Goal: Book appointment/travel/reservation

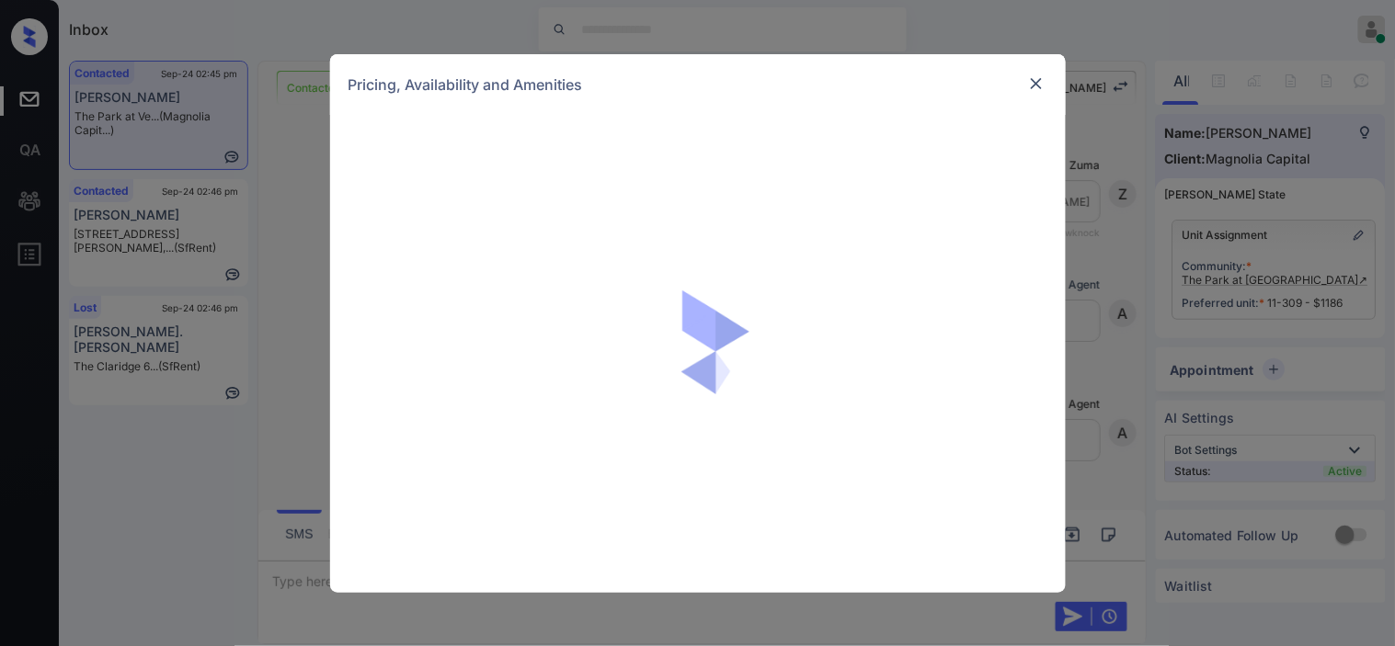
scroll to position [2962, 0]
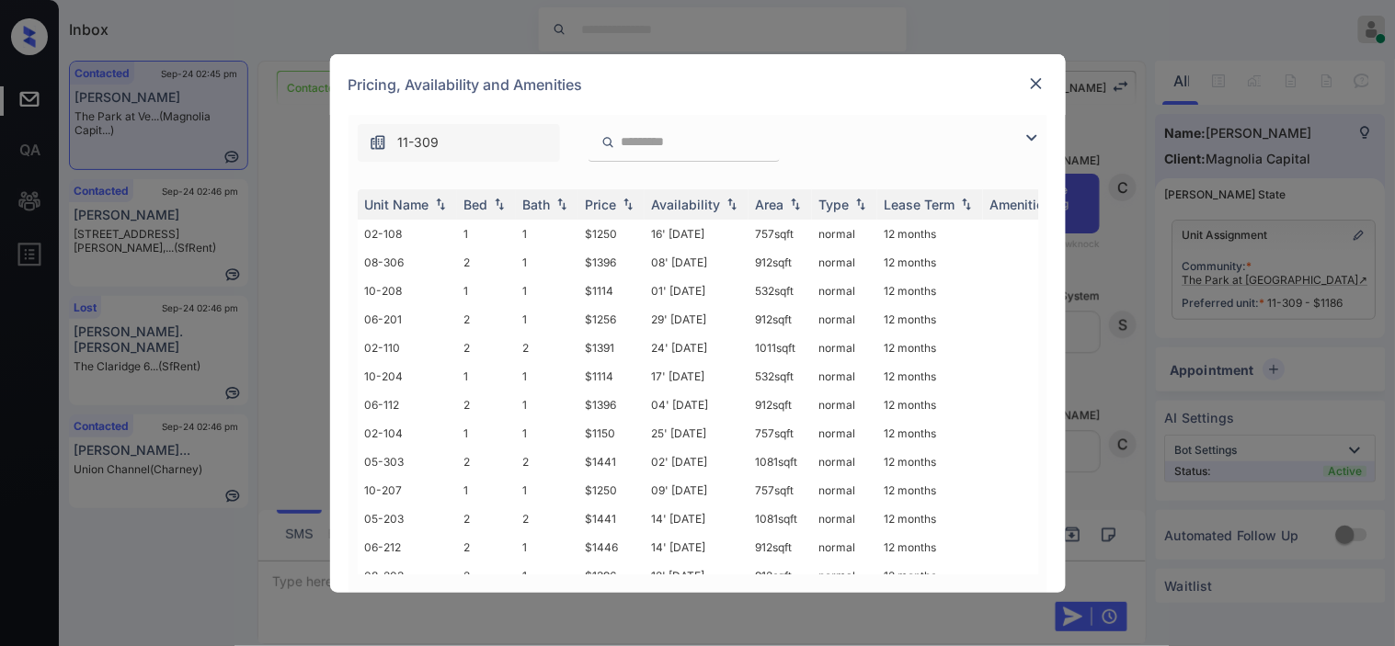
click at [1031, 135] on img at bounding box center [1031, 138] width 22 height 22
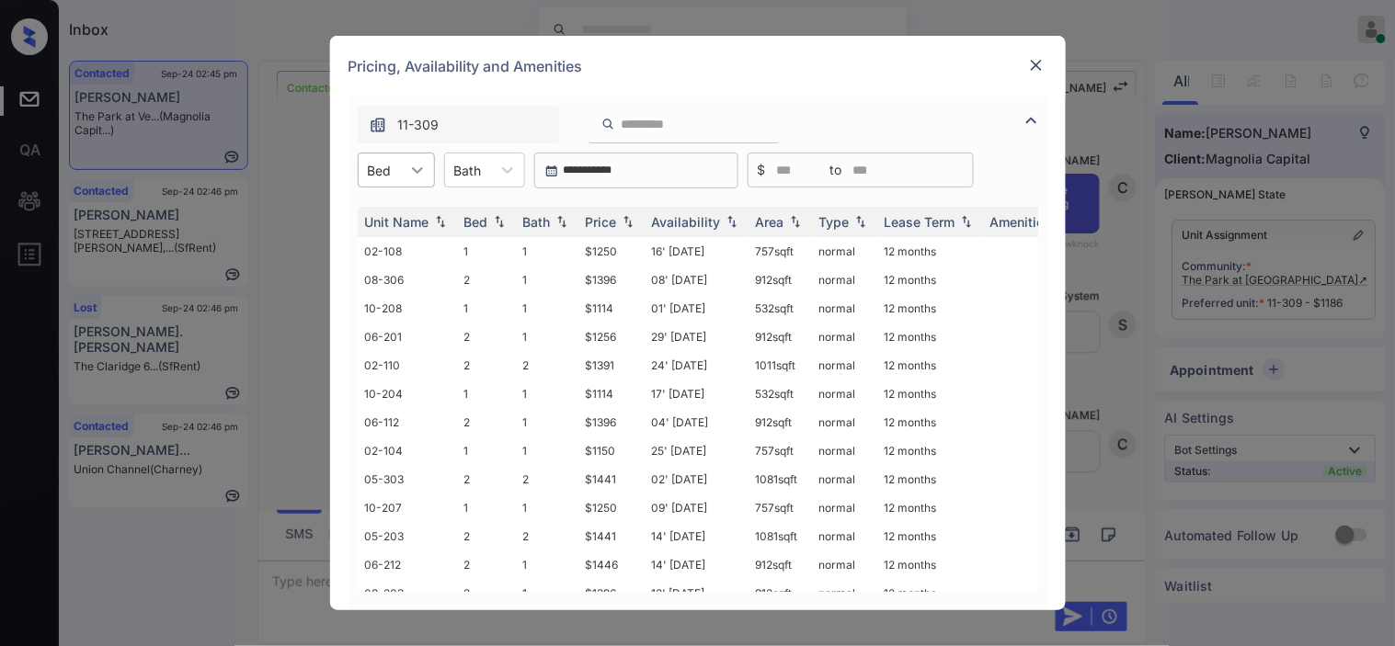
click at [429, 171] on div at bounding box center [417, 170] width 33 height 33
click at [393, 243] on div "2" at bounding box center [396, 248] width 77 height 33
drag, startPoint x: 754, startPoint y: 467, endPoint x: 796, endPoint y: 467, distance: 42.3
click at [796, 467] on tr "11-309 2 1 $1186 01' Oct 25 874 sqft normal 12 months" at bounding box center [838, 479] width 961 height 29
copy tr "874 sqft"
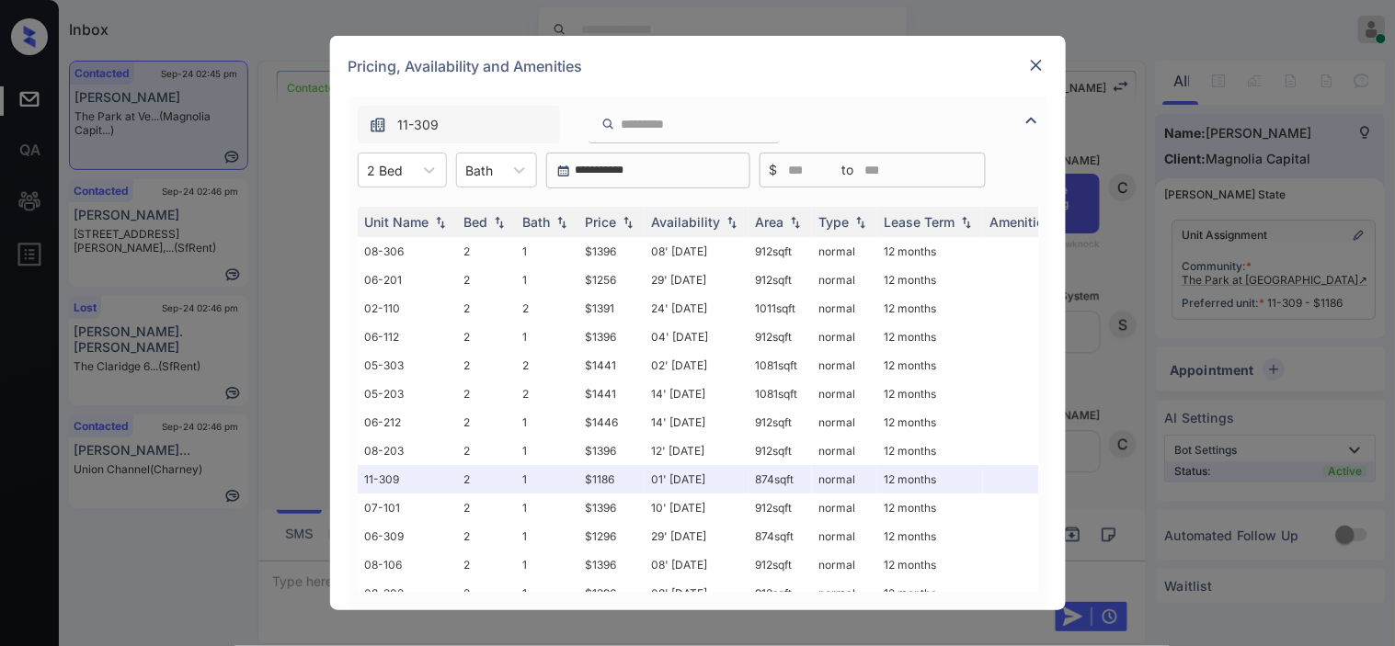
click at [1033, 59] on img at bounding box center [1036, 65] width 18 height 18
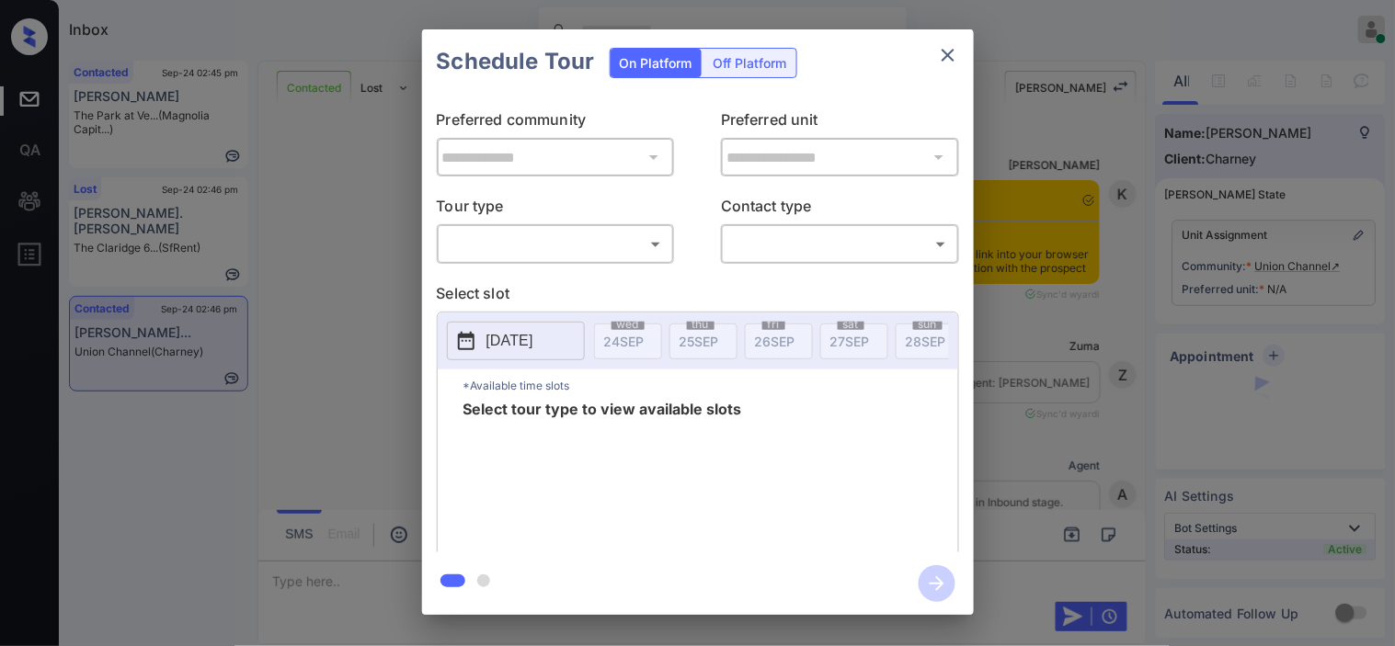
scroll to position [4131, 0]
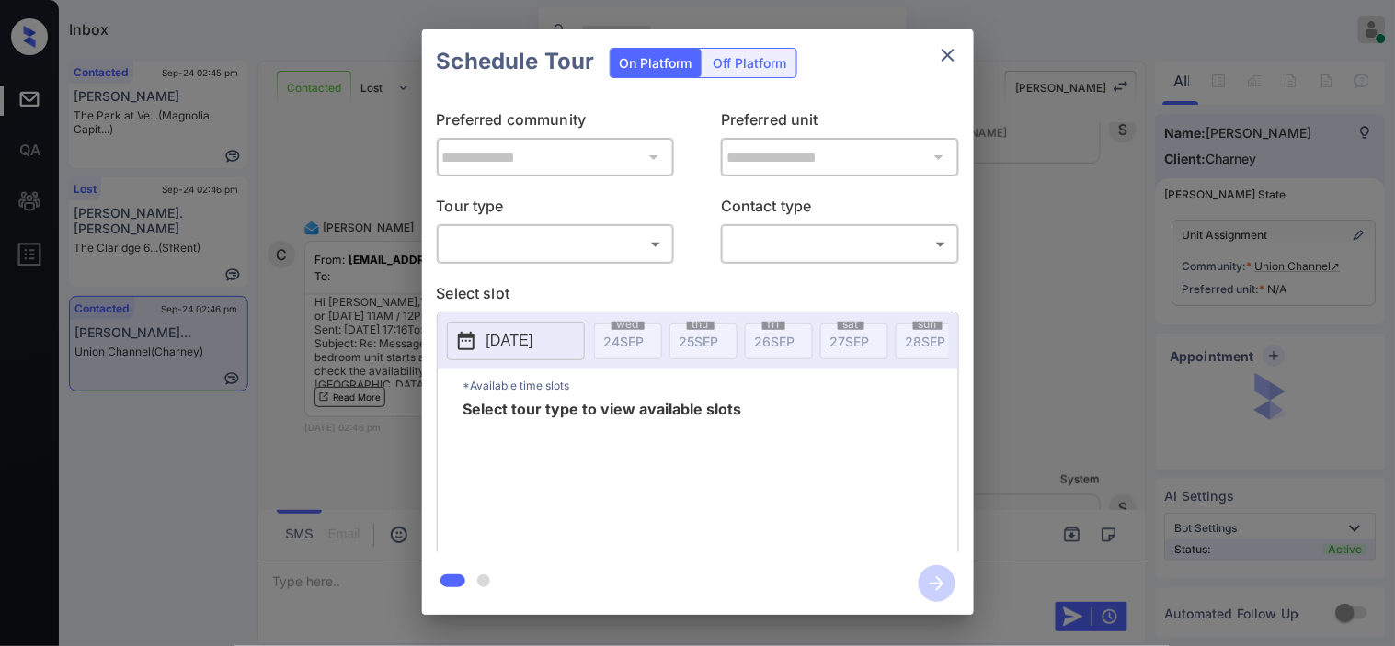
click at [511, 246] on body "Inbox Kristine Capara Online Set yourself offline Set yourself on break Profile…" at bounding box center [697, 323] width 1395 height 646
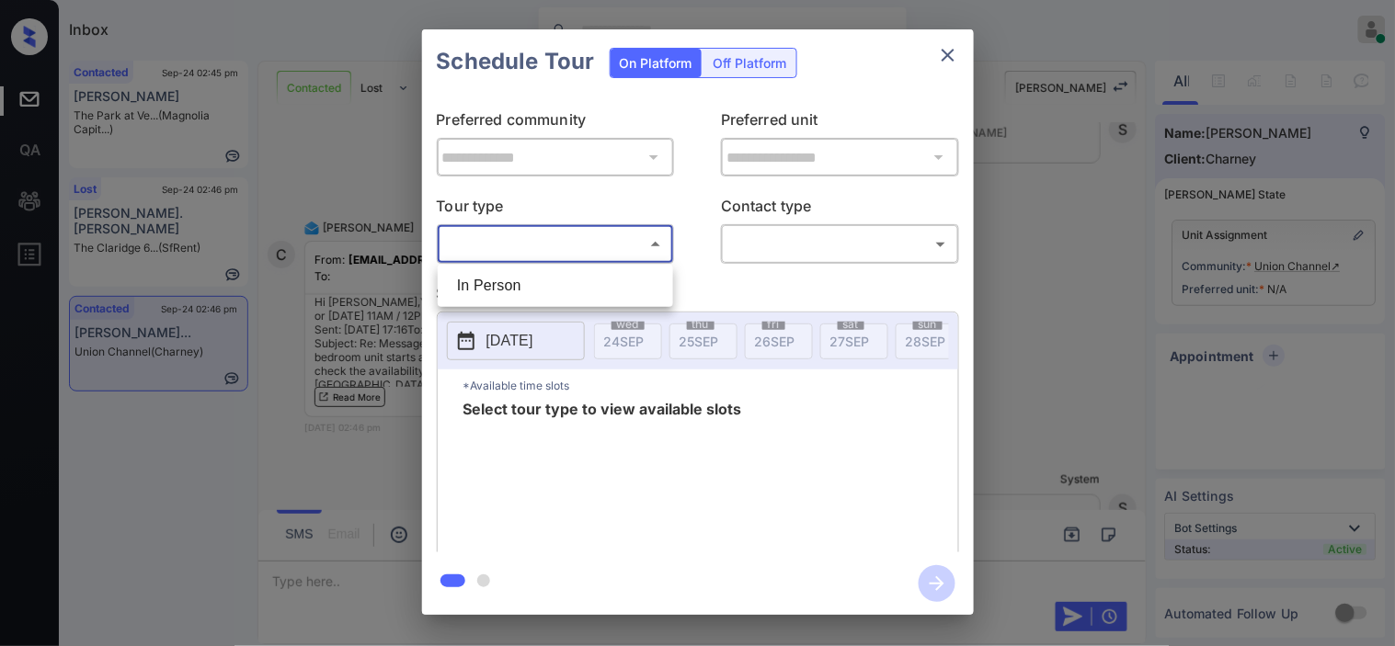
click at [517, 276] on li "In Person" at bounding box center [555, 285] width 226 height 33
type input "********"
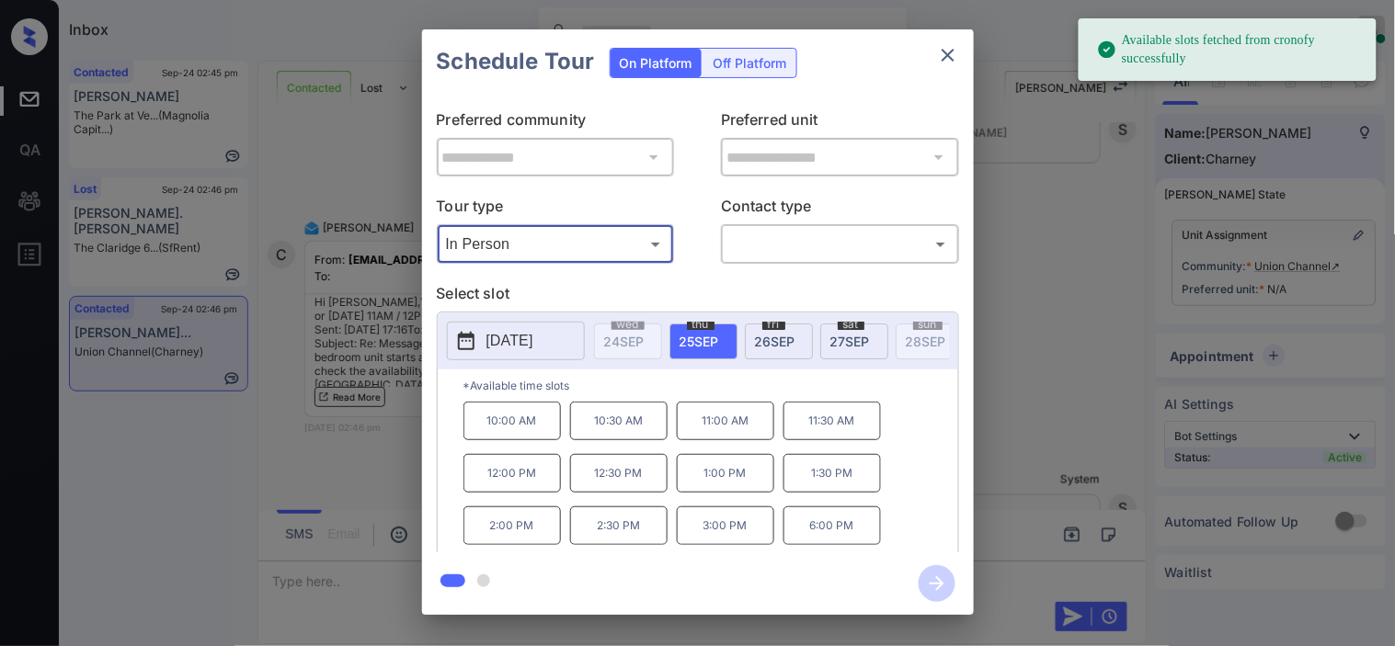
click at [466, 336] on icon at bounding box center [466, 341] width 17 height 18
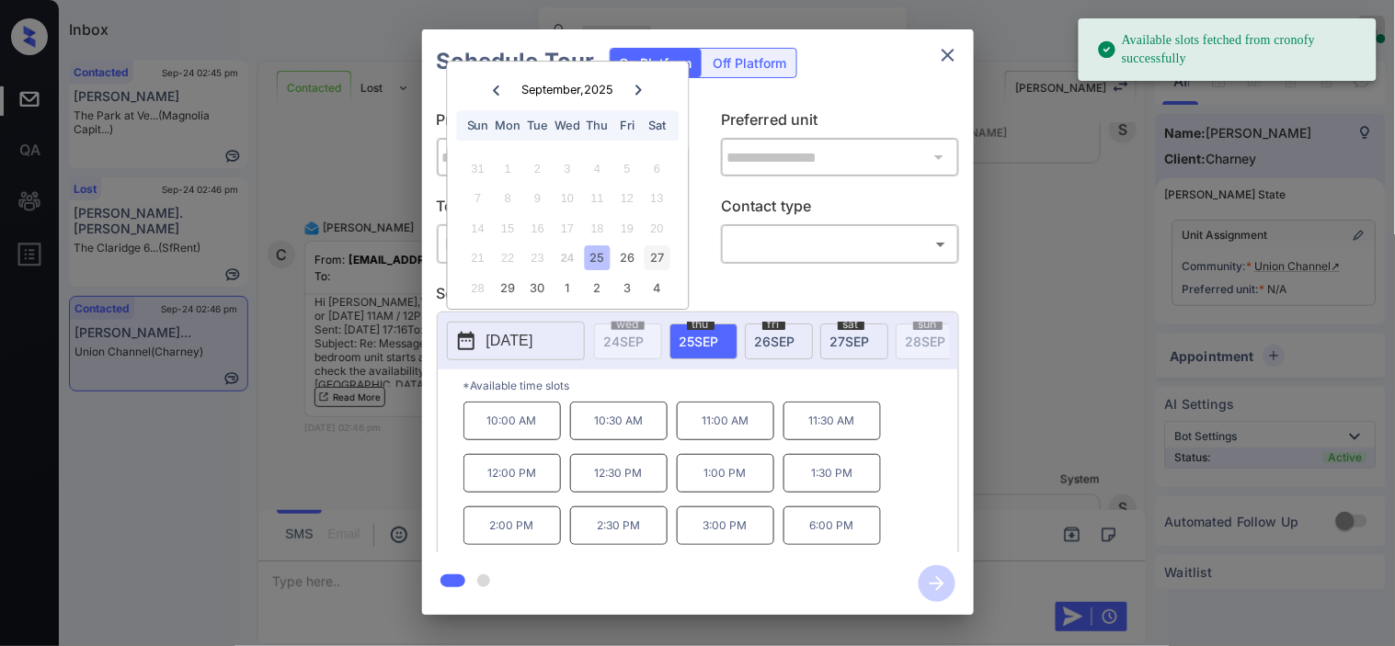
click at [654, 254] on div "27" at bounding box center [656, 258] width 25 height 25
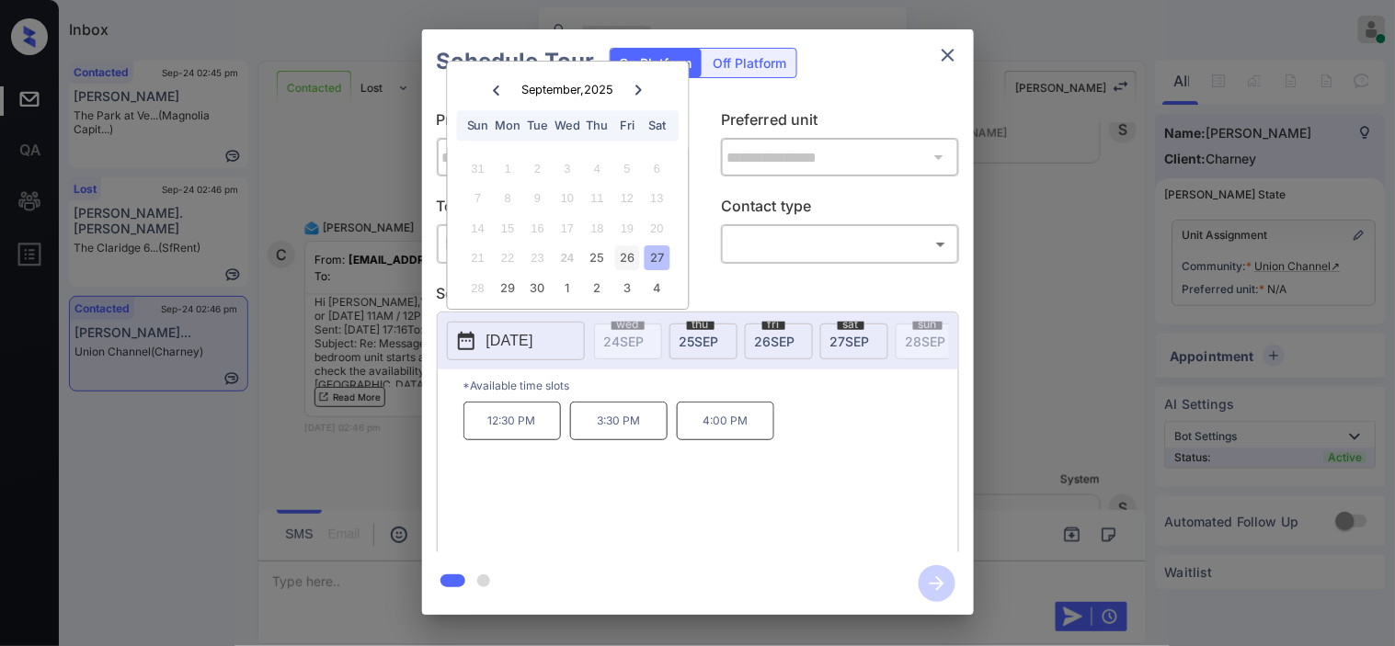
click at [621, 253] on div "26" at bounding box center [627, 258] width 25 height 25
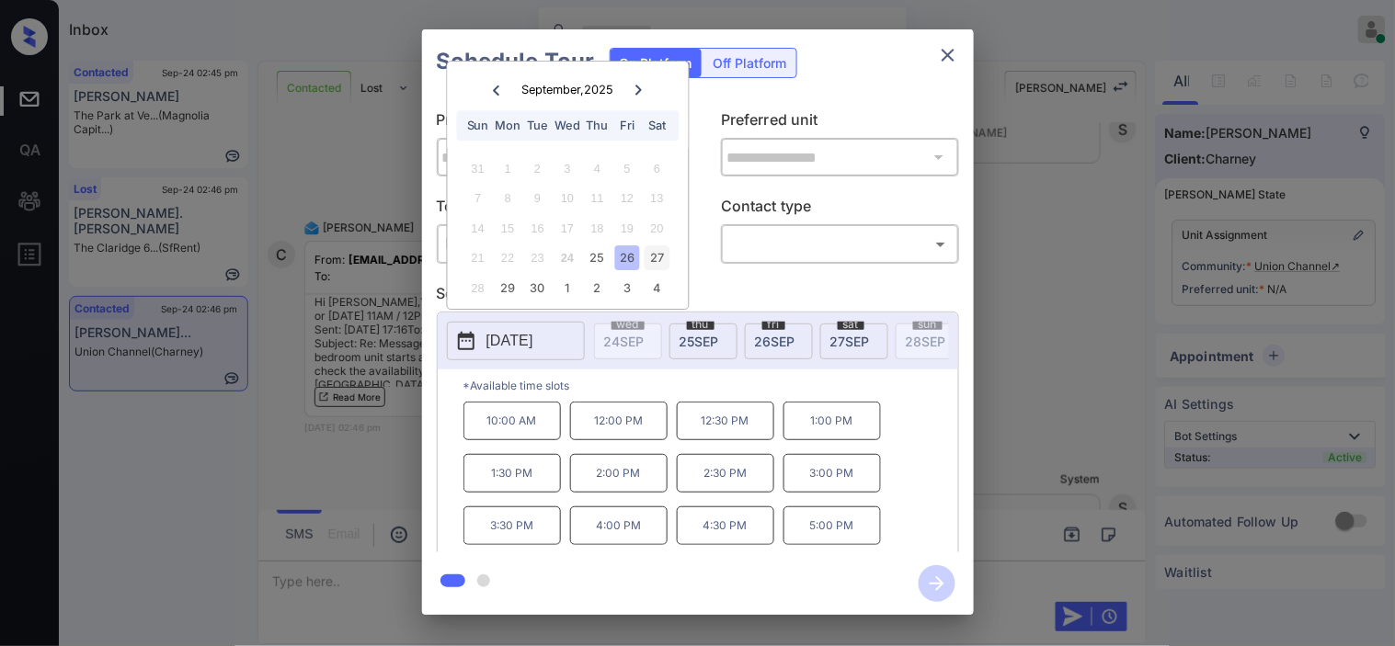
click at [654, 259] on div "27" at bounding box center [656, 258] width 25 height 25
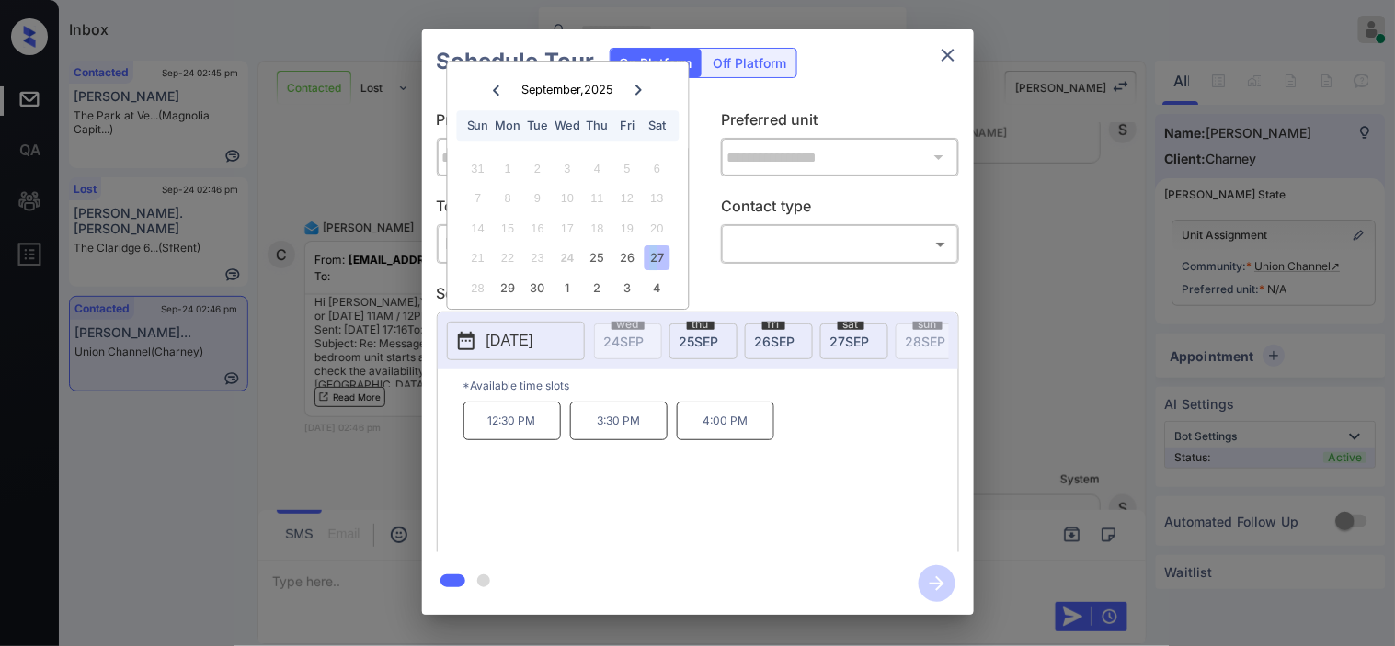
click at [393, 450] on div "**********" at bounding box center [697, 322] width 1395 height 644
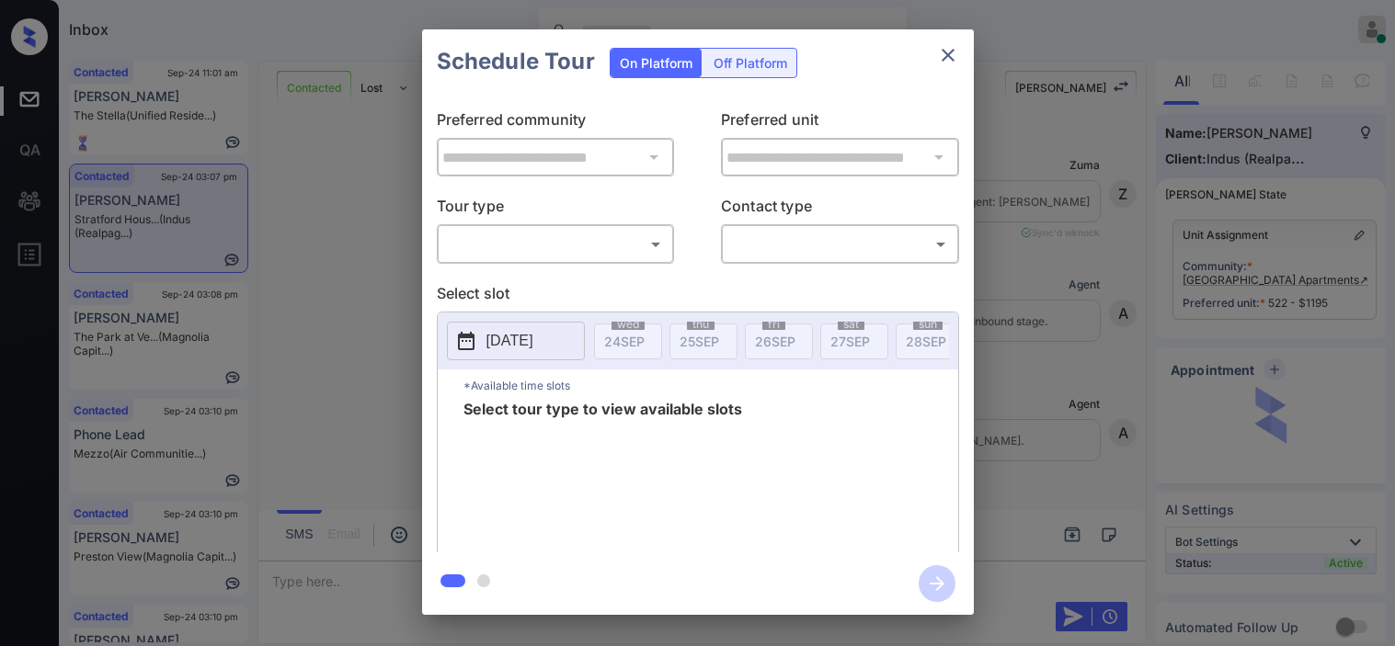
click at [475, 253] on body "Inbox Kristine Capara Online Set yourself offline Set yourself on break Profile…" at bounding box center [697, 323] width 1395 height 646
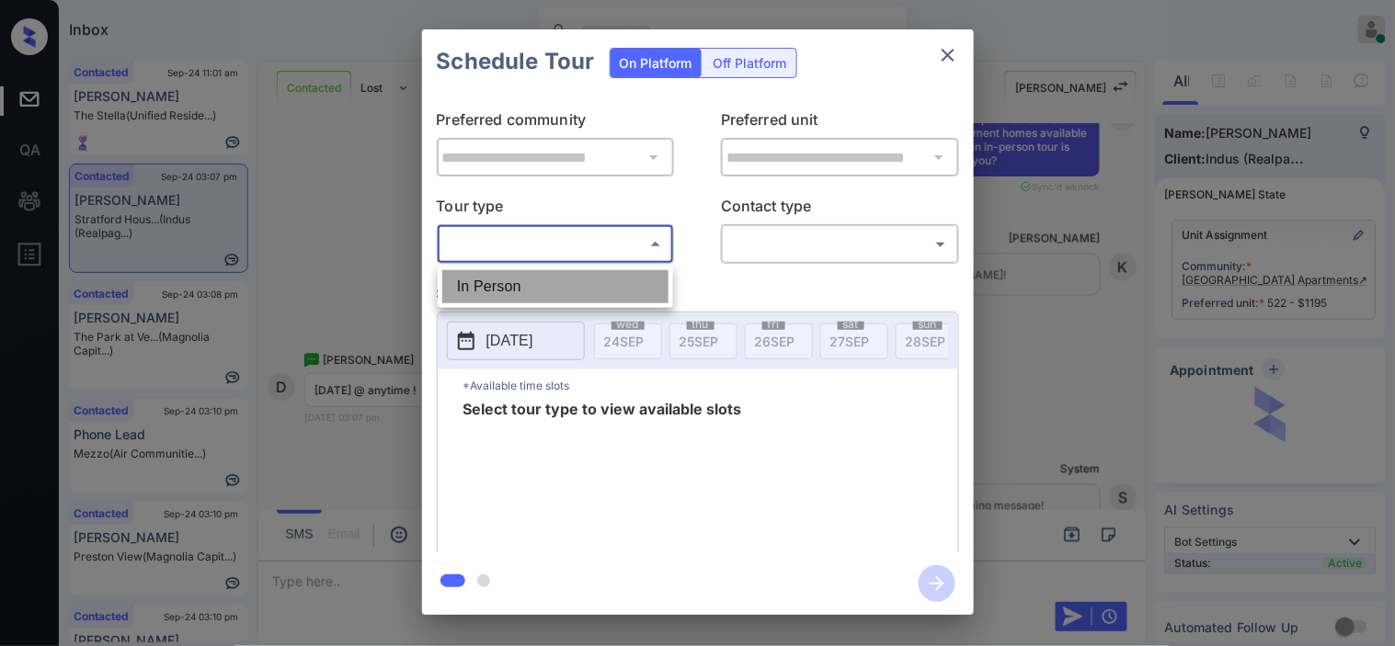
click at [484, 285] on li "In Person" at bounding box center [555, 286] width 226 height 33
type input "********"
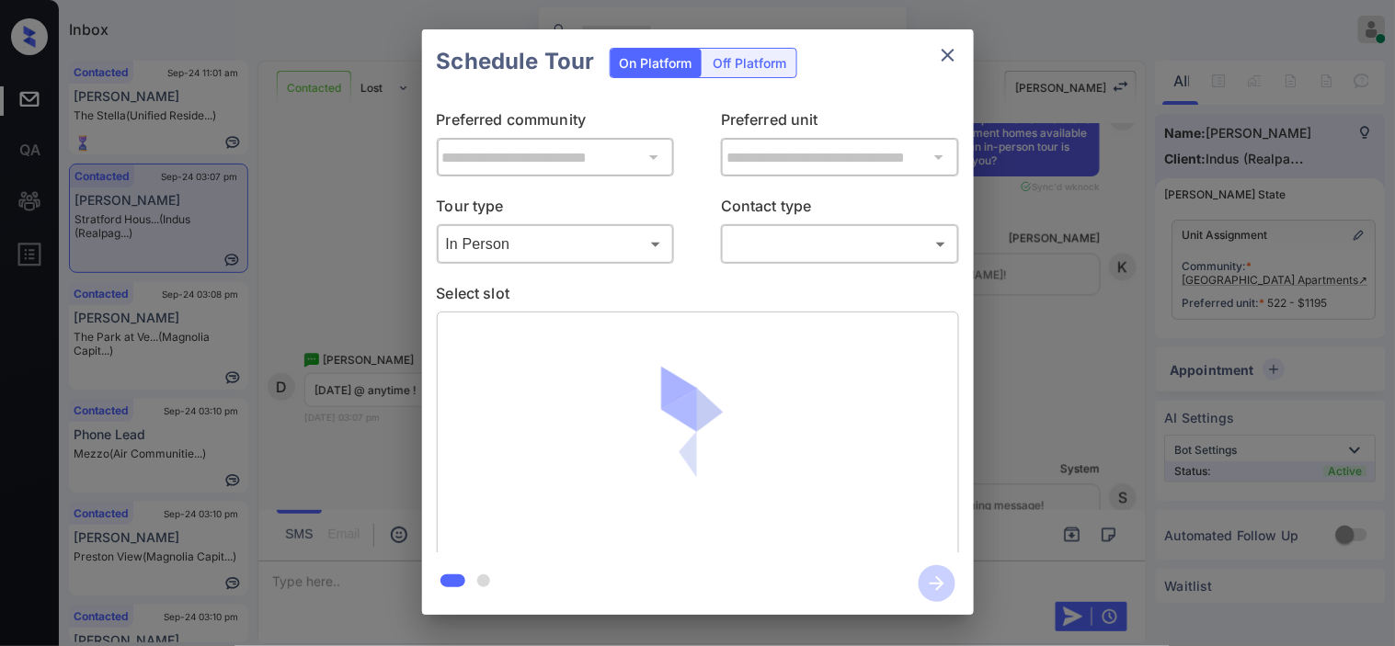
click at [457, 332] on div at bounding box center [698, 434] width 522 height 245
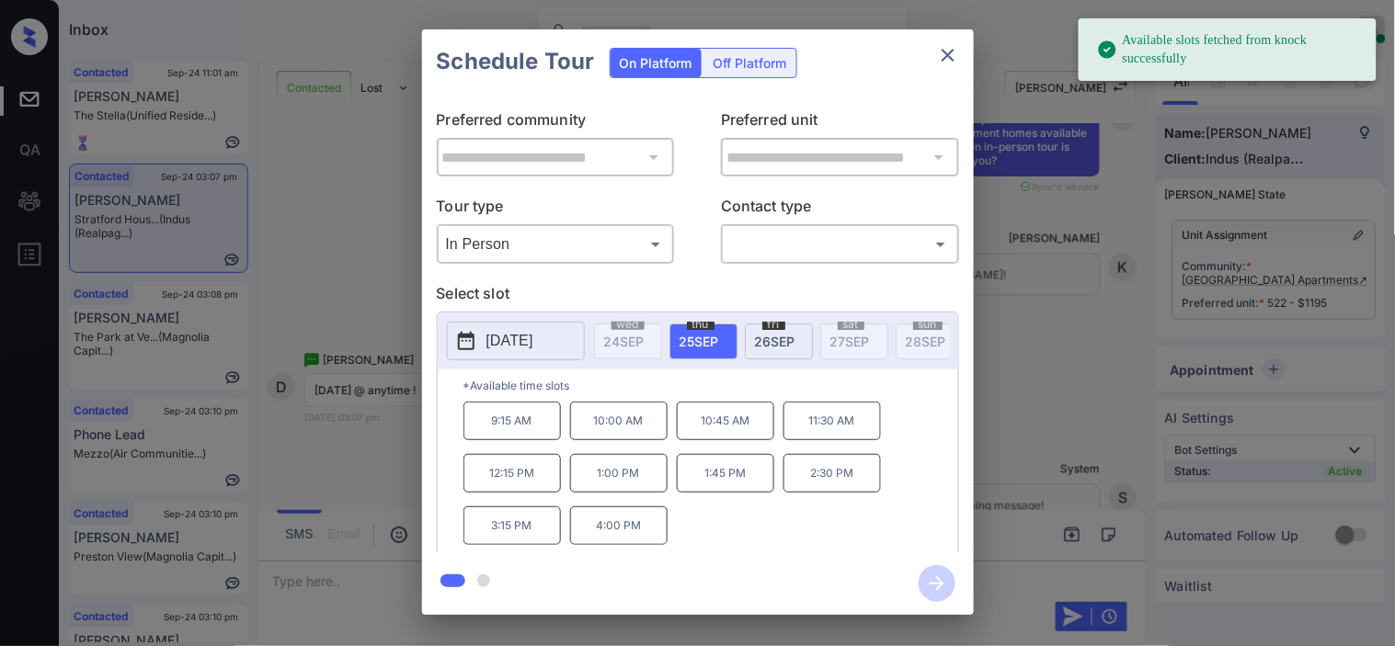
click at [481, 332] on button "2025-09-25" at bounding box center [516, 341] width 138 height 39
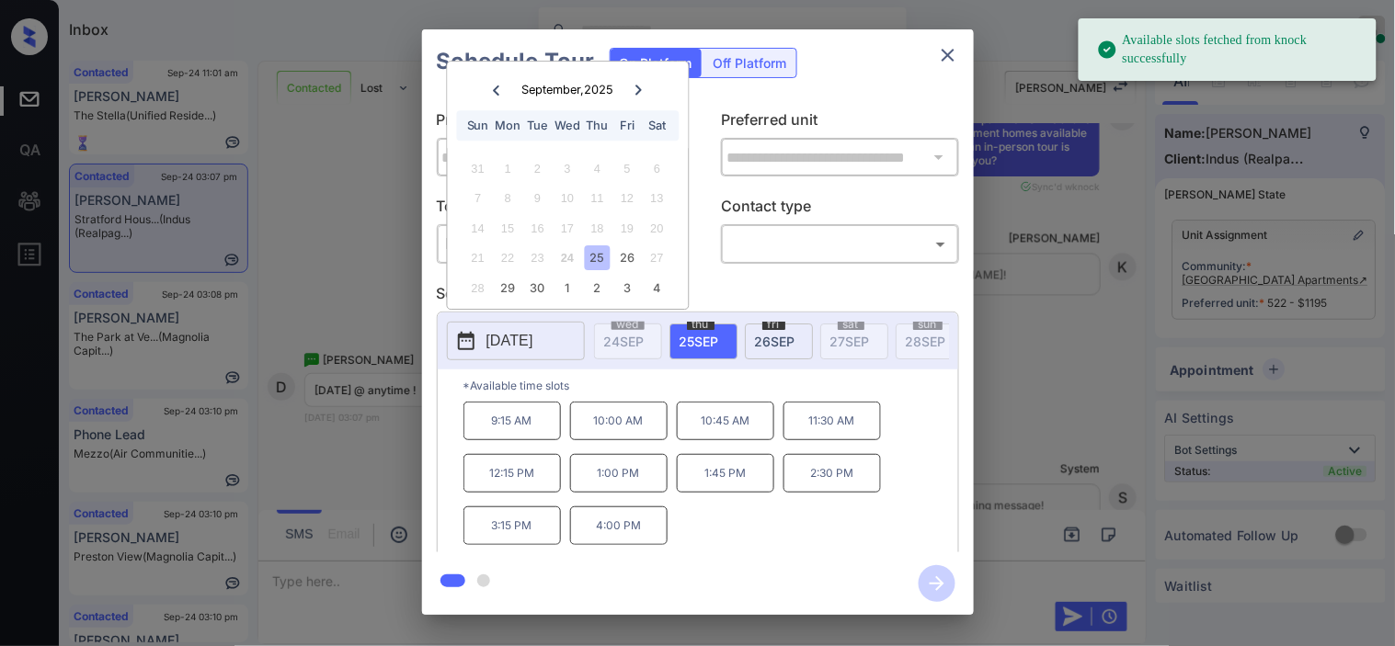
click at [656, 262] on div "27" at bounding box center [656, 258] width 25 height 25
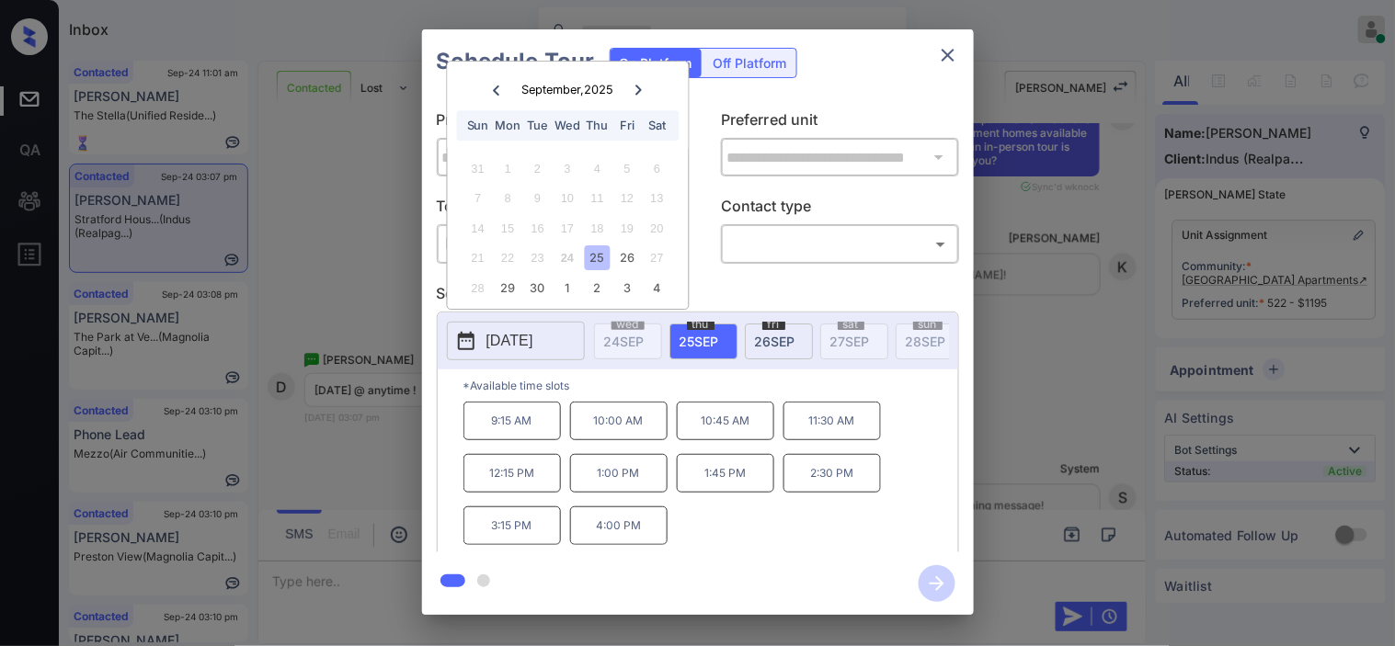
click at [381, 503] on div "**********" at bounding box center [697, 322] width 1395 height 644
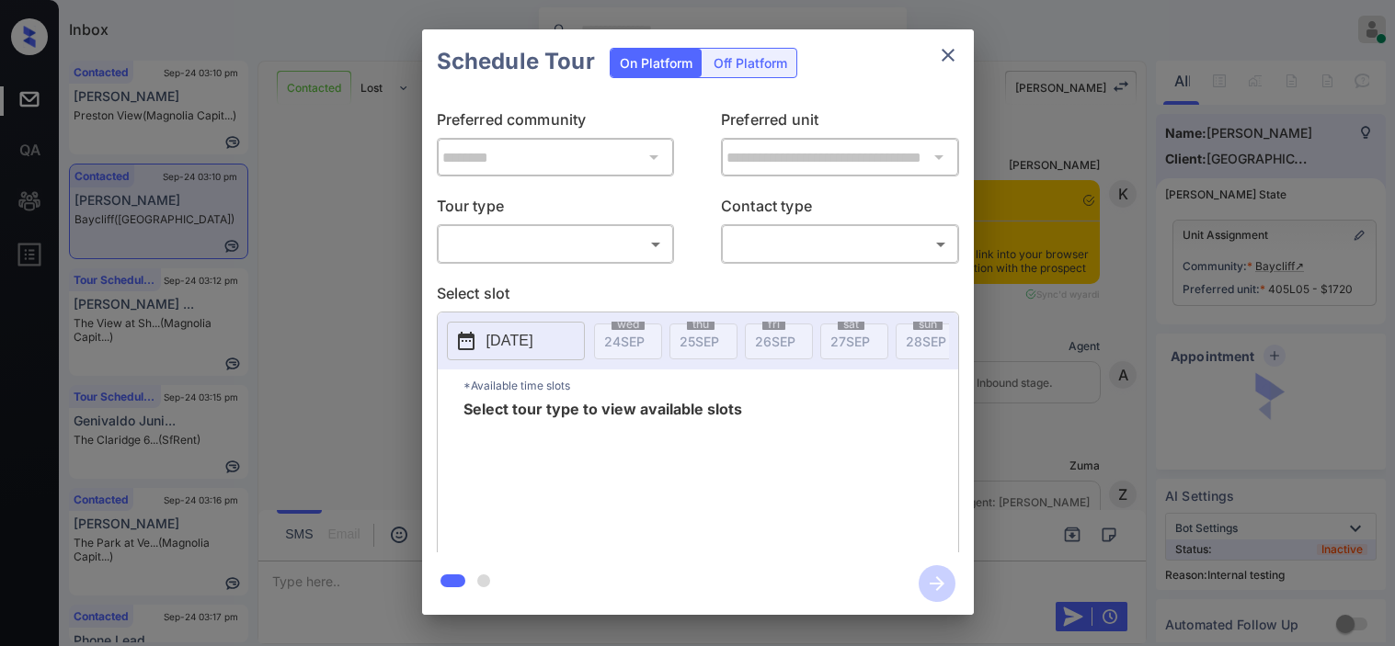
click at [623, 245] on body "Inbox Kristine Capara Online Set yourself offline Set yourself on break Profile…" at bounding box center [697, 323] width 1395 height 646
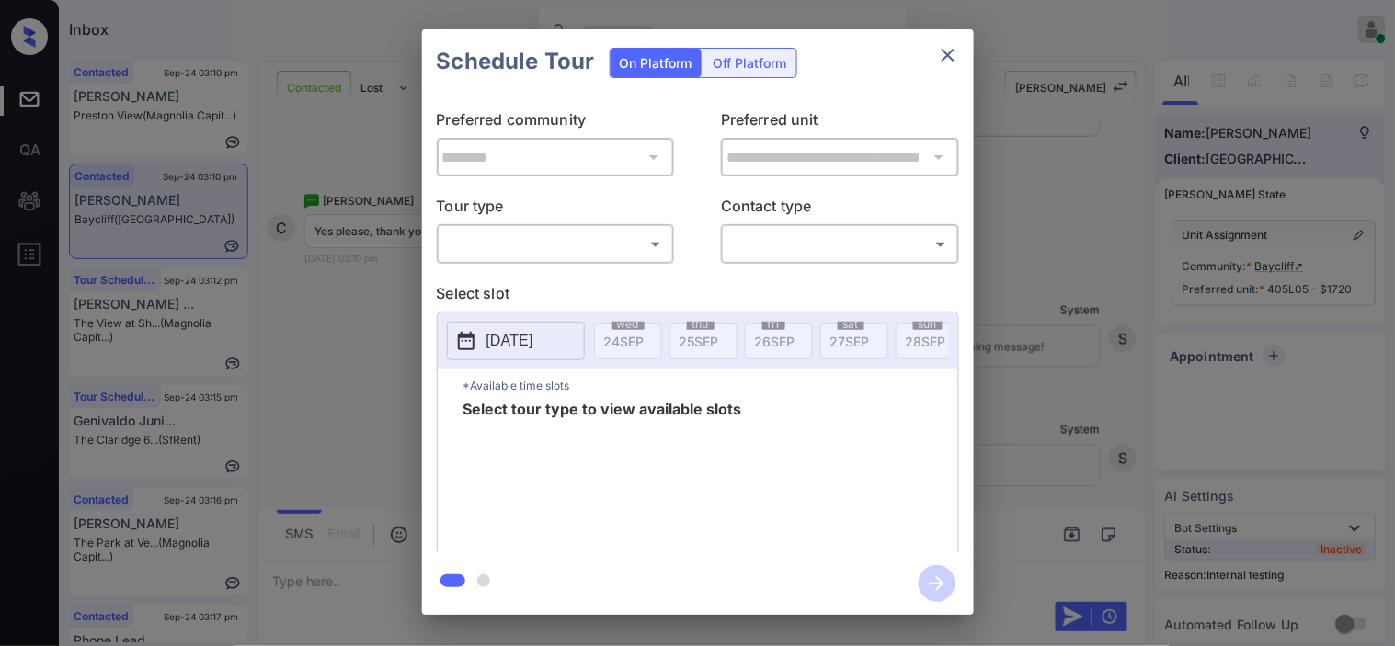
type input "********"
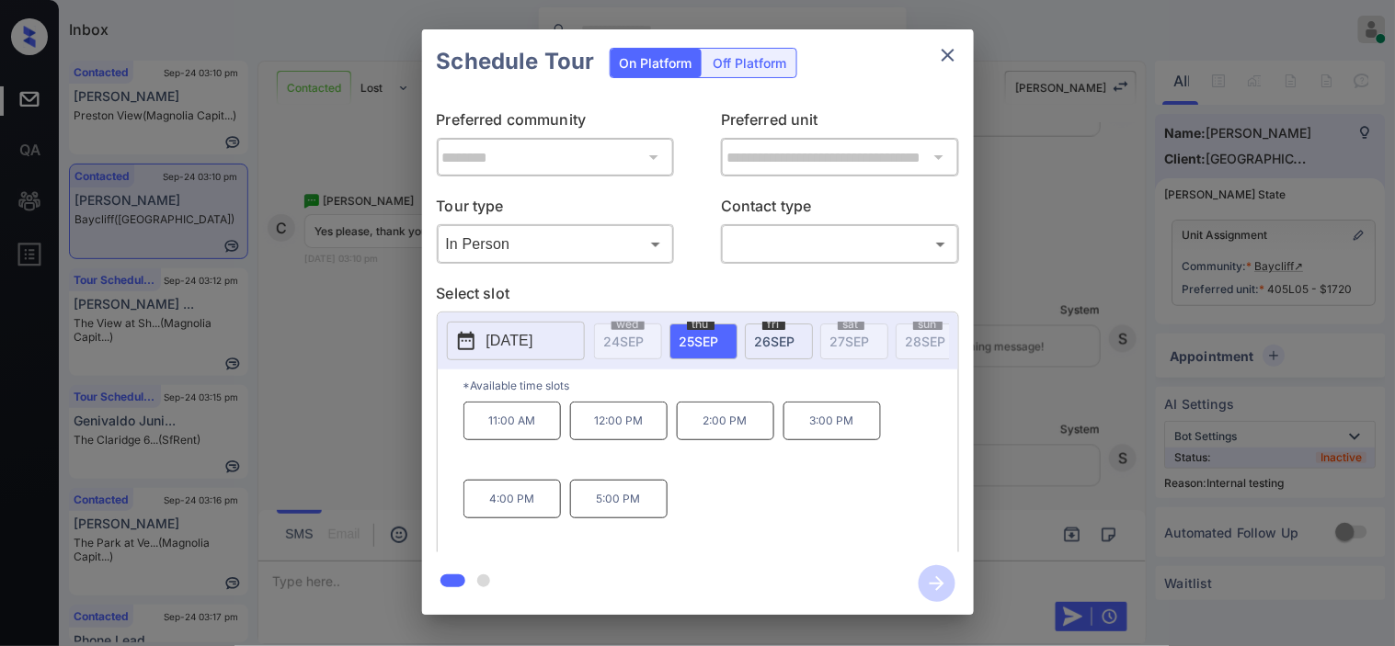
click at [478, 352] on button "2025-09-25" at bounding box center [516, 341] width 138 height 39
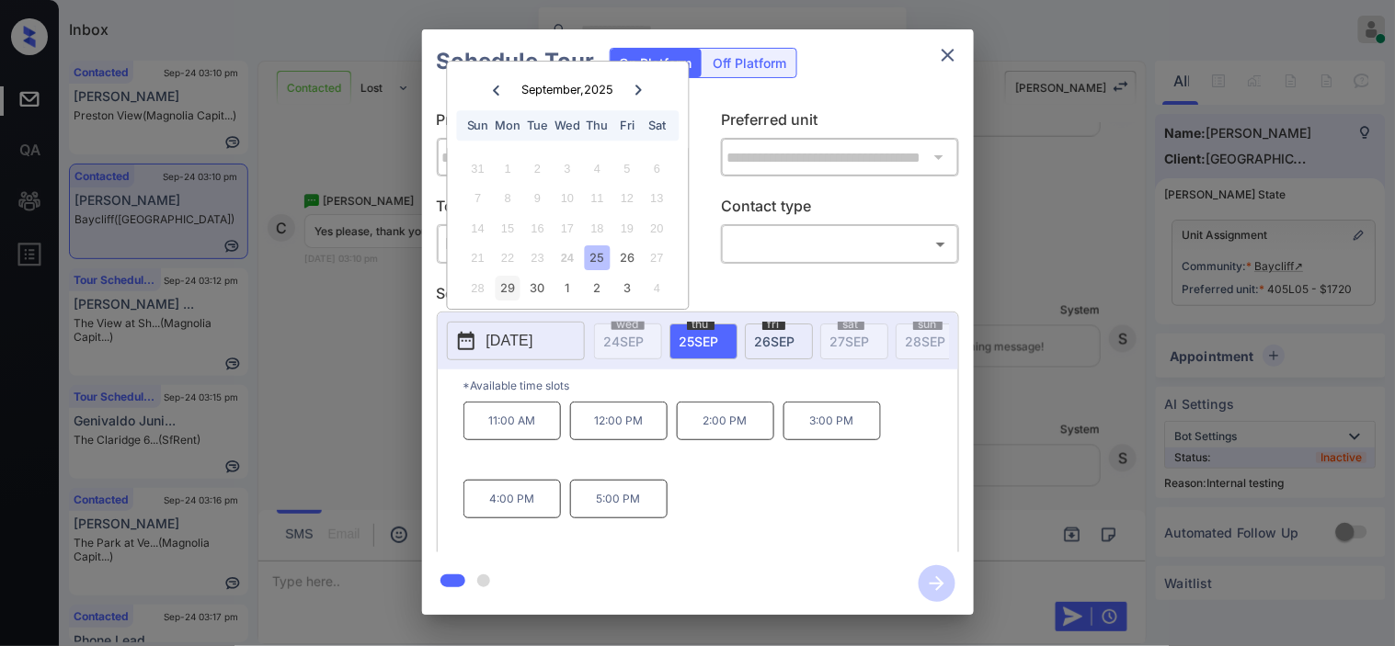
click at [510, 291] on div "29" at bounding box center [508, 288] width 25 height 25
click at [342, 381] on div "**********" at bounding box center [697, 322] width 1395 height 644
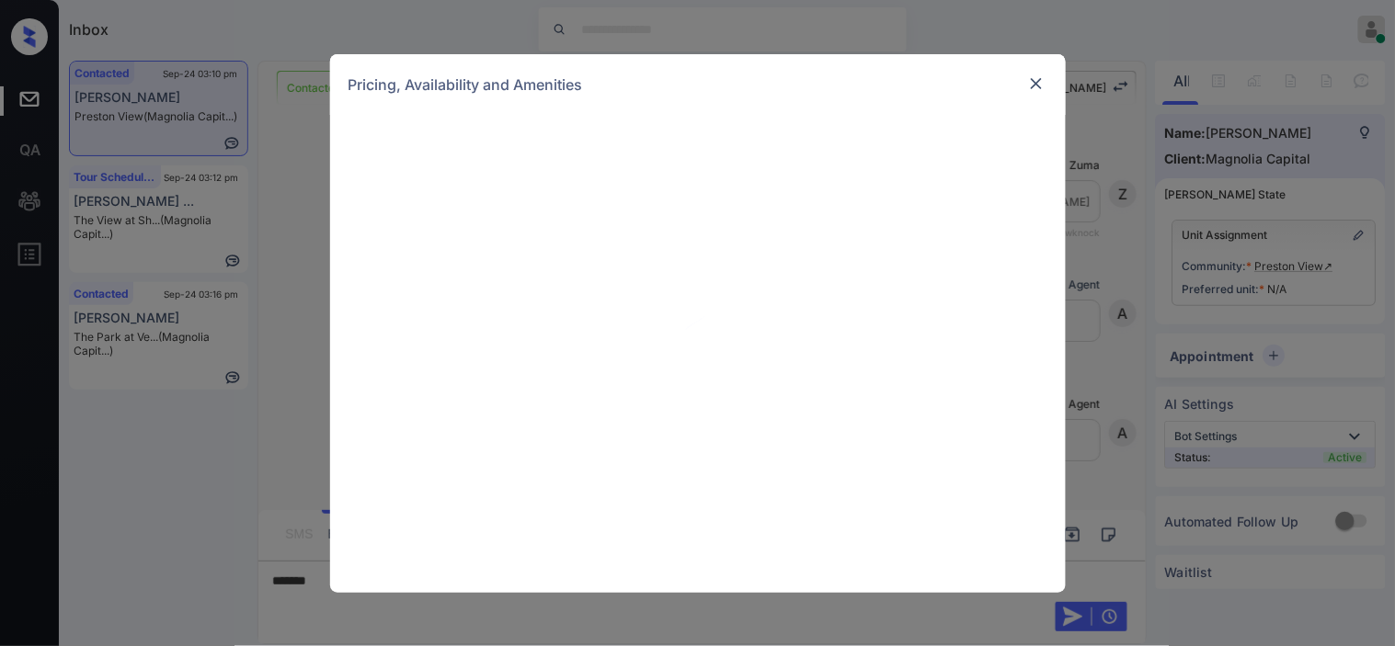
scroll to position [998, 0]
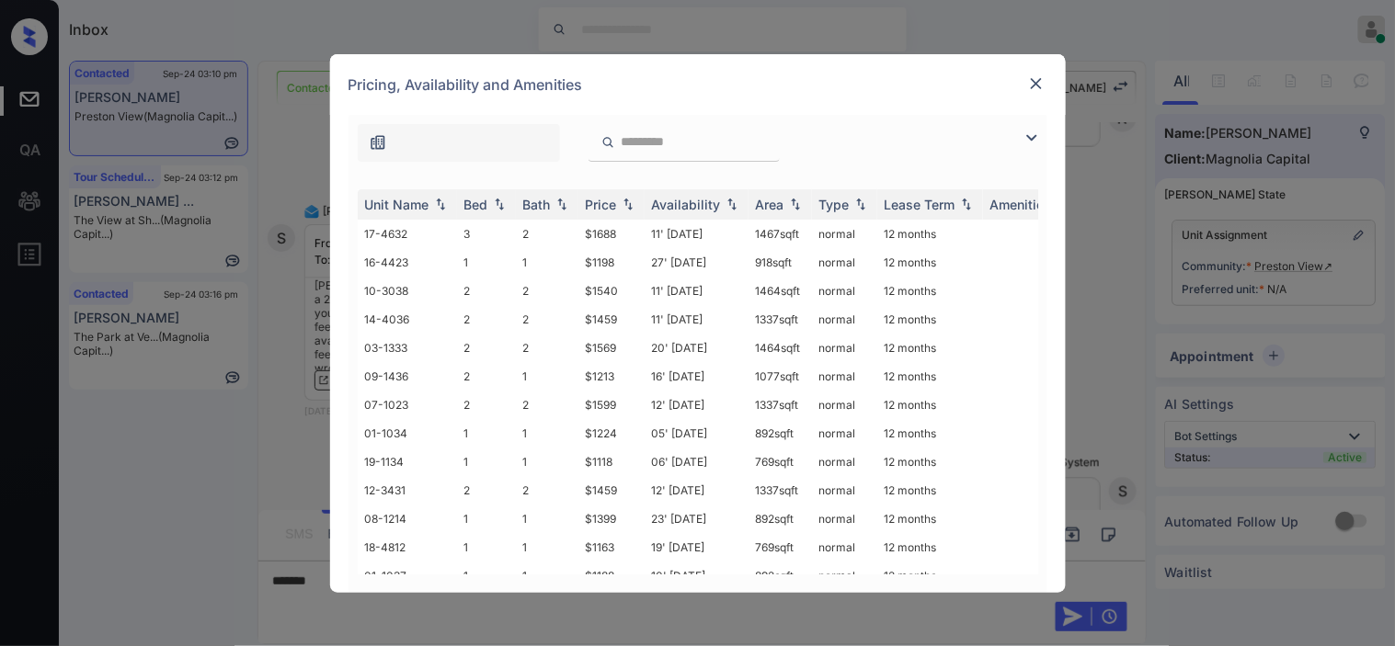
click at [1034, 139] on img at bounding box center [1031, 138] width 22 height 22
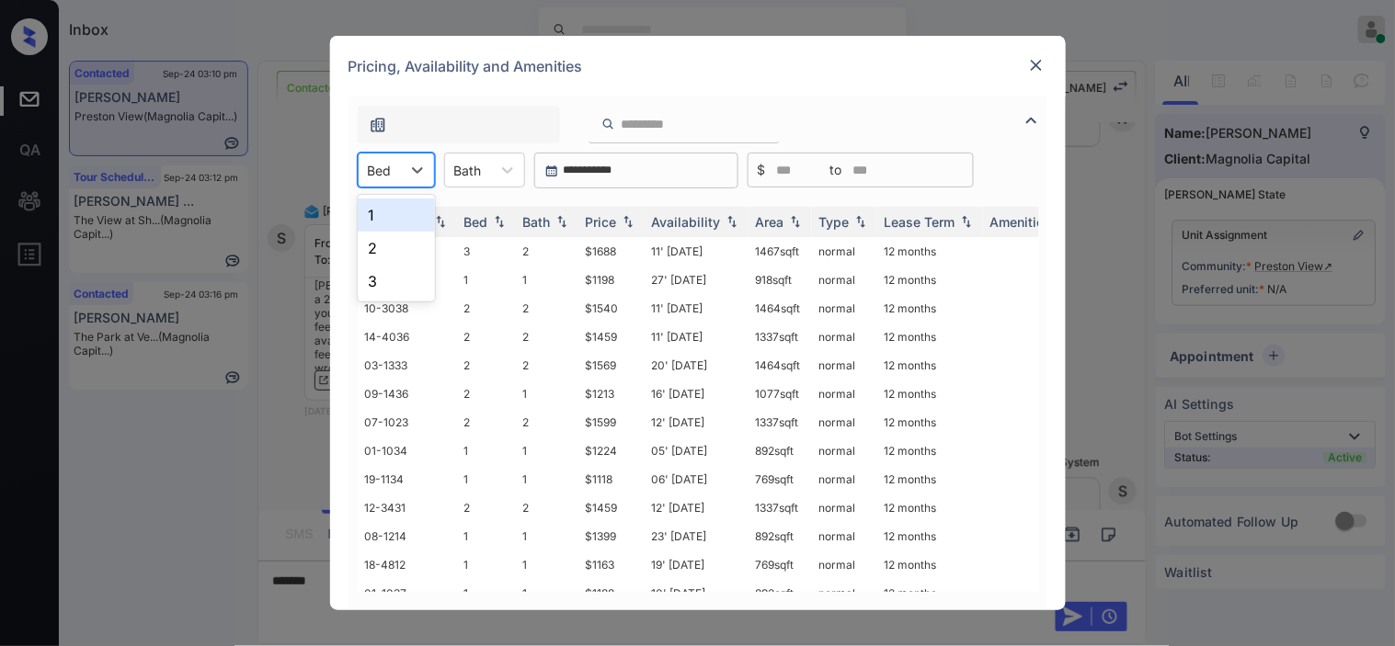
click at [381, 162] on div at bounding box center [380, 170] width 24 height 19
click at [379, 244] on div "2" at bounding box center [396, 248] width 77 height 33
click at [627, 222] on img at bounding box center [628, 222] width 18 height 13
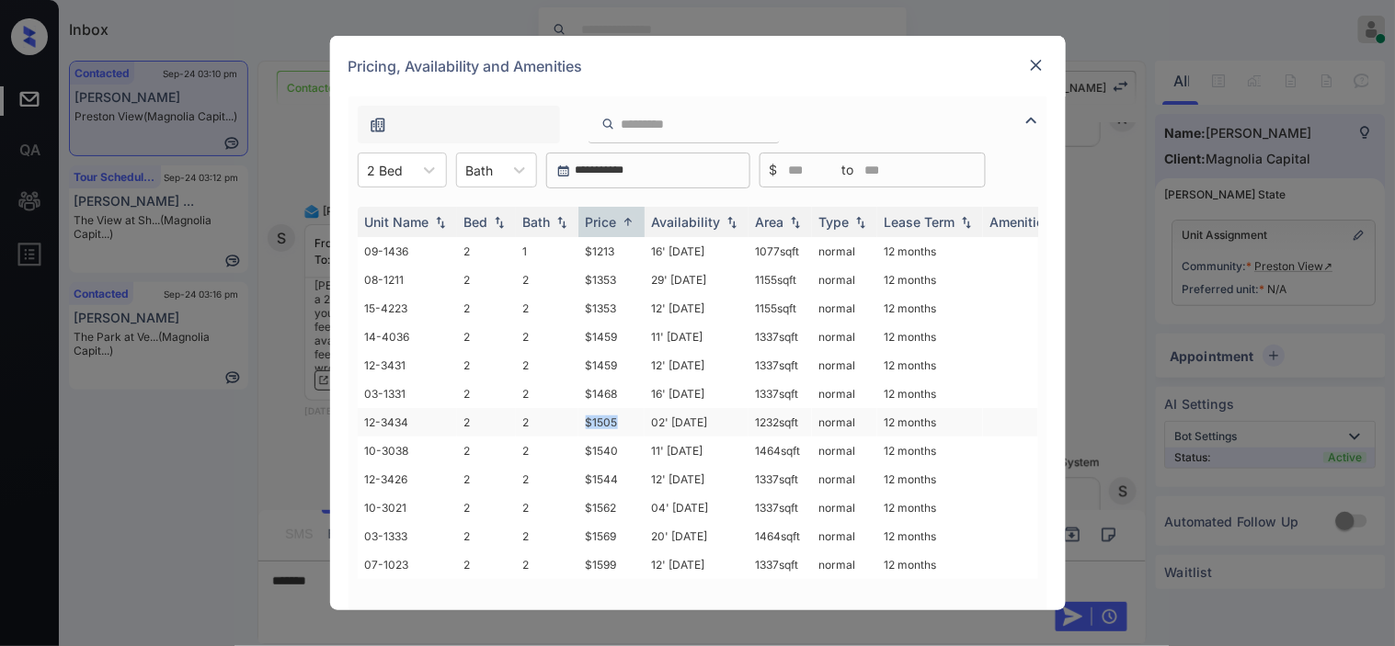
drag, startPoint x: 581, startPoint y: 418, endPoint x: 625, endPoint y: 417, distance: 44.1
click at [625, 417] on td "$1505" at bounding box center [611, 422] width 66 height 29
copy td "$1505"
click at [611, 409] on td "$1505" at bounding box center [611, 422] width 66 height 29
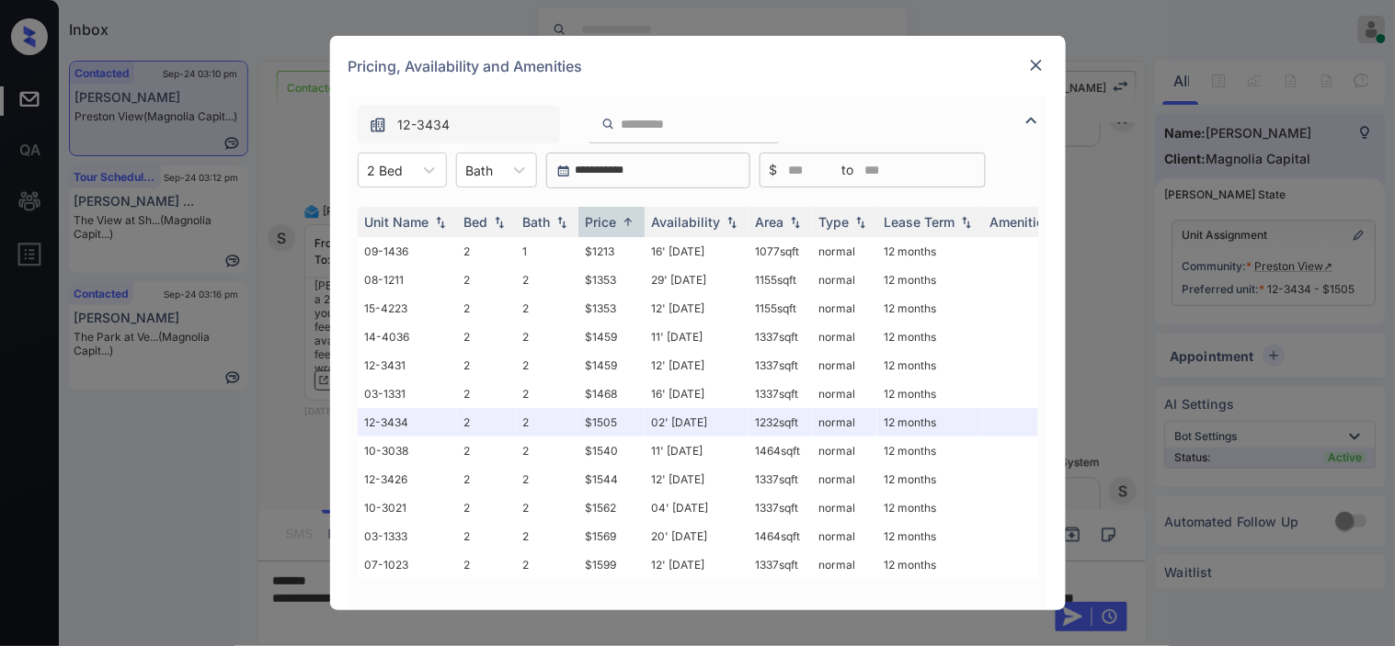
click at [1045, 63] on div at bounding box center [1036, 65] width 22 height 22
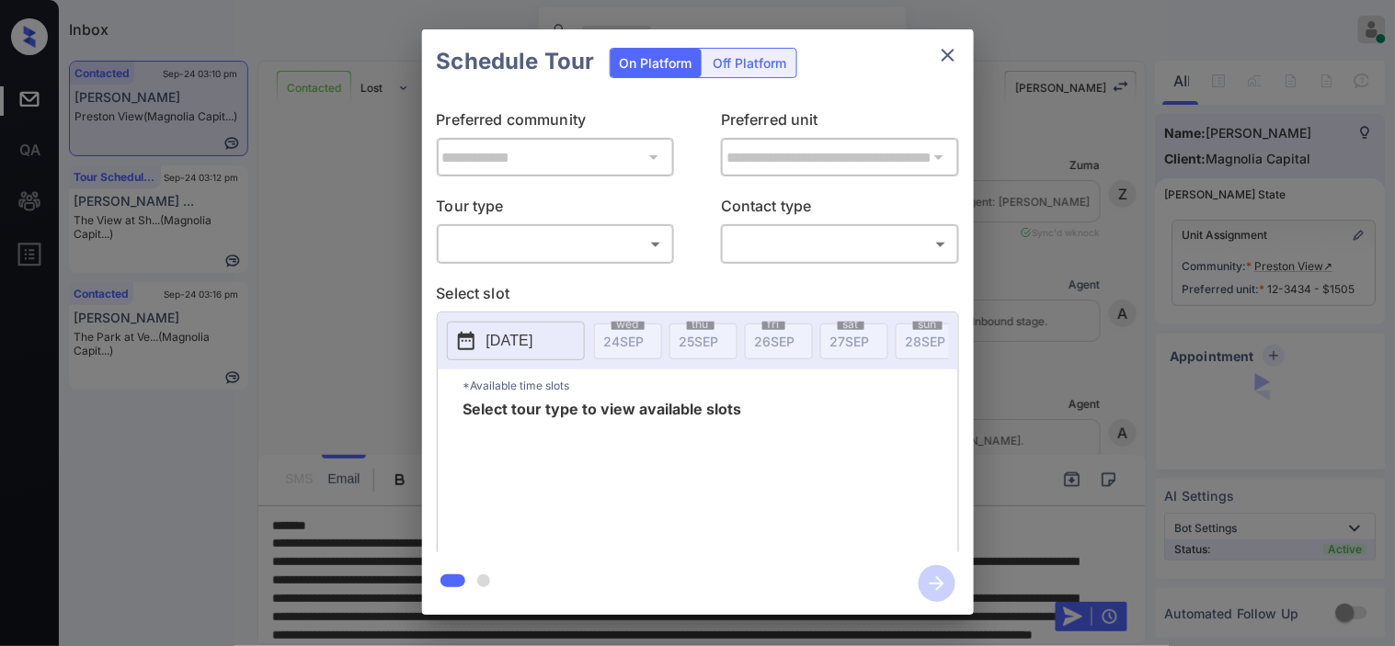
drag, startPoint x: 0, startPoint y: 0, endPoint x: 564, endPoint y: 274, distance: 627.5
click at [595, 259] on div "​ ​" at bounding box center [556, 244] width 238 height 40
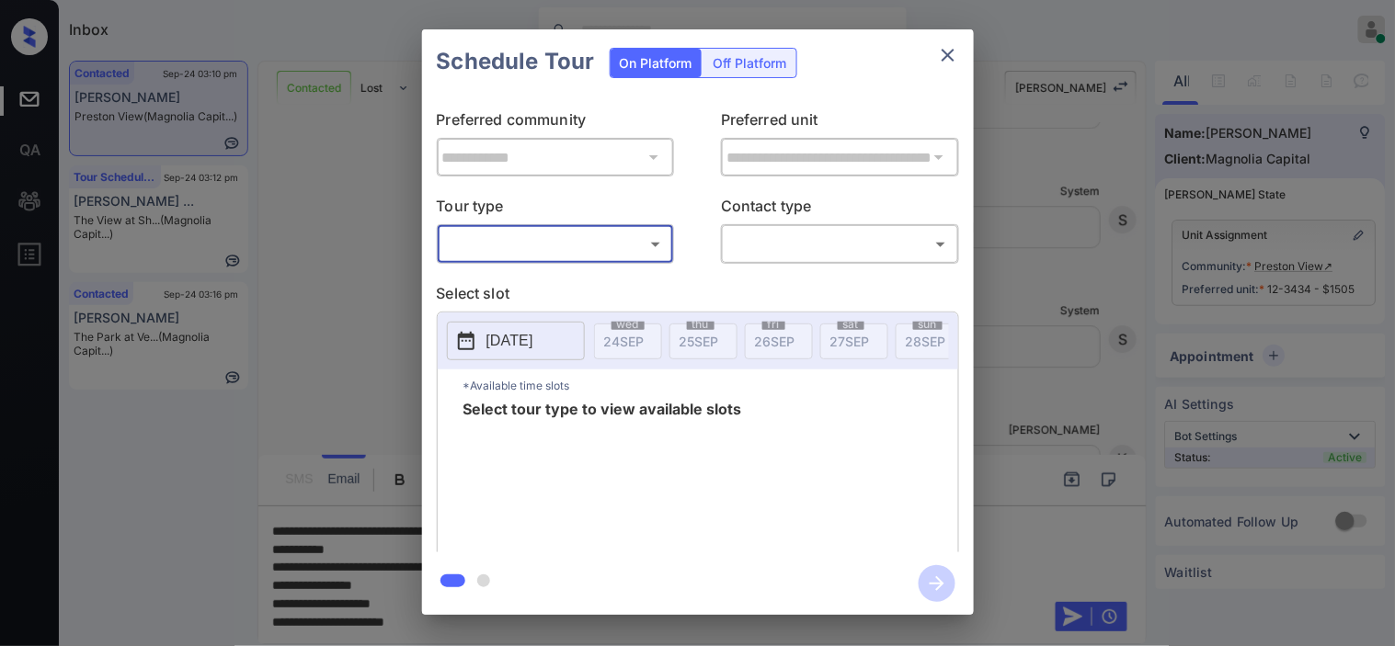
click at [525, 245] on body "Inbox Kristine Capara Online Set yourself offline Set yourself on break Profile…" at bounding box center [697, 323] width 1395 height 646
click at [374, 310] on div at bounding box center [697, 323] width 1395 height 646
click at [360, 400] on div "**********" at bounding box center [697, 322] width 1395 height 644
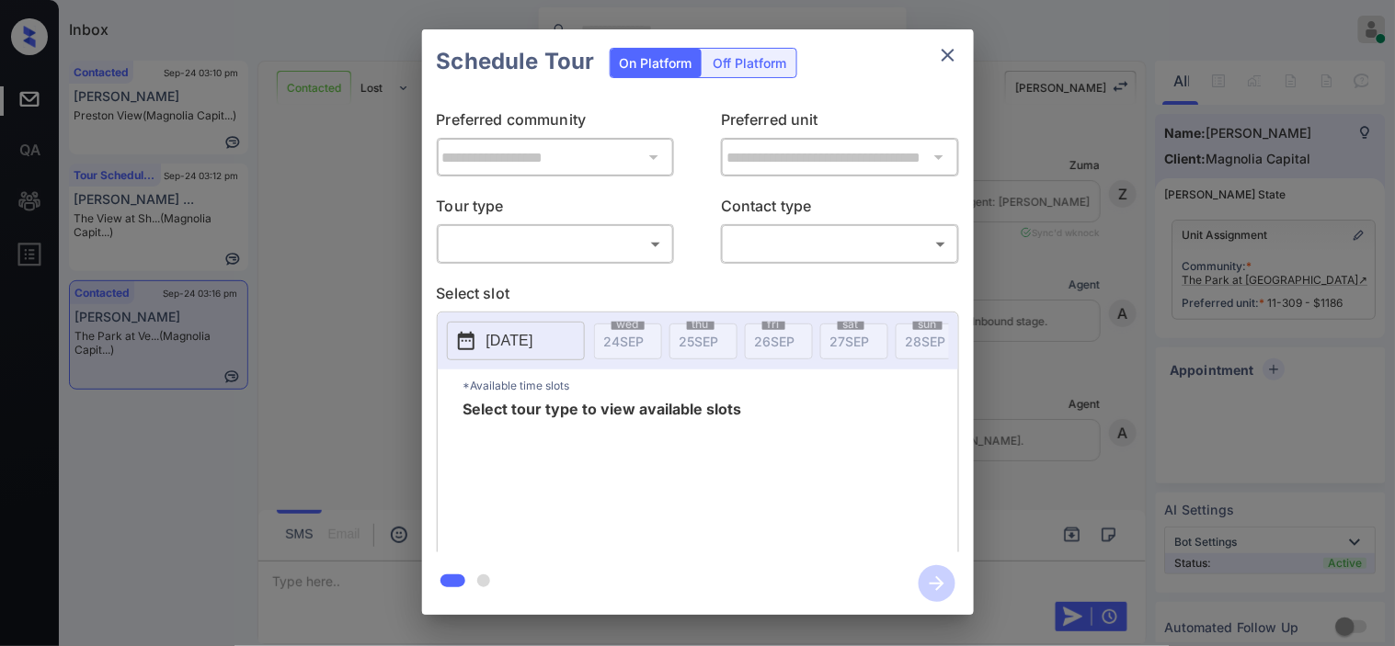
scroll to position [7077, 0]
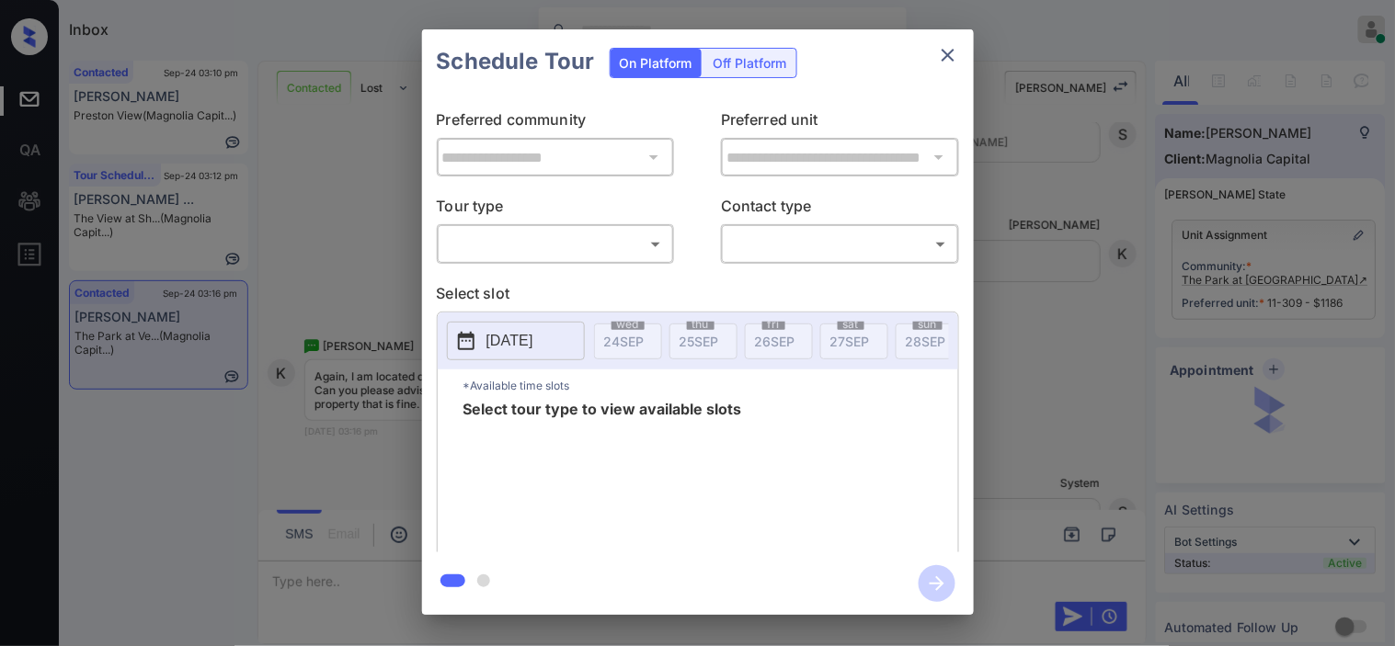
click at [625, 245] on body "Inbox [PERSON_NAME] Online Set yourself offline Set yourself on break Profile S…" at bounding box center [697, 323] width 1395 height 646
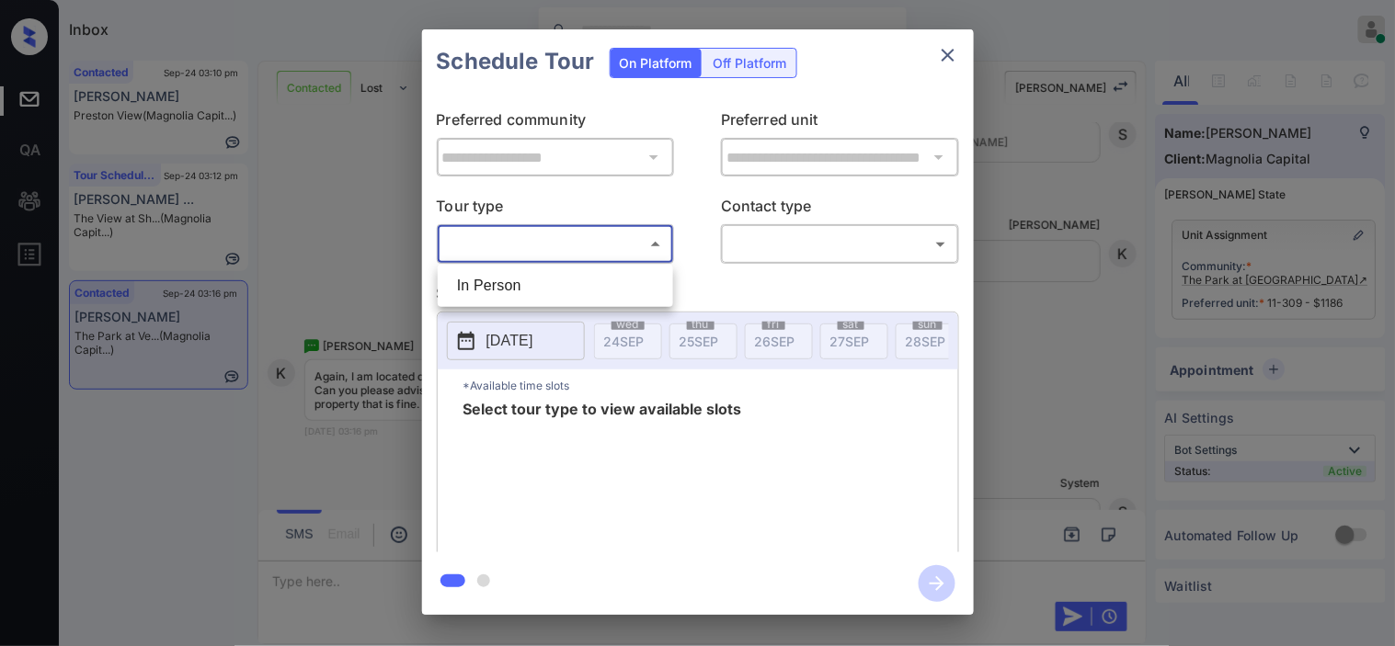
click at [337, 231] on div at bounding box center [697, 323] width 1395 height 646
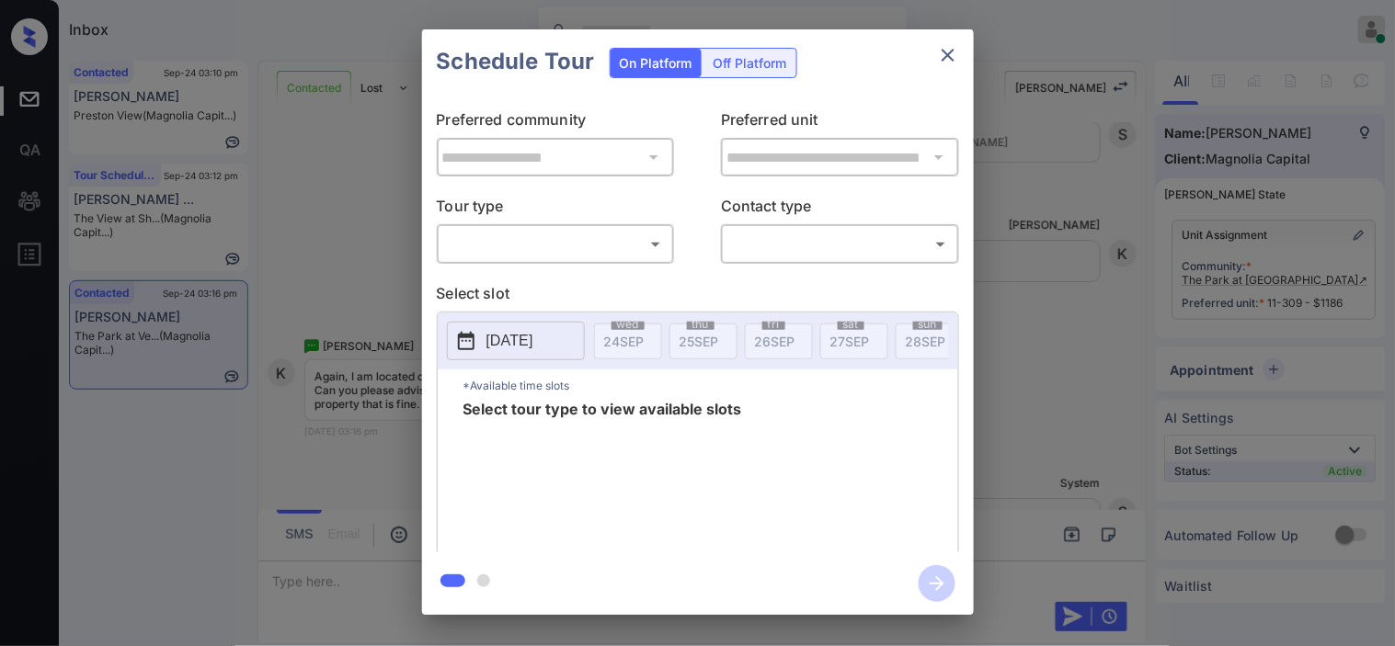
click at [337, 231] on div "**********" at bounding box center [697, 322] width 1395 height 644
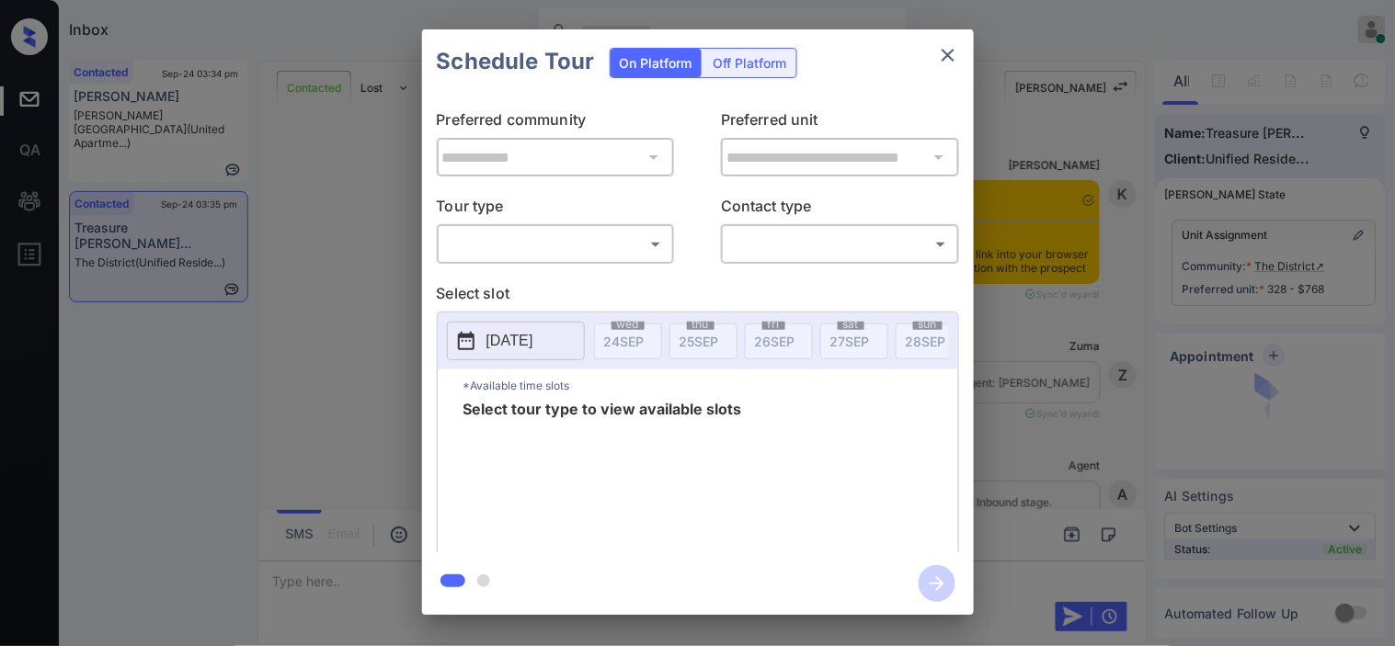
scroll to position [2297, 0]
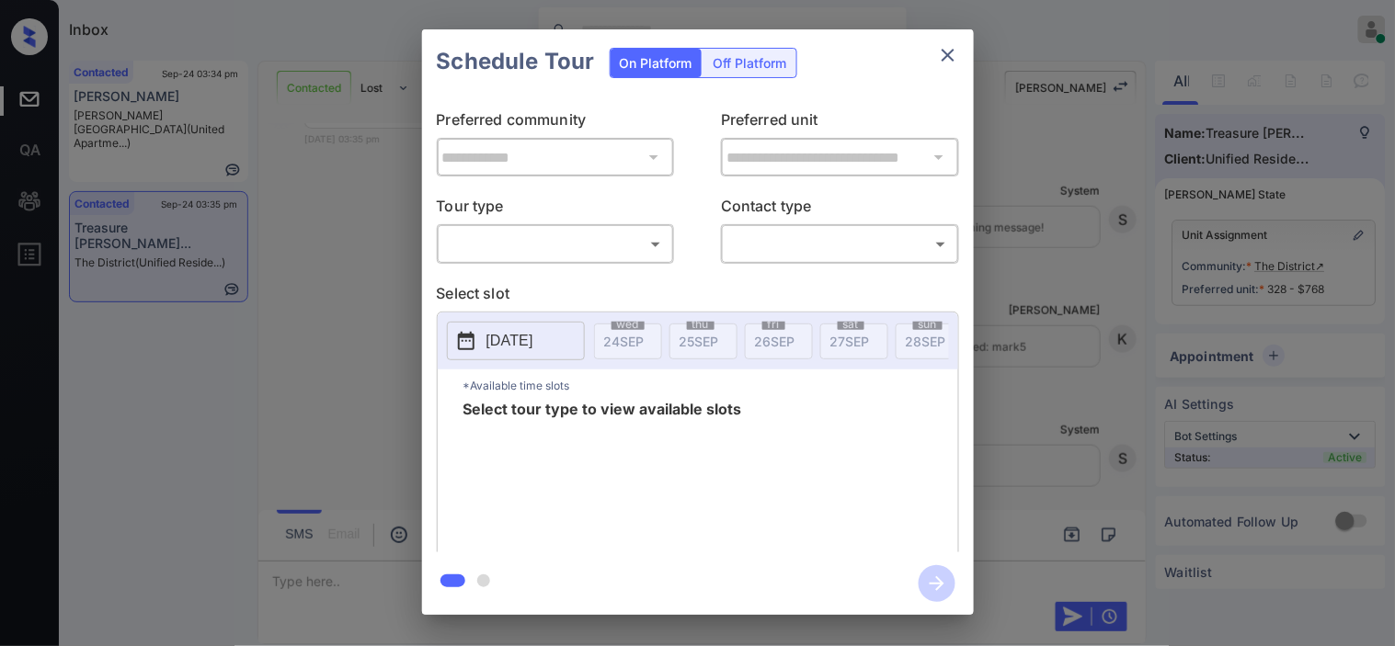
click at [602, 254] on body "Inbox Kristine Capara Online Set yourself offline Set yourself on break Profile…" at bounding box center [697, 323] width 1395 height 646
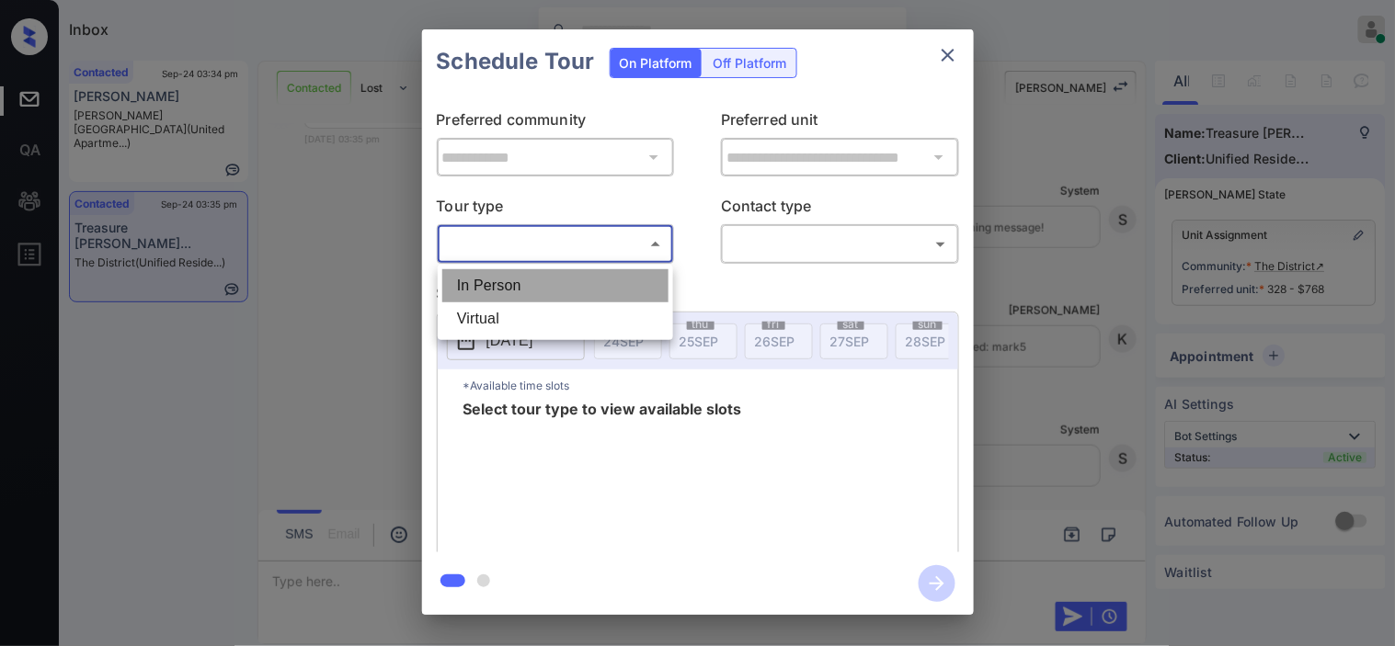
click at [595, 288] on li "In Person" at bounding box center [555, 285] width 226 height 33
type input "********"
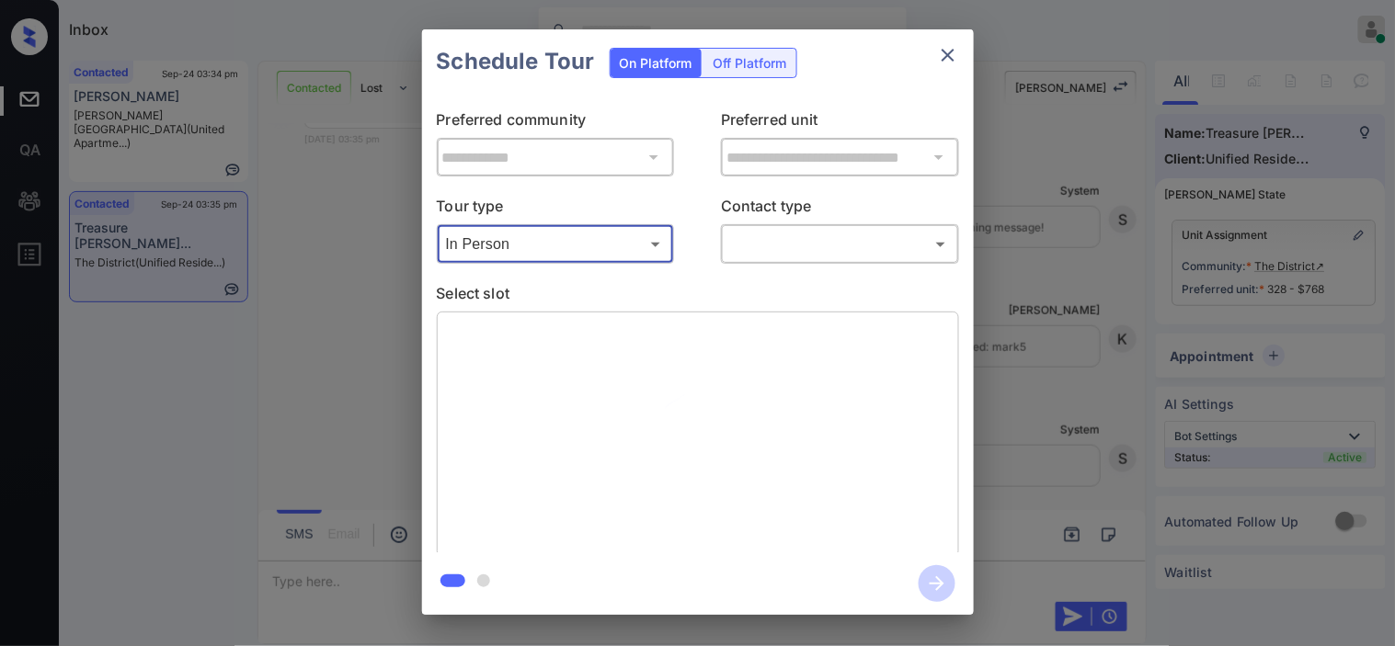
click at [813, 245] on body "Inbox Kristine Capara Online Set yourself offline Set yourself on break Profile…" at bounding box center [697, 323] width 1395 height 646
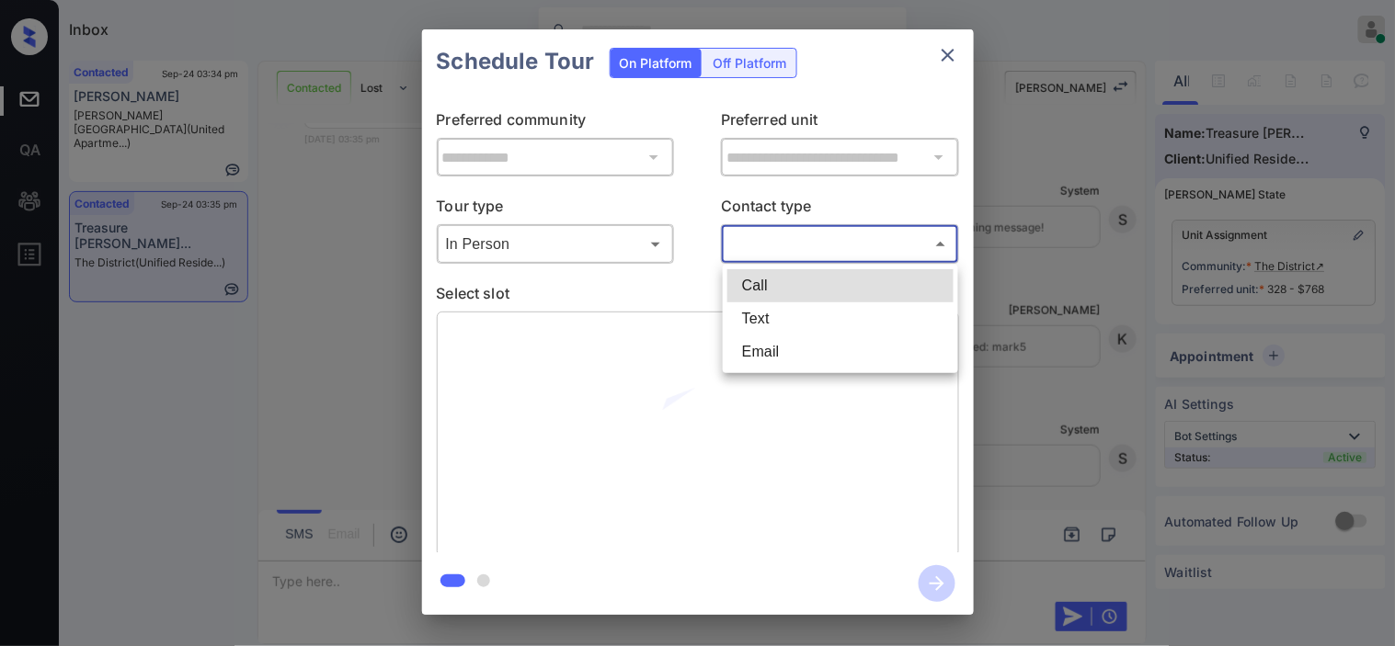
click at [780, 328] on li "Text" at bounding box center [840, 318] width 226 height 33
type input "****"
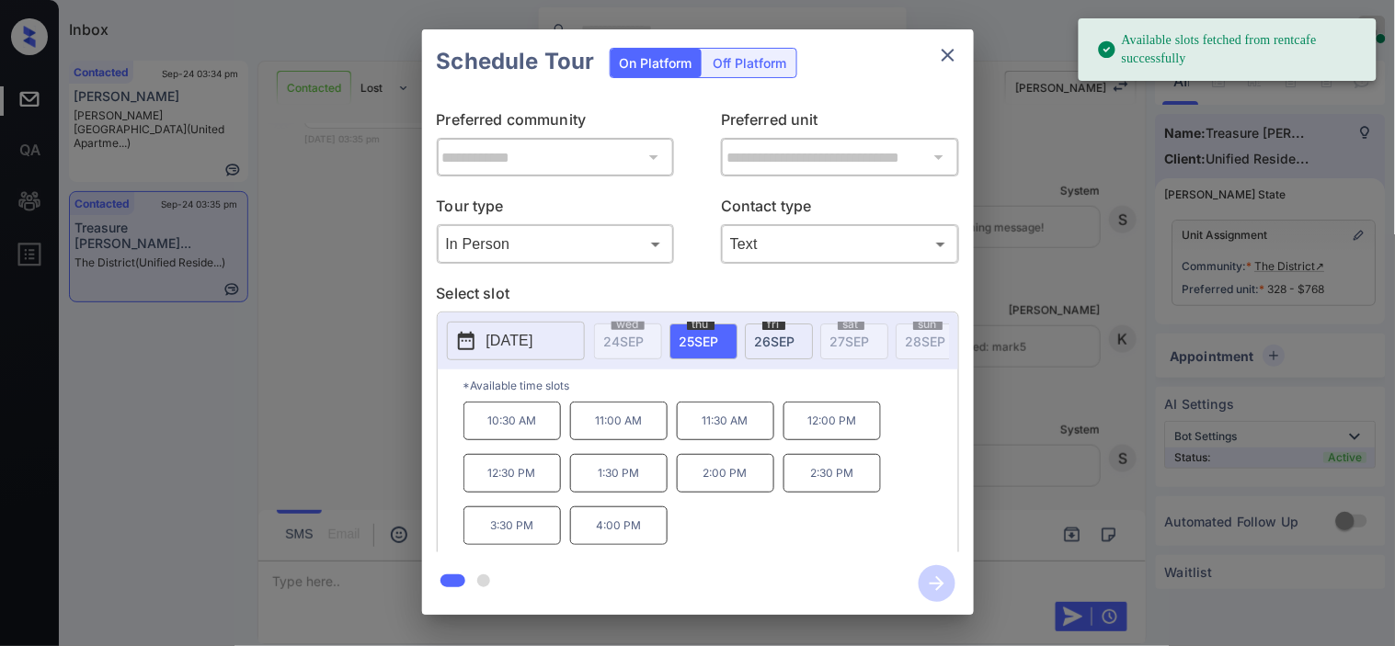
click at [522, 344] on p "2025-09-25" at bounding box center [509, 341] width 47 height 22
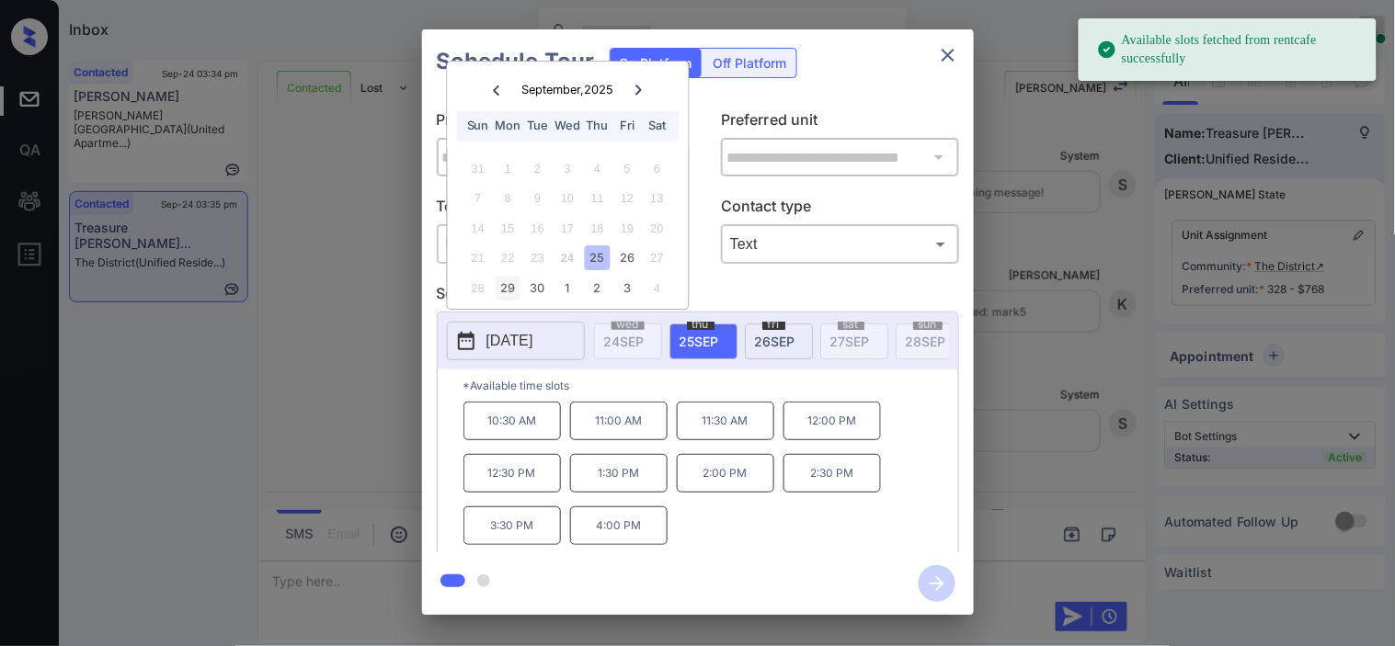
click at [509, 283] on div "29" at bounding box center [508, 288] width 25 height 25
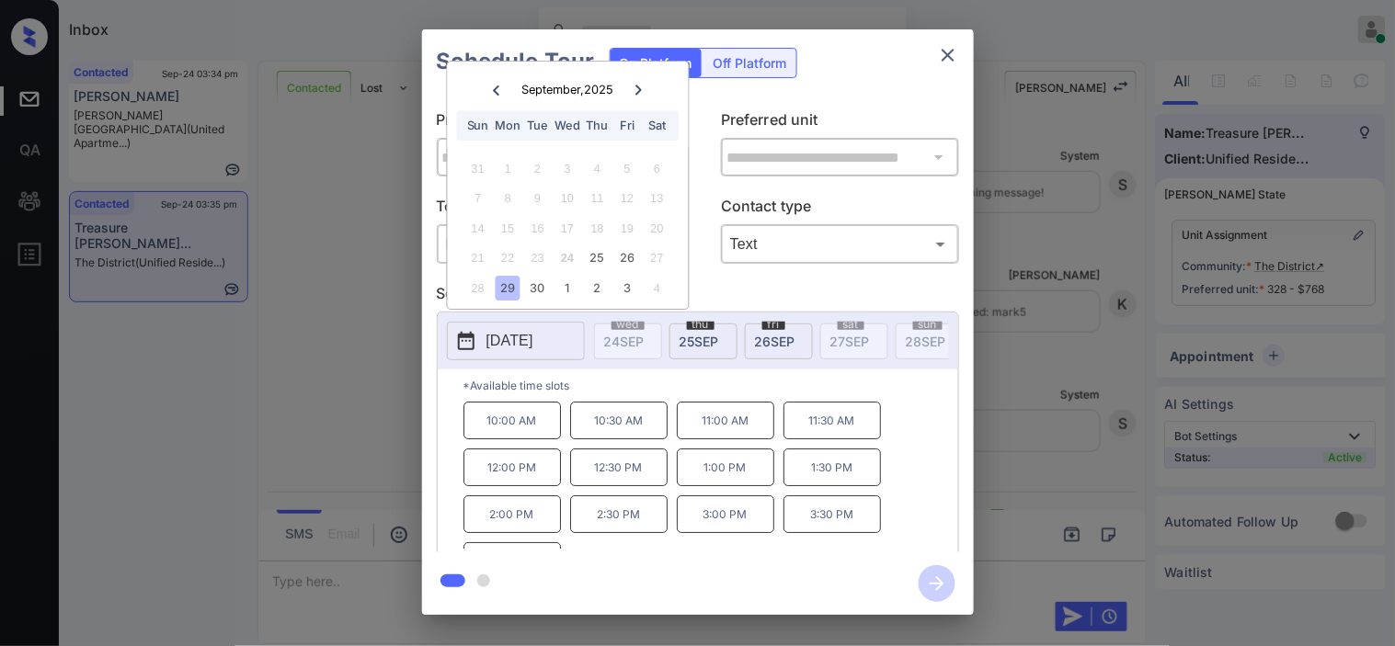
click at [316, 393] on div "**********" at bounding box center [697, 322] width 1395 height 644
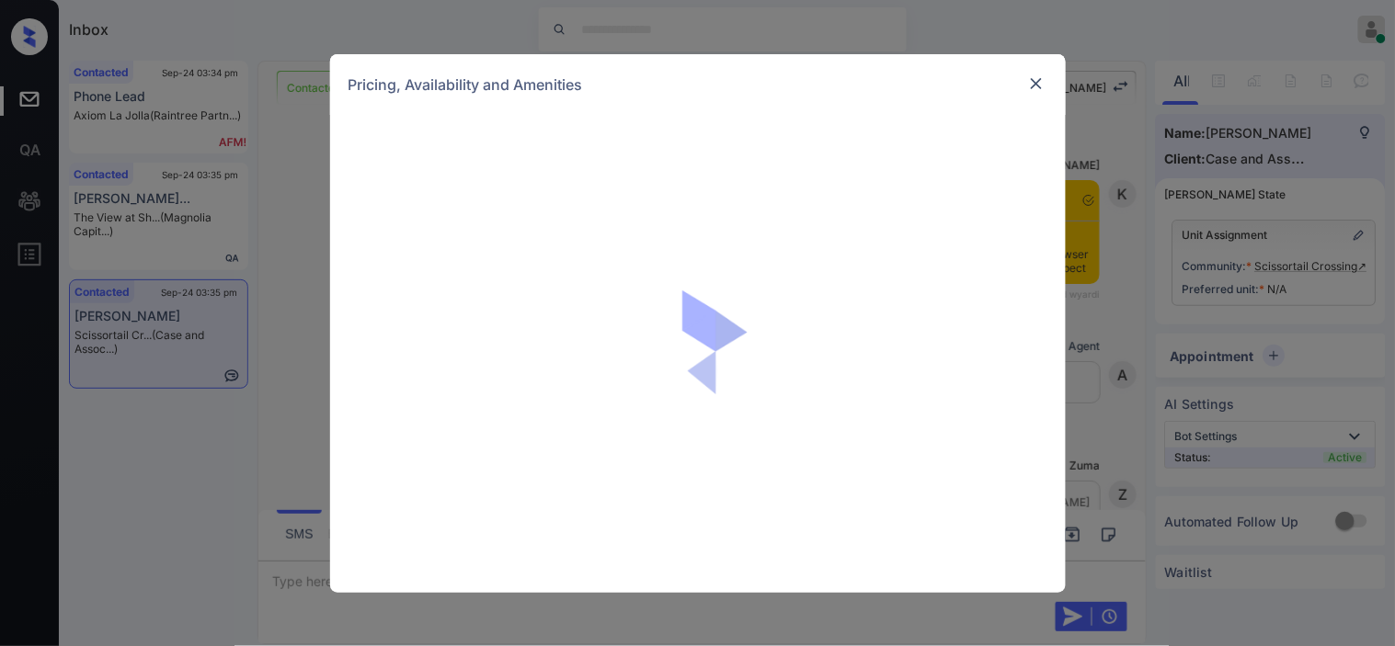
scroll to position [2507, 0]
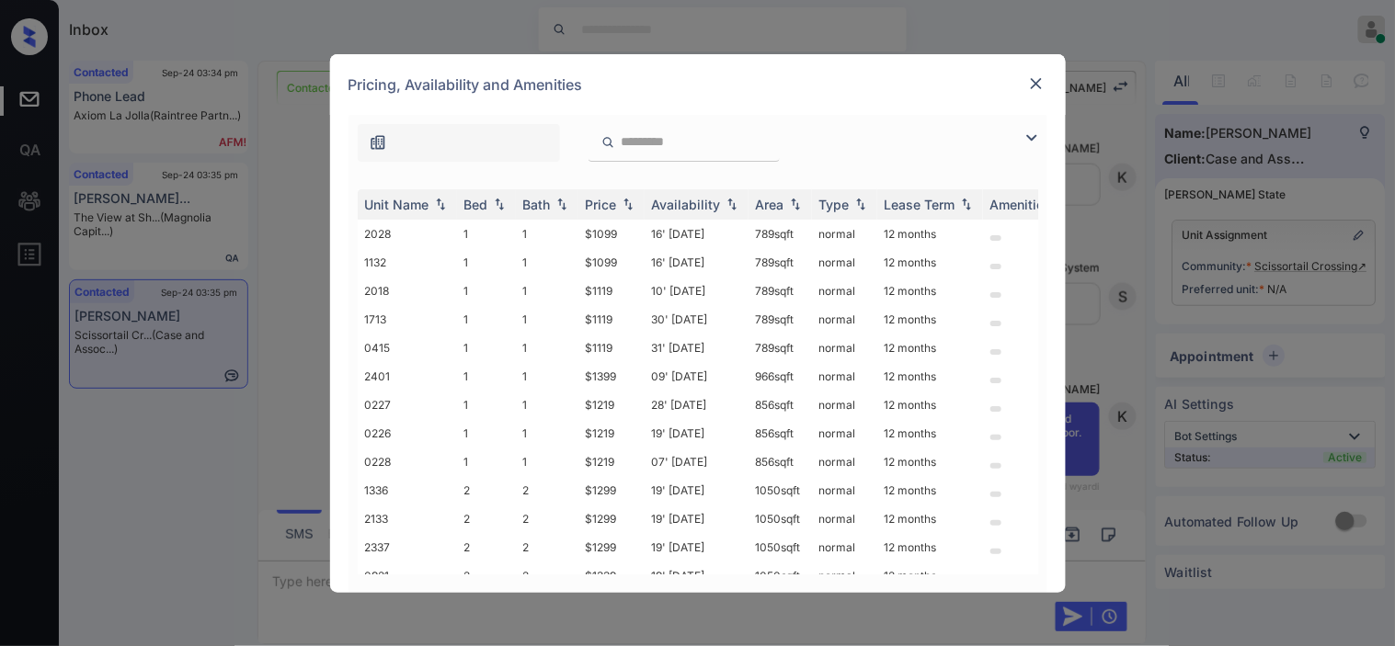
click at [1032, 144] on img at bounding box center [1031, 138] width 22 height 22
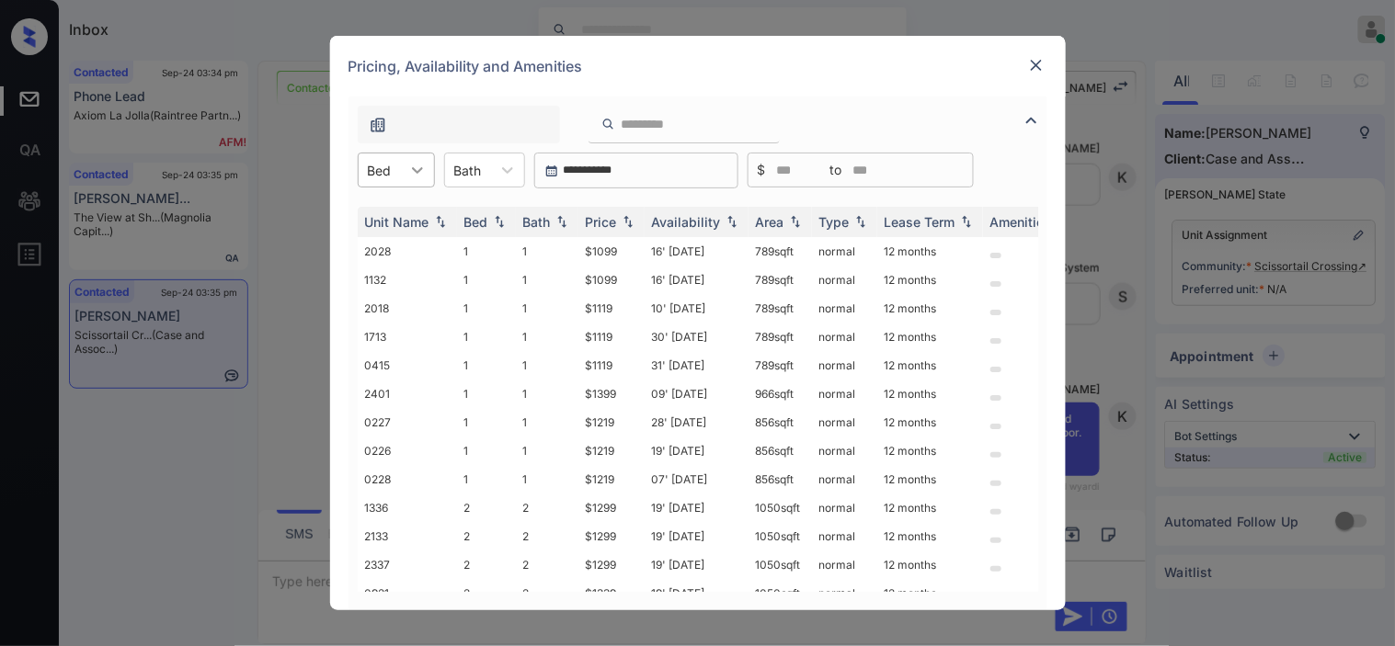
click at [425, 173] on icon at bounding box center [417, 170] width 18 height 18
click at [371, 253] on div "2" at bounding box center [396, 248] width 77 height 33
click at [605, 221] on div "Price" at bounding box center [601, 222] width 31 height 16
click at [613, 245] on td "$1299" at bounding box center [611, 251] width 66 height 29
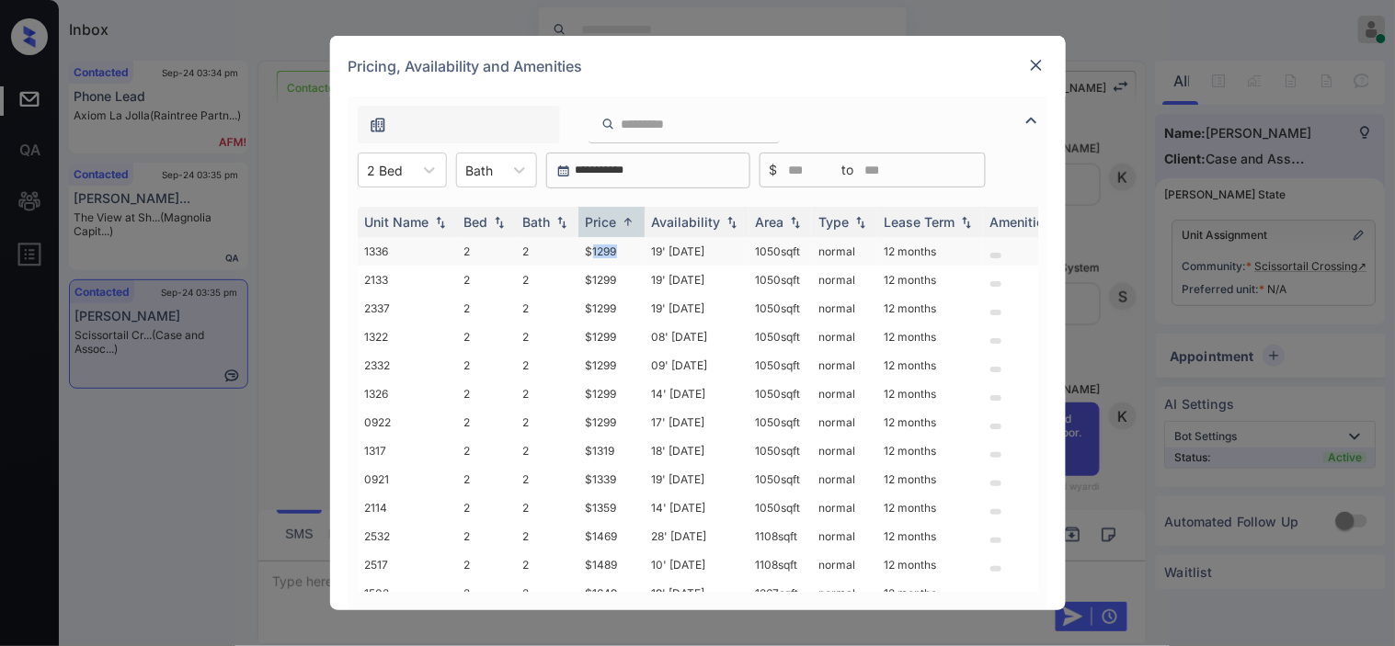
click at [613, 245] on td "$1299" at bounding box center [611, 251] width 66 height 29
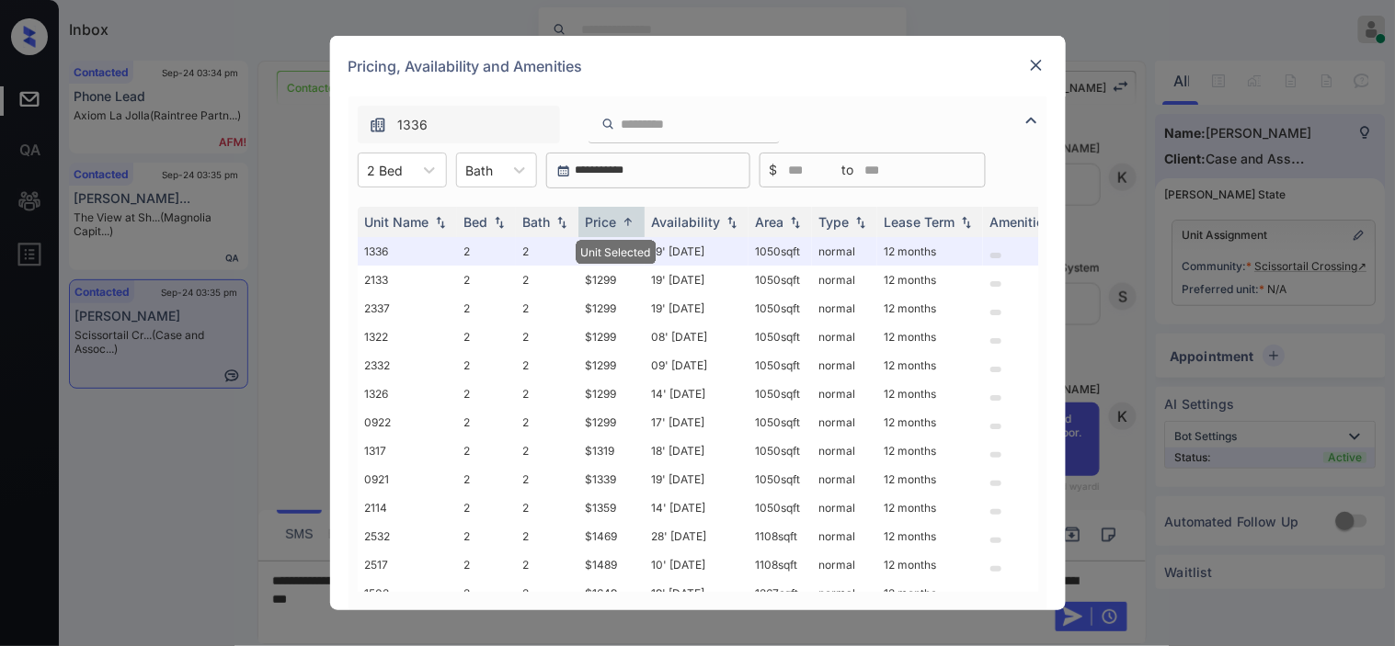
click at [1033, 68] on img at bounding box center [1036, 65] width 18 height 18
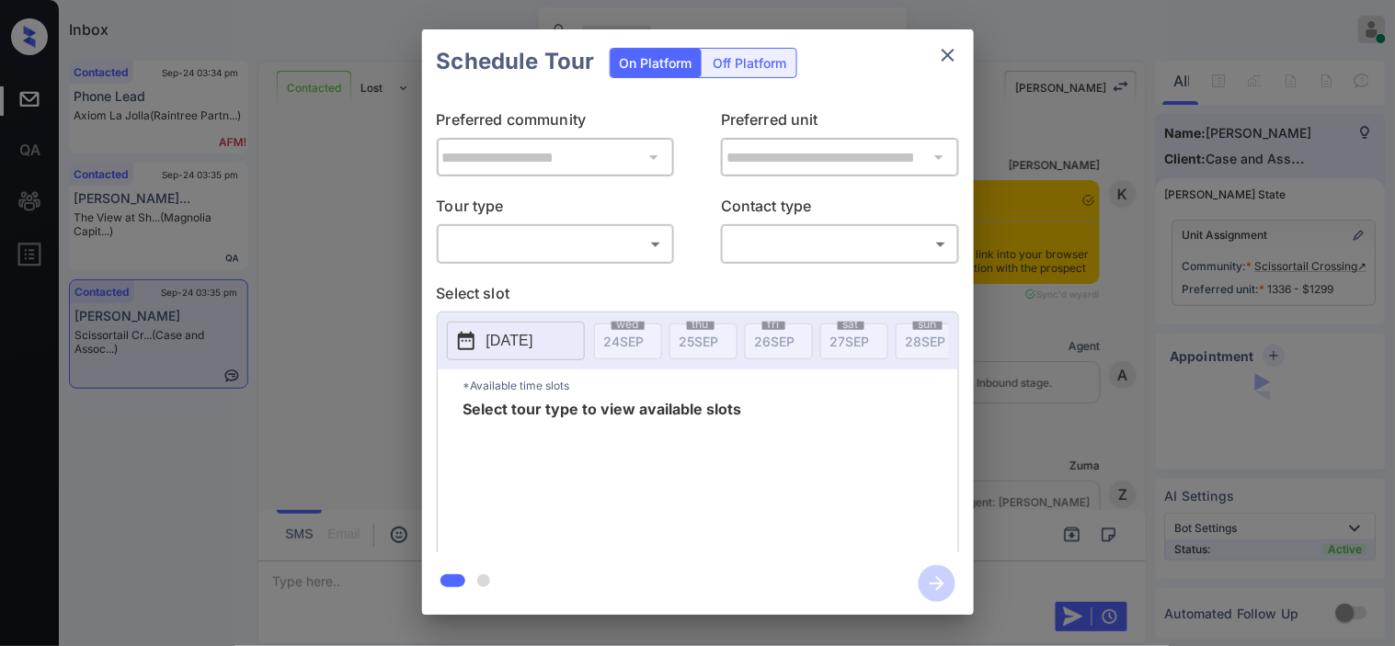
scroll to position [5069, 0]
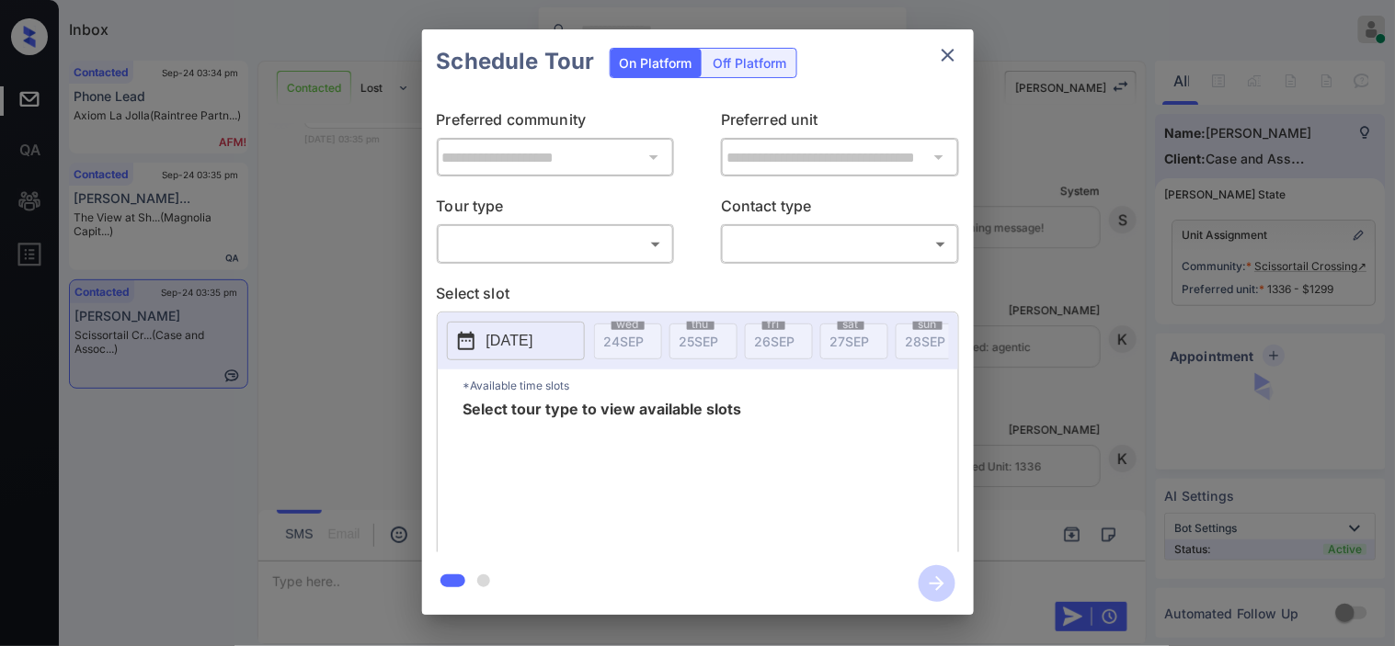
click at [598, 248] on body "Inbox Kristine Capara Online Set yourself offline Set yourself on break Profile…" at bounding box center [697, 323] width 1395 height 646
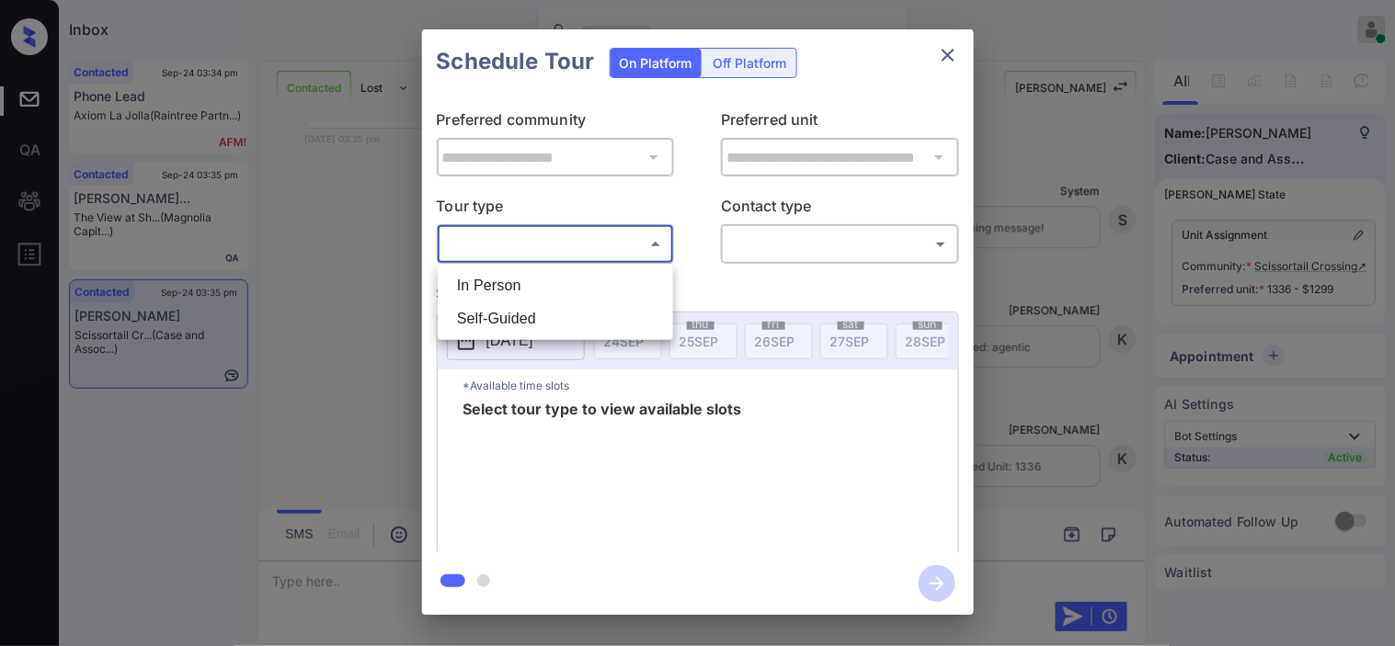
click at [577, 286] on li "In Person" at bounding box center [555, 285] width 226 height 33
type input "********"
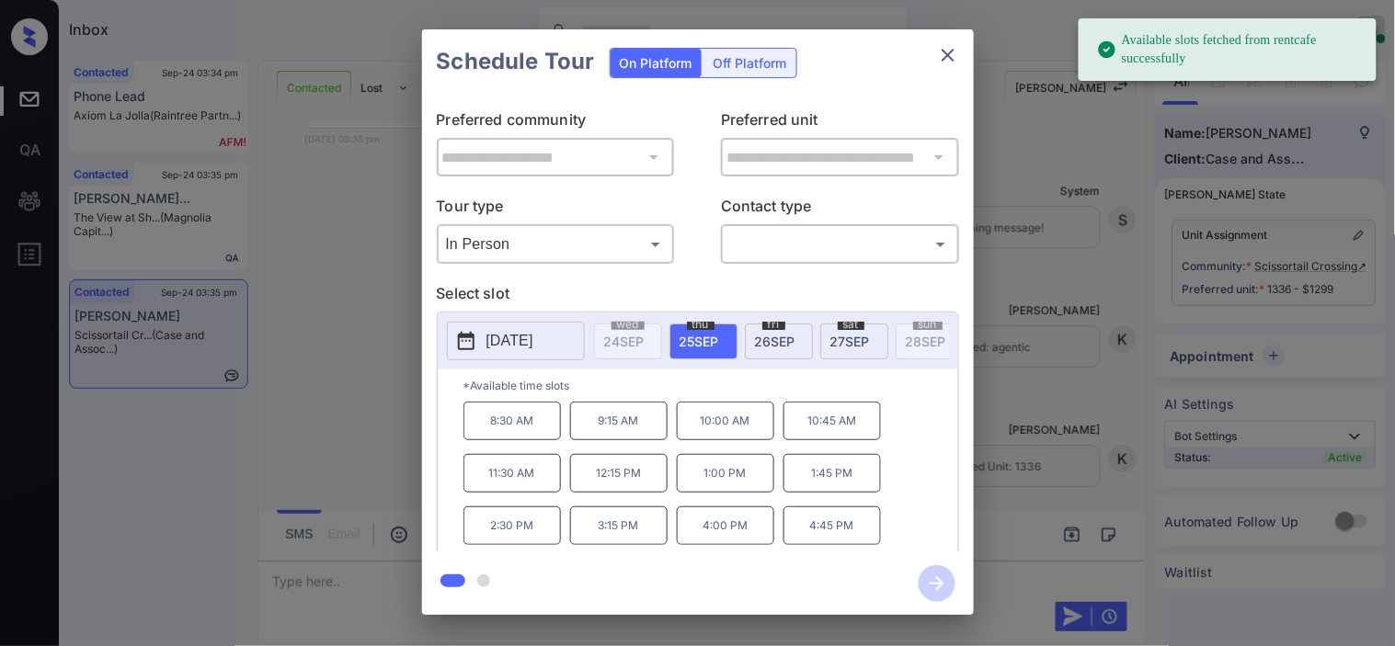
drag, startPoint x: 650, startPoint y: 287, endPoint x: 579, endPoint y: 299, distance: 71.8
click at [650, 287] on p "Select slot" at bounding box center [698, 296] width 522 height 29
click at [520, 340] on p "2025-09-25" at bounding box center [509, 341] width 47 height 22
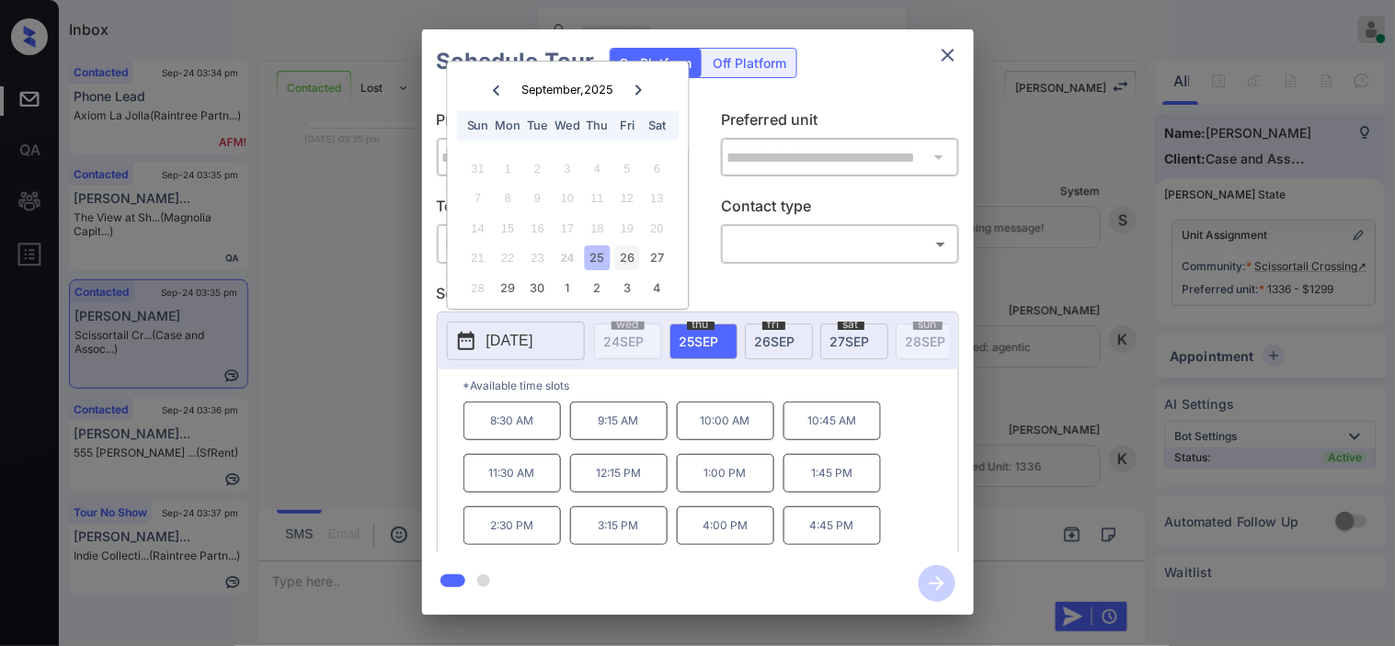
click at [629, 258] on div "26" at bounding box center [627, 258] width 25 height 25
click at [344, 395] on div "**********" at bounding box center [697, 322] width 1395 height 644
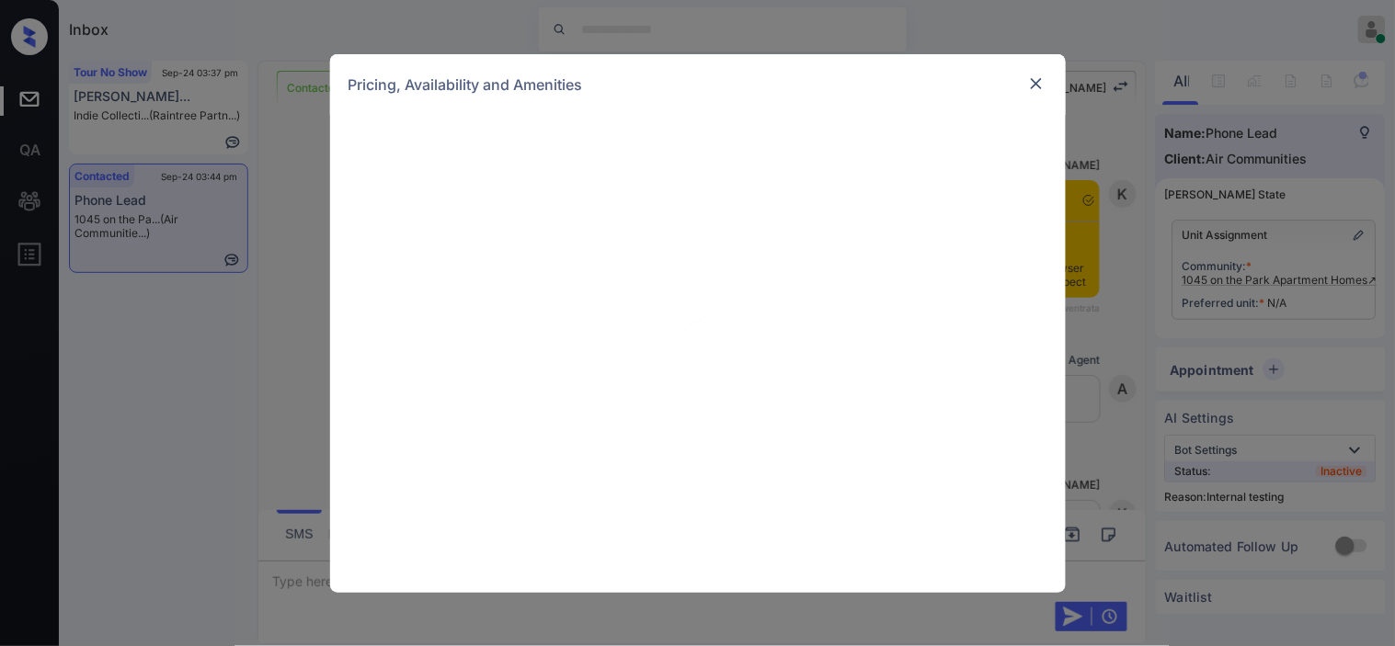
scroll to position [8782, 0]
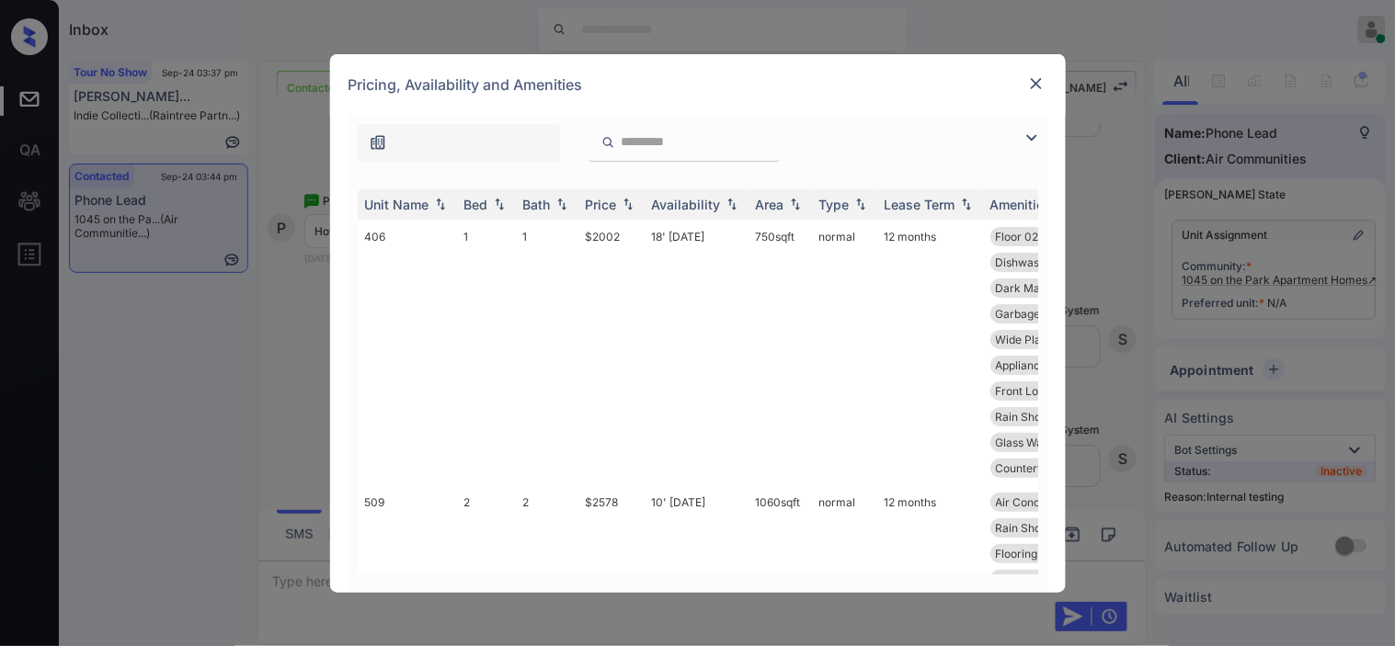
click at [1027, 140] on img at bounding box center [1031, 138] width 22 height 22
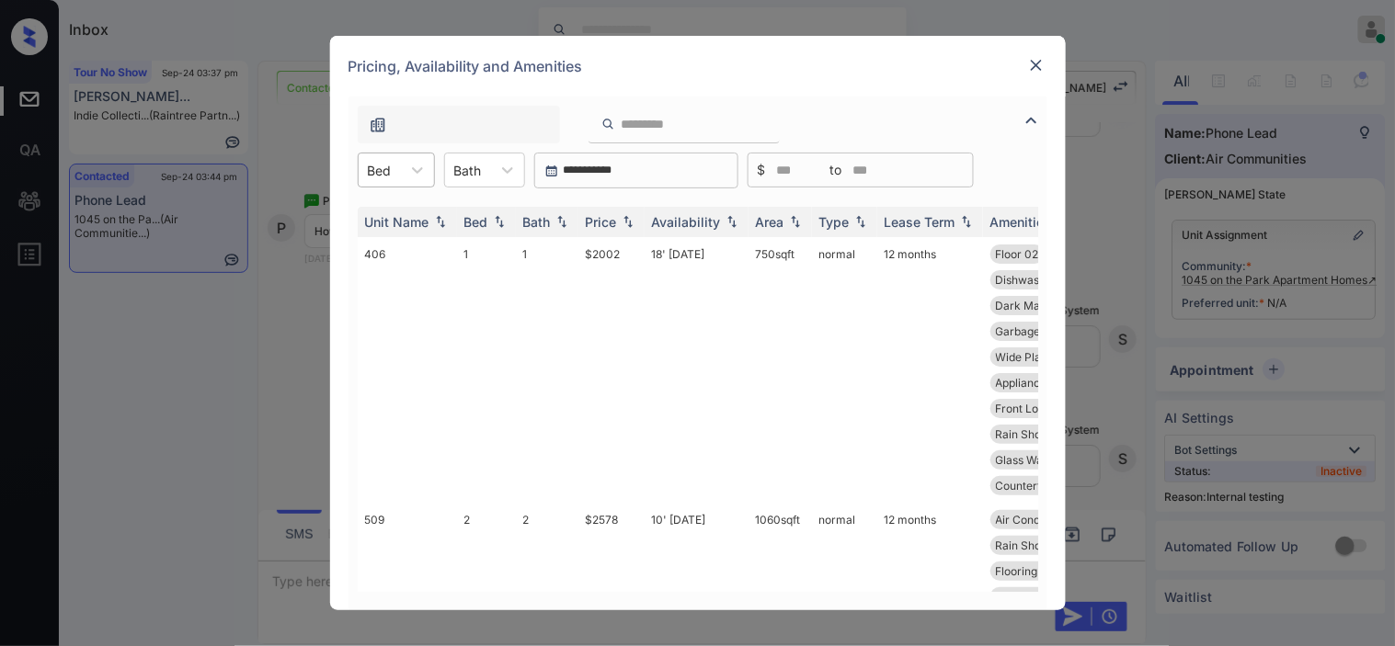
click at [397, 171] on div "Bed" at bounding box center [380, 170] width 42 height 27
click at [400, 219] on div "1" at bounding box center [396, 215] width 77 height 33
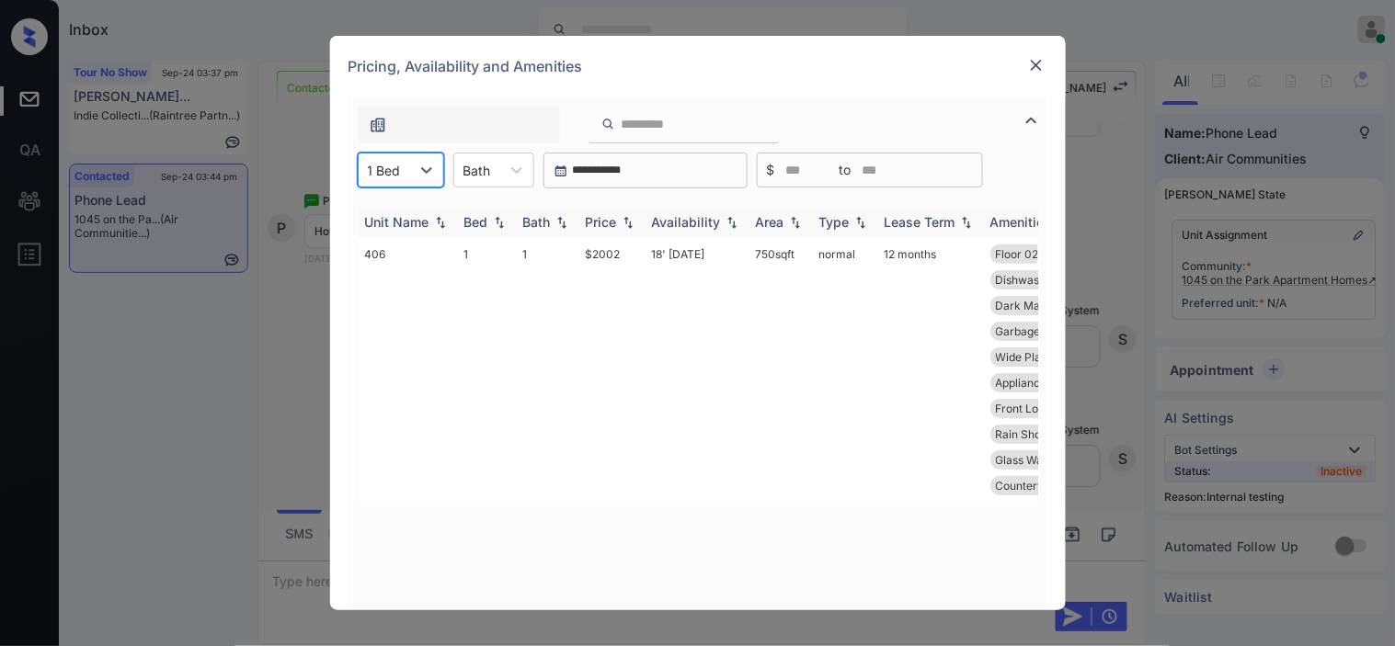
click at [627, 225] on img at bounding box center [628, 222] width 18 height 13
click at [627, 225] on img at bounding box center [628, 222] width 18 height 14
drag, startPoint x: 575, startPoint y: 250, endPoint x: 631, endPoint y: 263, distance: 57.5
click at [631, 263] on tr "406 1 1 $2002 18' Jul 25 750 sqft normal 12 months Floor 02 Flooring Wood 2... …" at bounding box center [838, 370] width 961 height 266
copy tr "$2002"
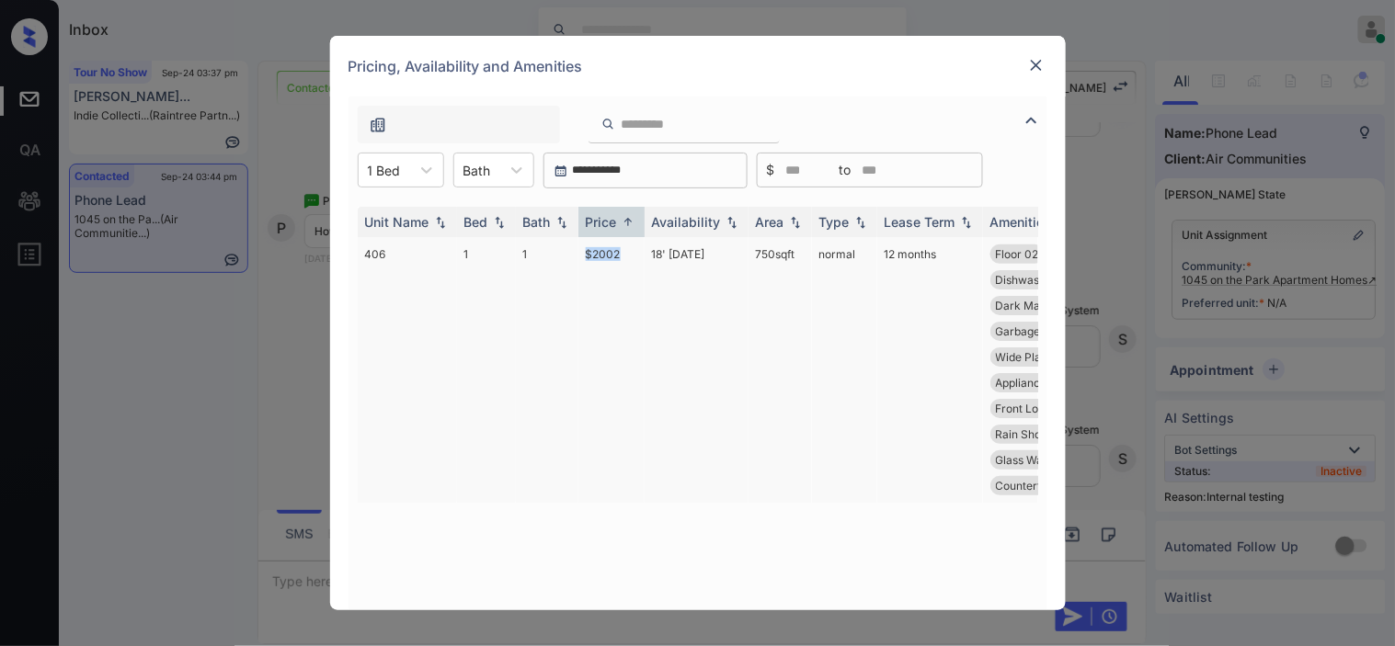
click at [603, 257] on td "$2002" at bounding box center [611, 370] width 66 height 266
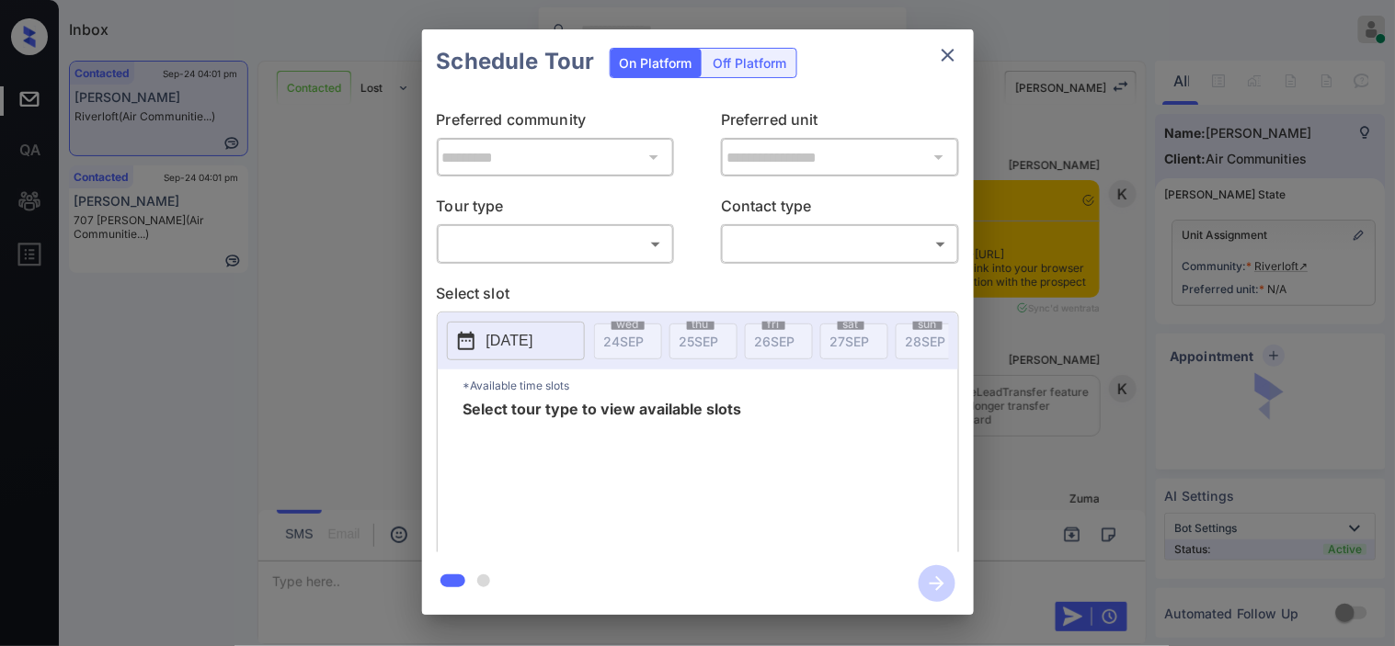
scroll to position [2653, 0]
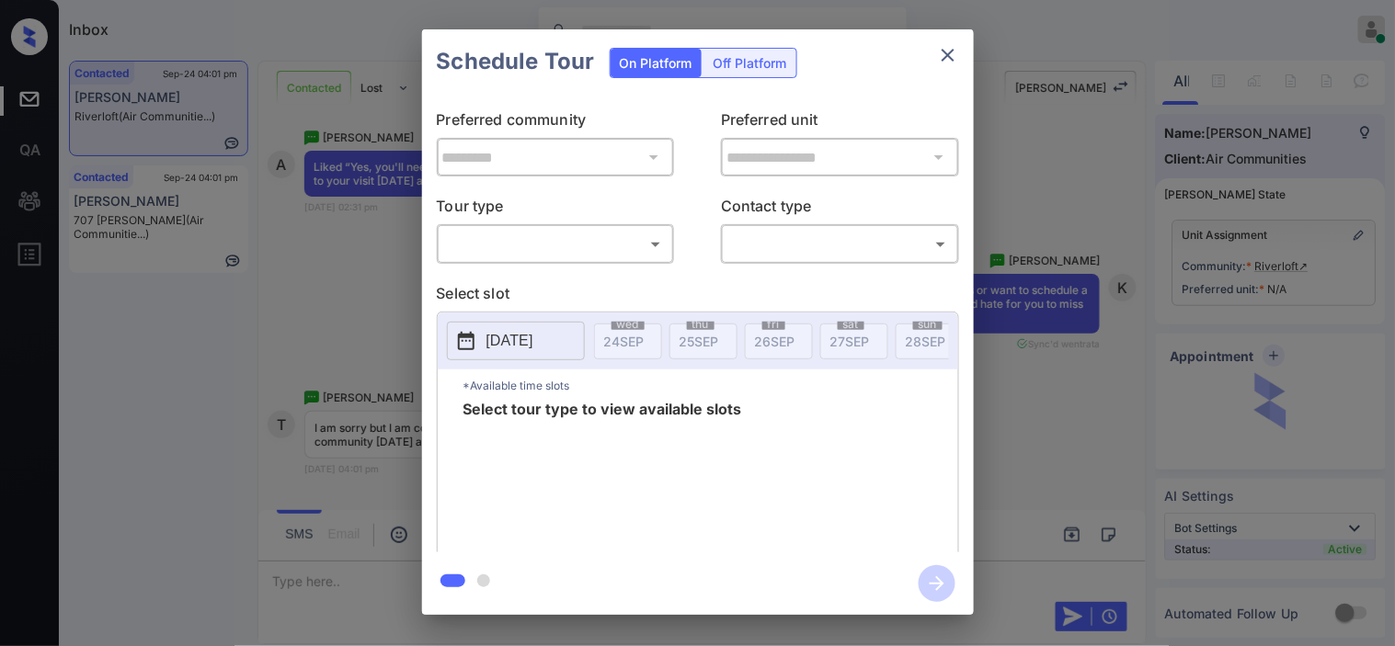
drag, startPoint x: 607, startPoint y: 222, endPoint x: 603, endPoint y: 249, distance: 27.8
click at [605, 224] on div "Tour type ​ ​" at bounding box center [556, 229] width 238 height 69
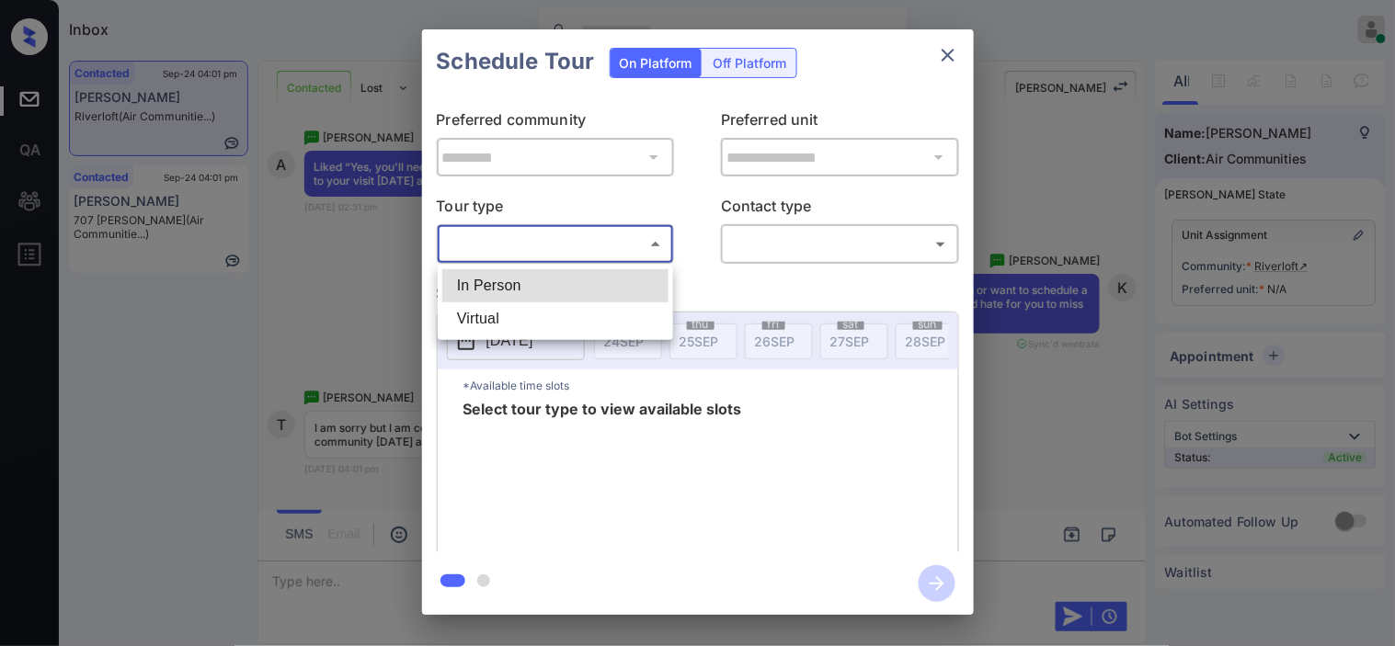
click at [595, 258] on body "Inbox [PERSON_NAME] Online Set yourself offline Set yourself on break Profile S…" at bounding box center [697, 323] width 1395 height 646
click at [587, 290] on li "In Person" at bounding box center [555, 285] width 226 height 33
type input "********"
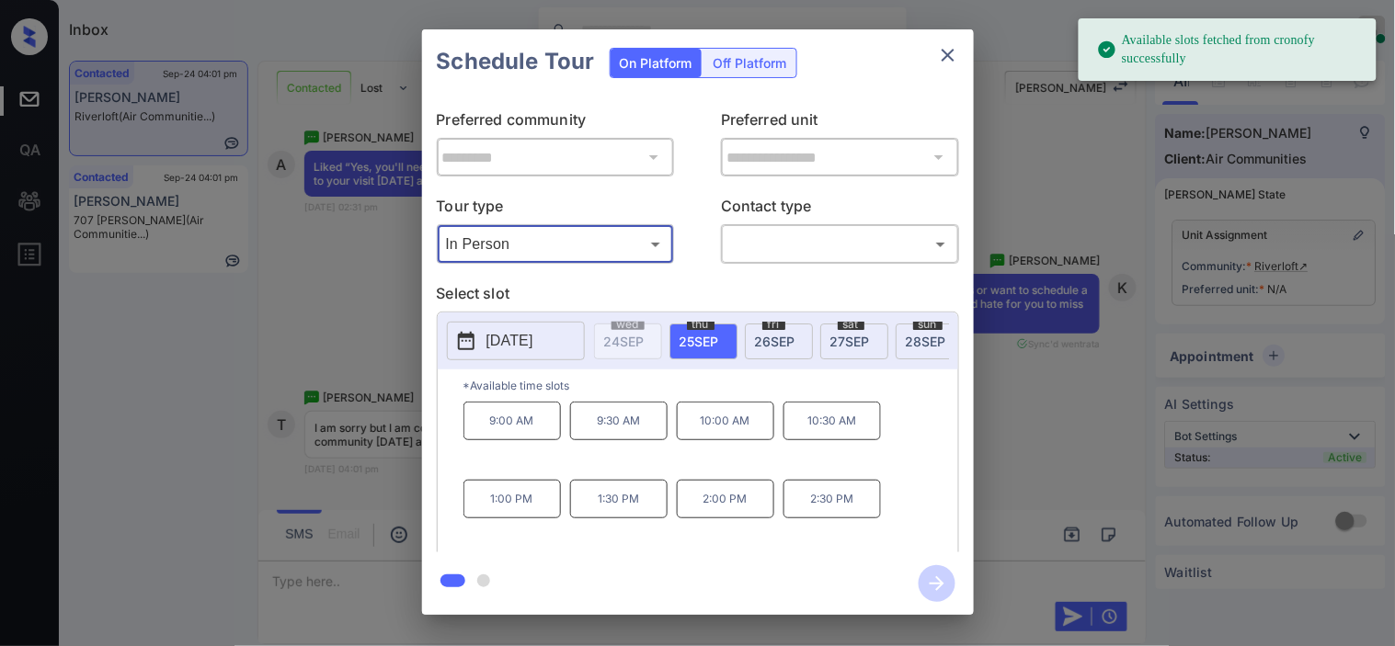
click at [475, 351] on icon at bounding box center [466, 341] width 22 height 22
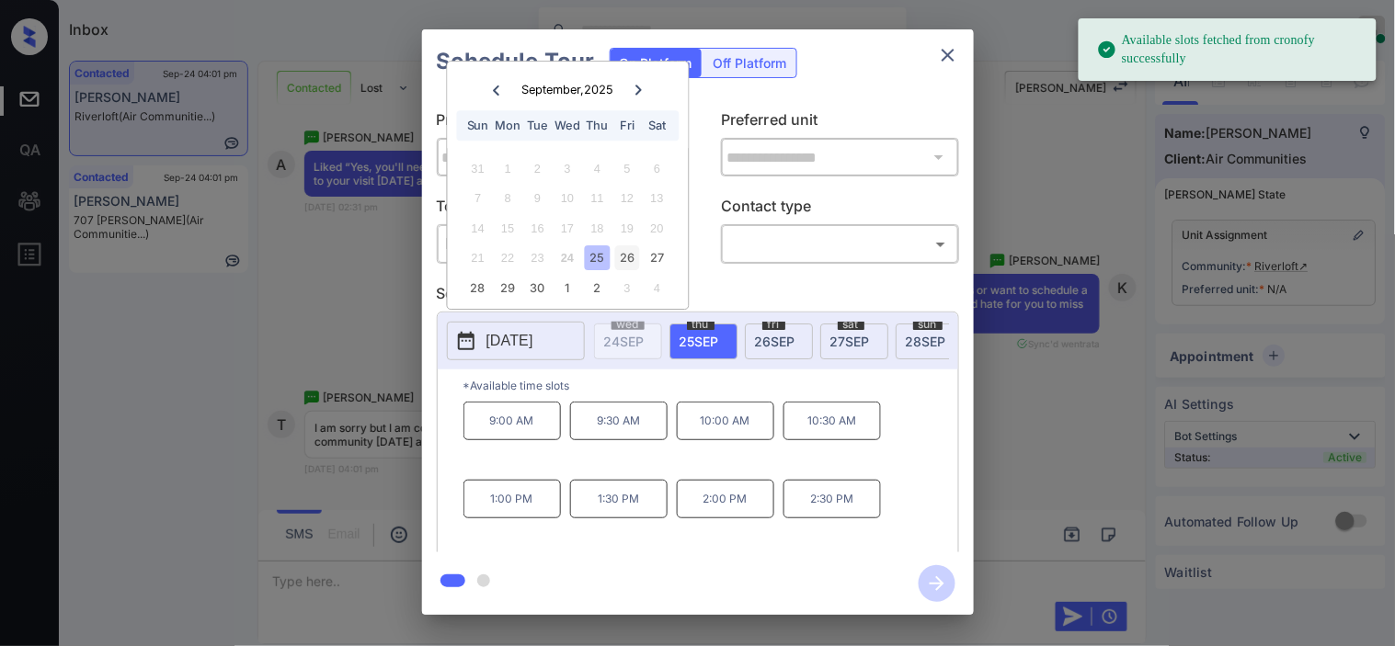
click at [621, 255] on div "26" at bounding box center [627, 258] width 25 height 25
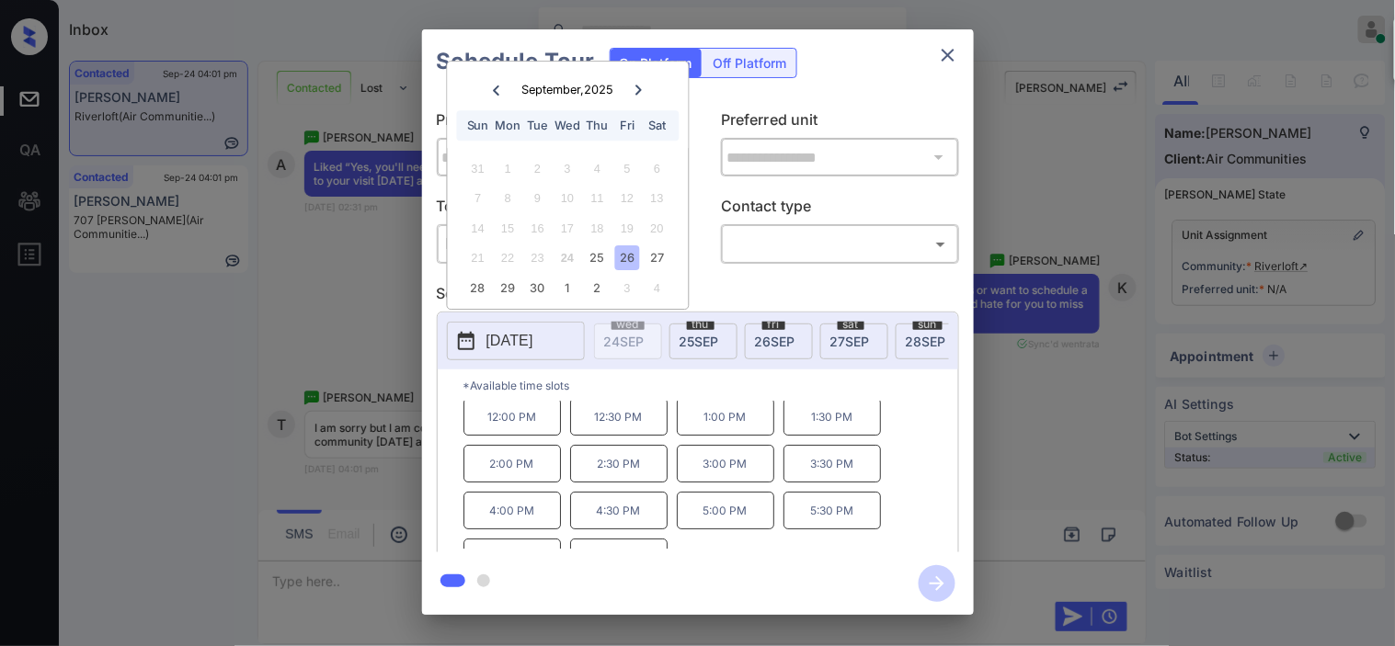
scroll to position [78, 0]
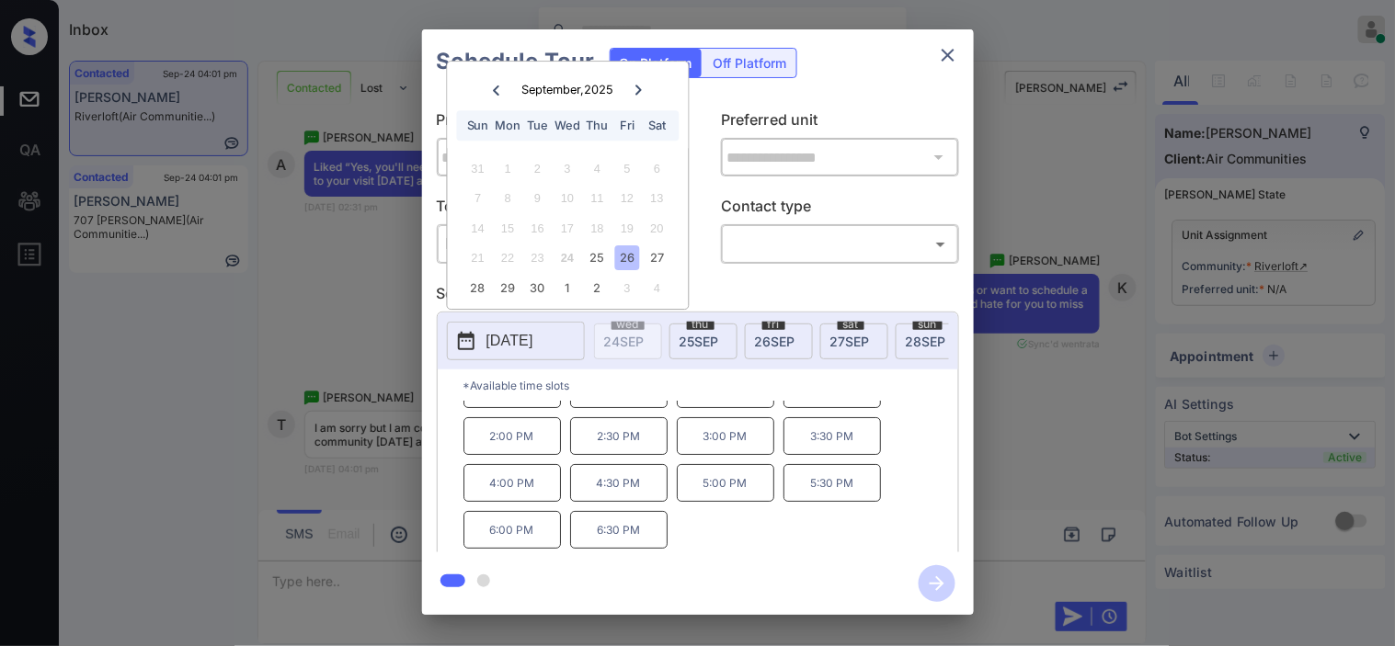
click at [322, 369] on div "**********" at bounding box center [697, 322] width 1395 height 644
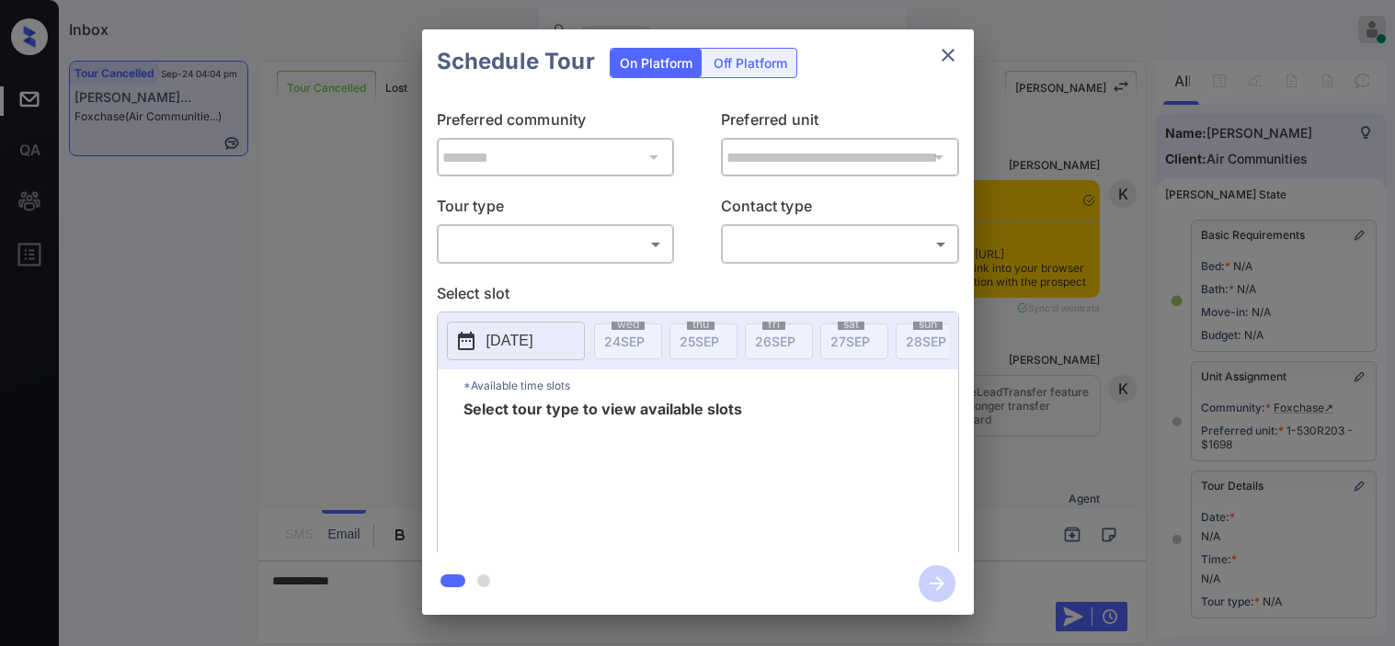
click at [521, 239] on body "Inbox [PERSON_NAME] Online Set yourself offline Set yourself on break Profile S…" at bounding box center [697, 323] width 1395 height 646
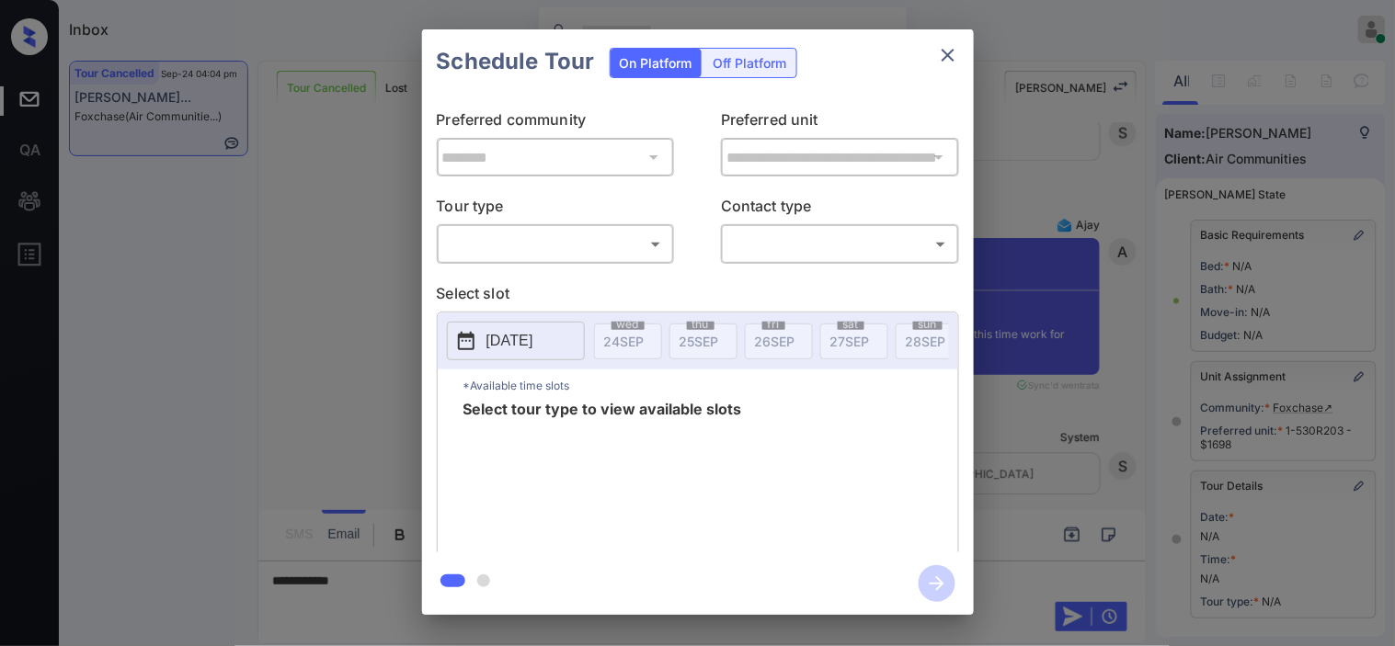
scroll to position [276, 0]
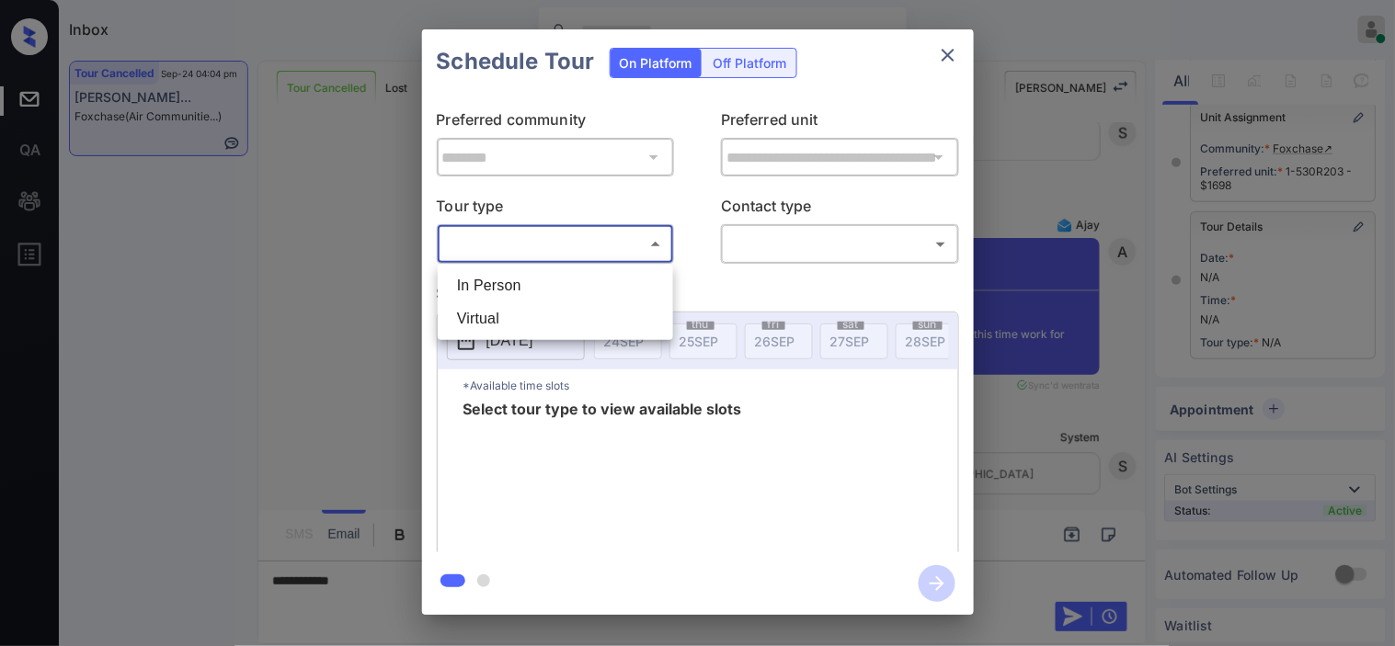
click at [526, 272] on li "In Person" at bounding box center [555, 285] width 226 height 33
type input "********"
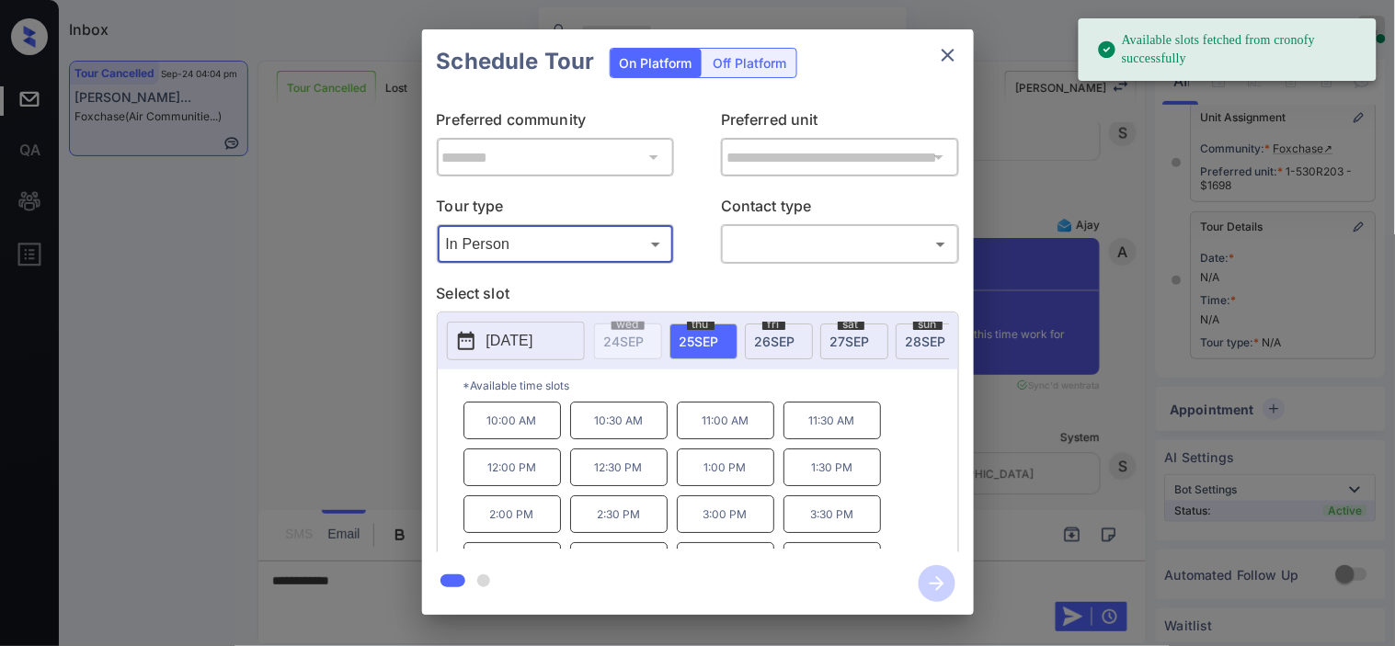
click at [481, 345] on button "[DATE]" at bounding box center [516, 341] width 138 height 39
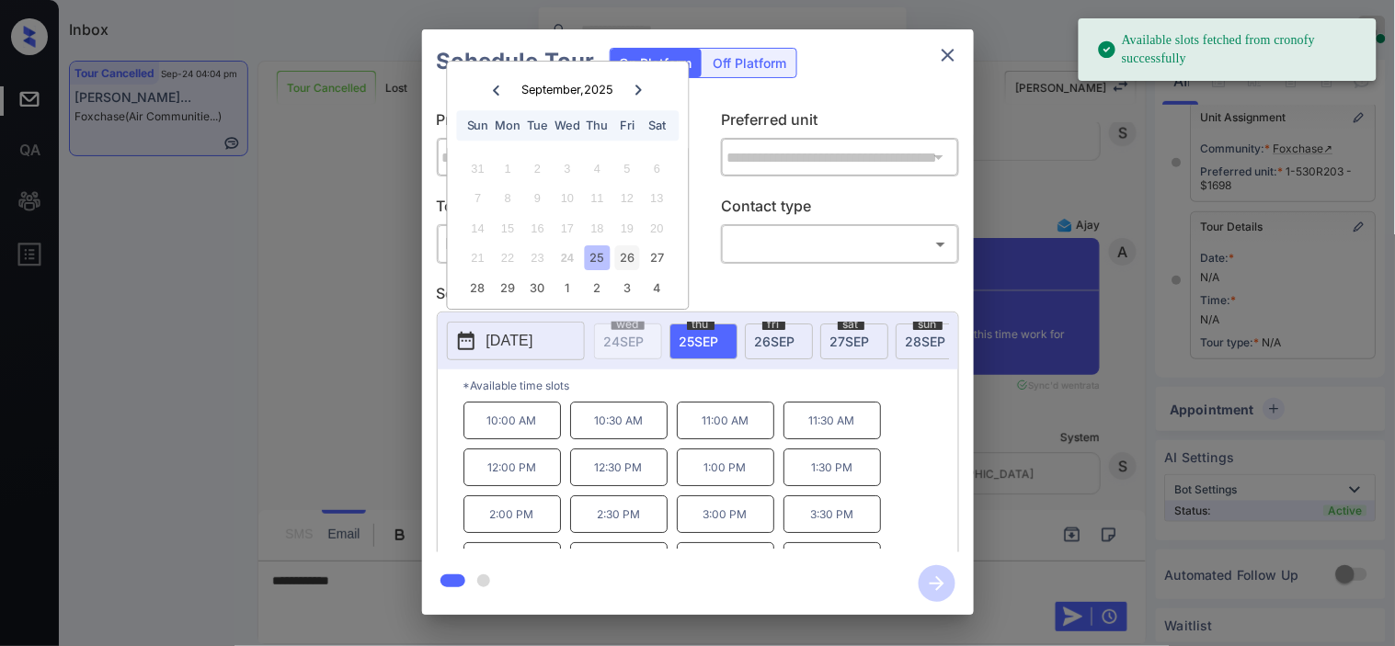
click at [625, 256] on div "26" at bounding box center [627, 258] width 25 height 25
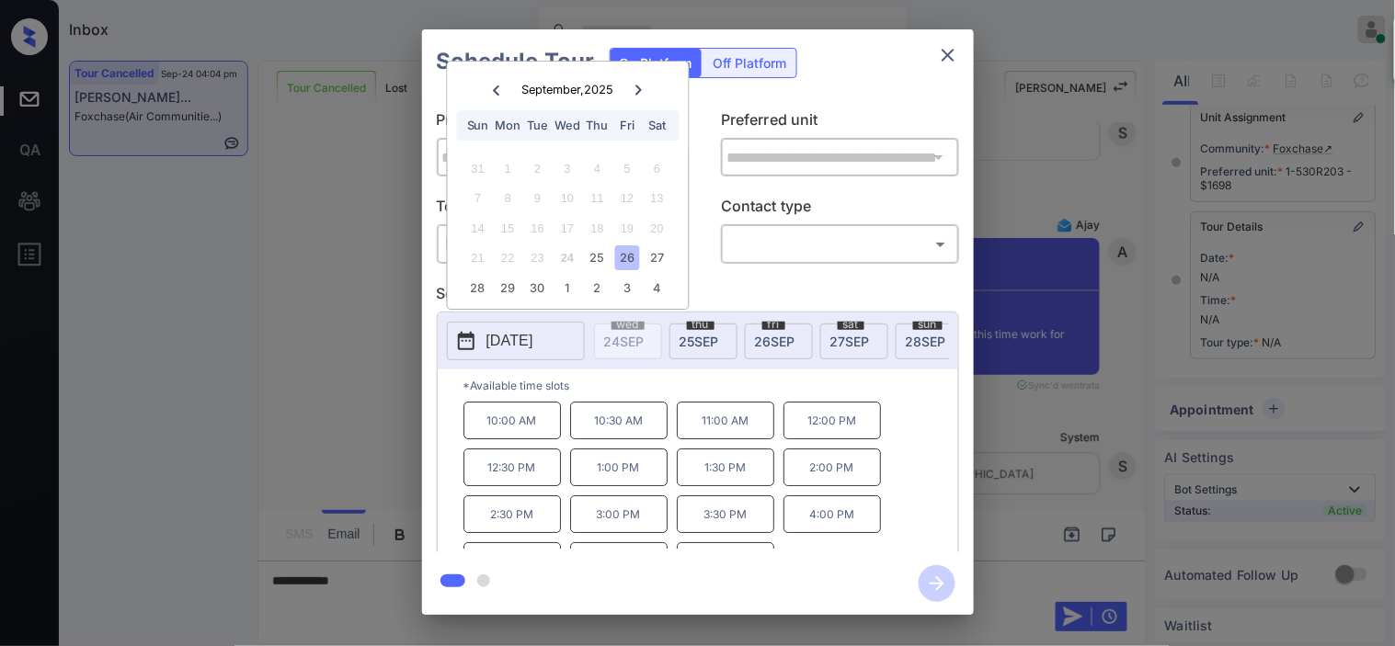
drag, startPoint x: 313, startPoint y: 361, endPoint x: 335, endPoint y: 382, distance: 30.6
click at [335, 382] on div "**********" at bounding box center [697, 322] width 1395 height 644
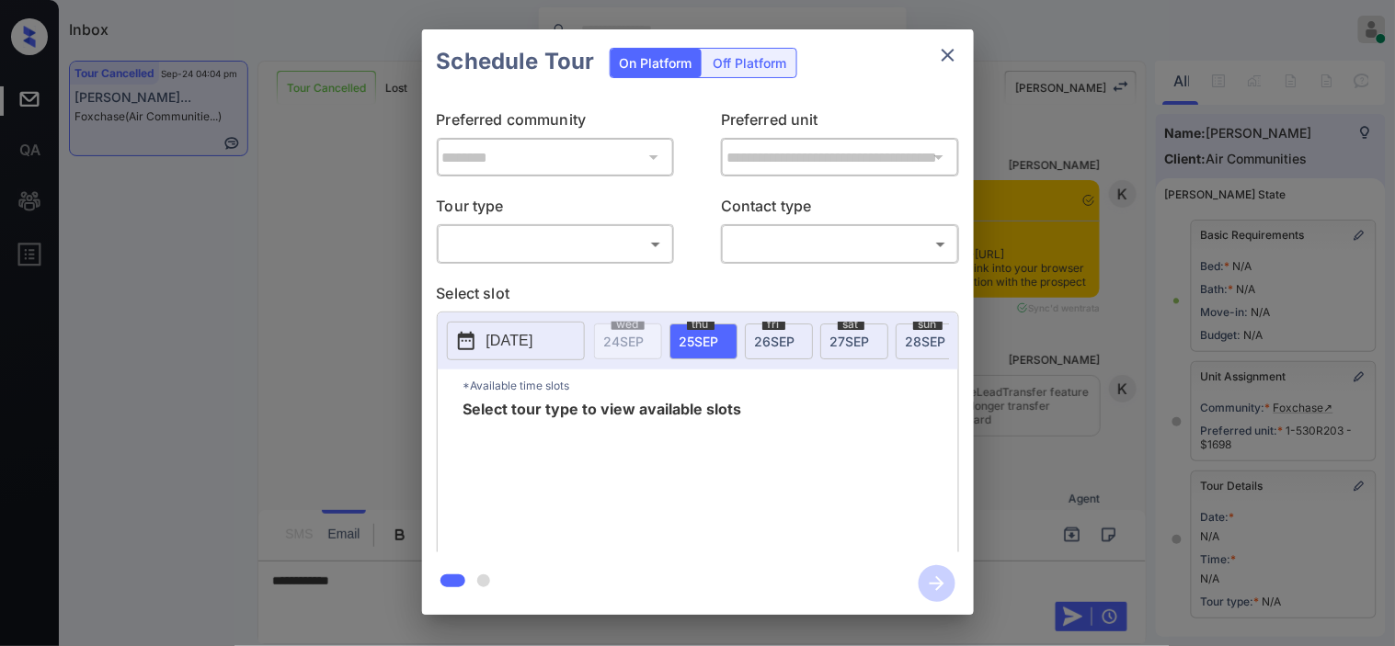
scroll to position [276, 0]
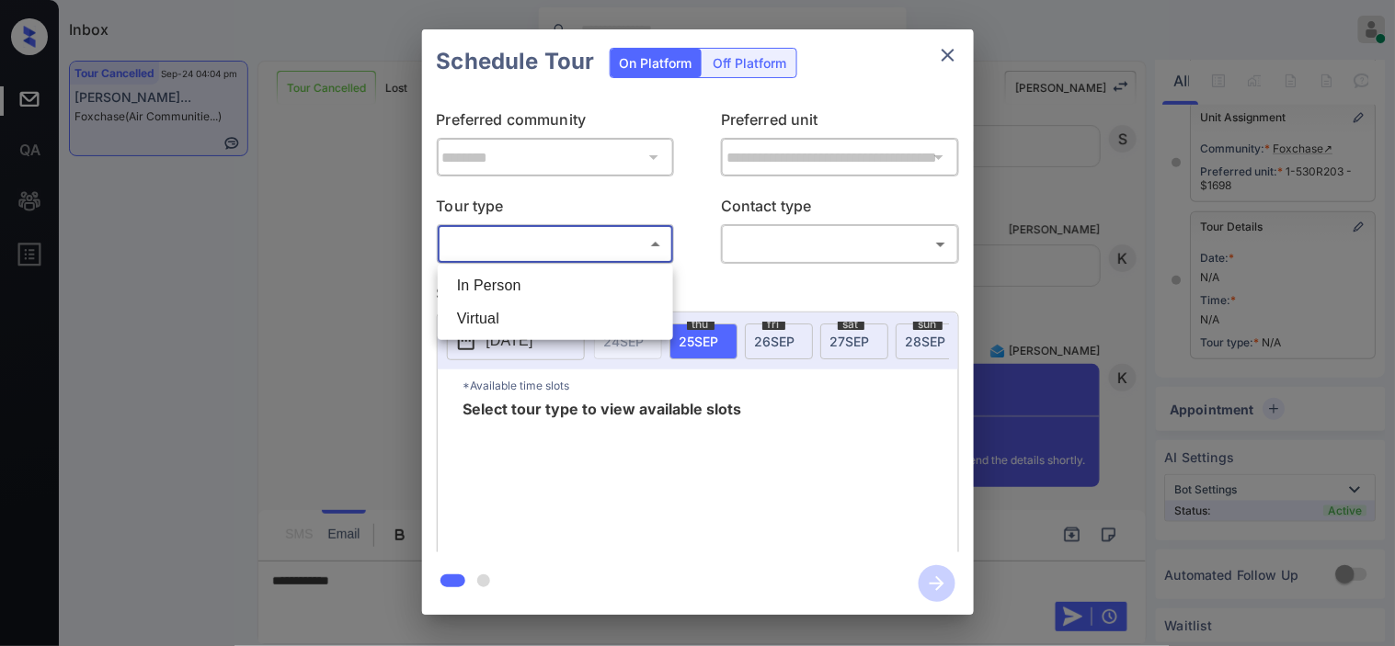
click at [567, 251] on body "Inbox [PERSON_NAME] Online Set yourself offline Set yourself on break Profile S…" at bounding box center [697, 323] width 1395 height 646
click at [564, 278] on li "In Person" at bounding box center [555, 285] width 226 height 33
type input "********"
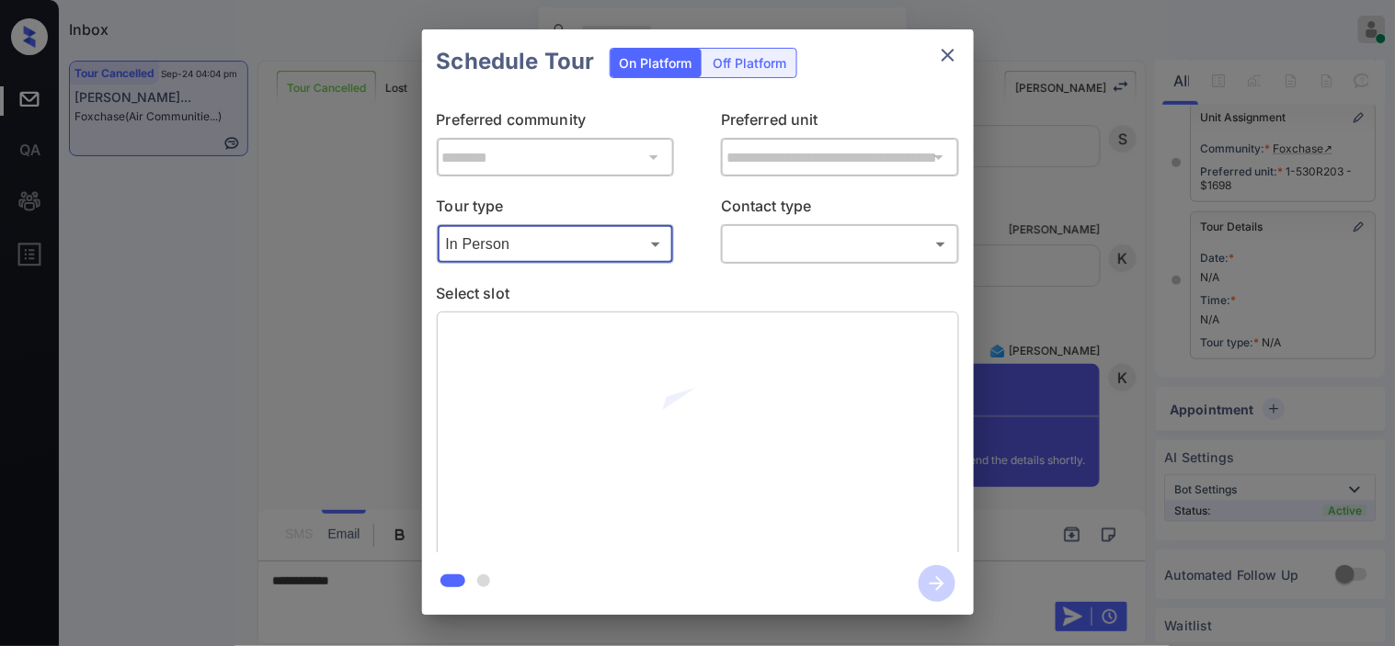
click at [747, 255] on body "Inbox Kristine Capara Online Set yourself offline Set yourself on break Profile…" at bounding box center [697, 323] width 1395 height 646
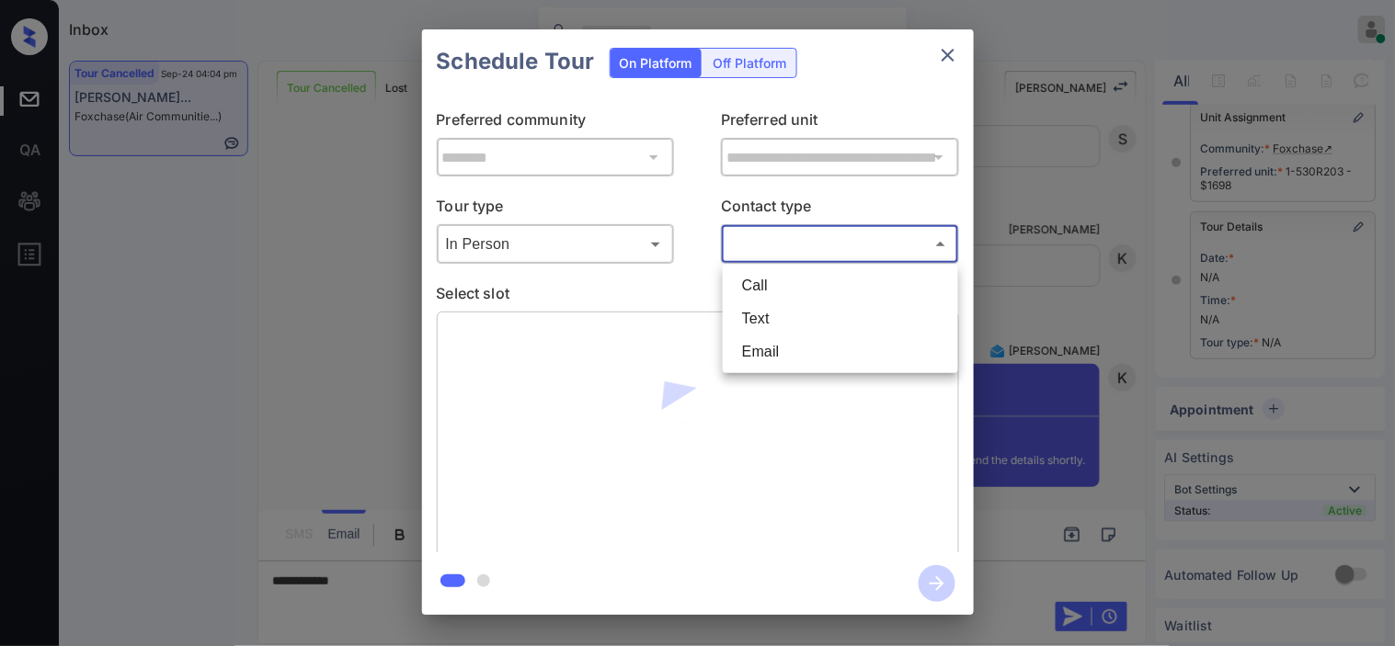
click at [765, 314] on li "Text" at bounding box center [840, 318] width 226 height 33
type input "****"
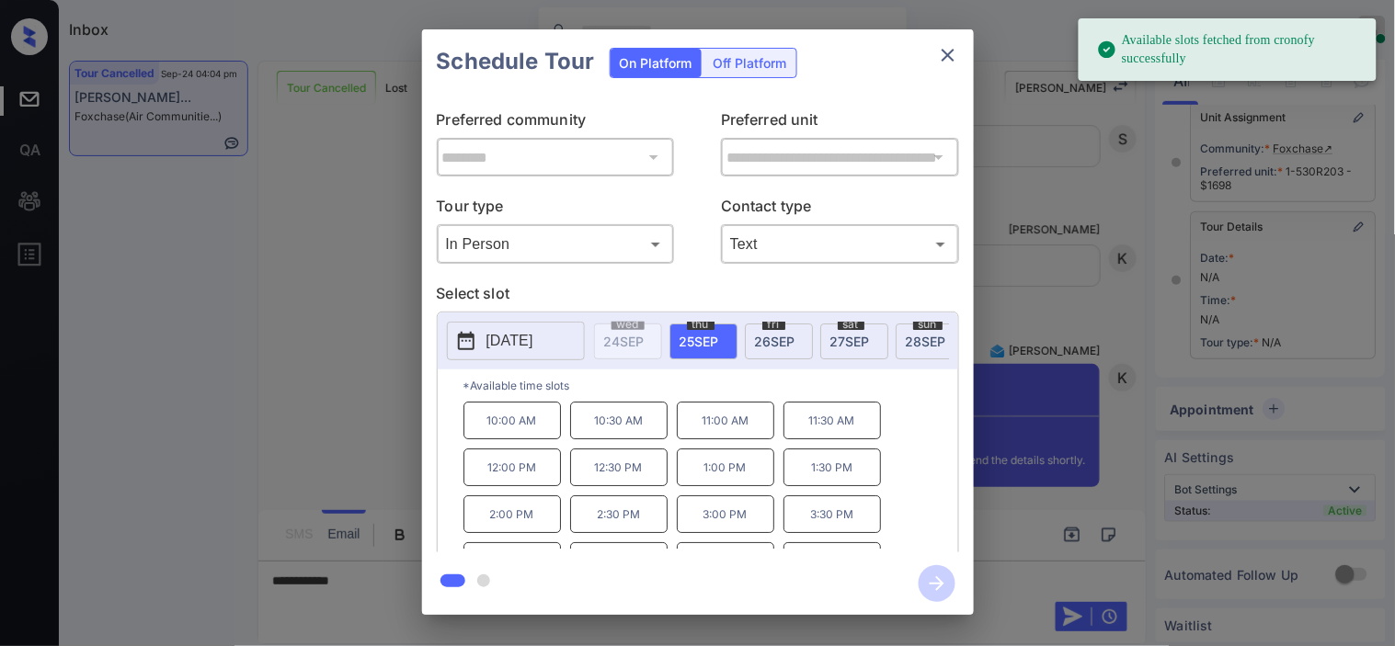
click at [476, 341] on icon at bounding box center [466, 341] width 22 height 22
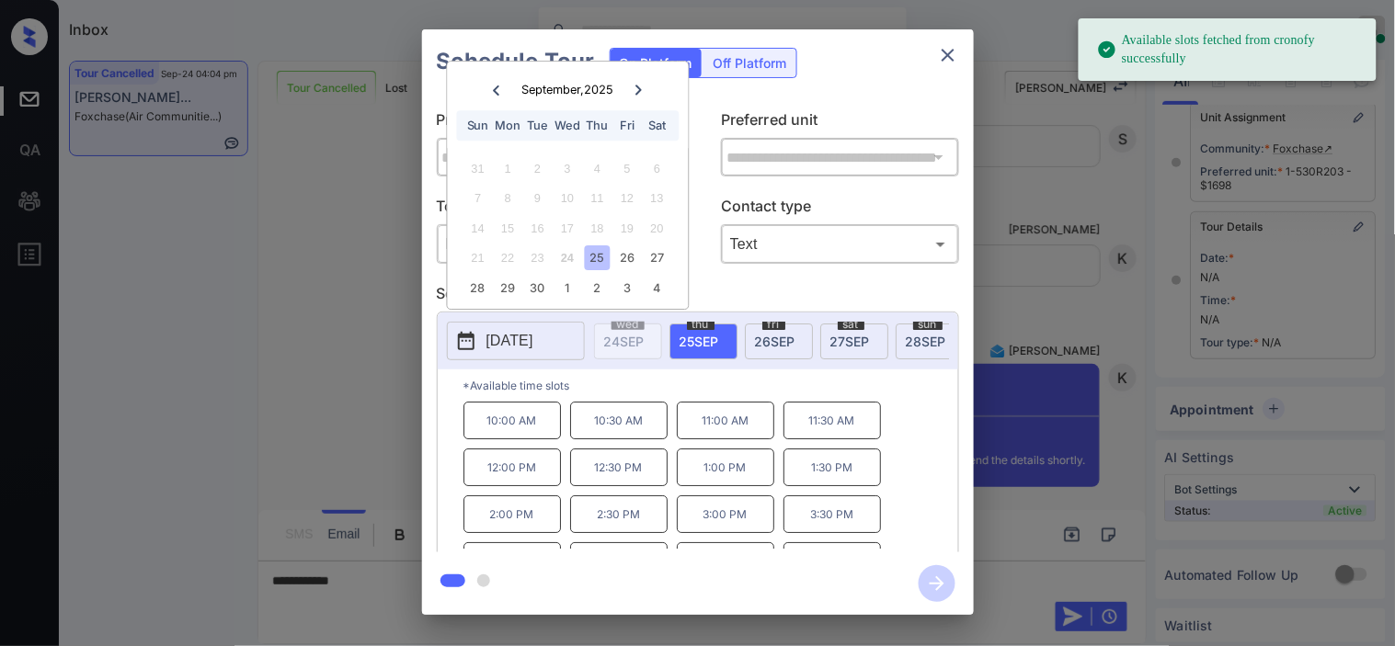
click at [632, 256] on div "26" at bounding box center [627, 258] width 25 height 25
click at [524, 428] on p "10:00 AM" at bounding box center [511, 421] width 97 height 38
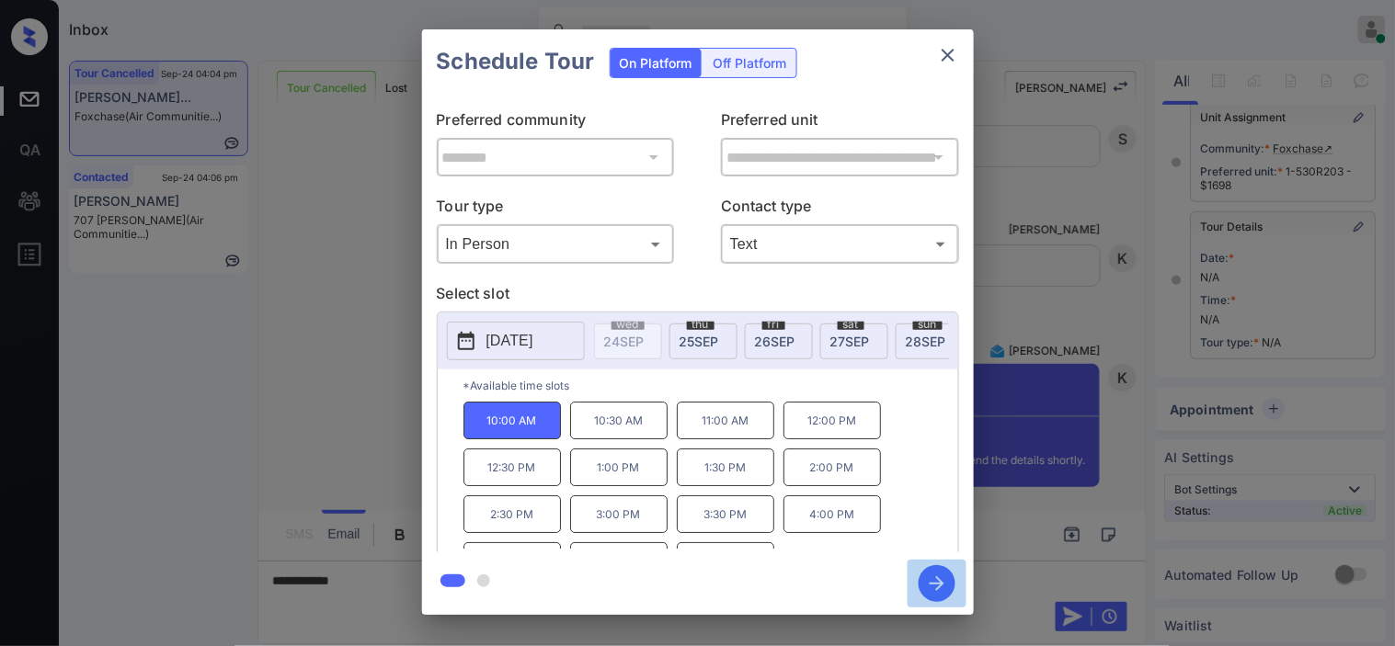
click at [947, 576] on icon "button" at bounding box center [936, 583] width 37 height 37
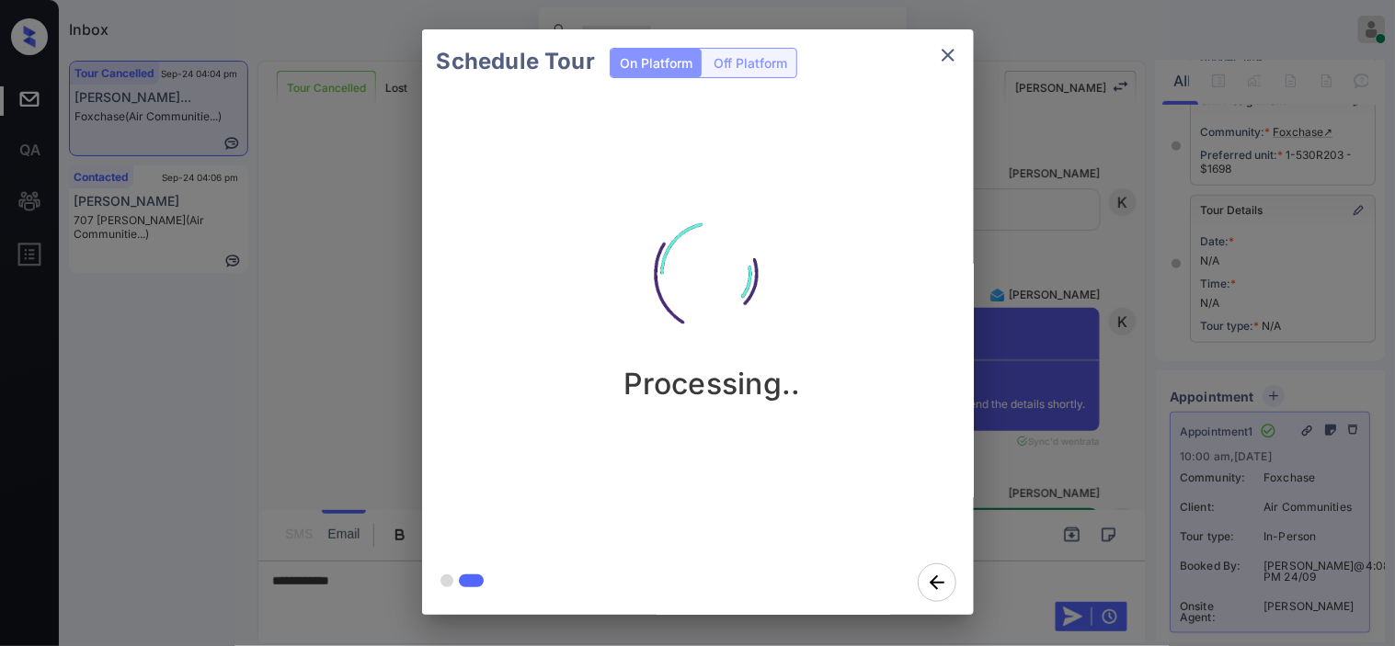
click at [1055, 259] on div "Schedule Tour On Platform Off Platform Processing.." at bounding box center [697, 322] width 1395 height 644
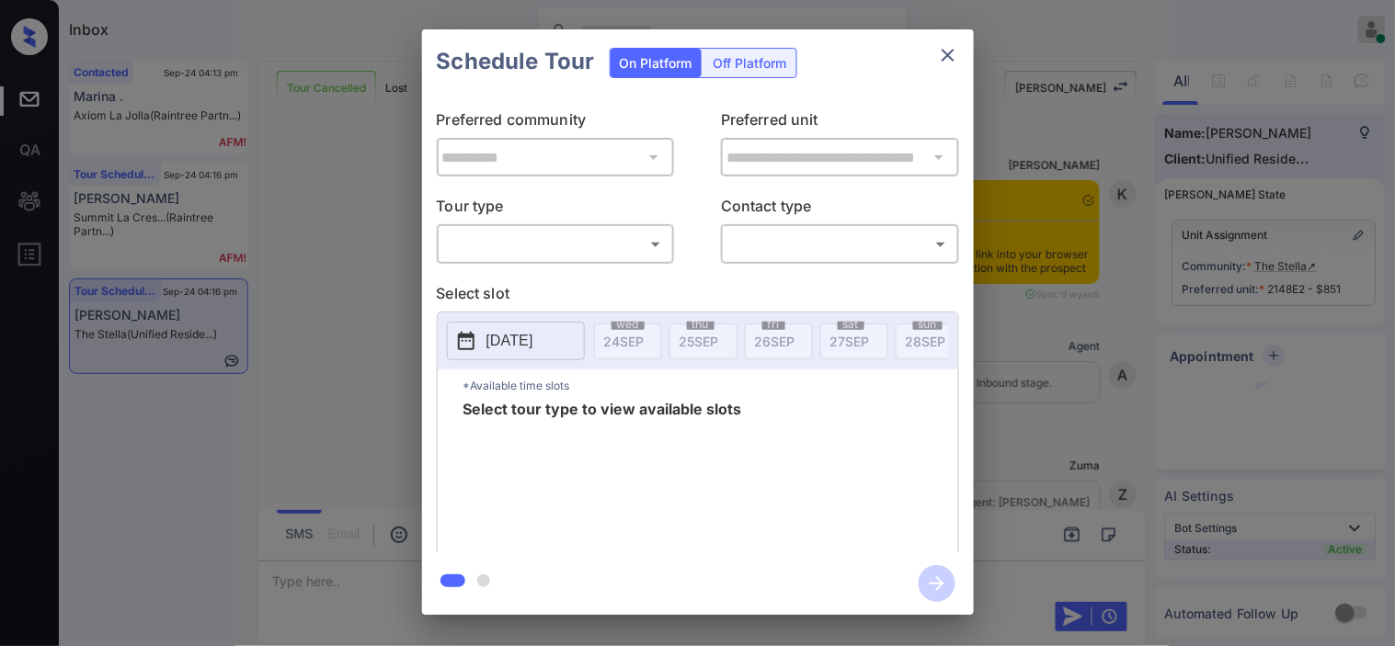
scroll to position [4718, 0]
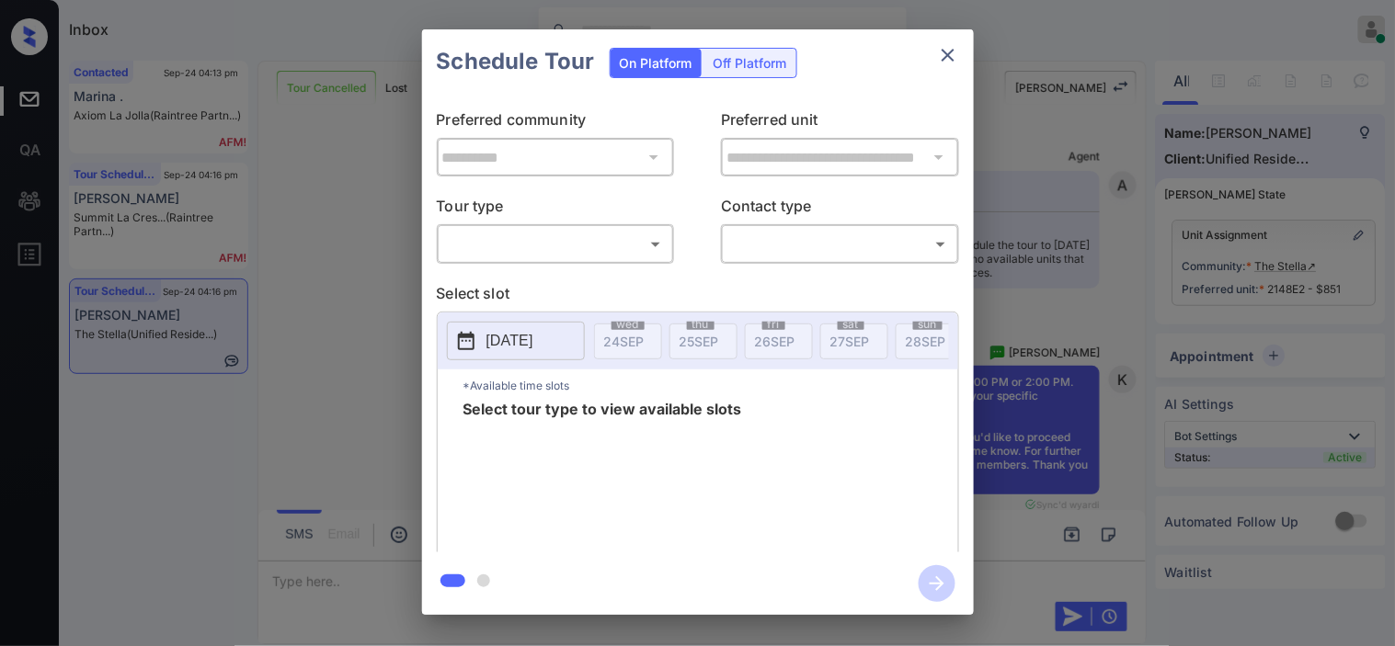
click at [629, 251] on body "Inbox [PERSON_NAME] Online Set yourself offline Set yourself on break Profile S…" at bounding box center [697, 323] width 1395 height 646
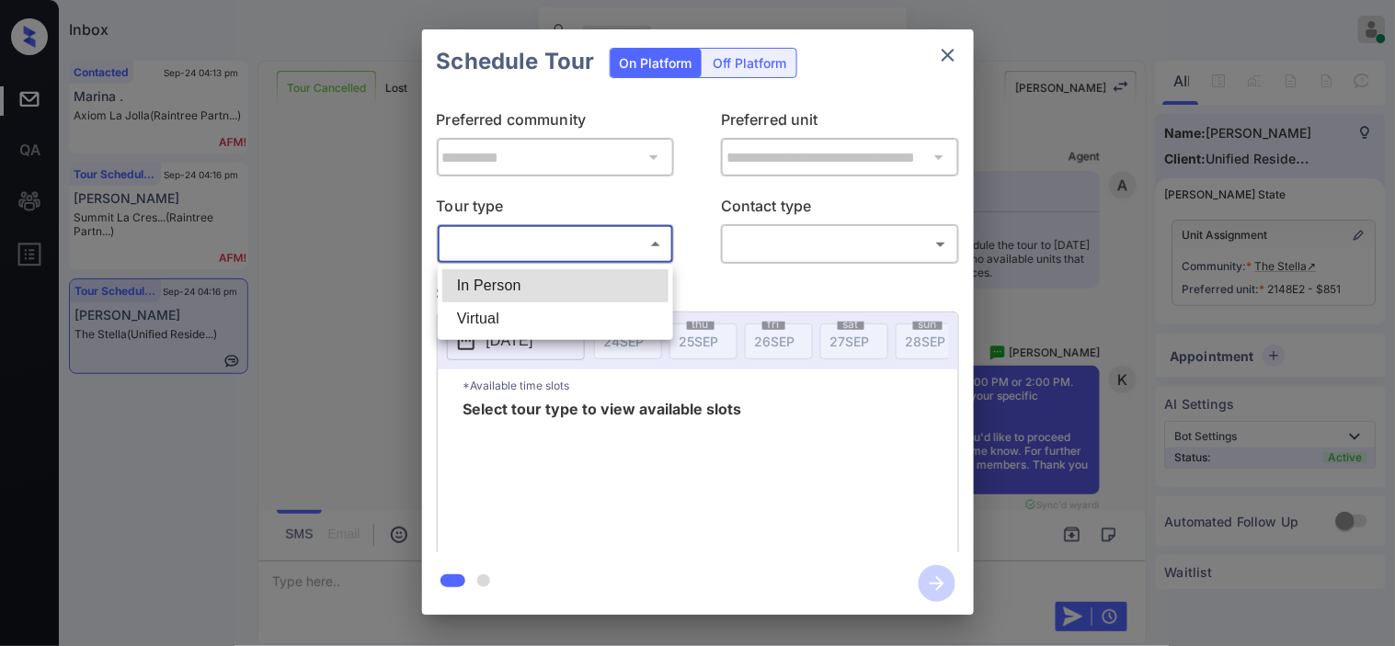
click at [621, 283] on li "In Person" at bounding box center [555, 285] width 226 height 33
type input "********"
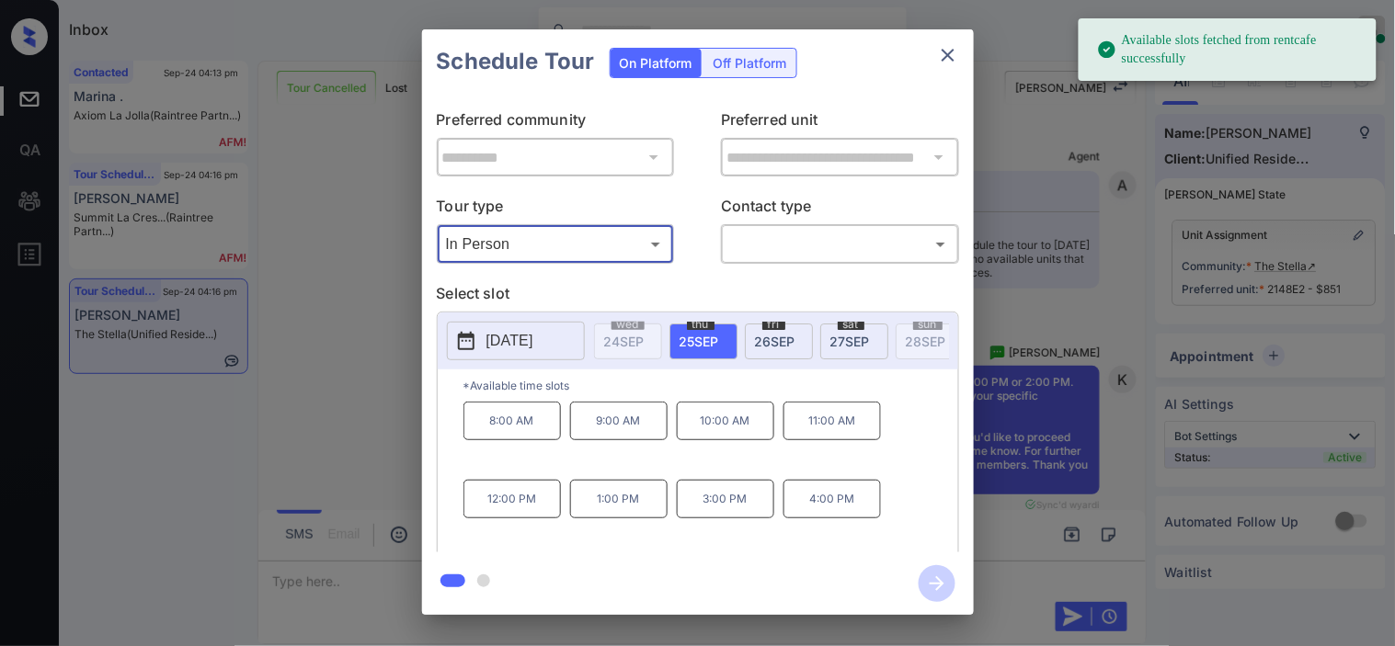
drag, startPoint x: 530, startPoint y: 359, endPoint x: 530, endPoint y: 350, distance: 9.2
click at [530, 352] on button "[DATE]" at bounding box center [516, 341] width 138 height 39
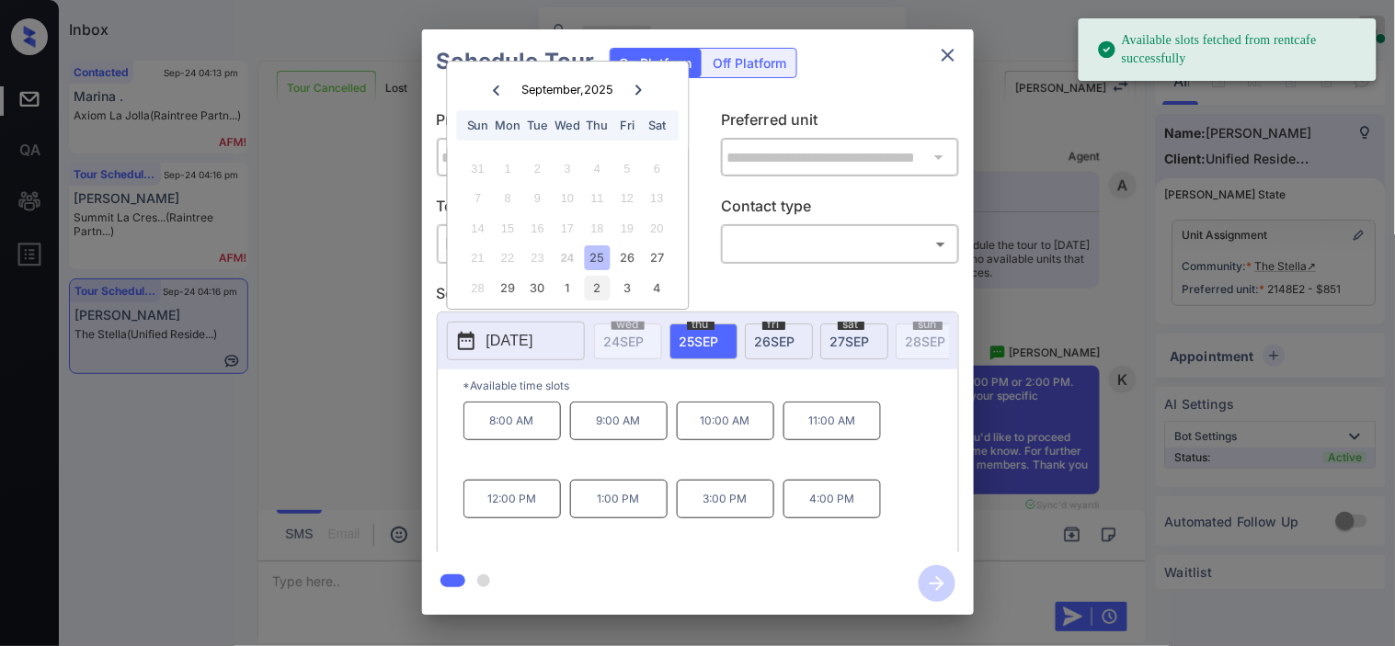
click at [599, 291] on div "2" at bounding box center [597, 288] width 25 height 25
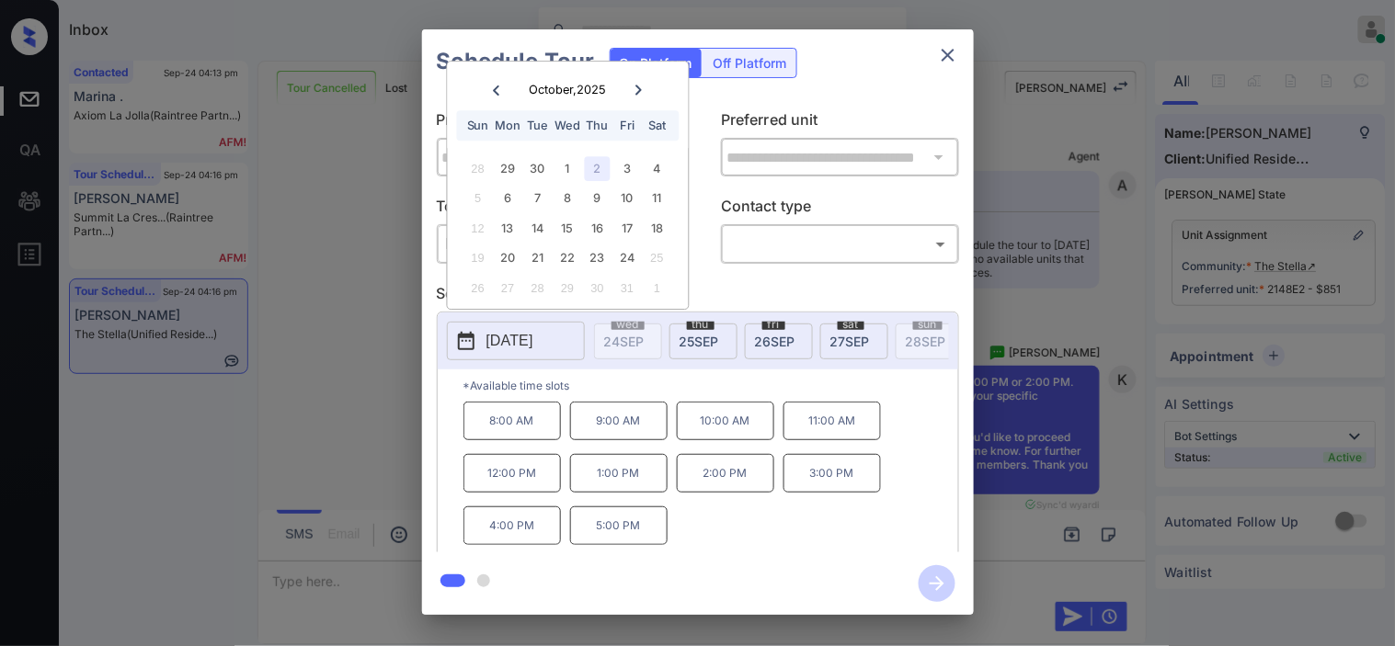
click at [629, 485] on p "1:00 PM" at bounding box center [618, 473] width 97 height 39
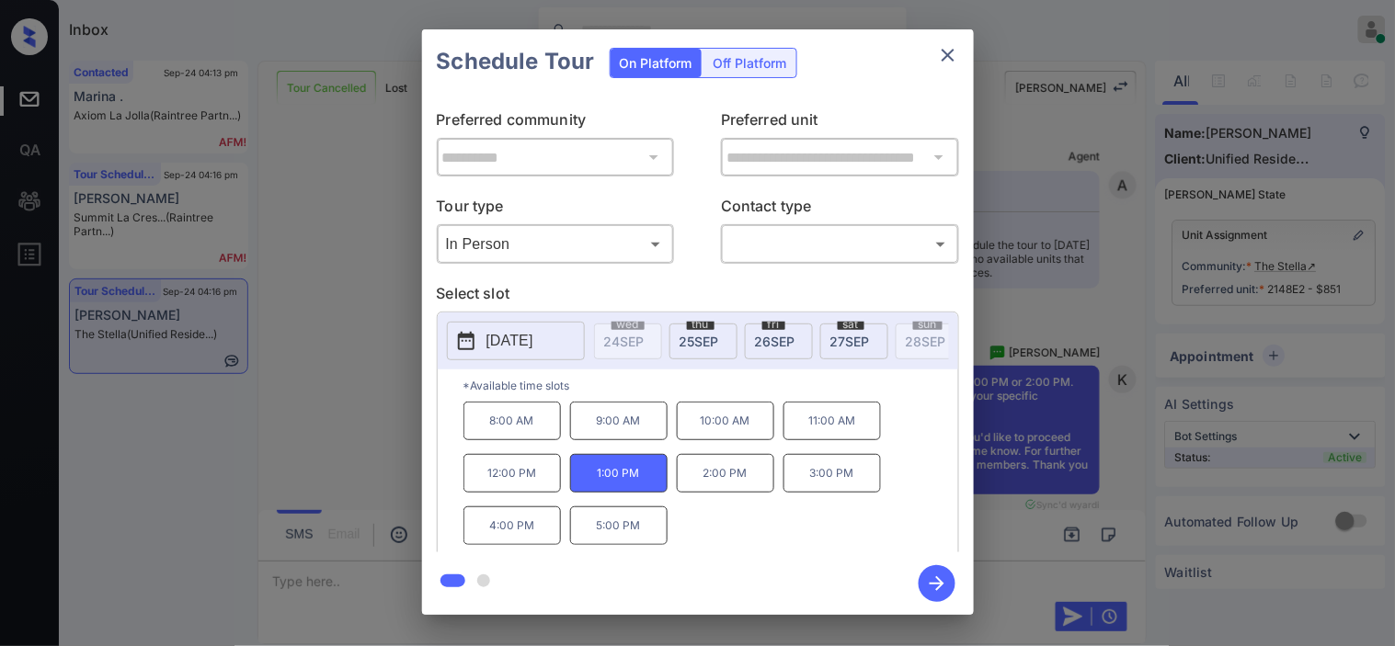
click at [810, 253] on body "Inbox [PERSON_NAME] Online Set yourself offline Set yourself on break Profile S…" at bounding box center [697, 323] width 1395 height 646
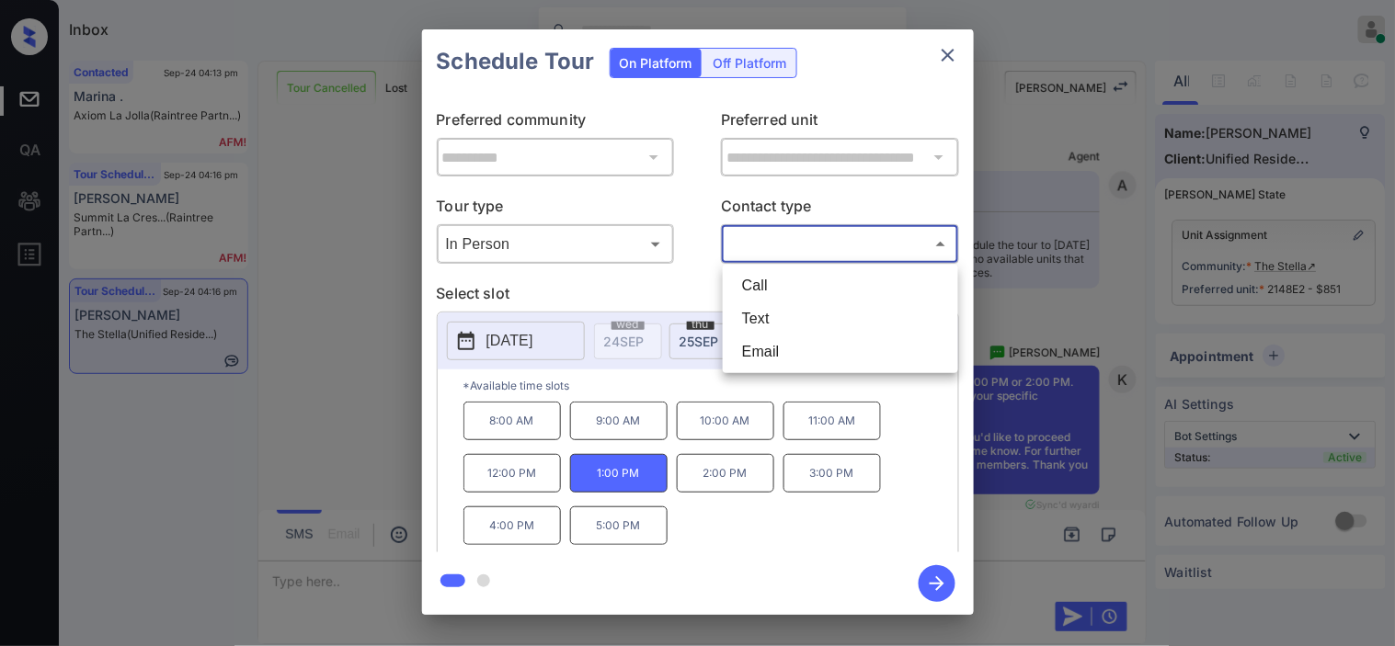
click at [804, 314] on li "Text" at bounding box center [840, 318] width 226 height 33
type input "****"
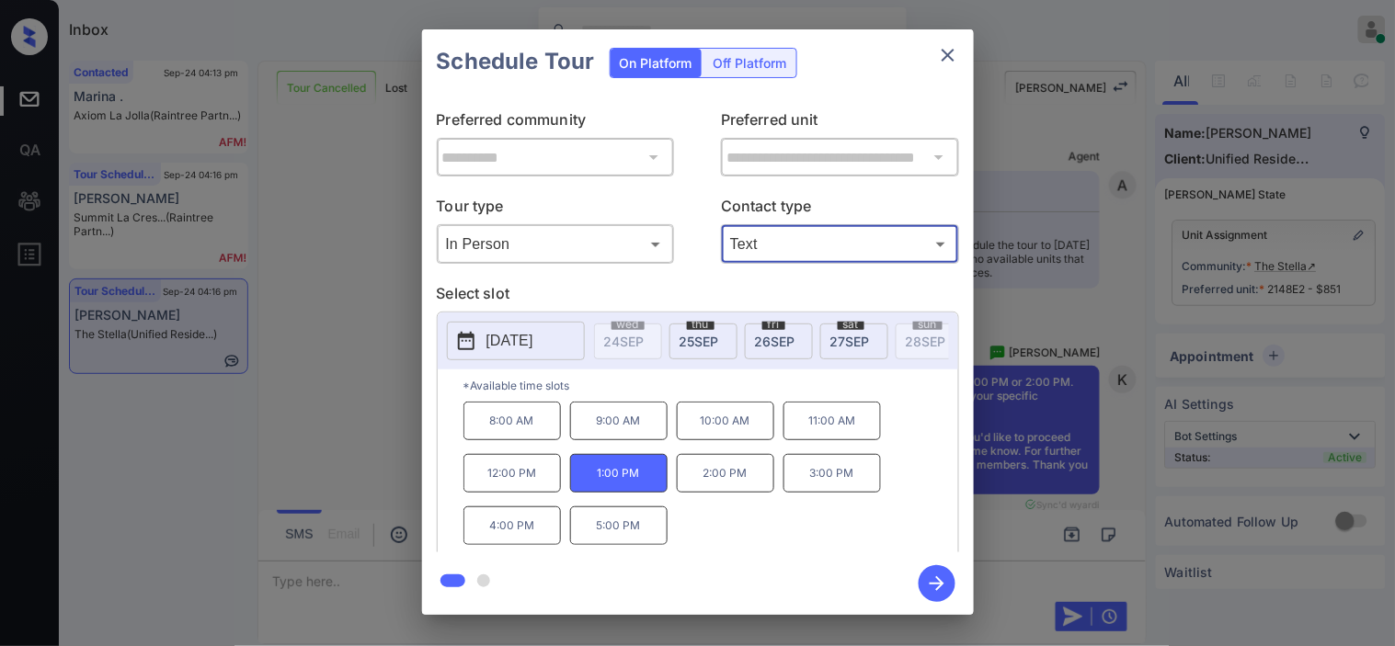
click at [595, 236] on body "Inbox [PERSON_NAME] Online Set yourself offline Set yourself on break Profile S…" at bounding box center [697, 323] width 1395 height 646
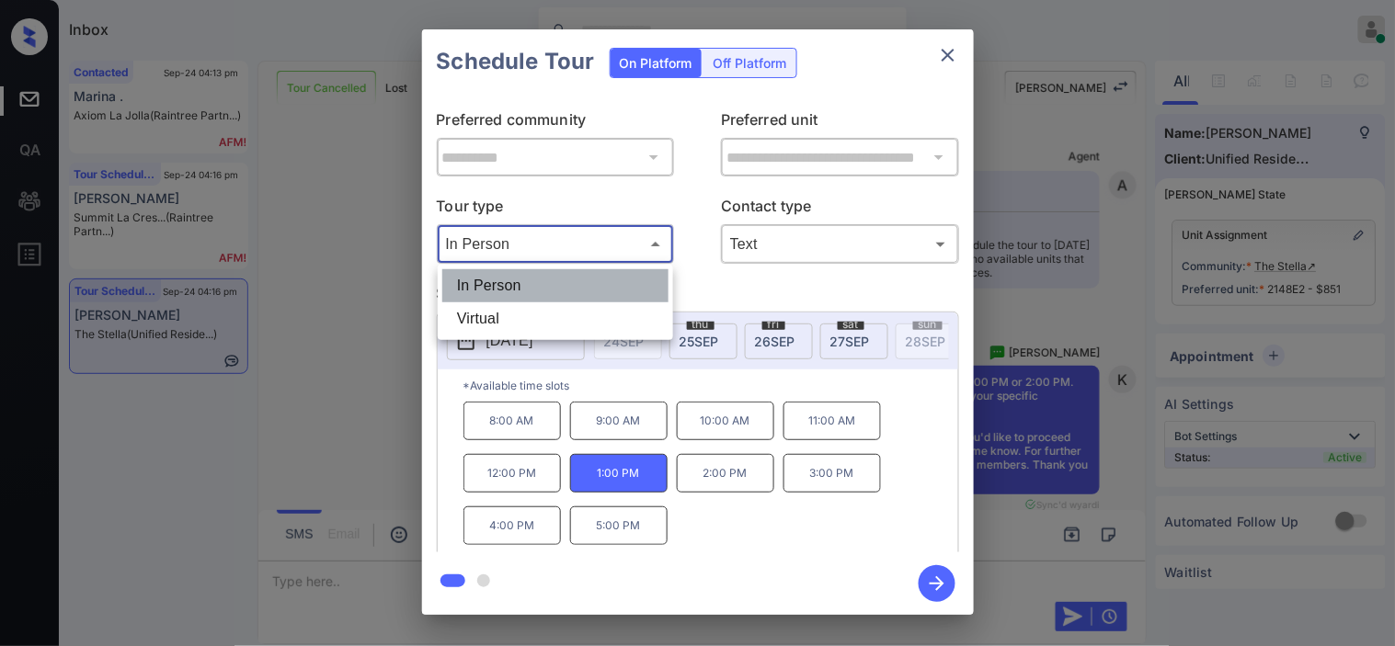
click at [562, 288] on li "In Person" at bounding box center [555, 285] width 226 height 33
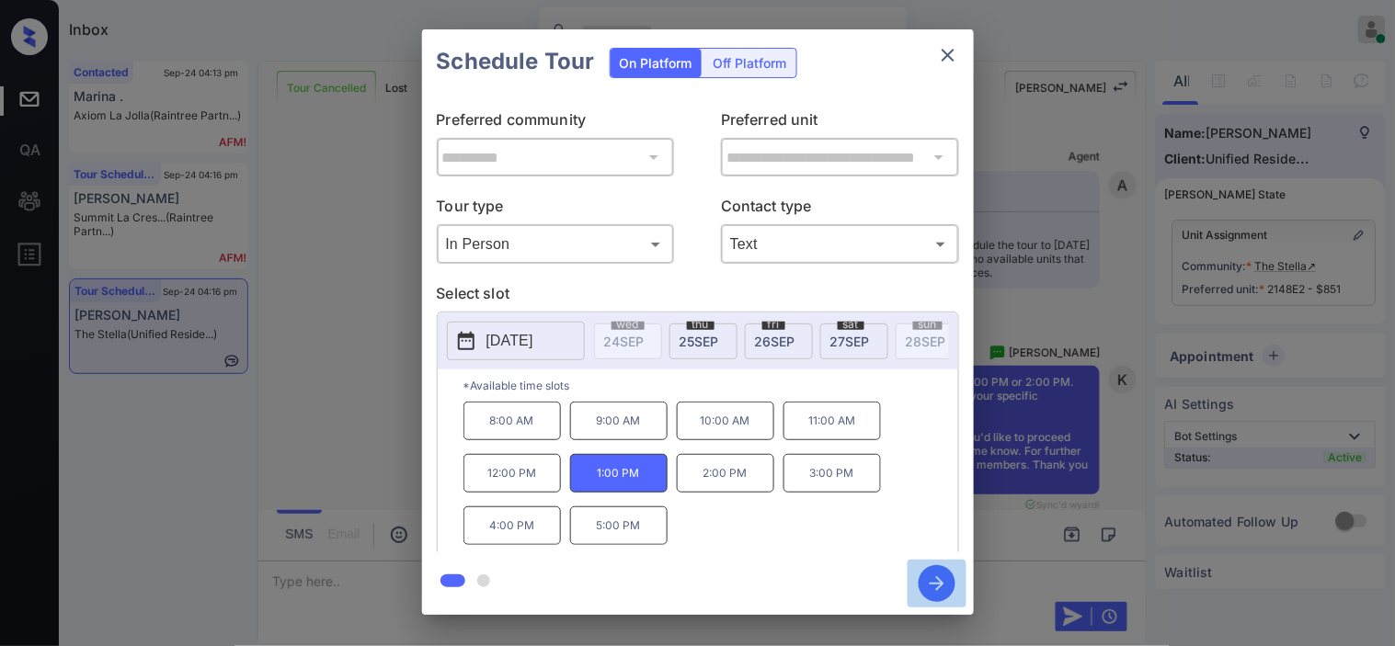
click at [936, 576] on icon "button" at bounding box center [936, 583] width 37 height 37
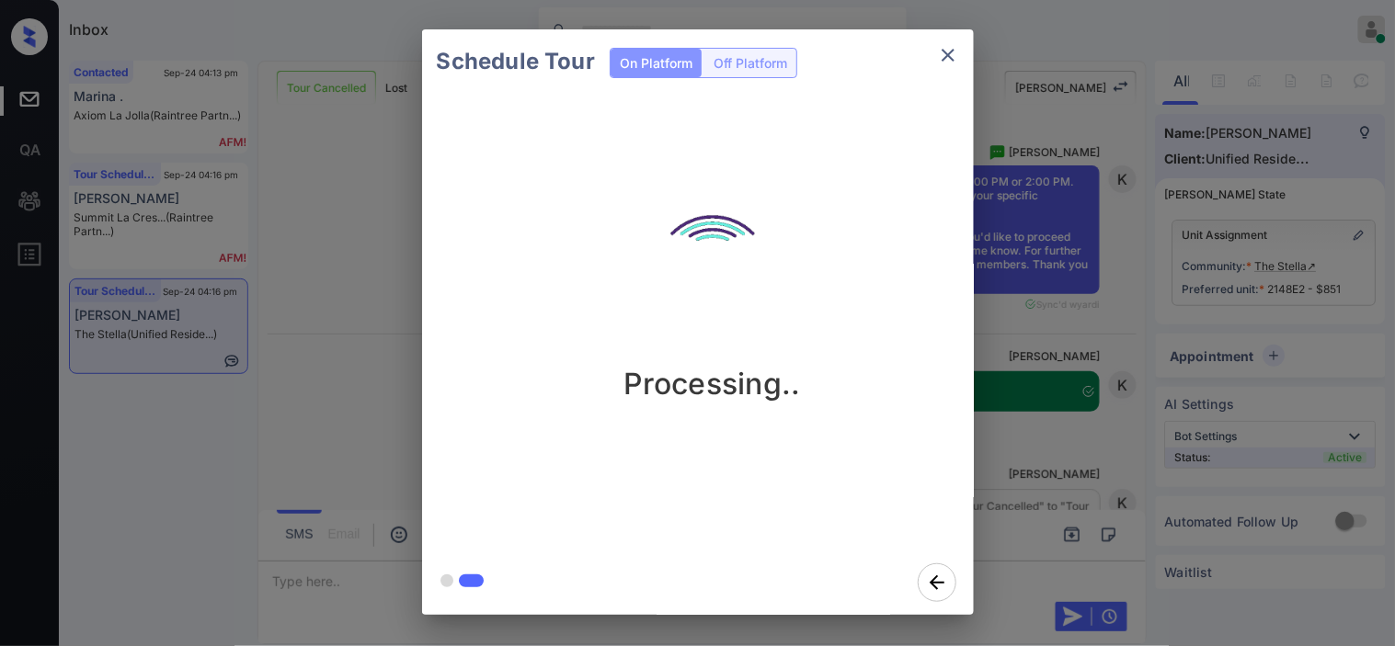
scroll to position [4960, 0]
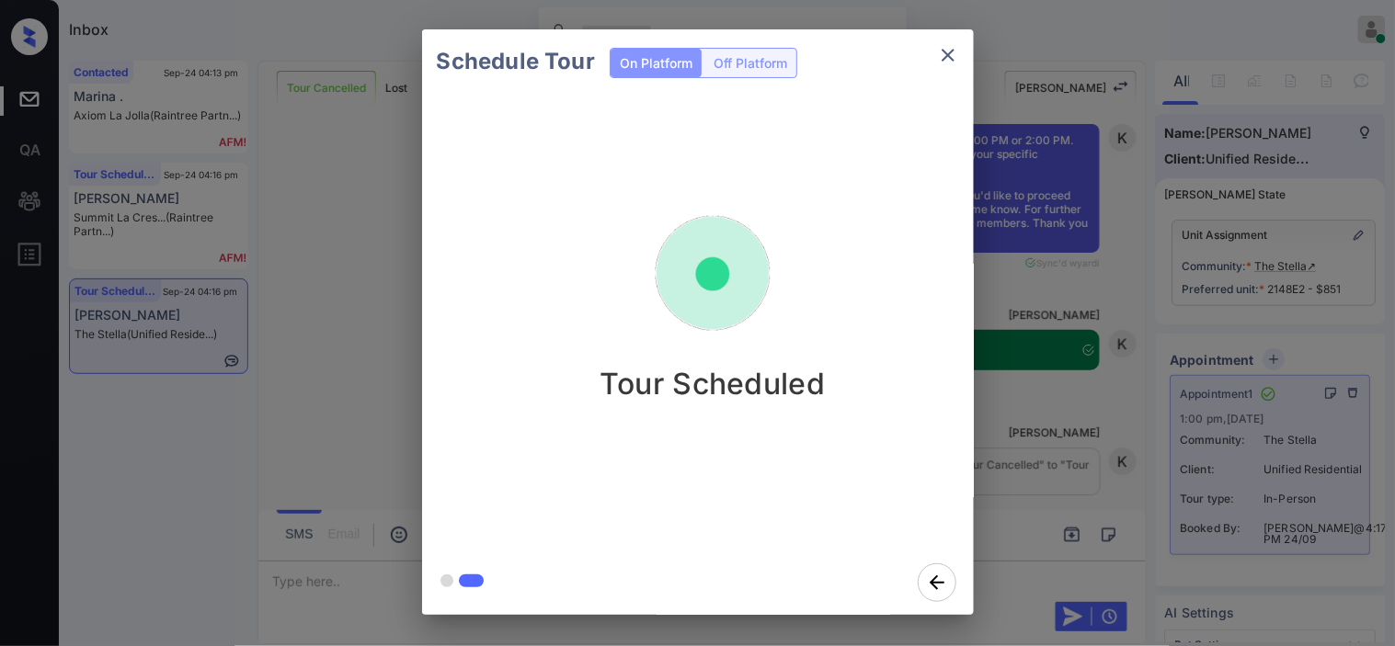
click at [1019, 460] on div "Schedule Tour On Platform Off Platform Tour Scheduled" at bounding box center [697, 322] width 1395 height 644
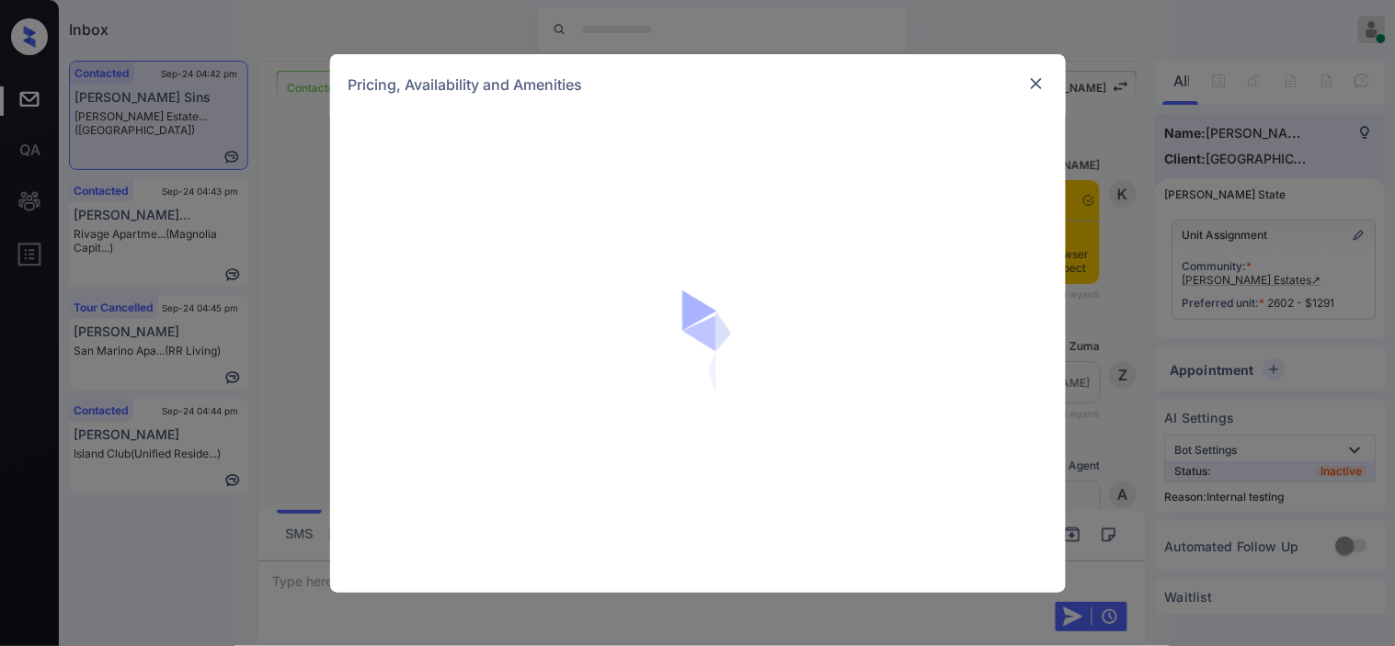
scroll to position [6259, 0]
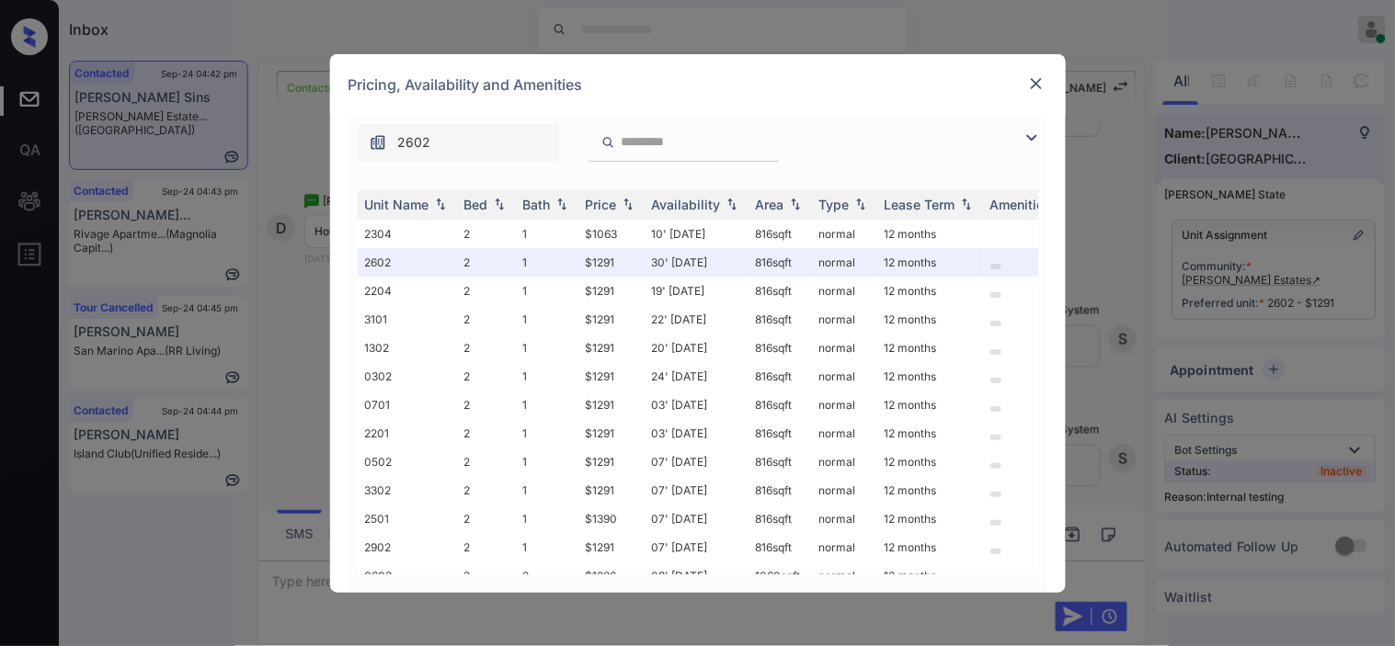
drag, startPoint x: 1035, startPoint y: 131, endPoint x: 637, endPoint y: 199, distance: 403.7
click at [1034, 131] on img at bounding box center [1031, 138] width 22 height 22
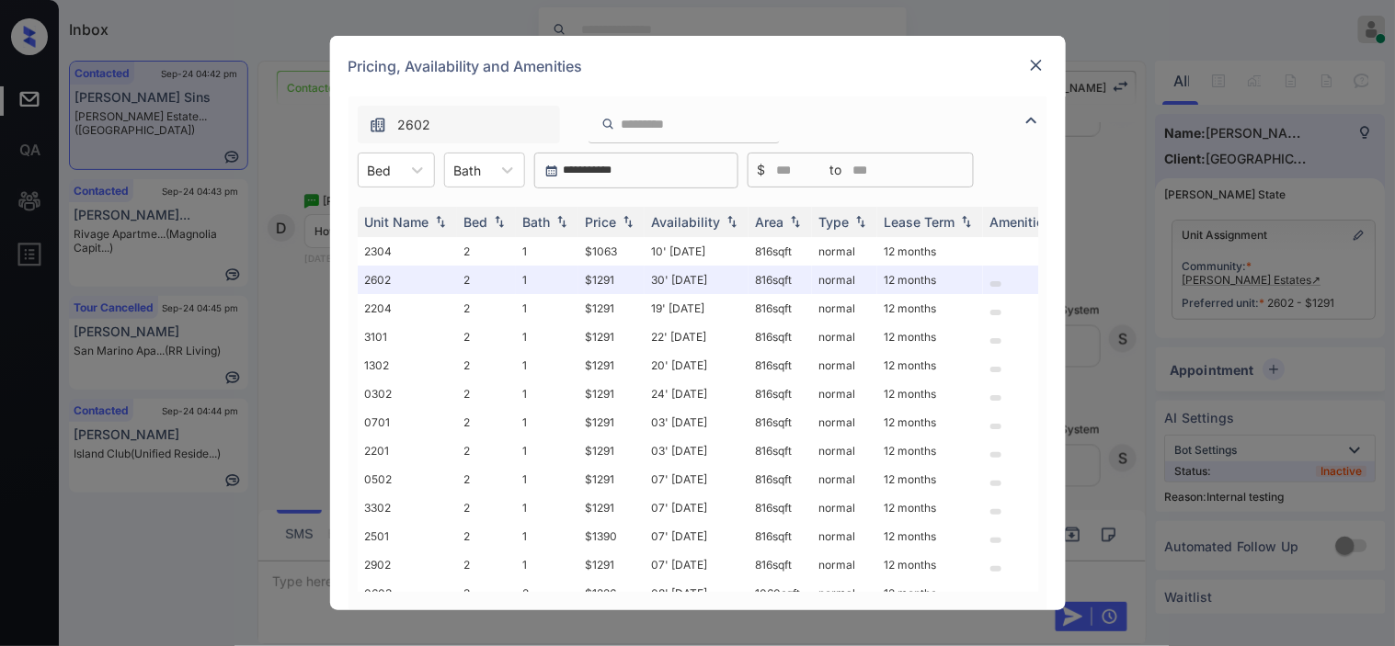
click at [416, 162] on icon at bounding box center [417, 170] width 18 height 18
click at [380, 212] on div "2" at bounding box center [396, 215] width 77 height 33
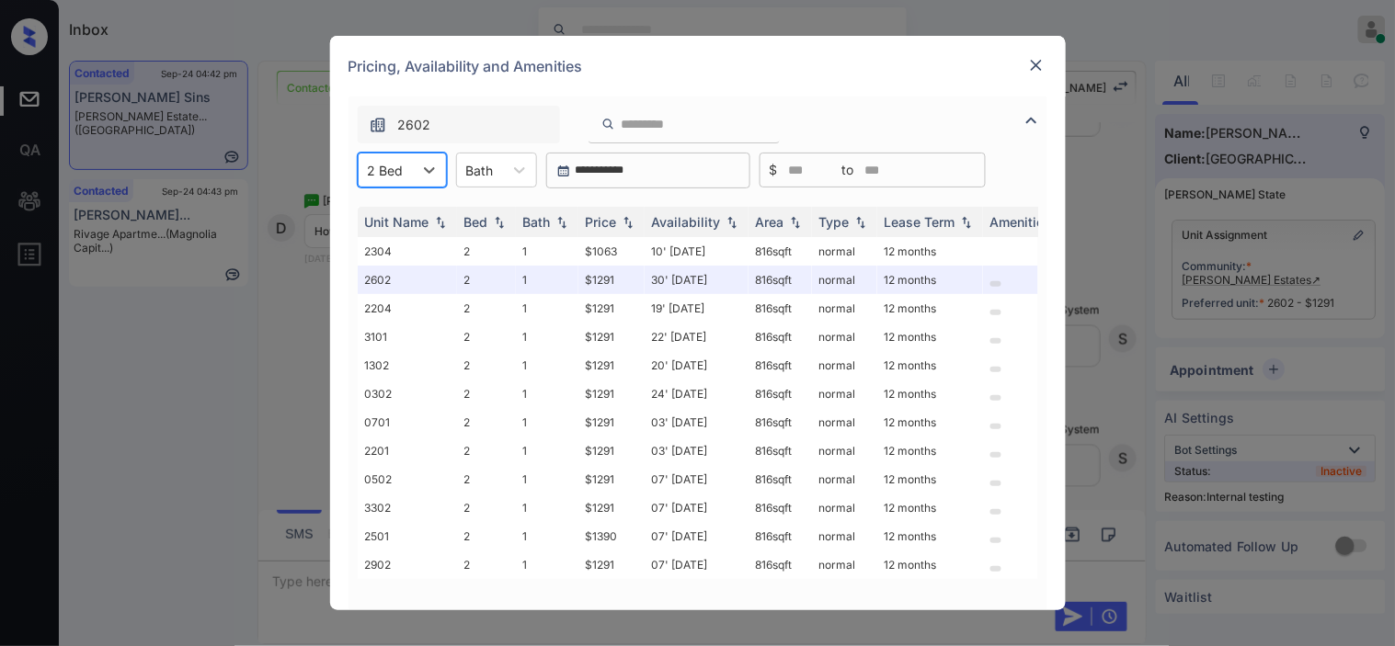
click at [1032, 60] on img at bounding box center [1036, 65] width 18 height 18
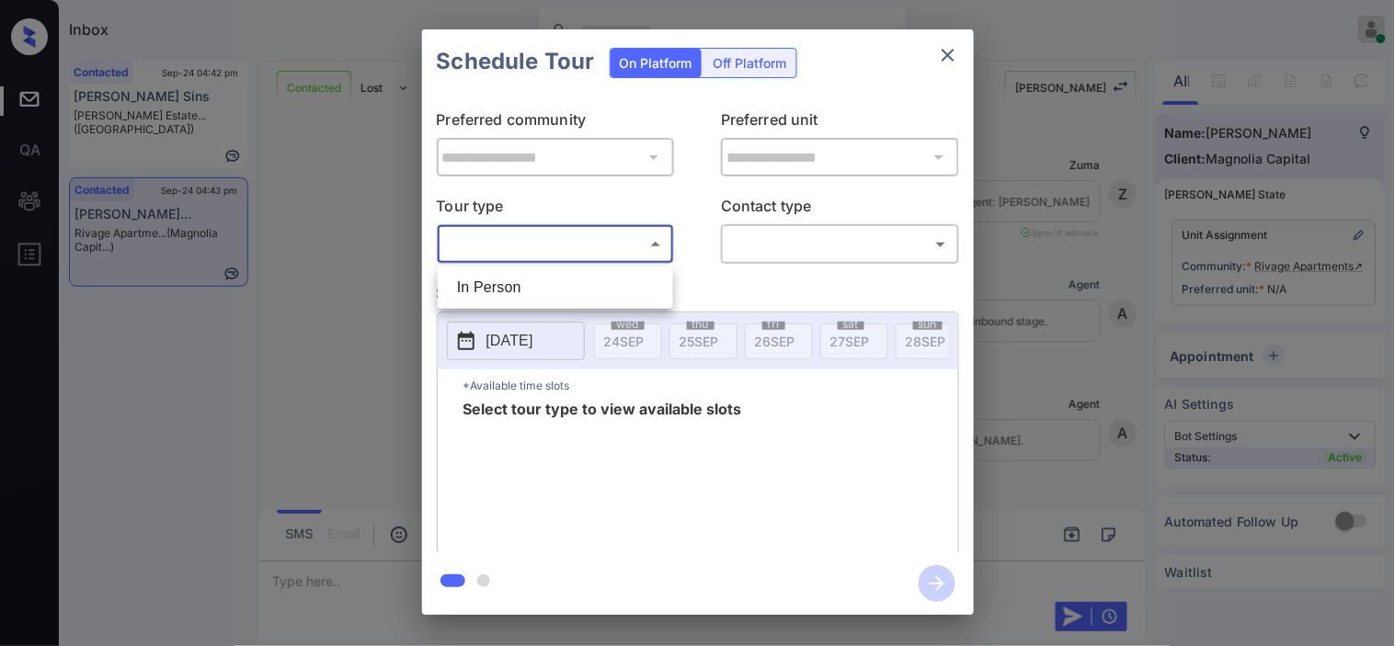
scroll to position [3957, 0]
click at [524, 285] on li "In Person" at bounding box center [555, 287] width 226 height 33
type input "********"
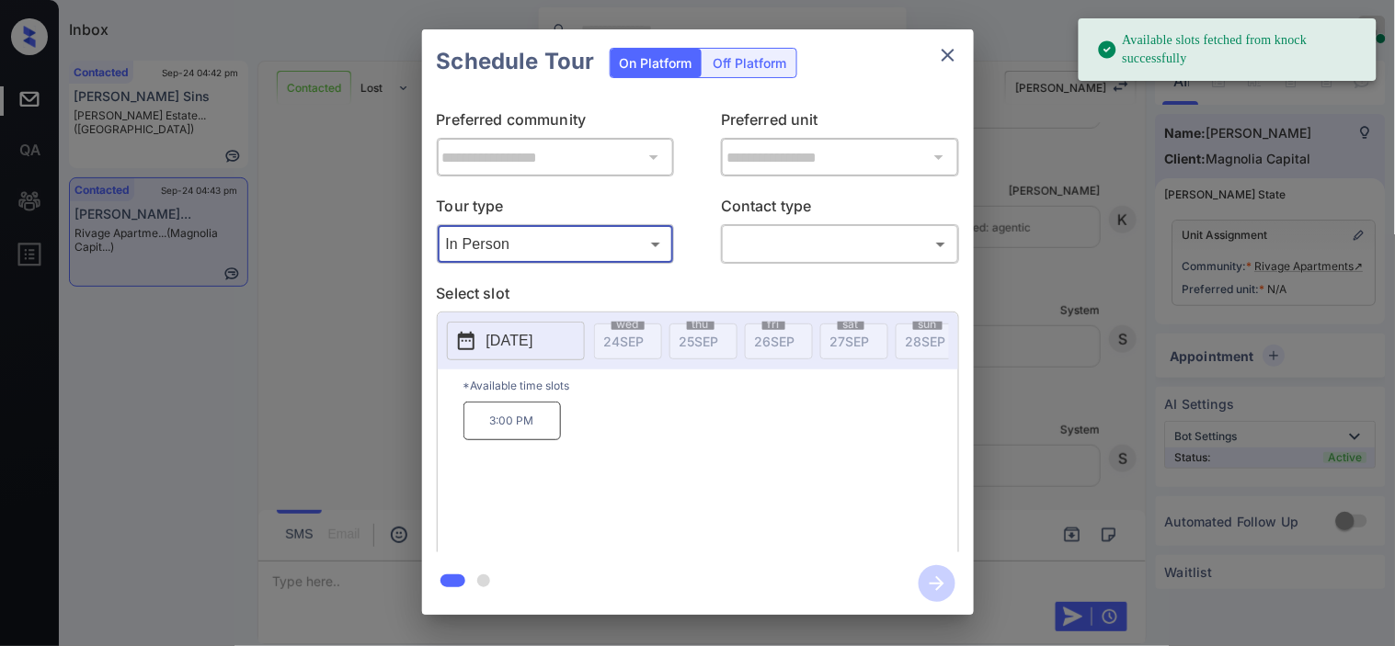
click at [473, 346] on icon at bounding box center [466, 341] width 17 height 18
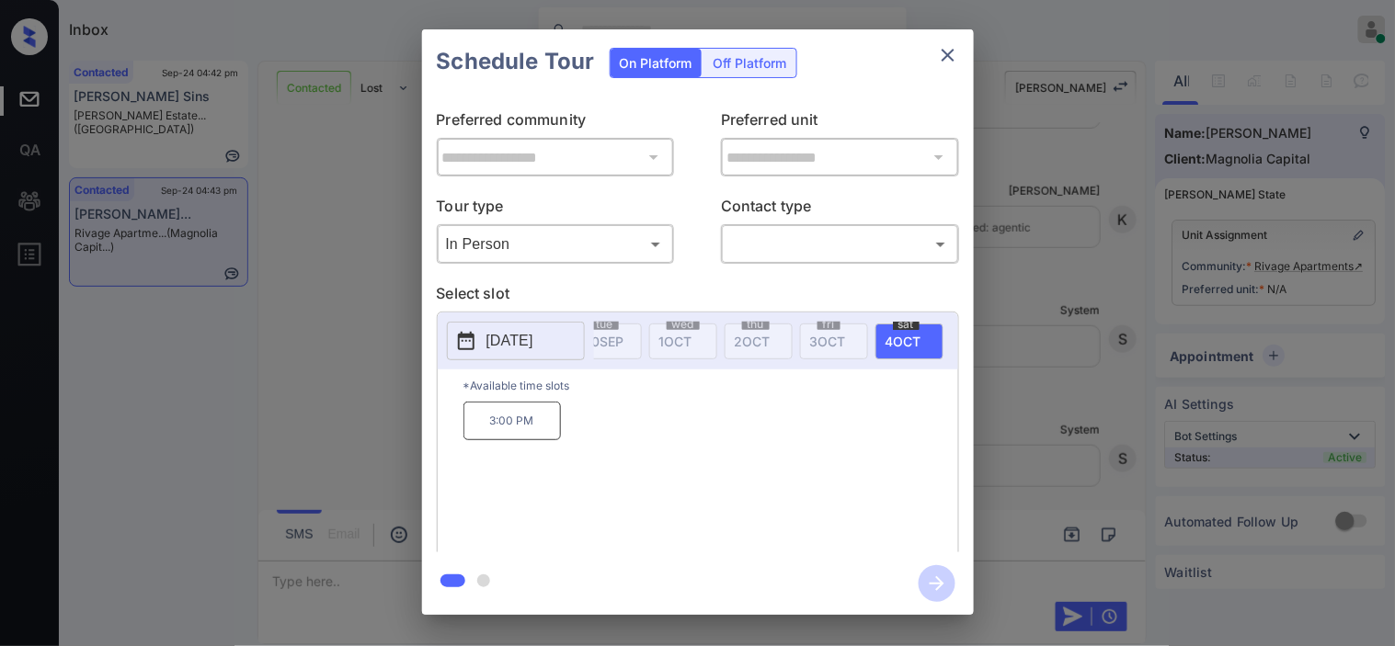
scroll to position [0, 519]
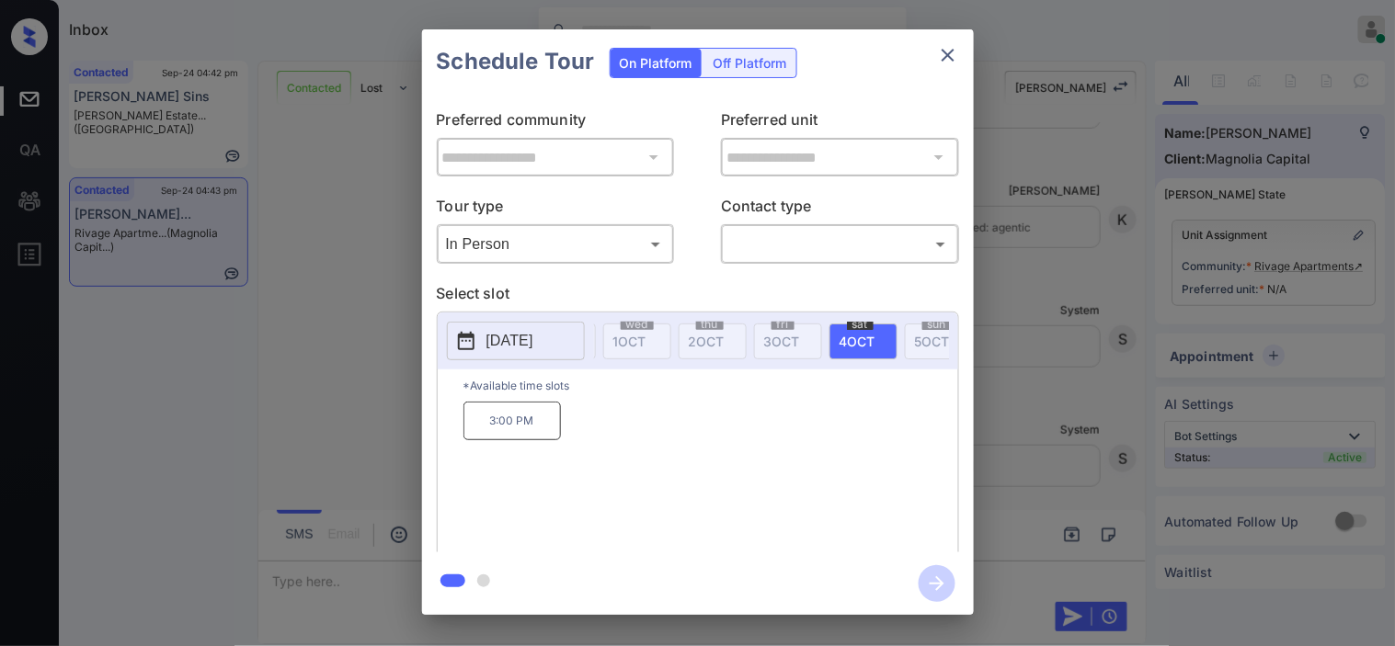
click at [359, 336] on div "**********" at bounding box center [697, 322] width 1395 height 644
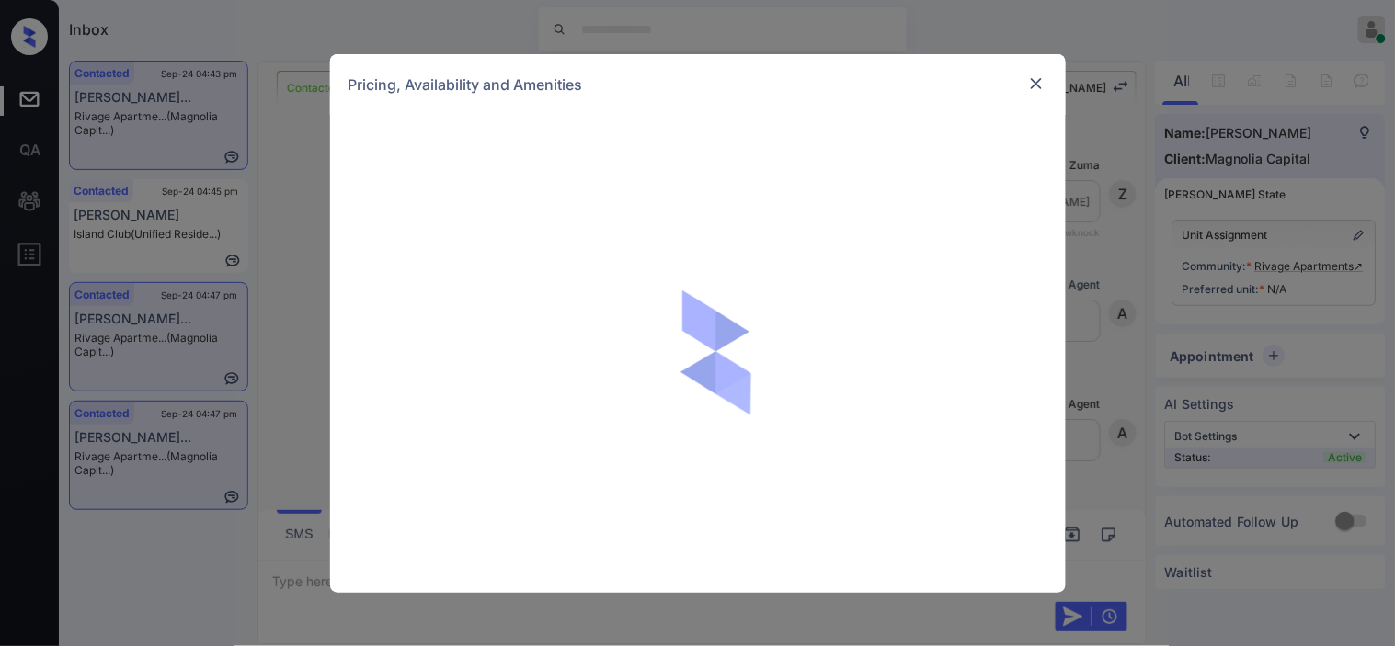
scroll to position [2352, 0]
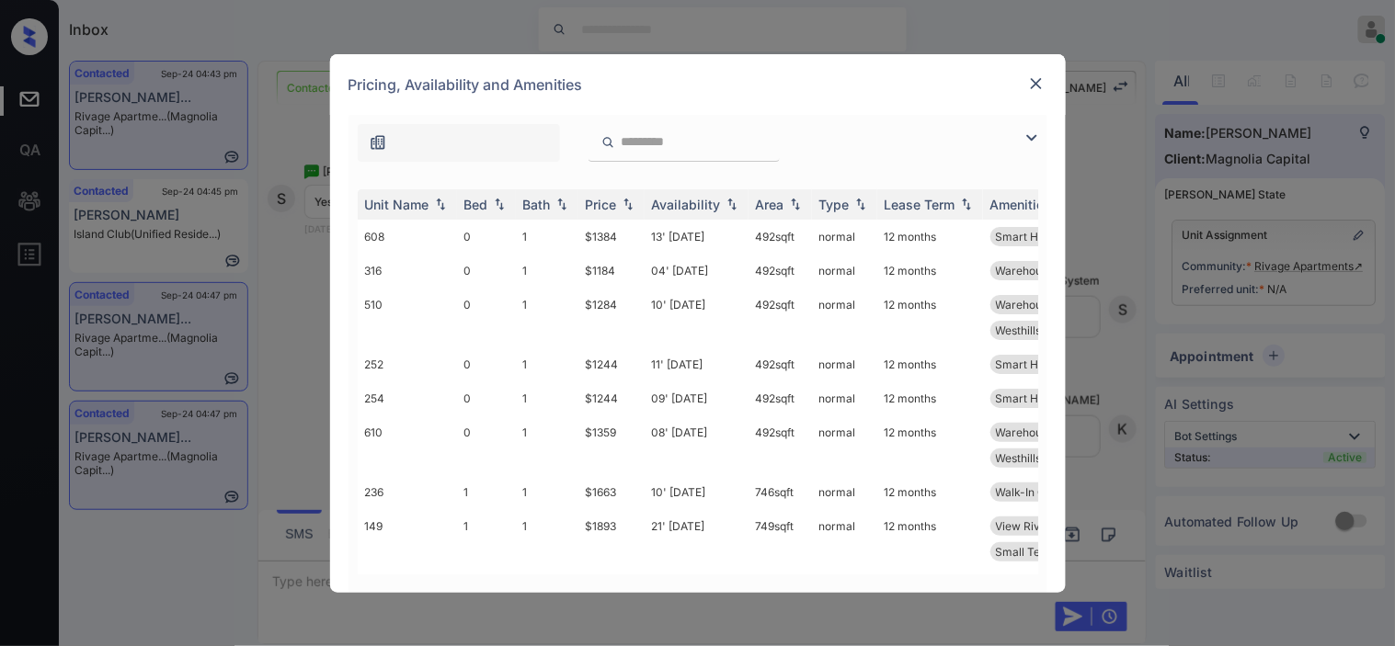
click at [1033, 134] on img at bounding box center [1031, 138] width 22 height 22
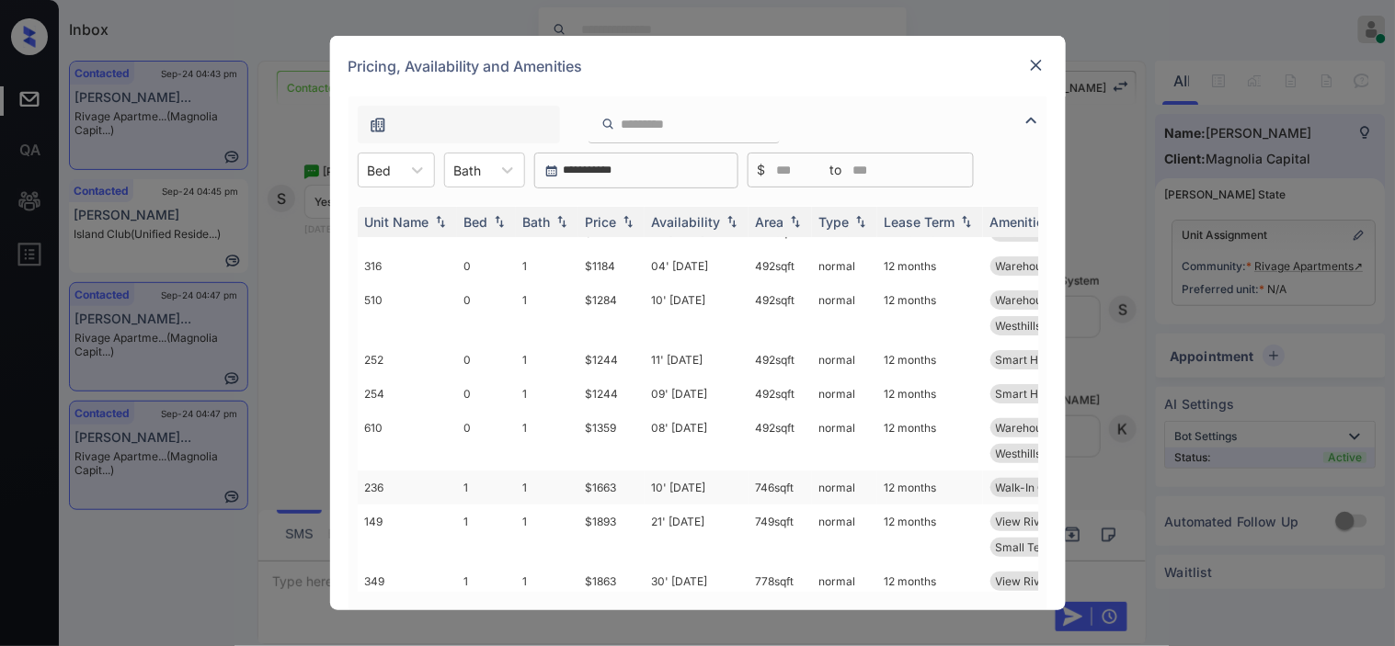
scroll to position [0, 0]
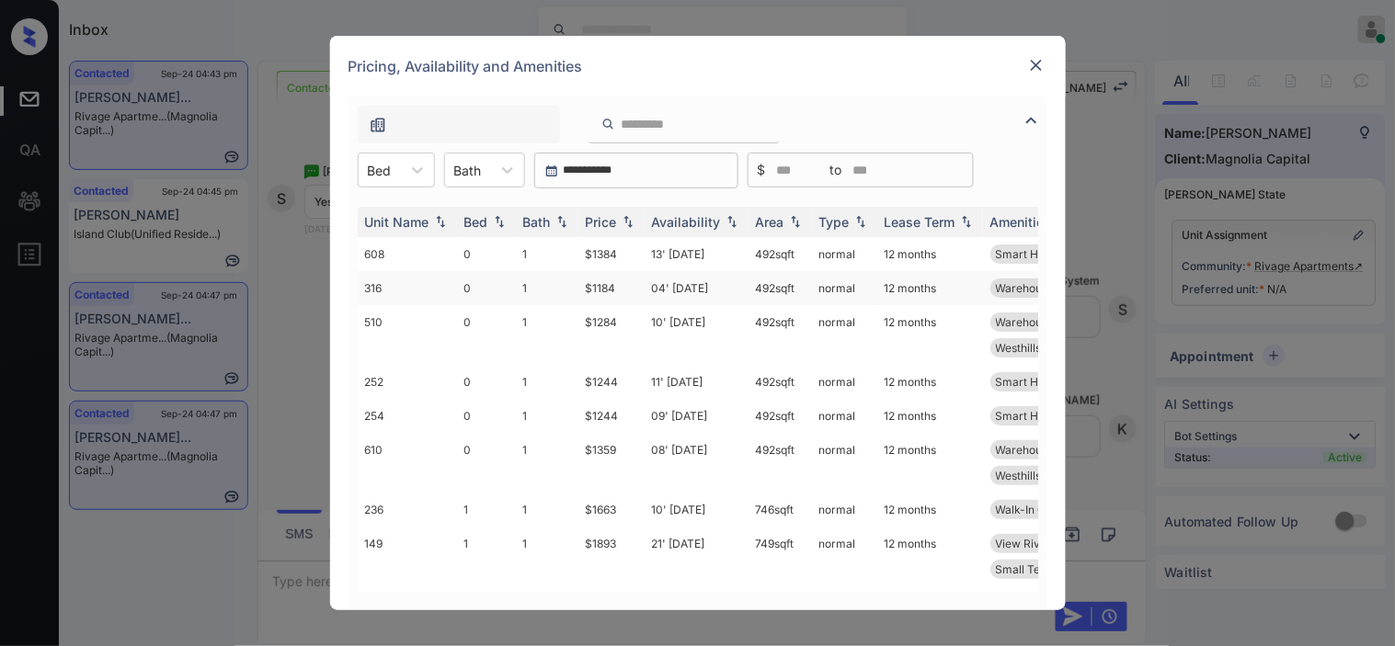
click at [700, 305] on td "04' [DATE]" at bounding box center [696, 288] width 104 height 34
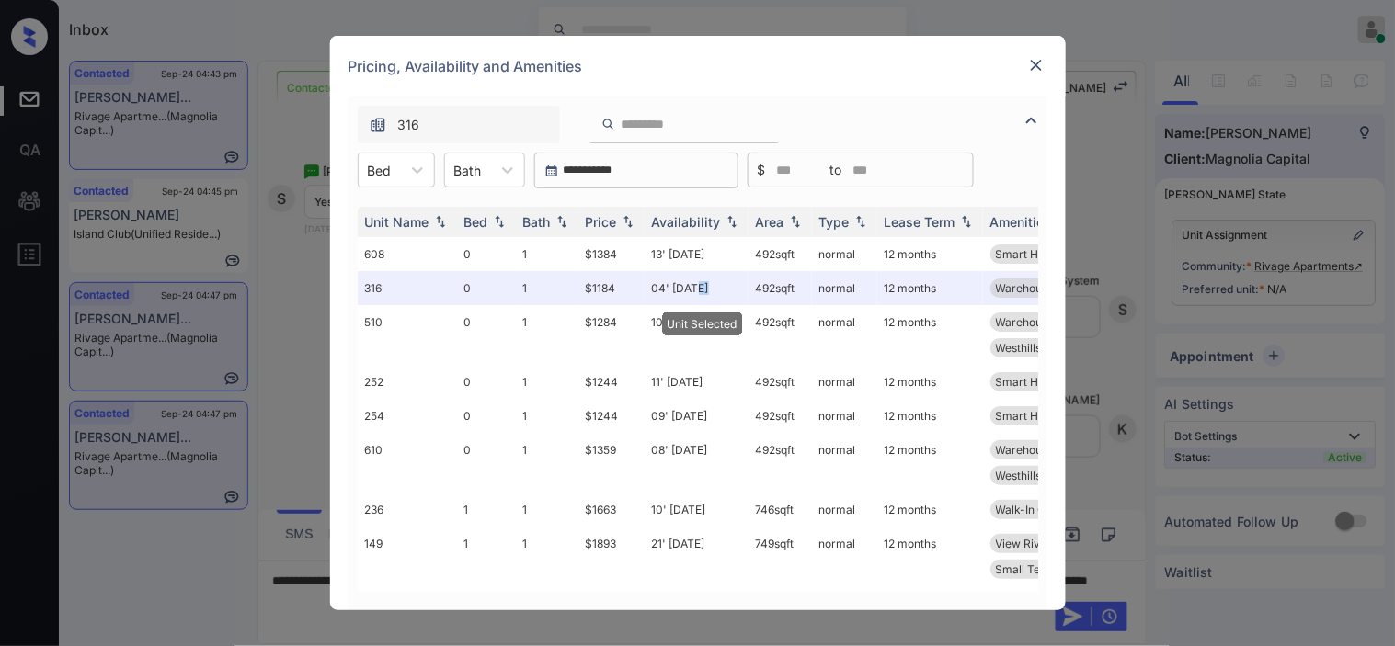
click at [1035, 65] on img at bounding box center [1036, 65] width 18 height 18
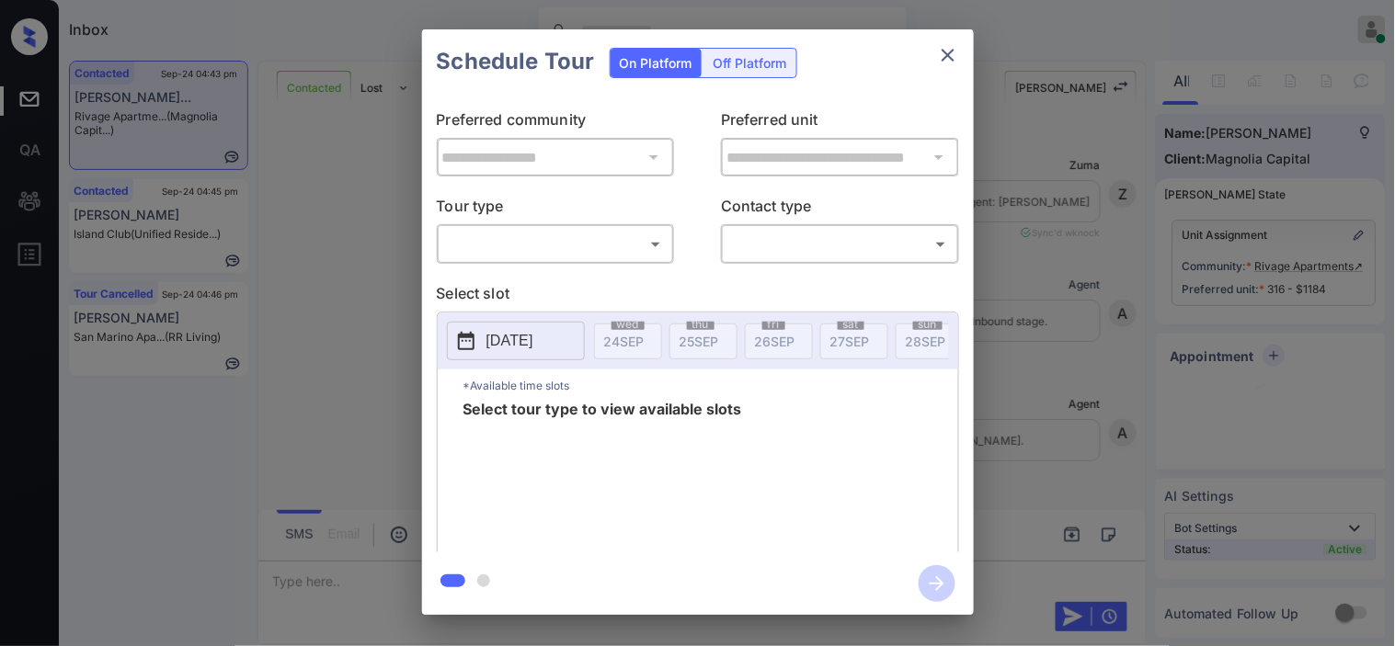
scroll to position [5030, 0]
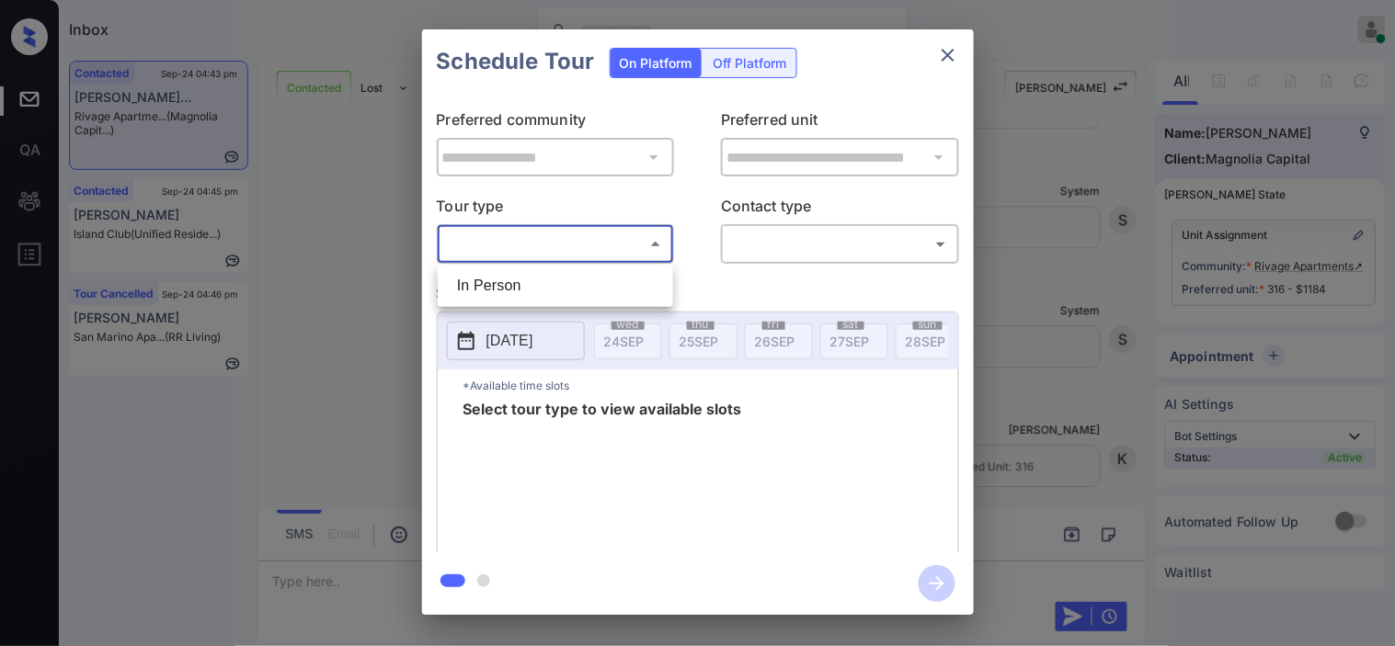
drag, startPoint x: 467, startPoint y: 251, endPoint x: 490, endPoint y: 269, distance: 29.4
click at [467, 253] on body "Inbox Kristine Capara Online Set yourself offline Set yourself on break Profile…" at bounding box center [697, 323] width 1395 height 646
click at [493, 282] on li "In Person" at bounding box center [555, 285] width 226 height 33
type input "********"
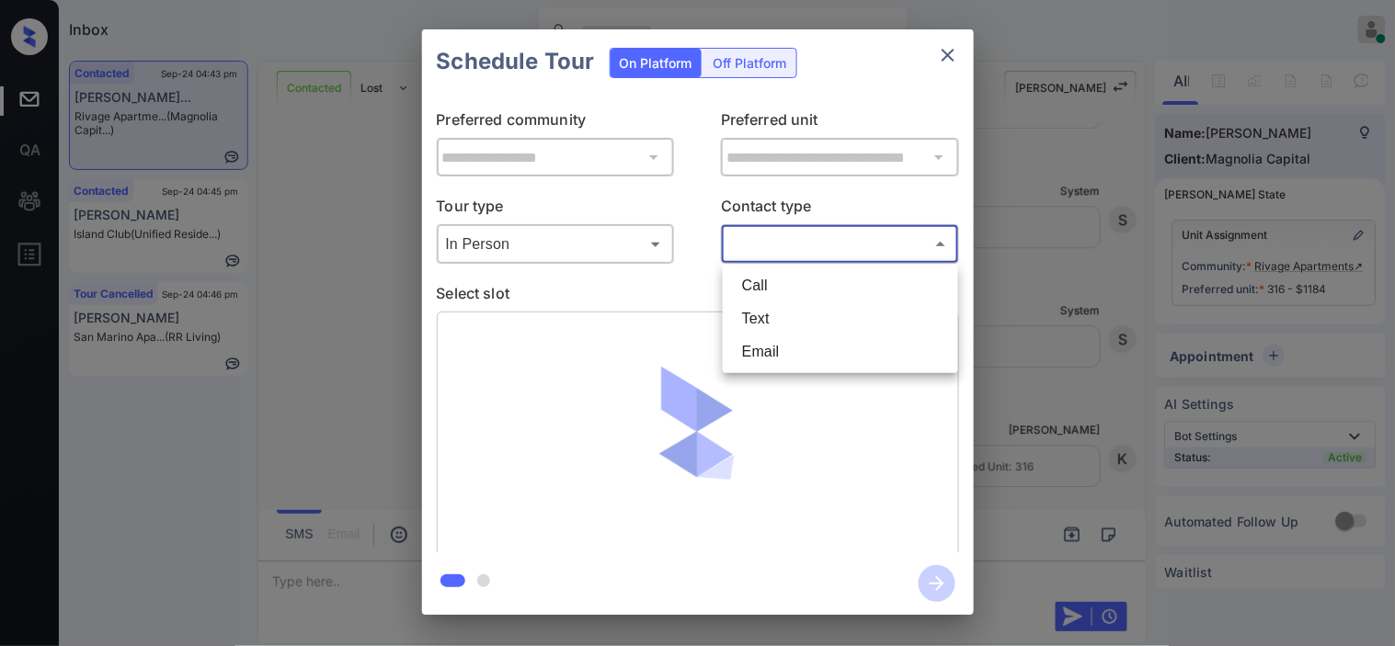
click at [816, 241] on body "Inbox Kristine Capara Online Set yourself offline Set yourself on break Profile…" at bounding box center [697, 323] width 1395 height 646
click at [778, 320] on li "Text" at bounding box center [840, 318] width 226 height 33
type input "****"
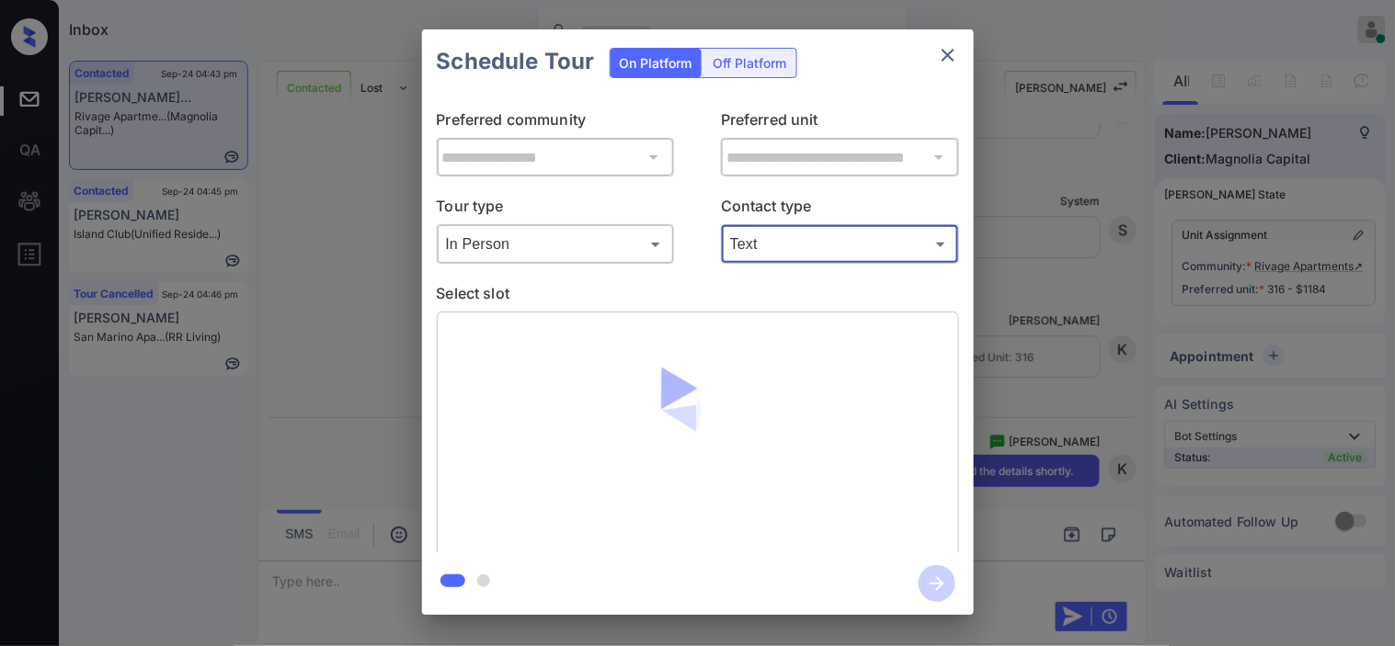
scroll to position [5139, 0]
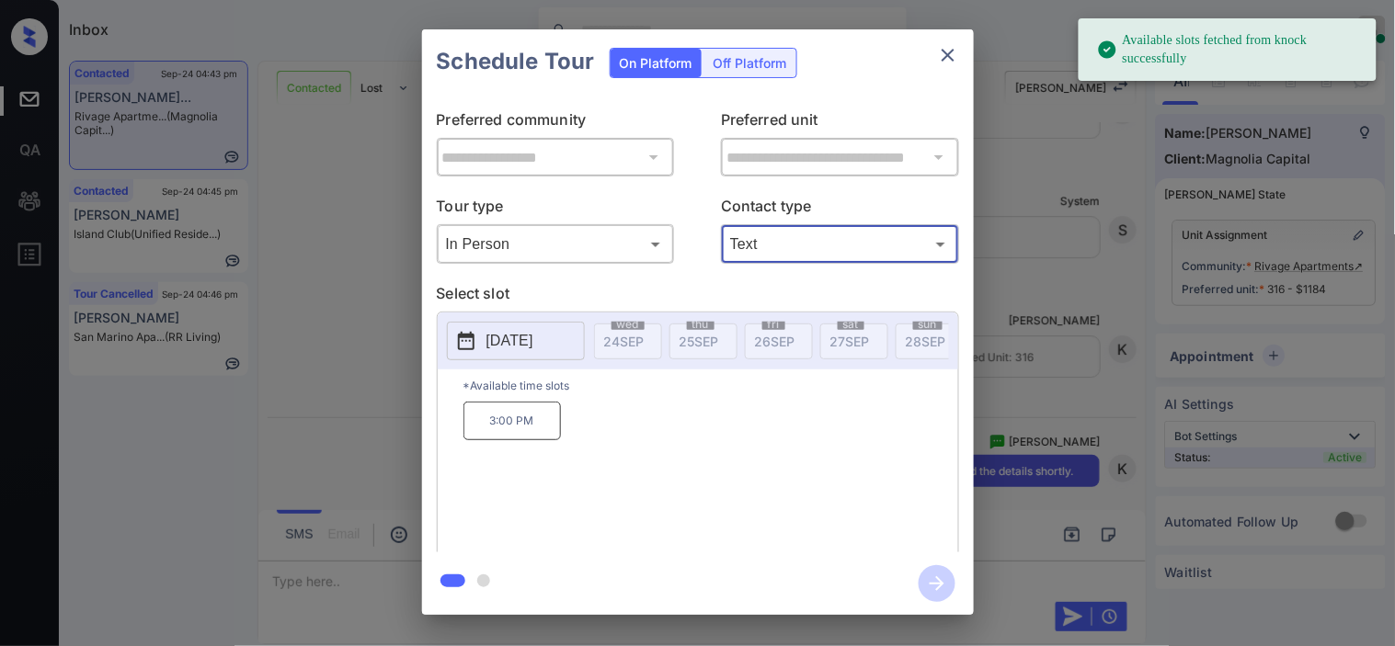
click at [487, 402] on p "*Available time slots" at bounding box center [710, 386] width 495 height 32
drag, startPoint x: 483, startPoint y: 439, endPoint x: 503, endPoint y: 447, distance: 21.9
click at [483, 439] on p "3:00 PM" at bounding box center [511, 421] width 97 height 39
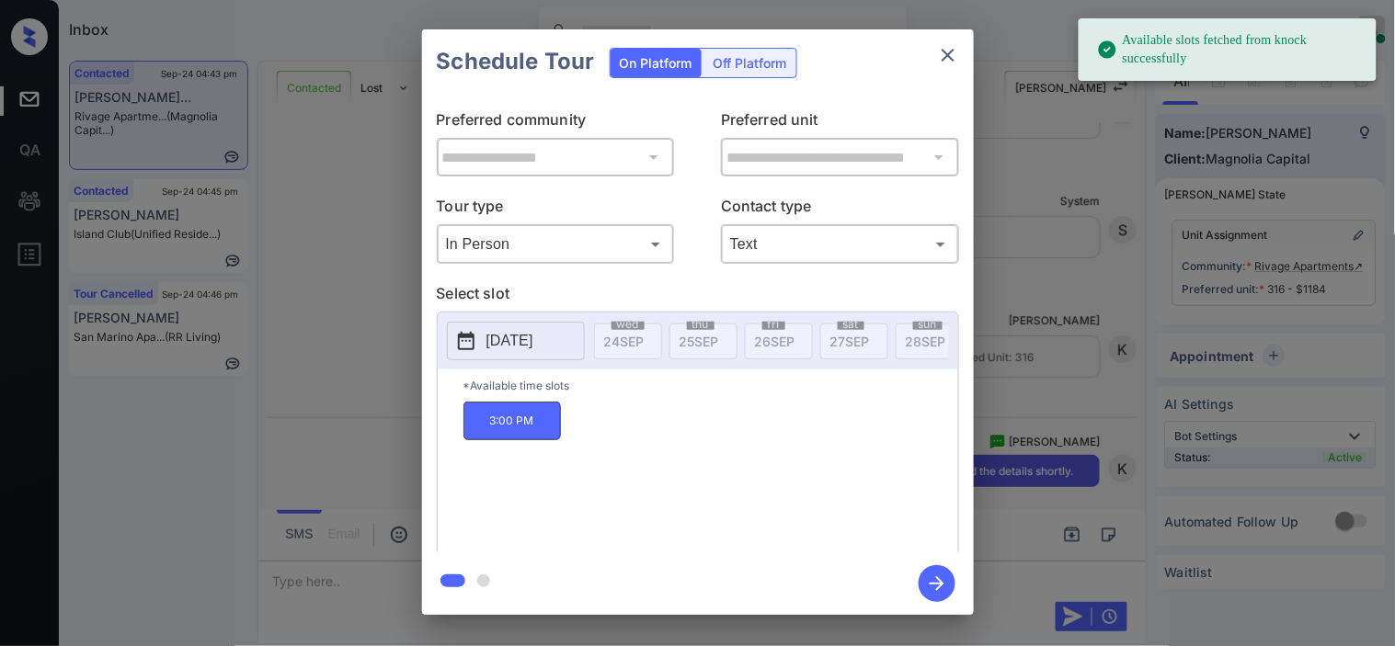
click at [931, 584] on icon "button" at bounding box center [936, 583] width 37 height 37
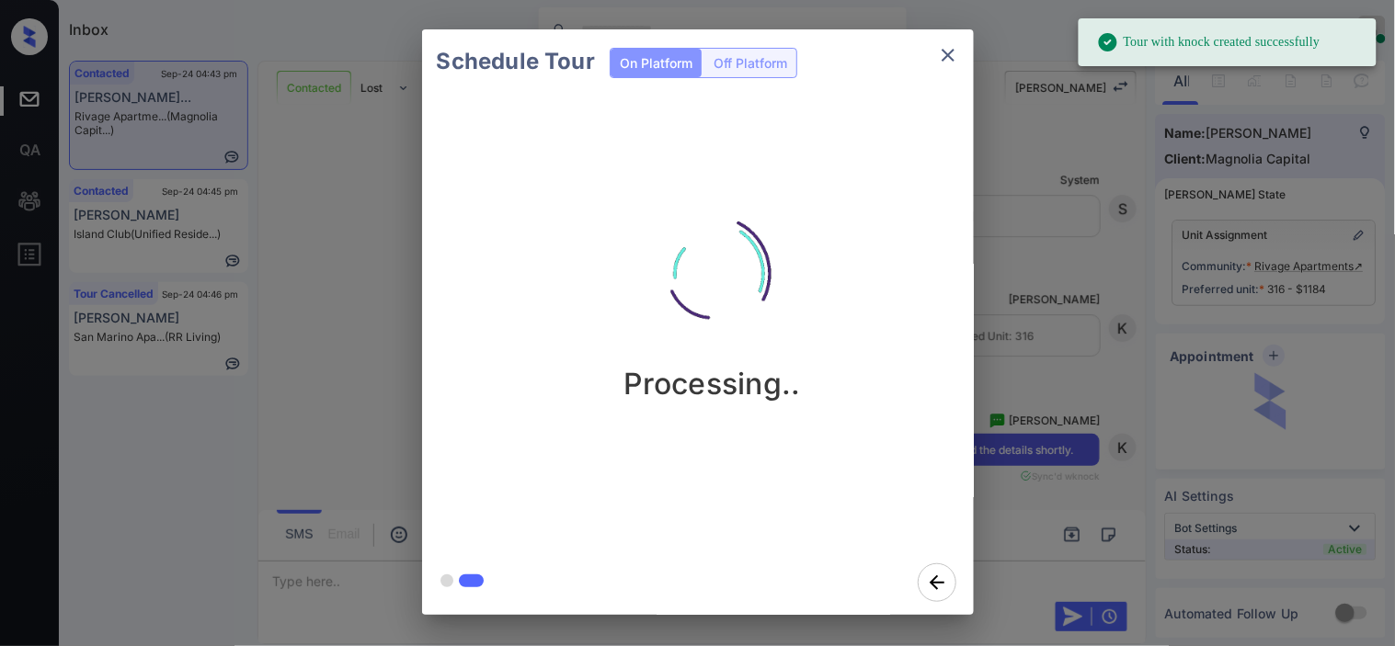
click at [1077, 259] on div "Schedule Tour On Platform Off Platform Processing.." at bounding box center [697, 322] width 1395 height 644
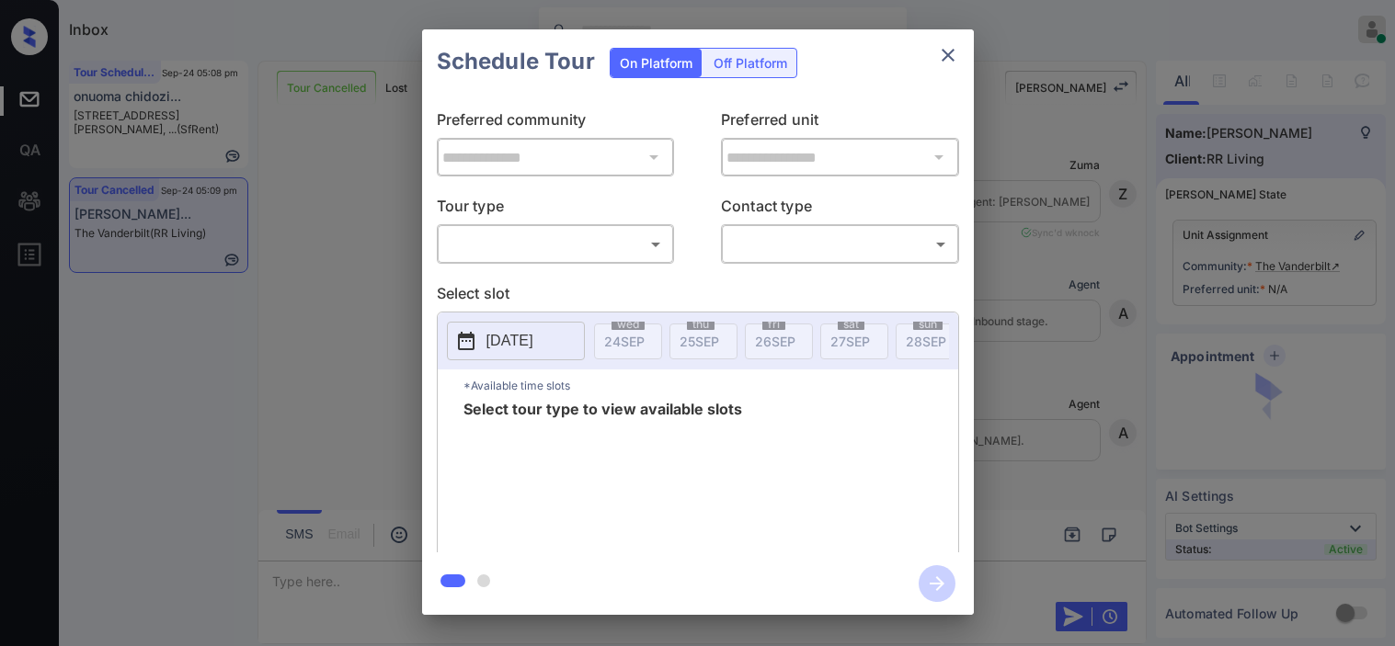
click at [547, 254] on body "Inbox [PERSON_NAME] Online Set yourself offline Set yourself on break Profile S…" at bounding box center [697, 323] width 1395 height 646
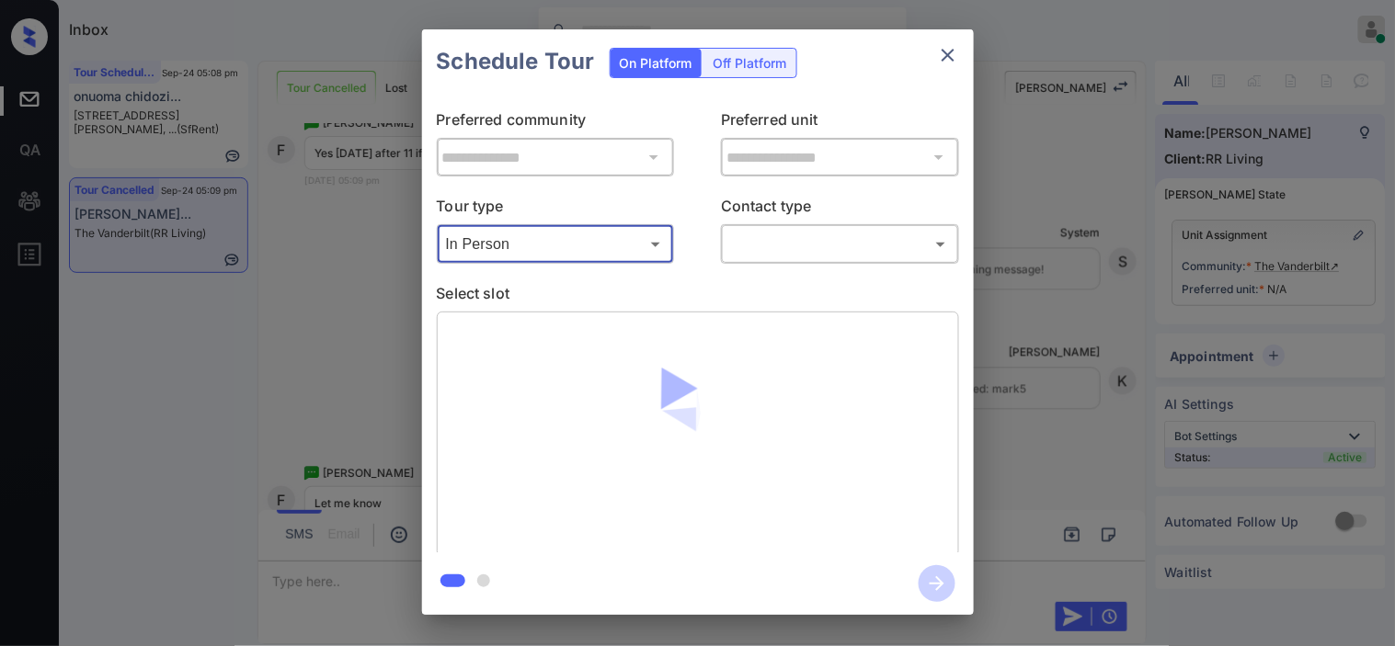
type input "********"
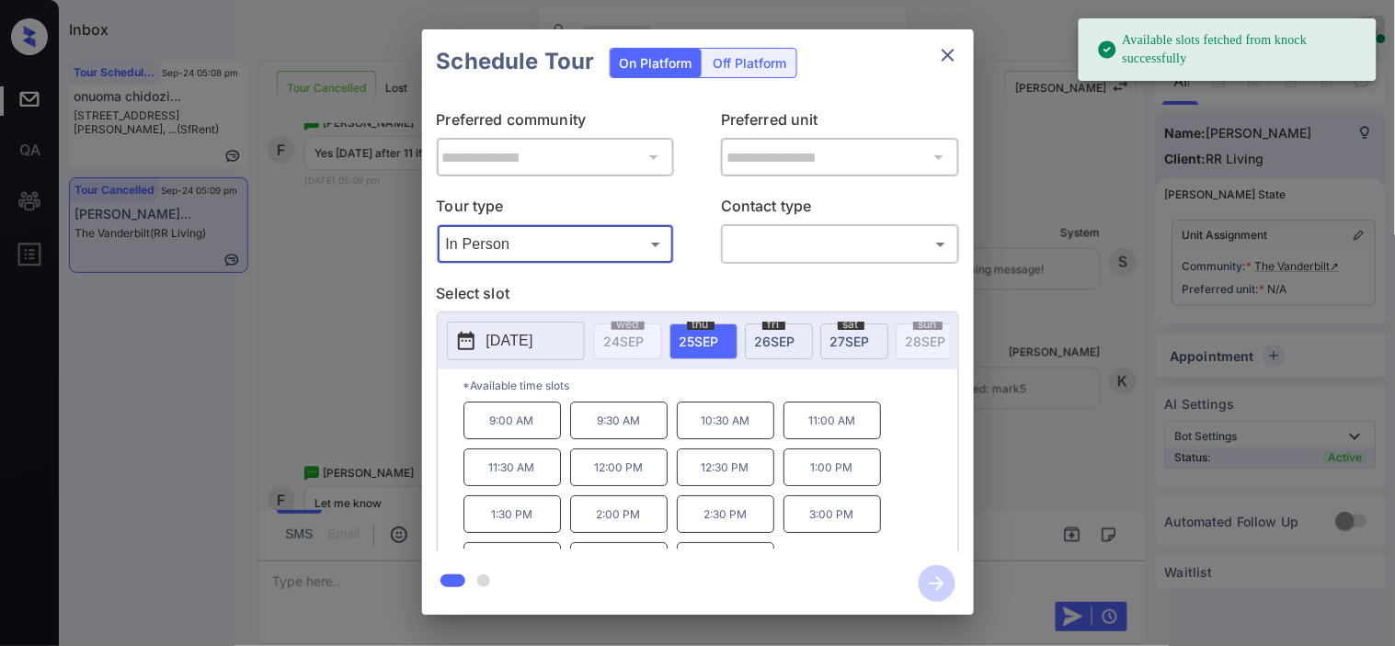
drag, startPoint x: 462, startPoint y: 336, endPoint x: 506, endPoint y: 335, distance: 44.1
click at [462, 336] on icon at bounding box center [466, 341] width 17 height 18
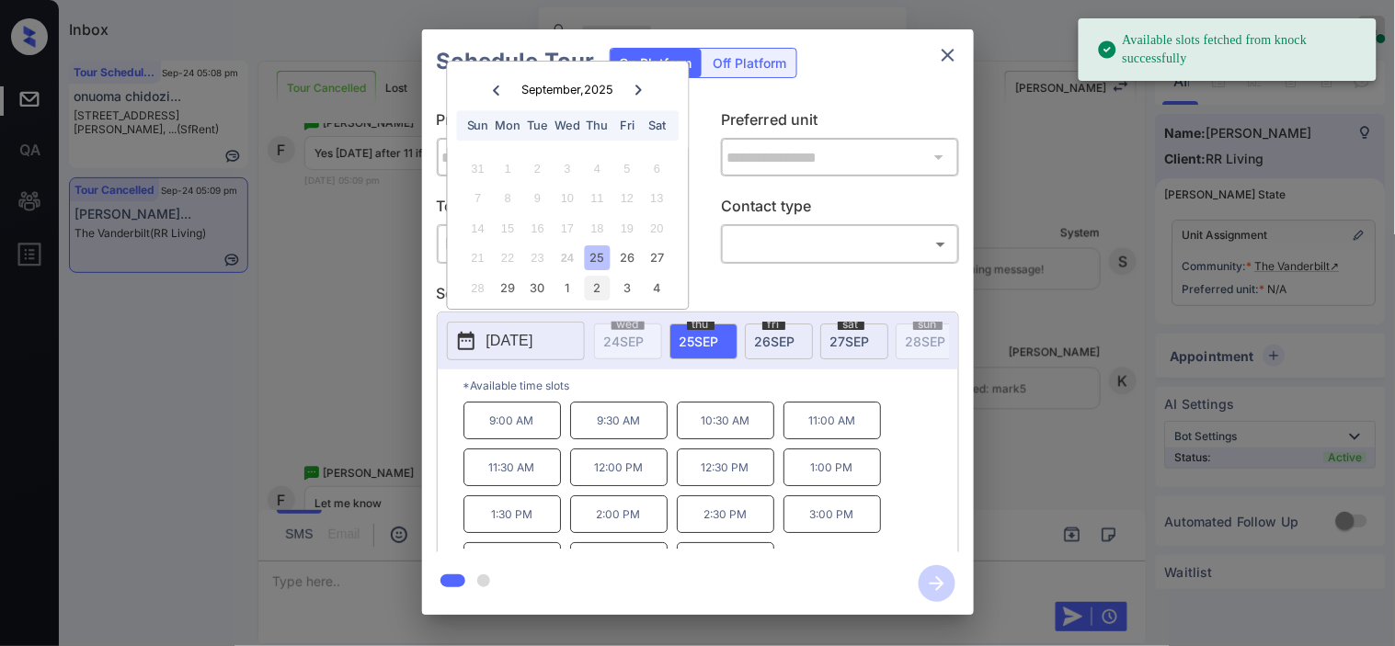
click at [590, 291] on div "2" at bounding box center [597, 288] width 25 height 25
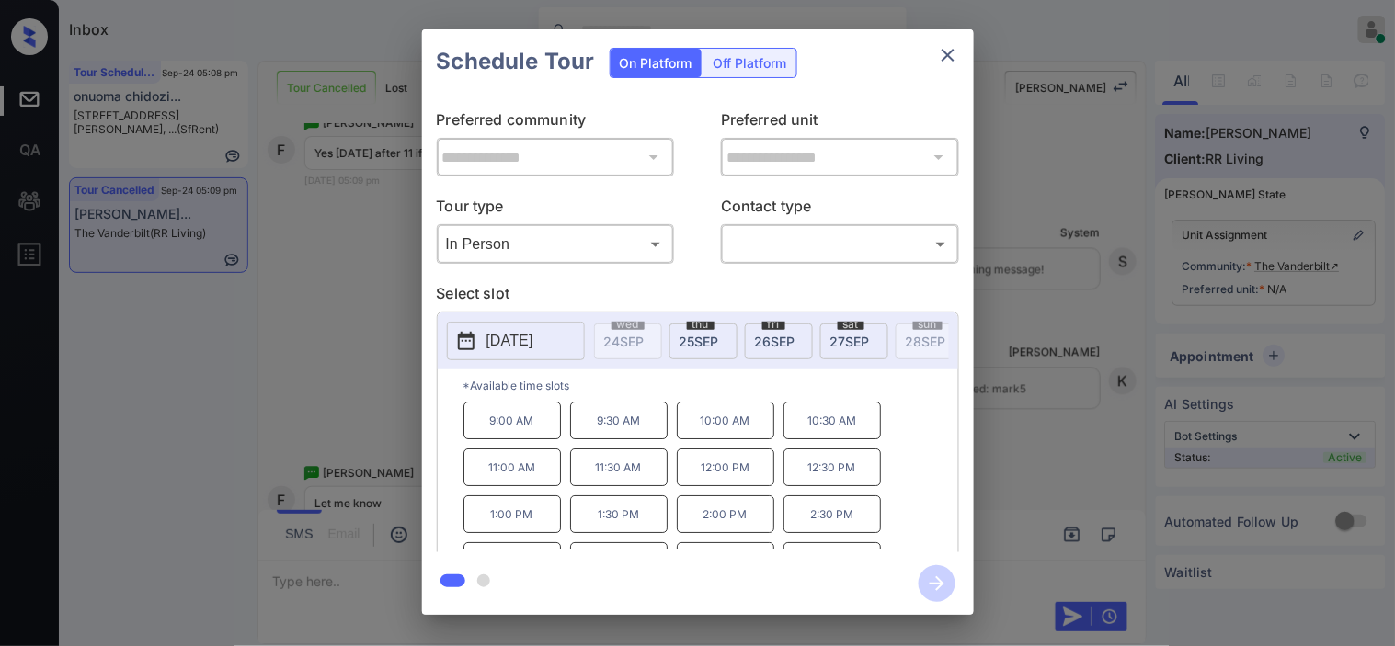
click at [331, 357] on div "**********" at bounding box center [697, 322] width 1395 height 644
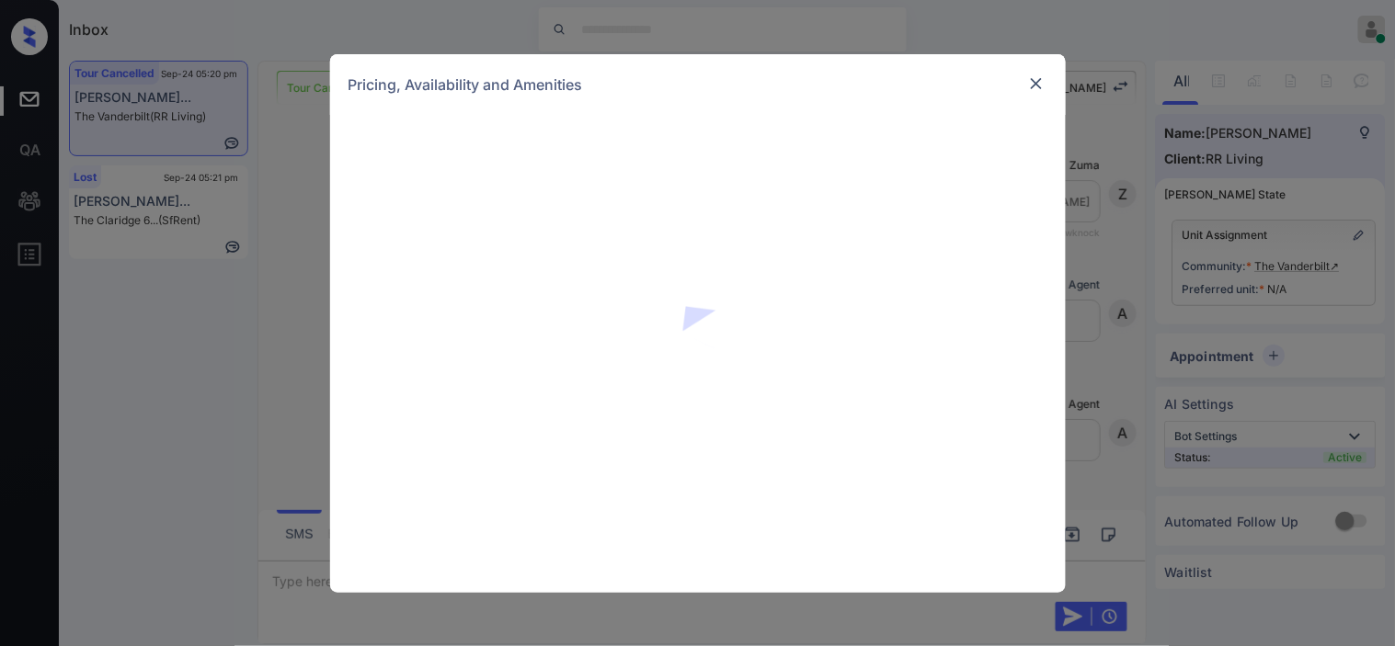
scroll to position [1499, 0]
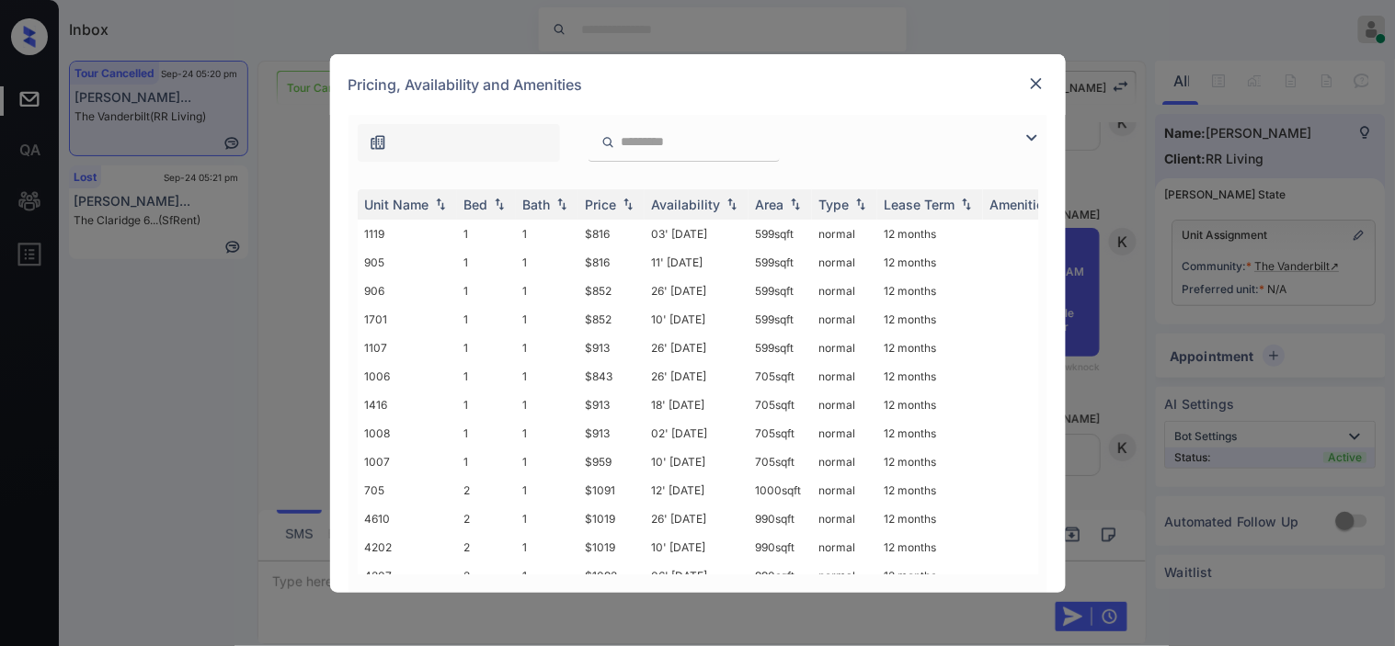
click at [1028, 141] on img at bounding box center [1031, 138] width 22 height 22
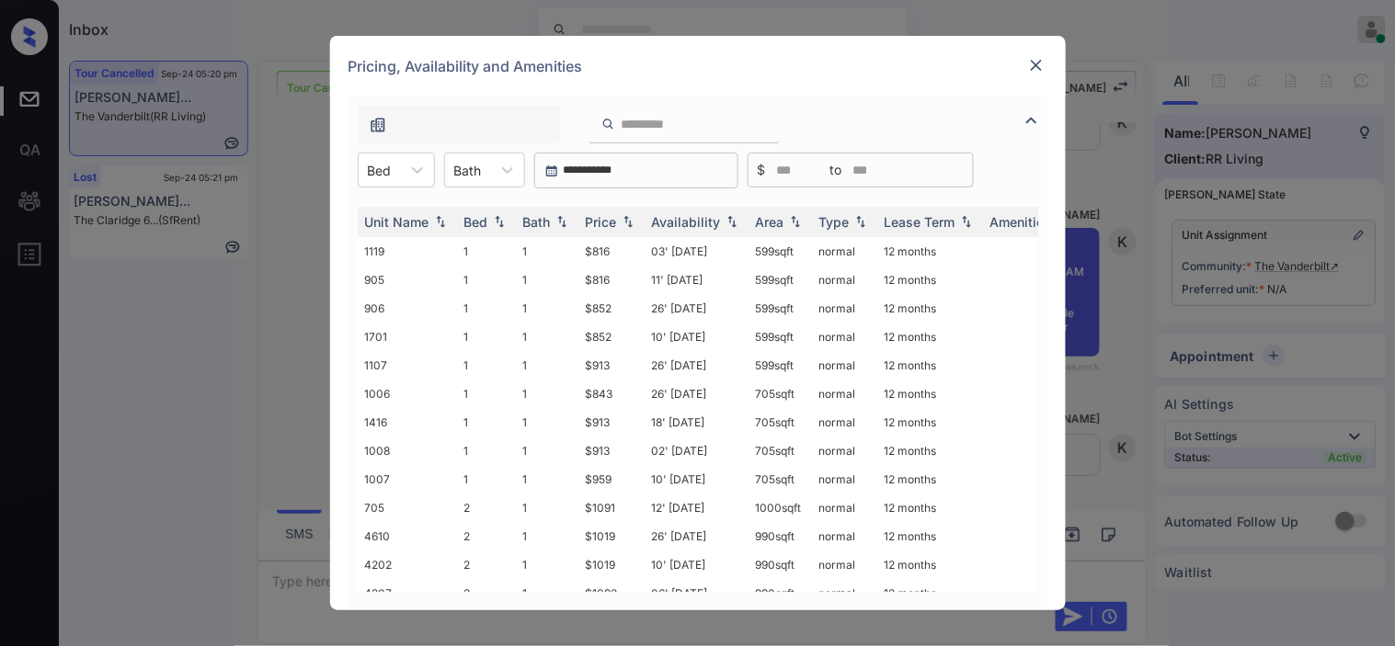
click at [437, 159] on div "**********" at bounding box center [697, 171] width 699 height 36
click at [412, 176] on icon at bounding box center [417, 170] width 18 height 18
click at [391, 216] on div "1" at bounding box center [396, 215] width 77 height 33
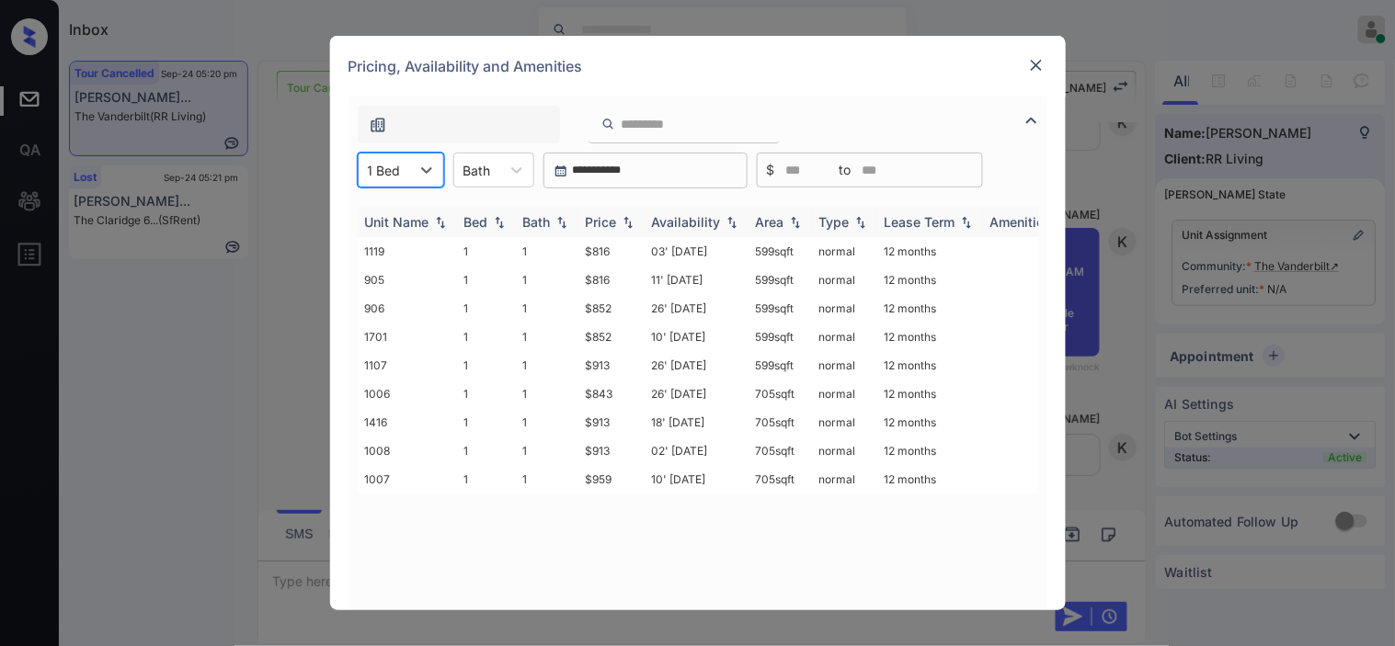
click at [619, 219] on img at bounding box center [628, 222] width 18 height 13
click at [619, 219] on img at bounding box center [628, 222] width 18 height 14
click at [587, 337] on td "$852" at bounding box center [611, 337] width 66 height 29
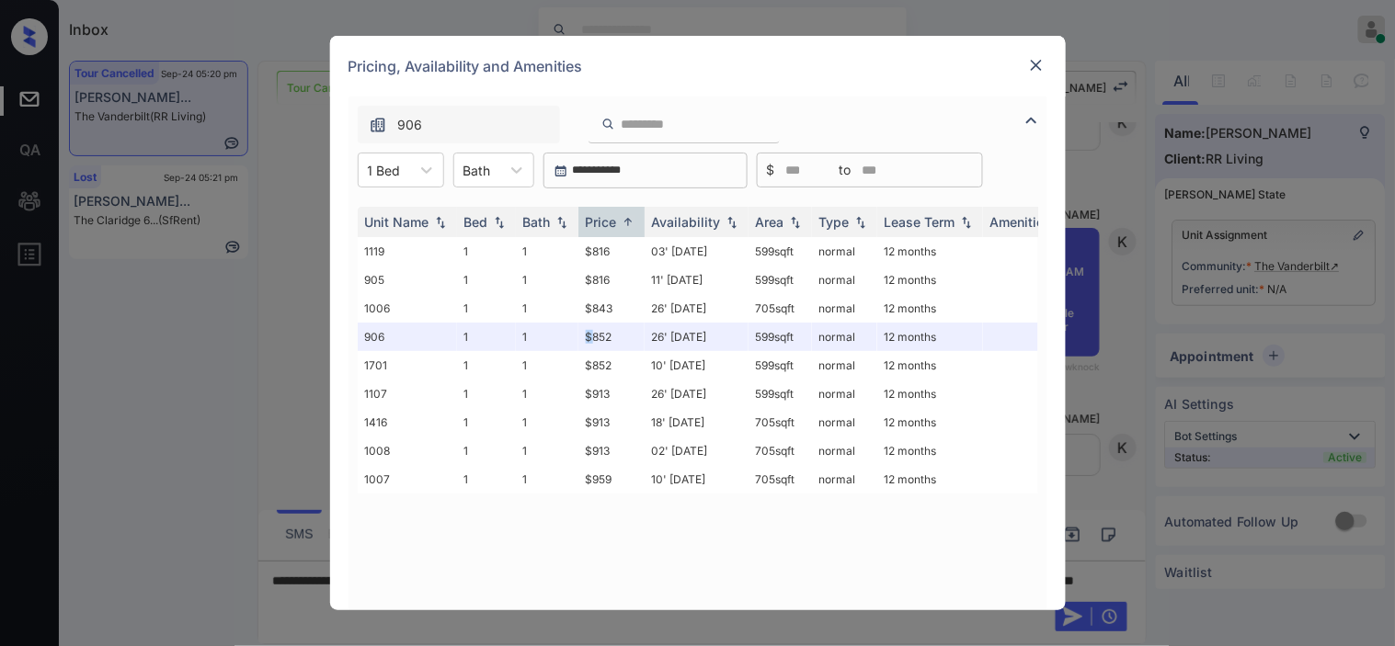
click at [1037, 63] on img at bounding box center [1036, 65] width 18 height 18
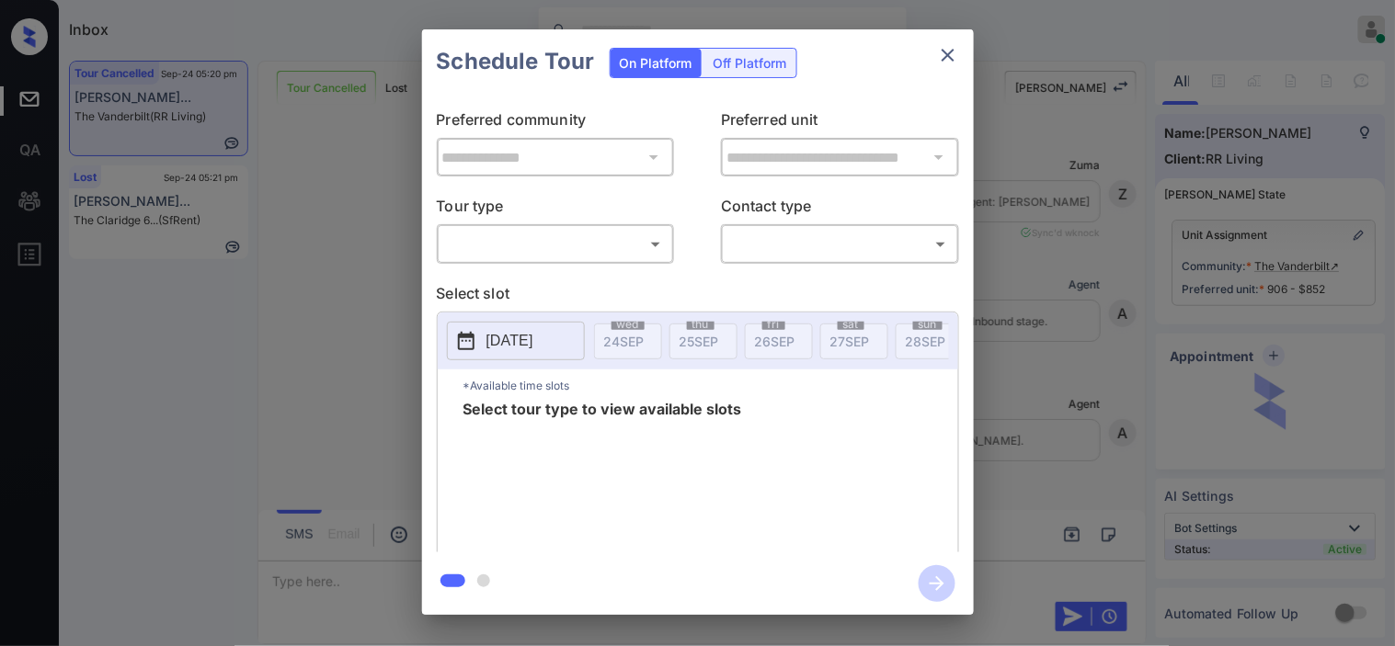
click at [637, 246] on body "Inbox [PERSON_NAME] Online Set yourself offline Set yourself on break Profile S…" at bounding box center [697, 323] width 1395 height 646
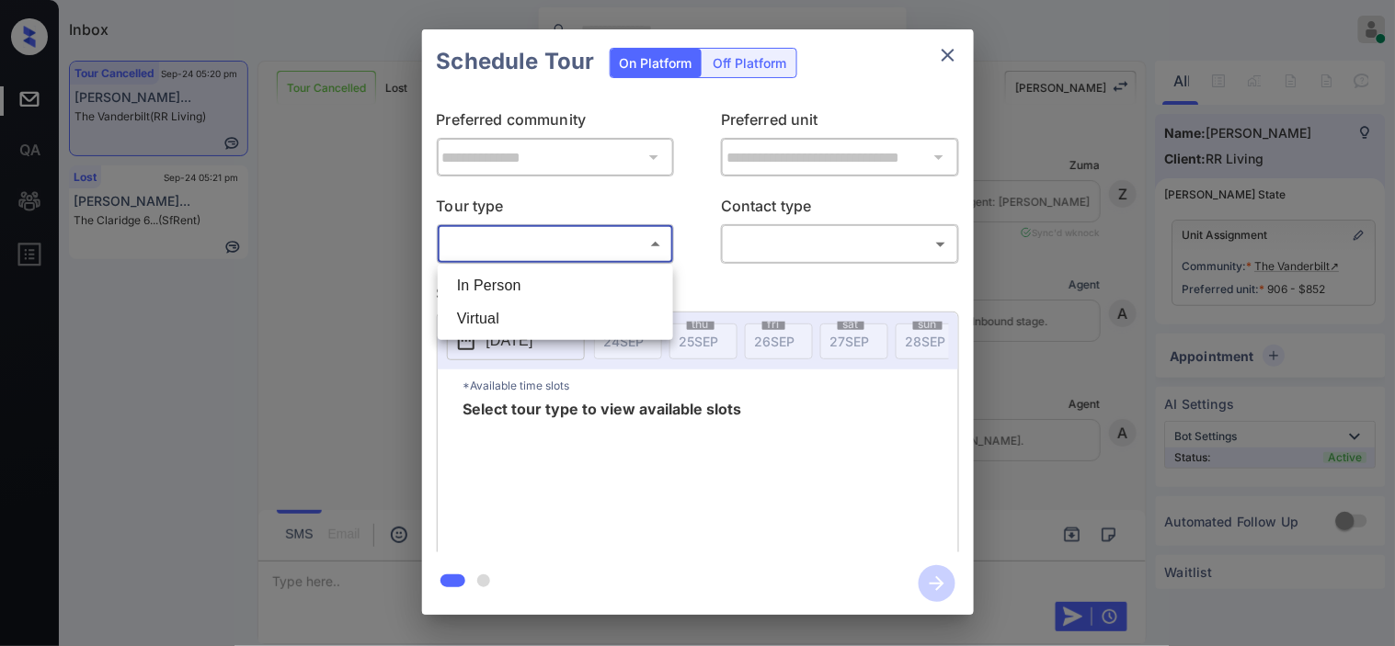
scroll to position [7603, 0]
click at [613, 291] on li "In Person" at bounding box center [555, 285] width 226 height 33
type input "********"
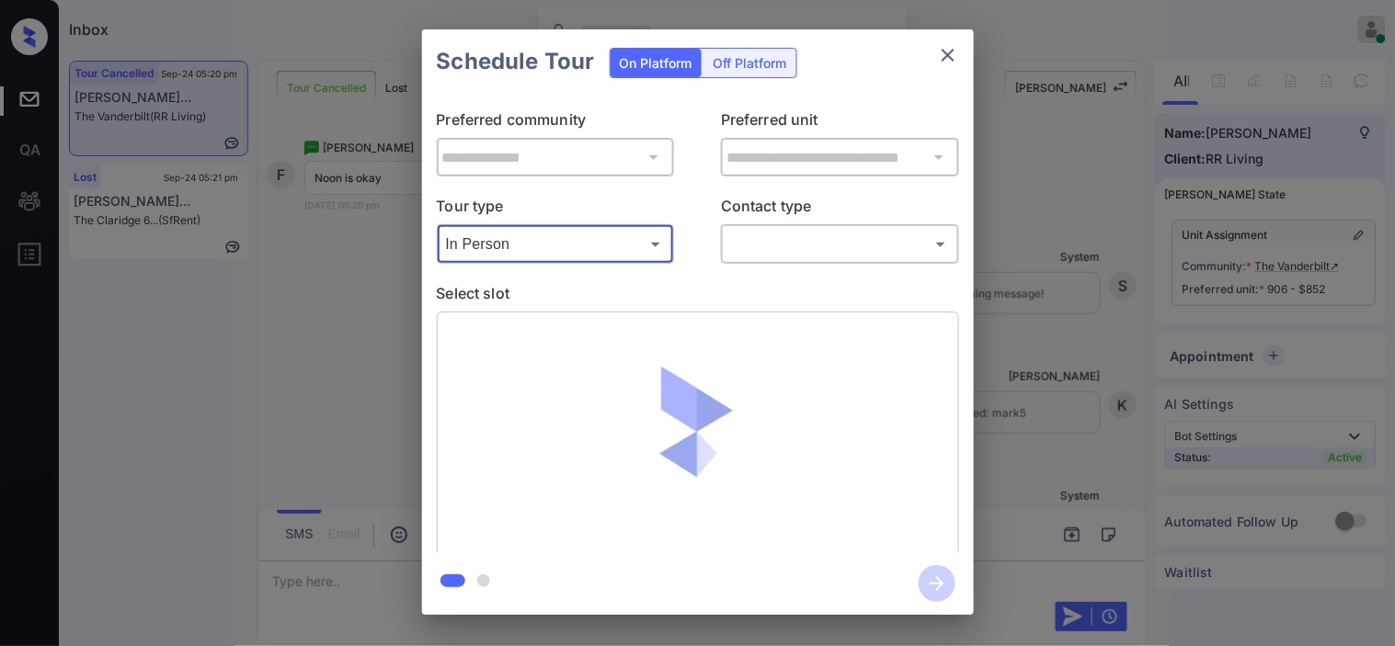
click at [738, 259] on div "​ ​" at bounding box center [840, 244] width 238 height 40
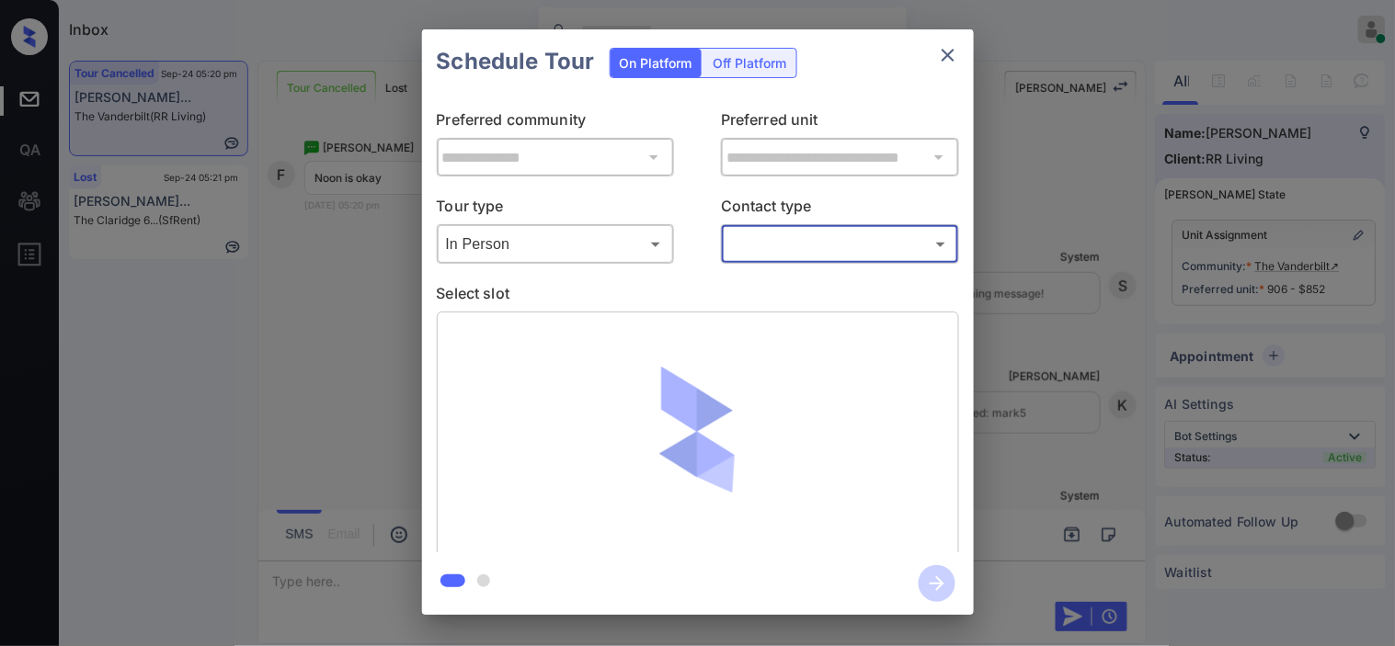
click at [787, 226] on div "​ ​" at bounding box center [840, 244] width 238 height 40
click at [785, 251] on body "Inbox Kristine Capara Online Set yourself offline Set yourself on break Profile…" at bounding box center [697, 323] width 1395 height 646
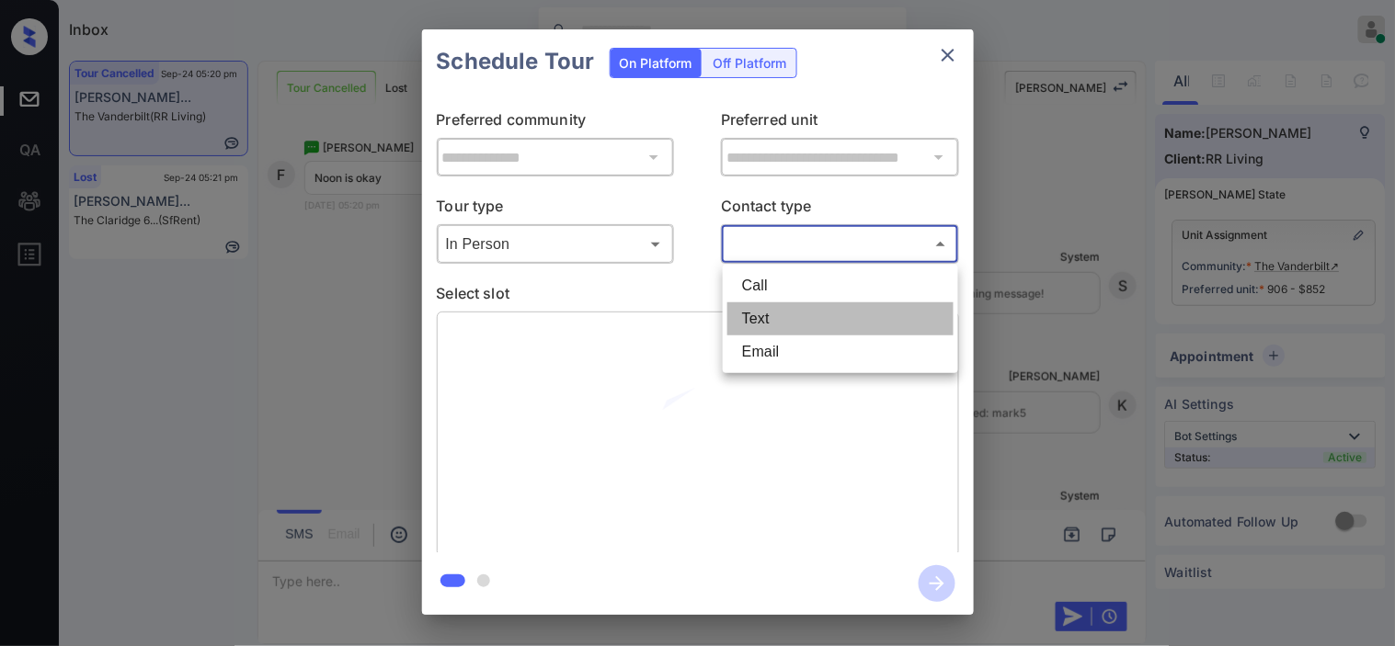
click at [778, 306] on li "Text" at bounding box center [840, 318] width 226 height 33
type input "****"
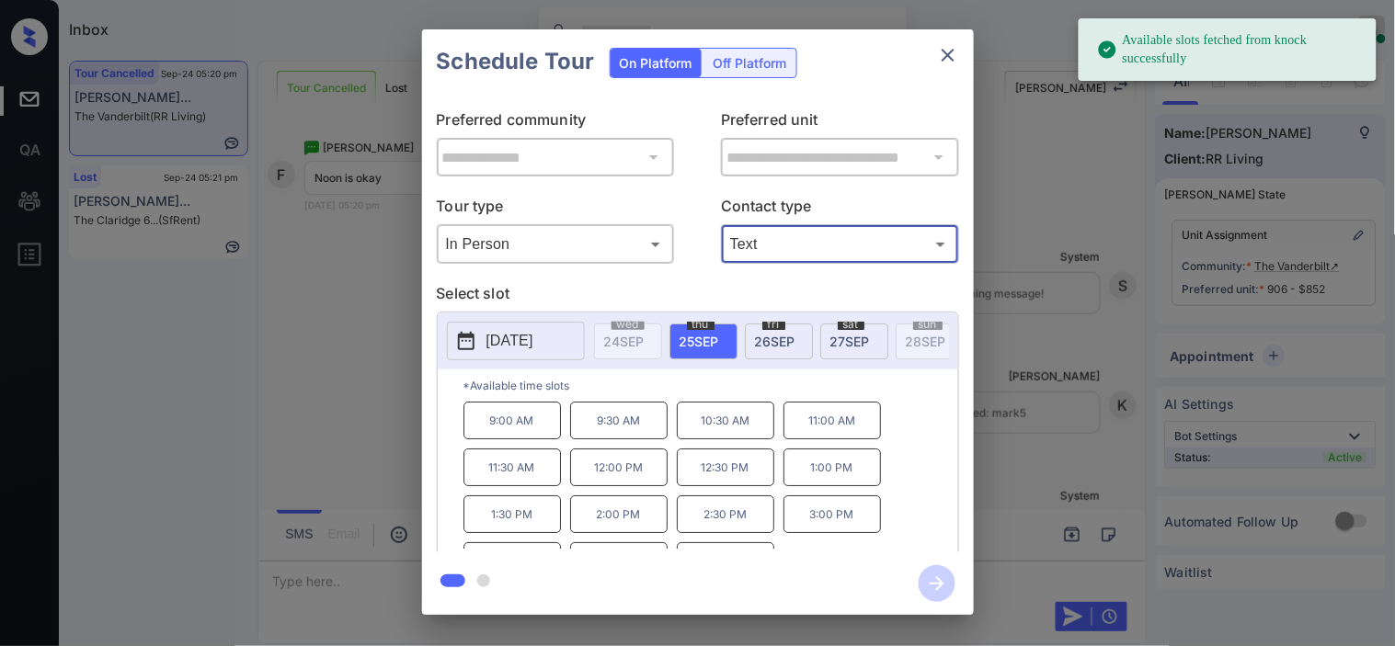
click at [467, 350] on icon at bounding box center [466, 341] width 17 height 18
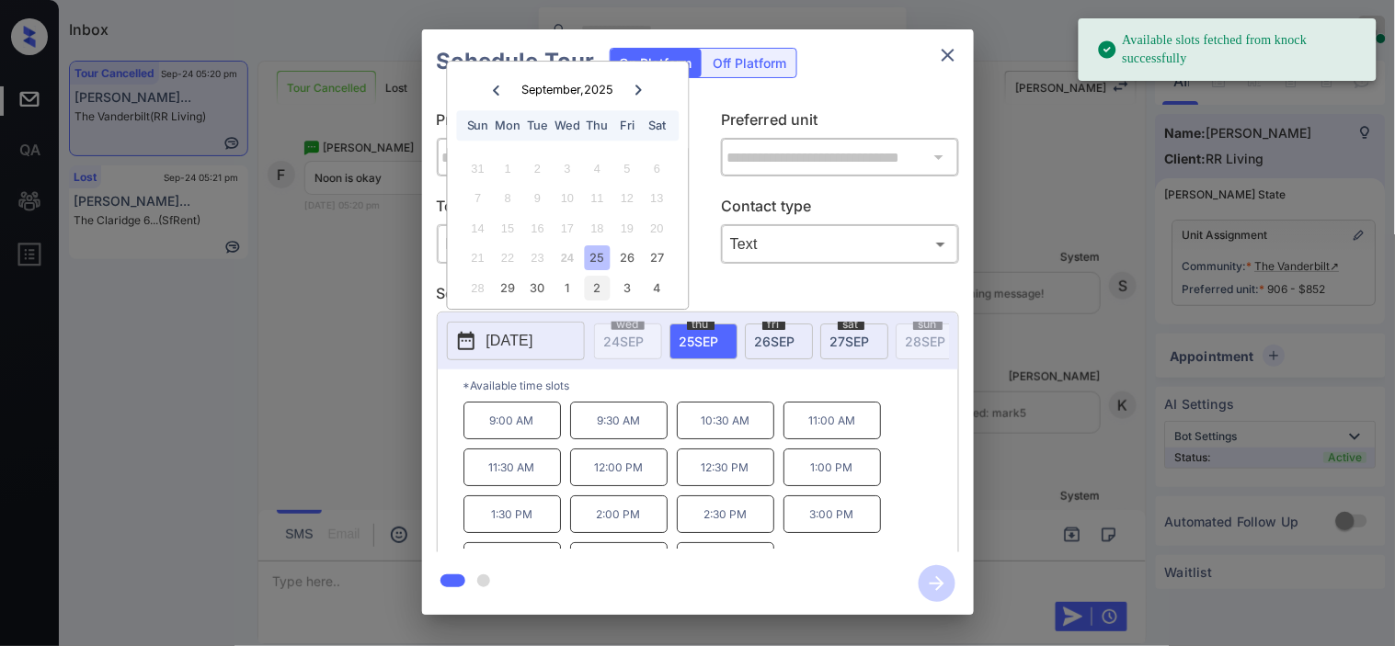
click at [603, 287] on div "2" at bounding box center [597, 288] width 25 height 25
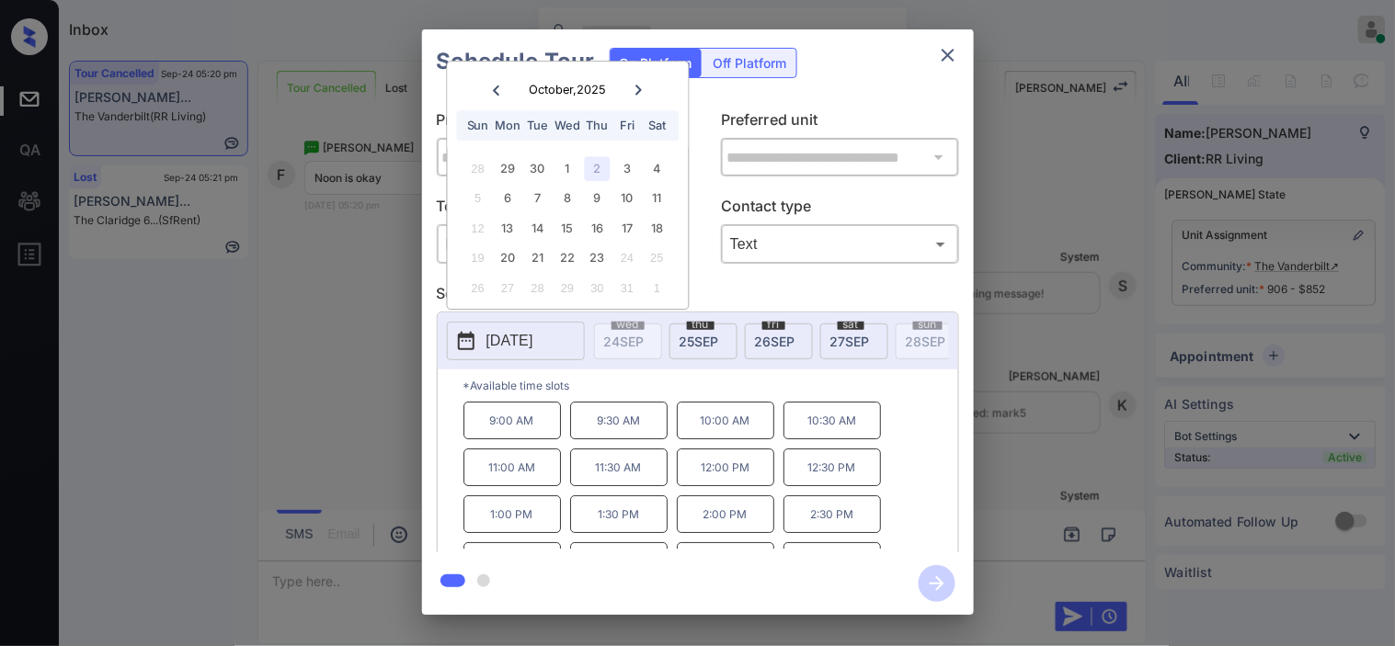
click at [697, 439] on p "10:00 AM" at bounding box center [725, 421] width 97 height 38
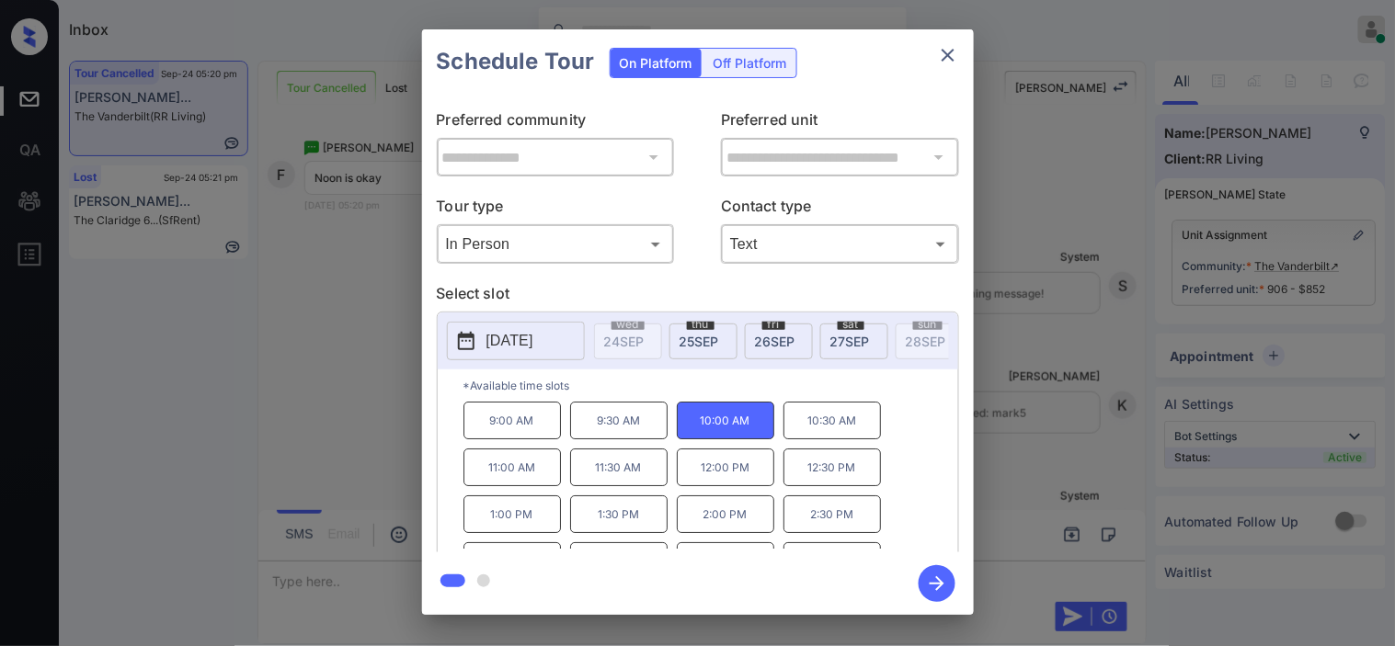
click at [520, 343] on p "2025-10-02" at bounding box center [509, 341] width 47 height 22
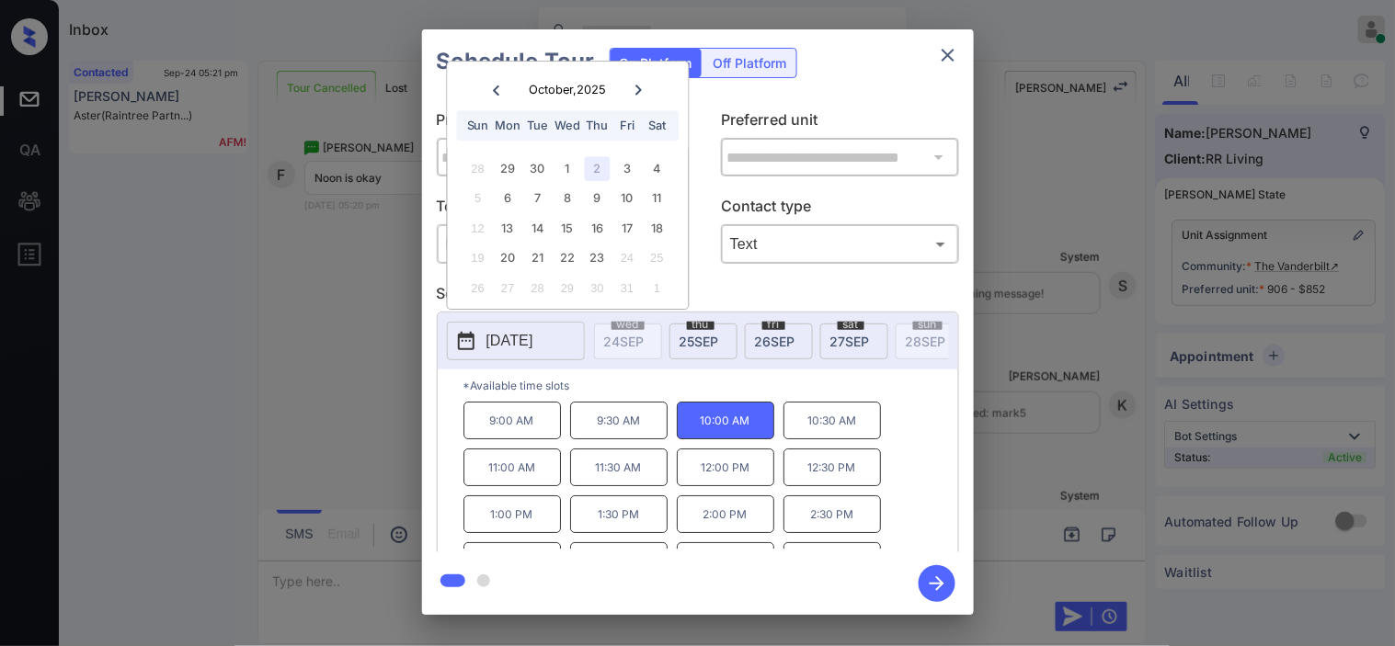
click at [746, 486] on p "12:00 PM" at bounding box center [725, 468] width 97 height 38
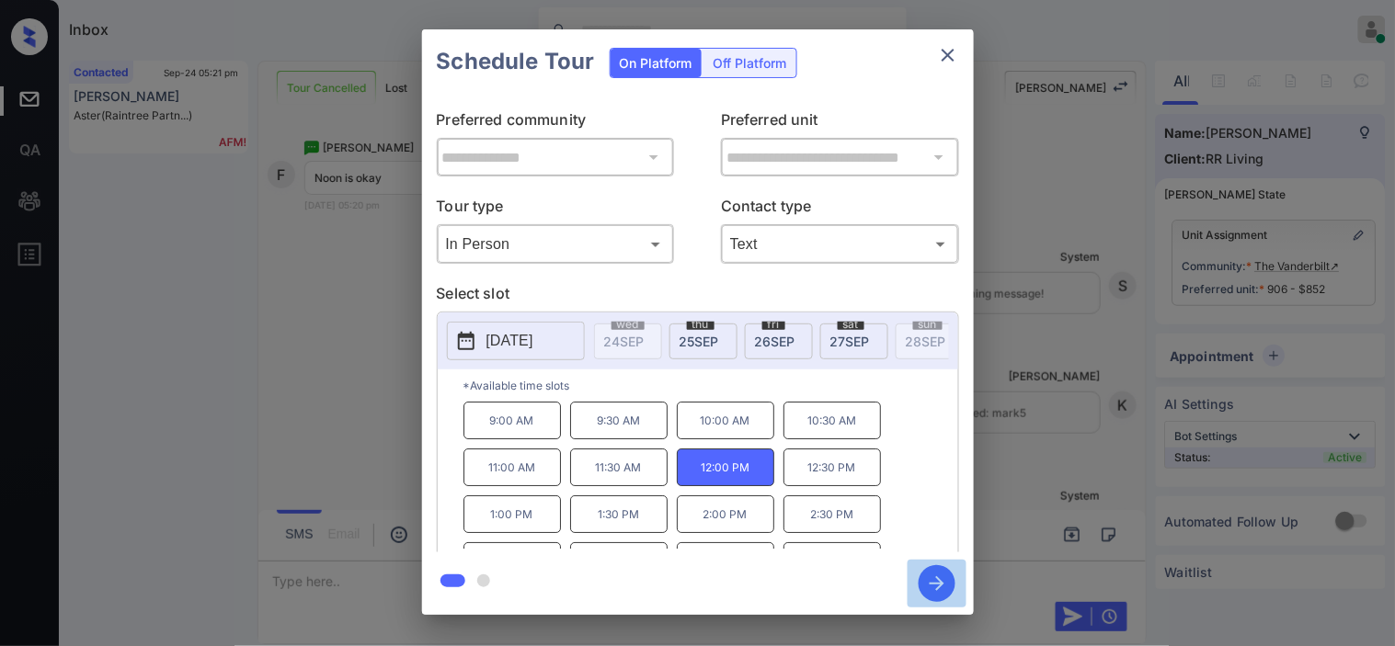
click at [952, 591] on icon "button" at bounding box center [936, 583] width 37 height 37
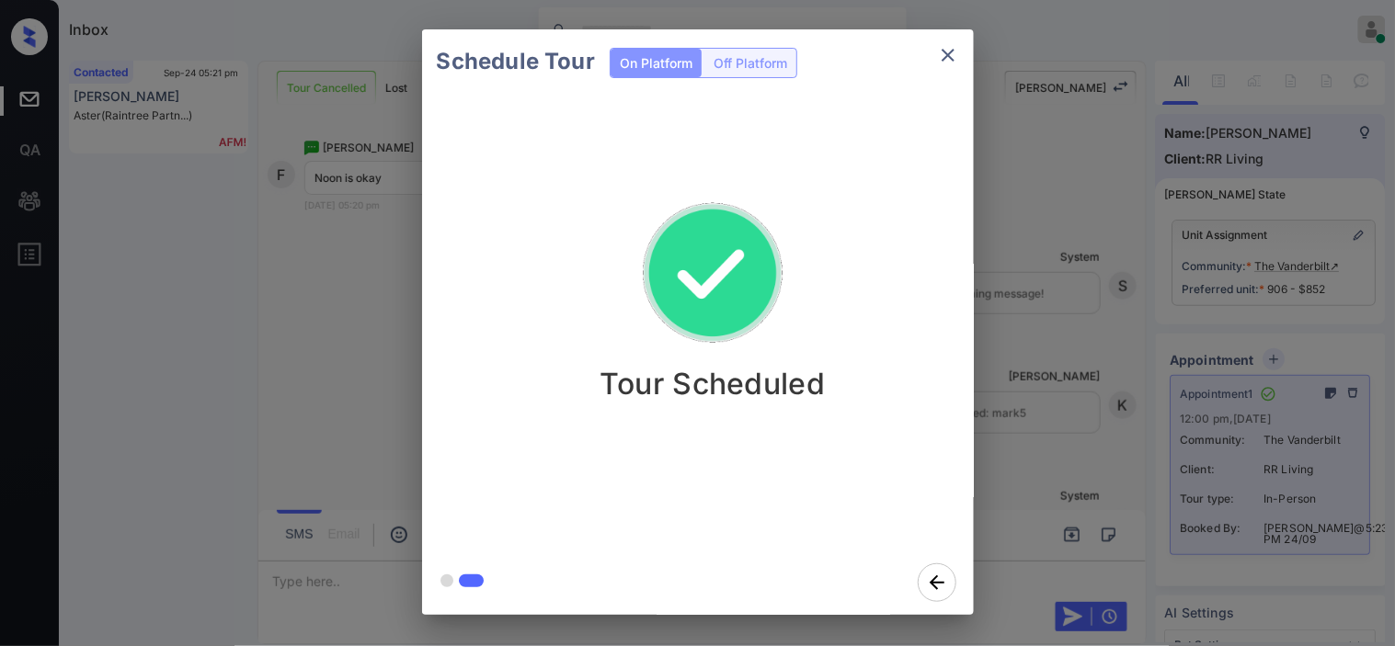
click at [361, 197] on div "Schedule Tour On Platform Off Platform Tour Scheduled" at bounding box center [697, 322] width 1395 height 644
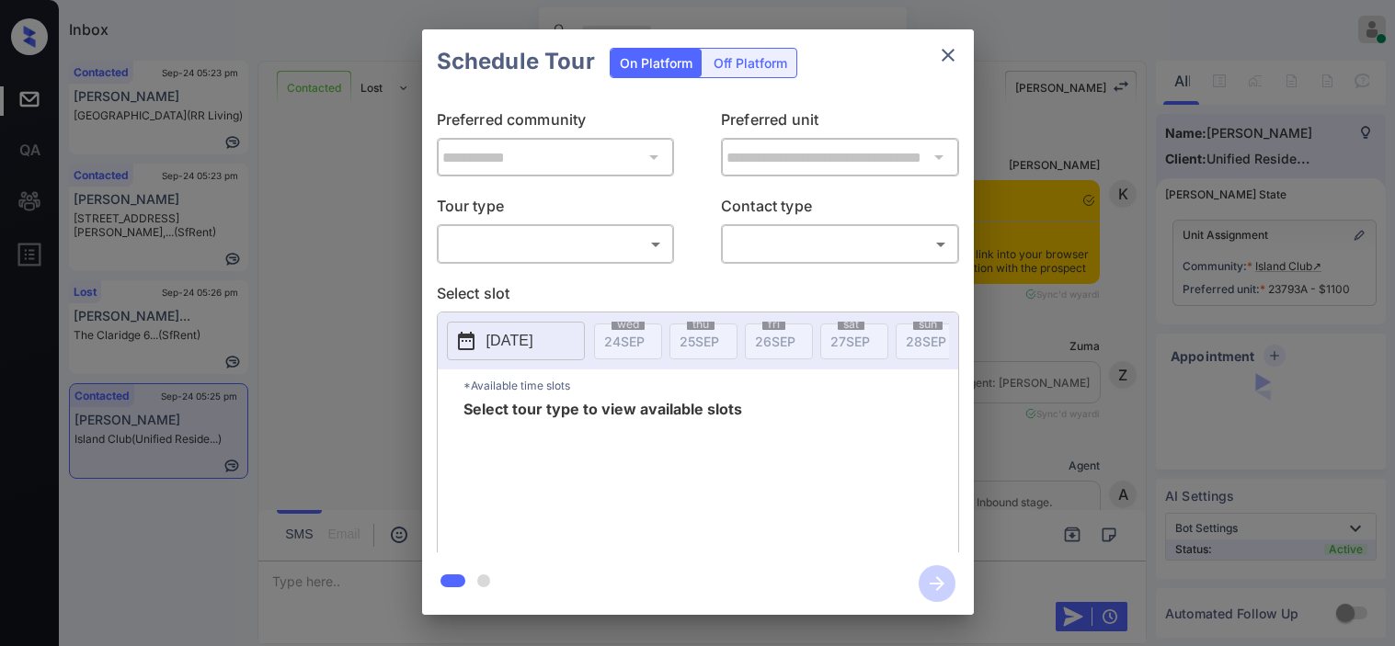
click at [506, 250] on body "Inbox Kristine Capara Online Set yourself offline Set yourself on break Profile…" at bounding box center [697, 323] width 1395 height 646
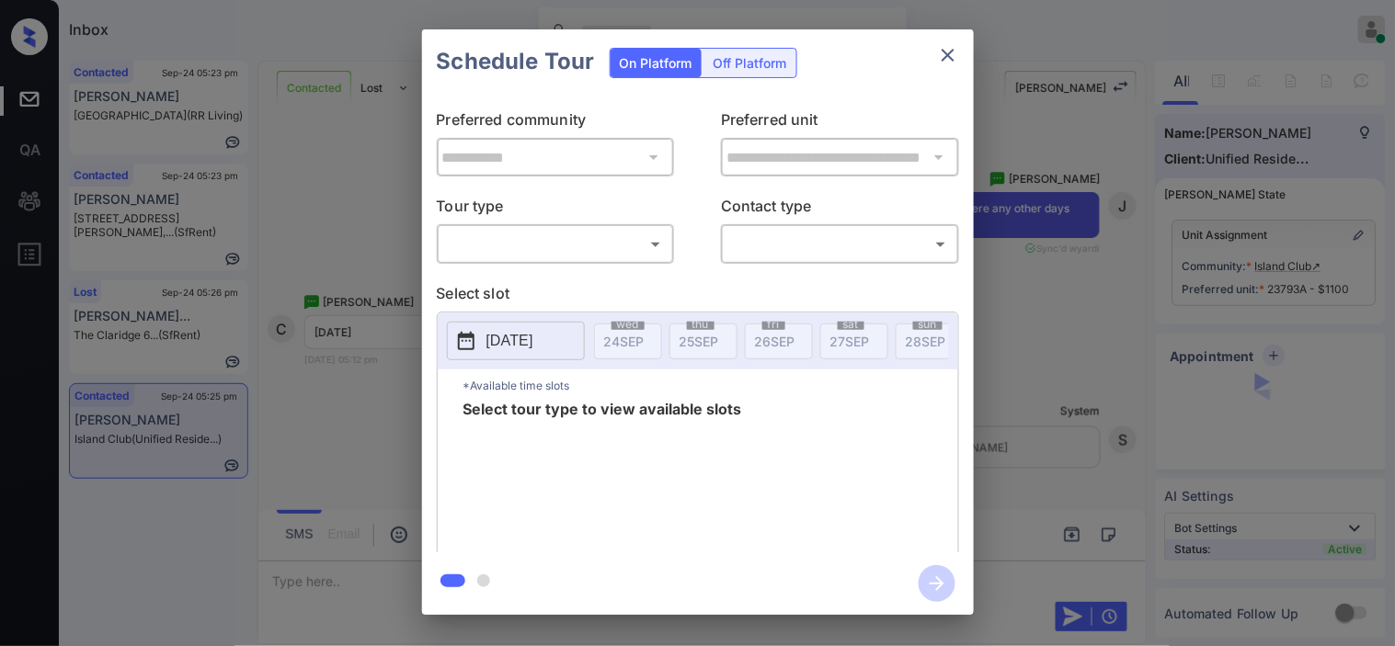
type input "********"
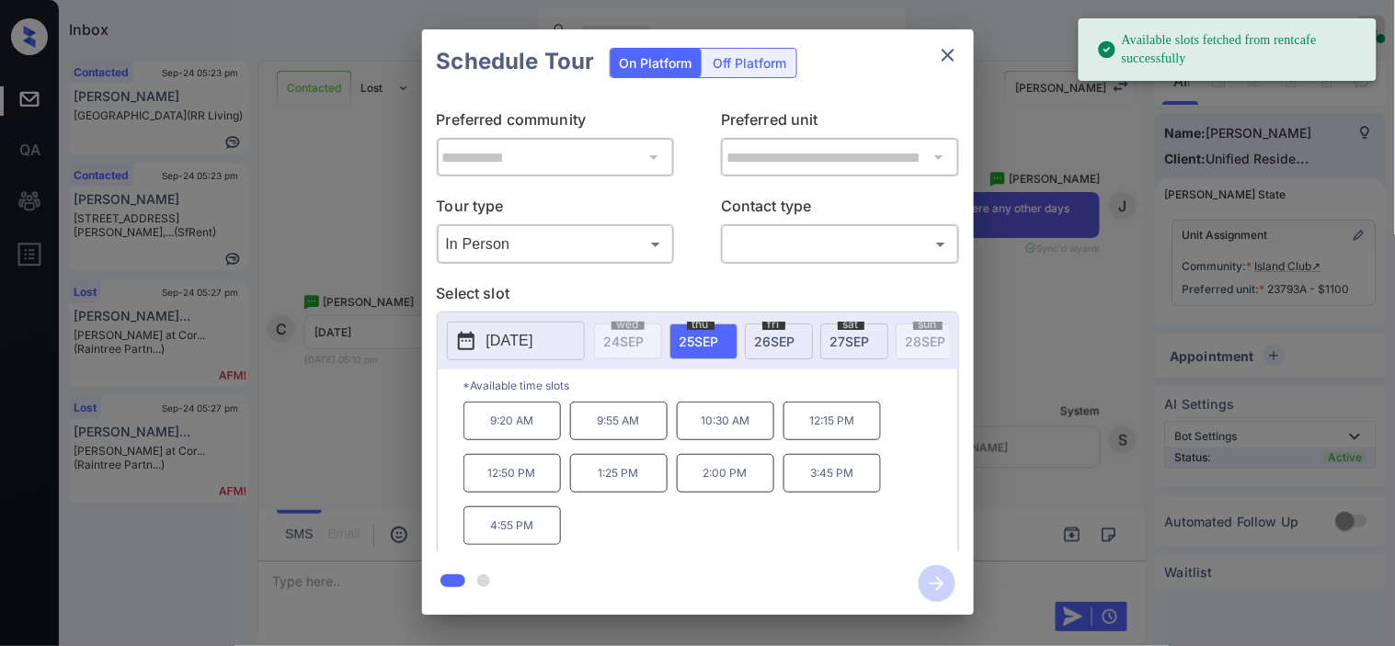
click at [489, 336] on p "2025-09-25" at bounding box center [509, 341] width 47 height 22
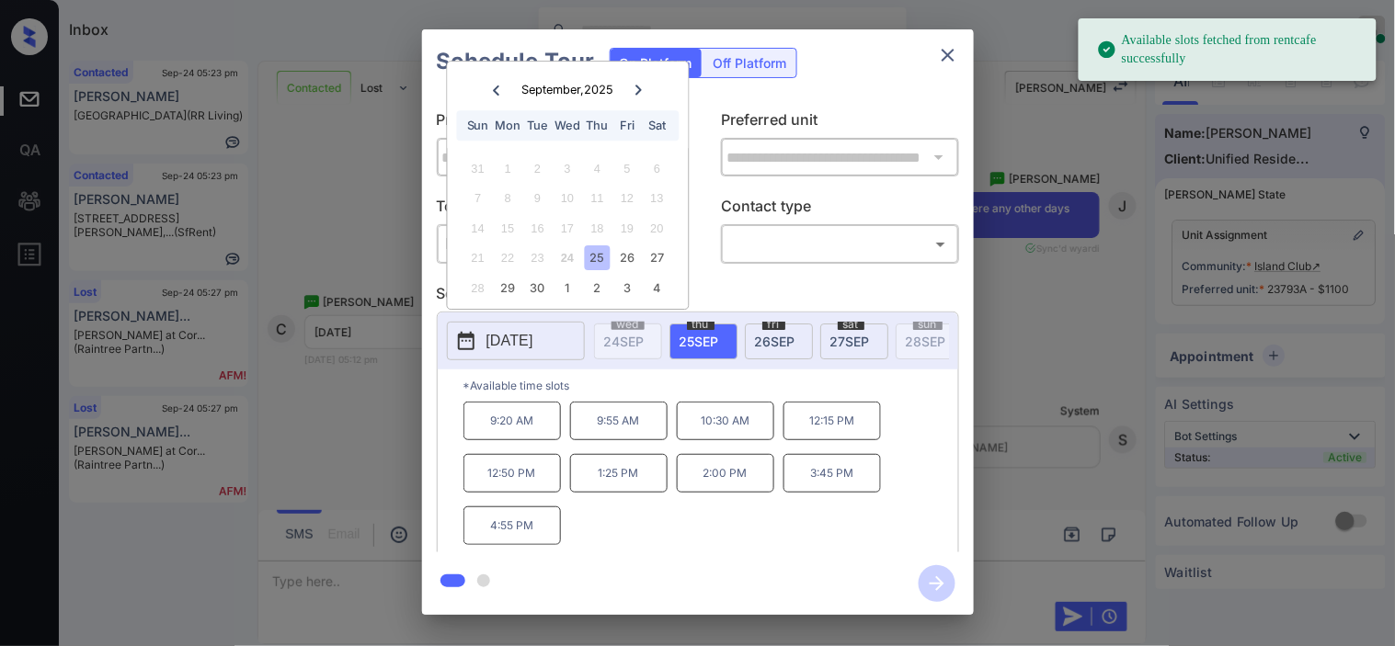
click at [671, 262] on div "21 22 23 24 25 26 27" at bounding box center [567, 258] width 229 height 29
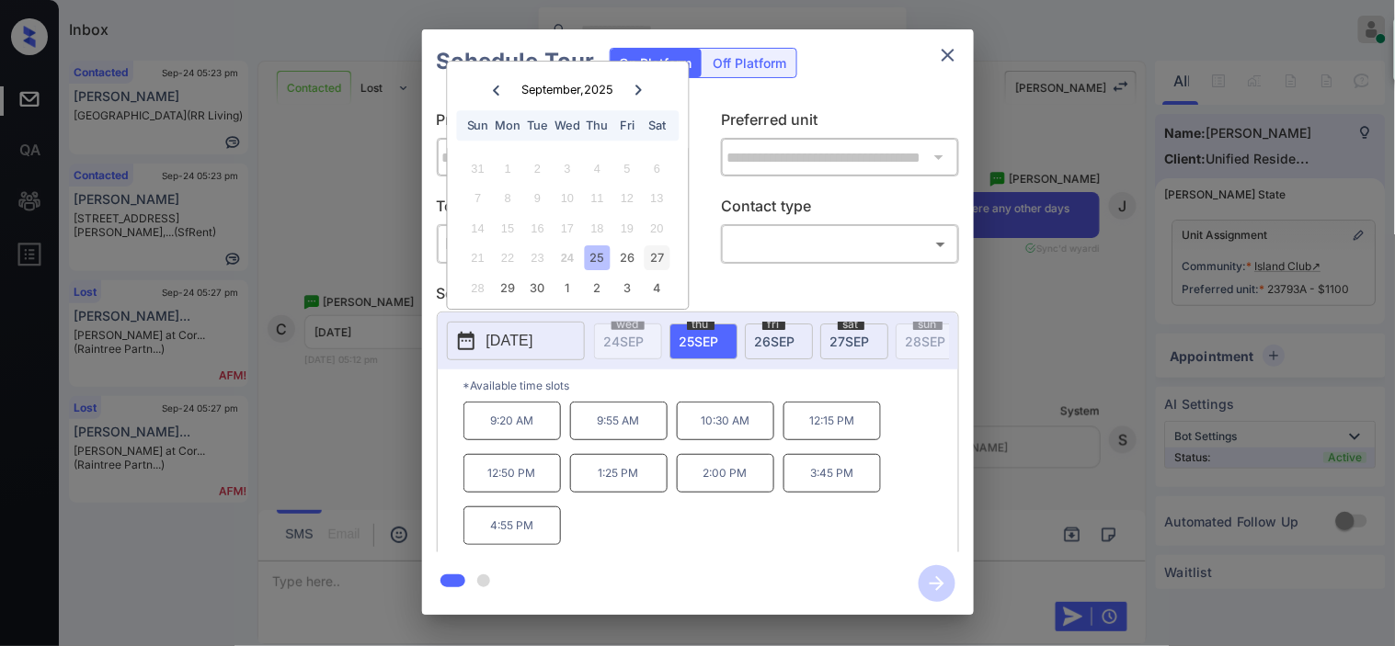
click at [656, 251] on div "27" at bounding box center [656, 258] width 25 height 25
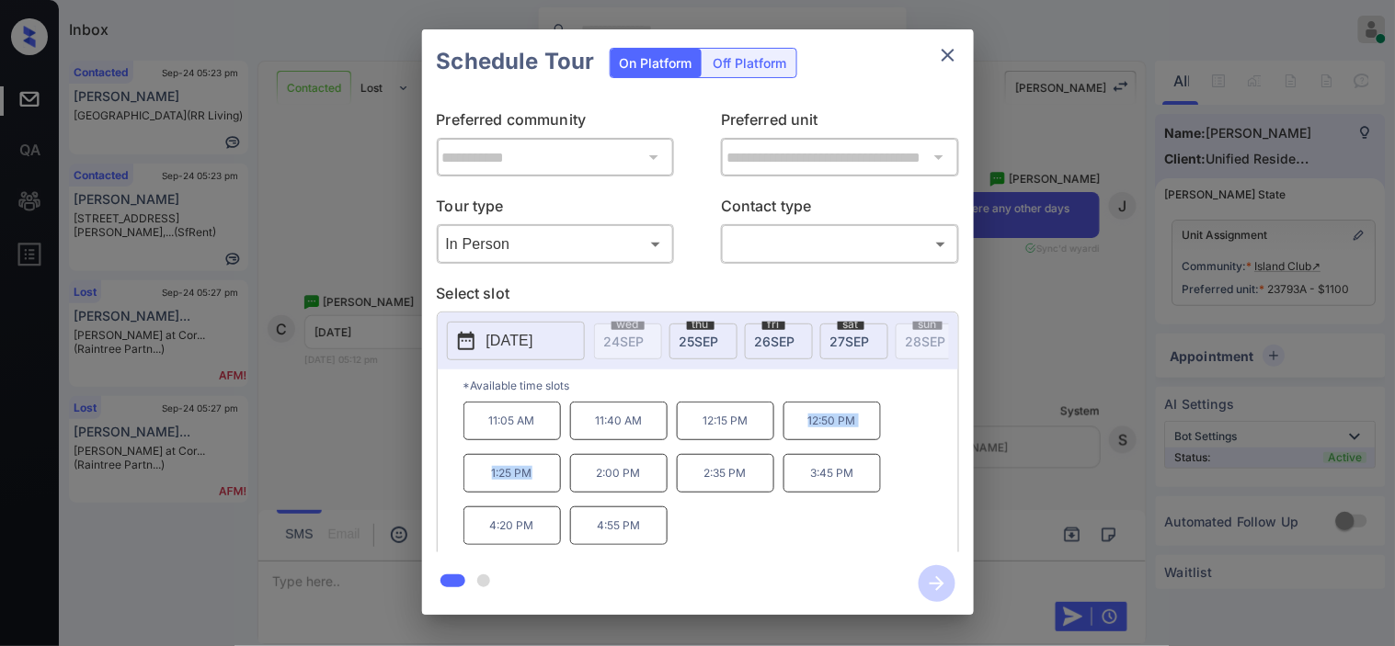
drag, startPoint x: 786, startPoint y: 429, endPoint x: 545, endPoint y: 482, distance: 246.5
click at [545, 482] on div "11:05 AM 11:40 AM 12:15 PM 12:50 PM 1:25 PM 2:00 PM 2:35 PM 3:45 PM 4:20 PM 4:5…" at bounding box center [710, 475] width 495 height 147
copy div "12:50 PM 1:25 PM"
click at [364, 564] on div "**********" at bounding box center [697, 322] width 1395 height 644
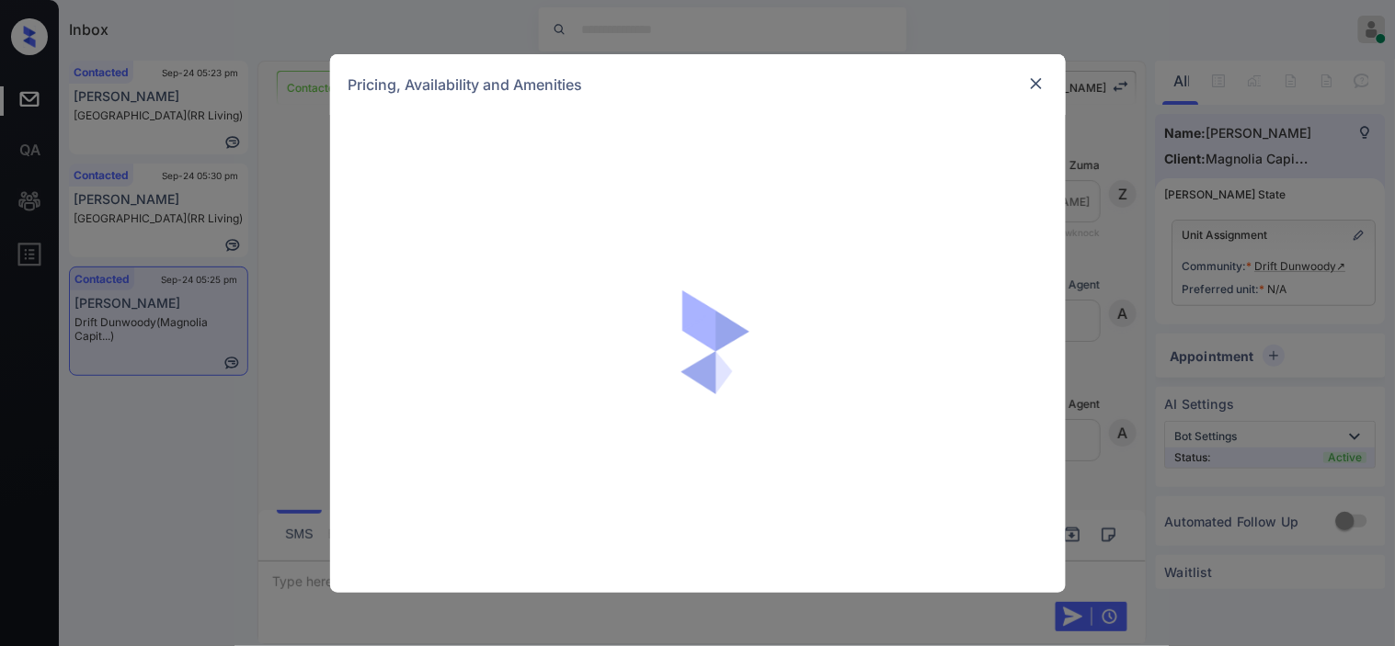
scroll to position [1513, 0]
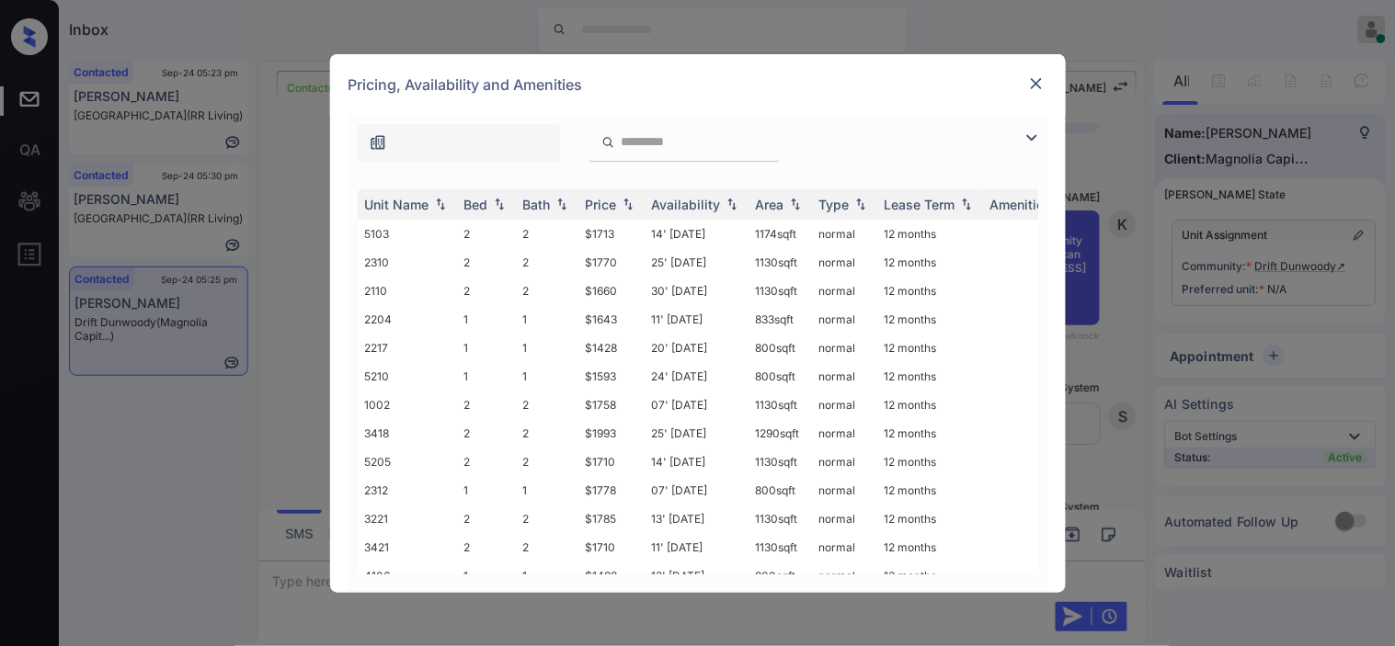
click at [1031, 132] on img at bounding box center [1031, 138] width 22 height 22
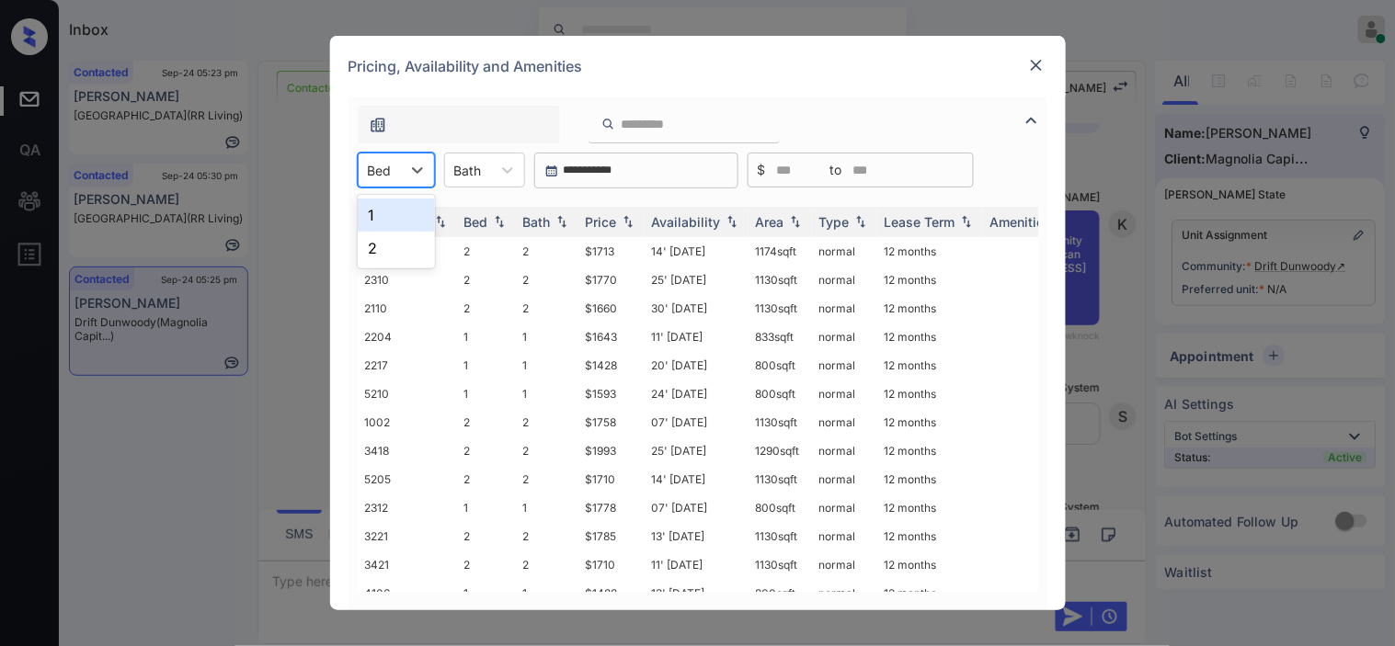
drag, startPoint x: 389, startPoint y: 162, endPoint x: 398, endPoint y: 211, distance: 50.5
click at [391, 161] on div at bounding box center [380, 170] width 24 height 19
drag, startPoint x: 395, startPoint y: 214, endPoint x: 595, endPoint y: 230, distance: 200.1
click at [393, 213] on div "1" at bounding box center [396, 215] width 77 height 33
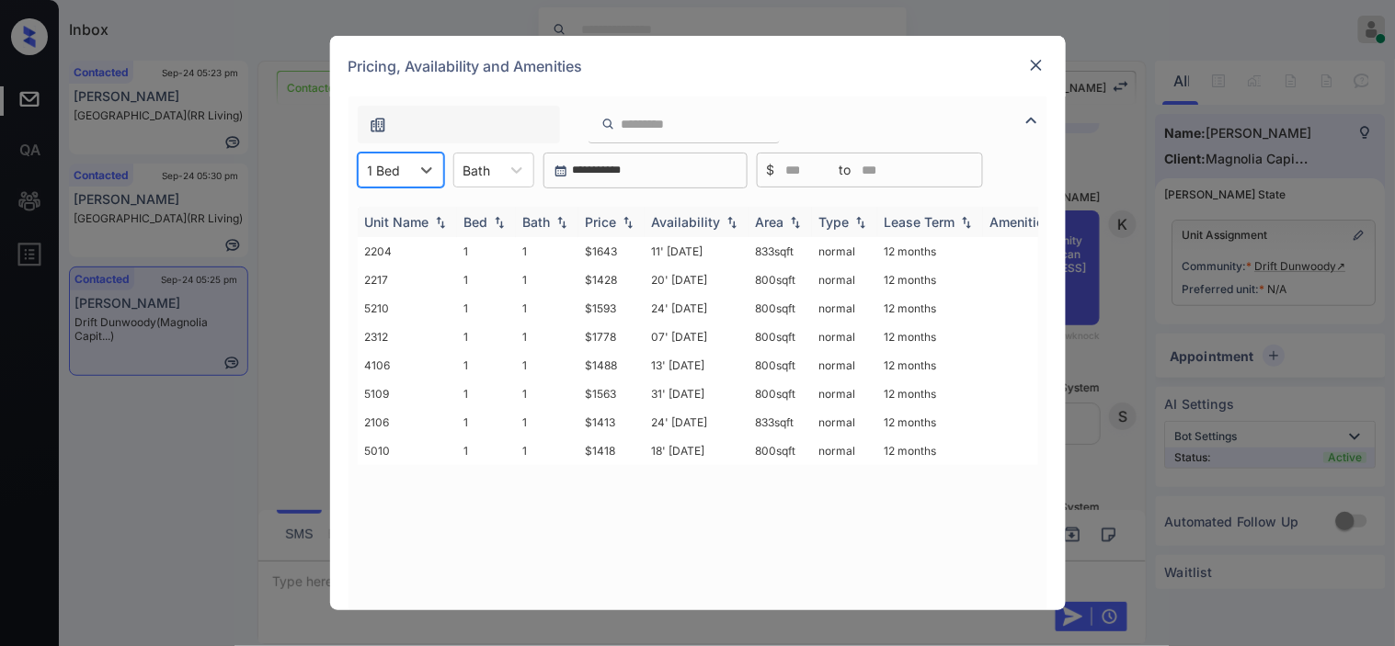
click at [619, 216] on img at bounding box center [628, 222] width 18 height 13
drag, startPoint x: 585, startPoint y: 276, endPoint x: 623, endPoint y: 277, distance: 38.6
click at [623, 277] on tr "5010 1 1 $1418 18' [DATE] 800 sqft normal 12 months" at bounding box center [838, 280] width 961 height 29
copy tr "$1418"
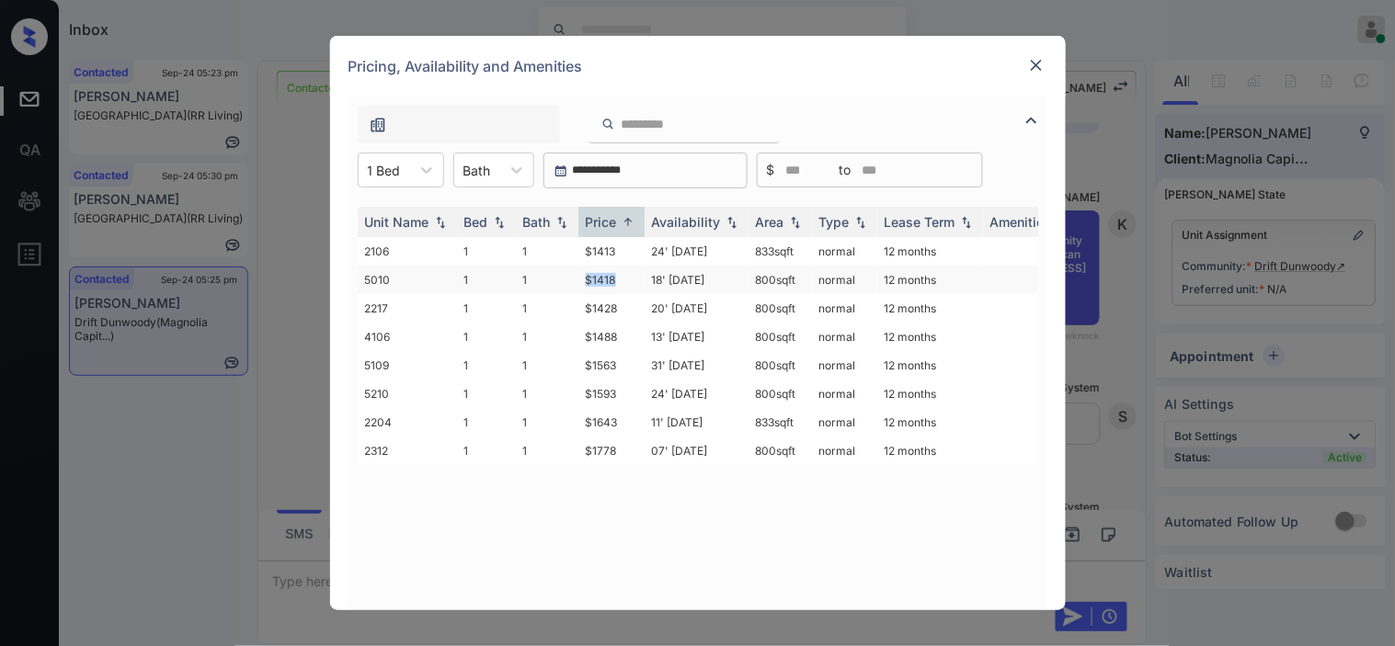
click at [595, 277] on td "$1418" at bounding box center [611, 280] width 66 height 29
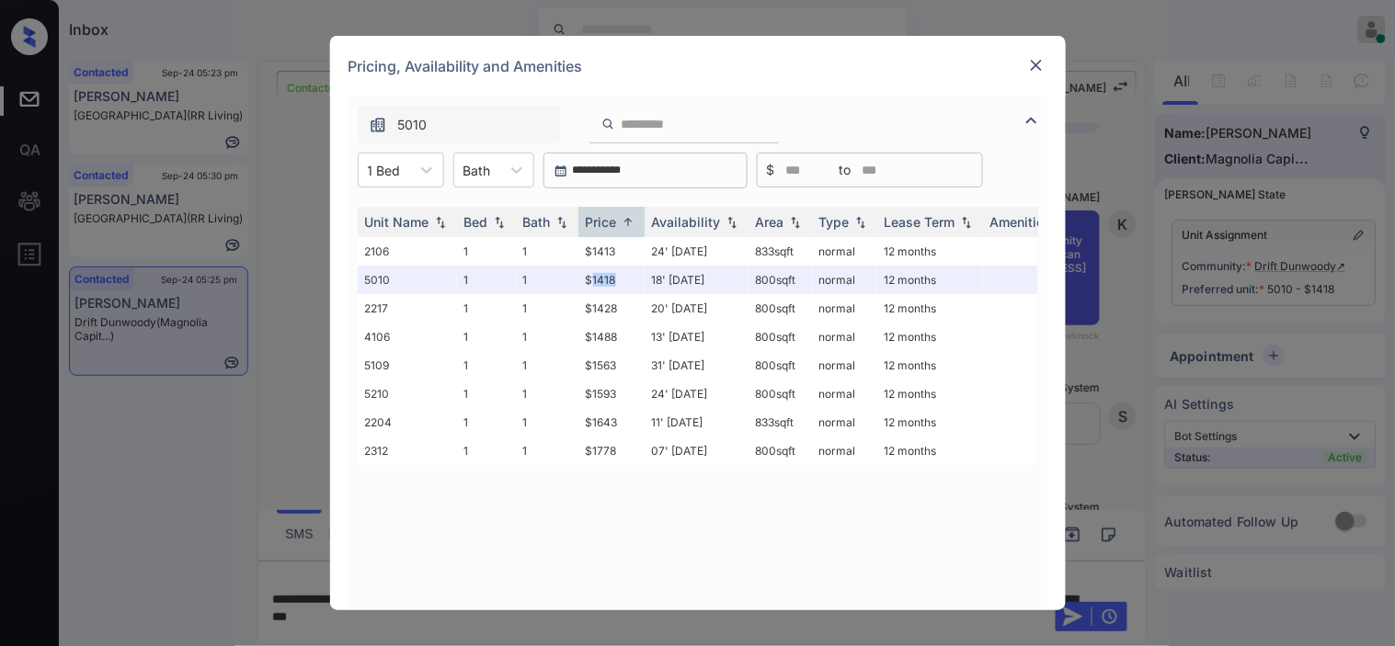
click at [1039, 66] on img at bounding box center [1036, 65] width 18 height 18
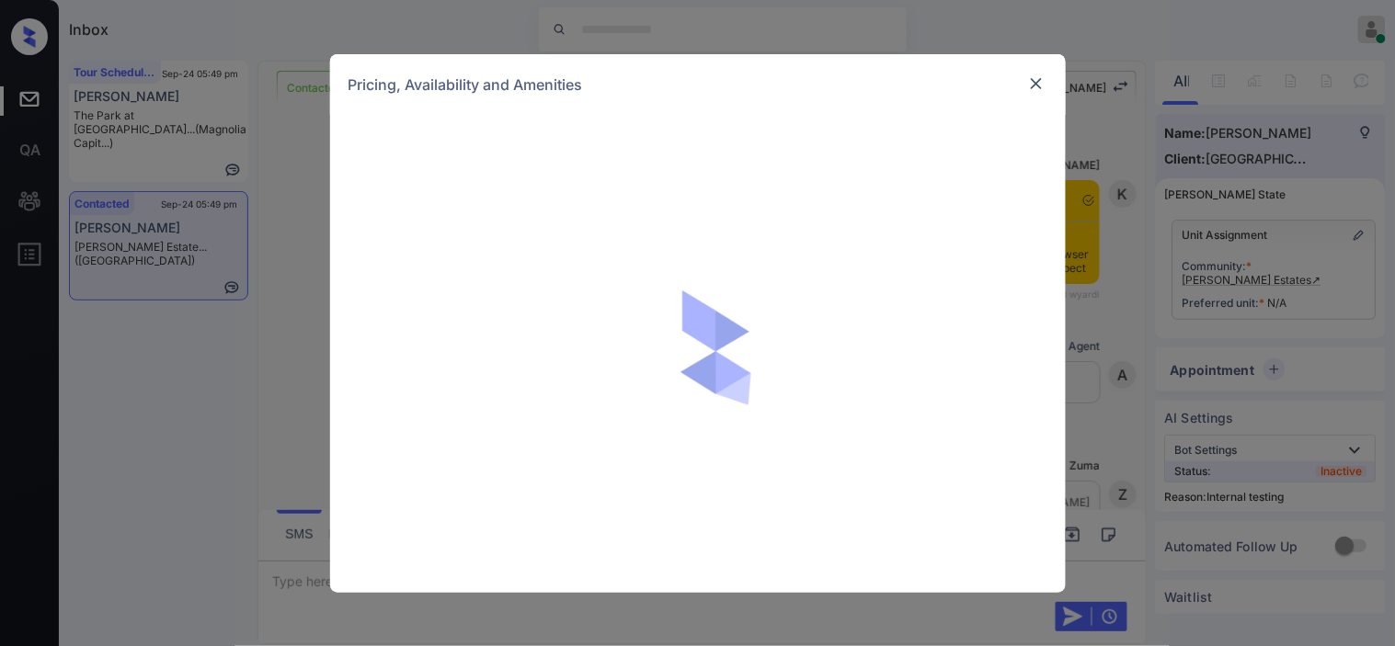
scroll to position [1405, 0]
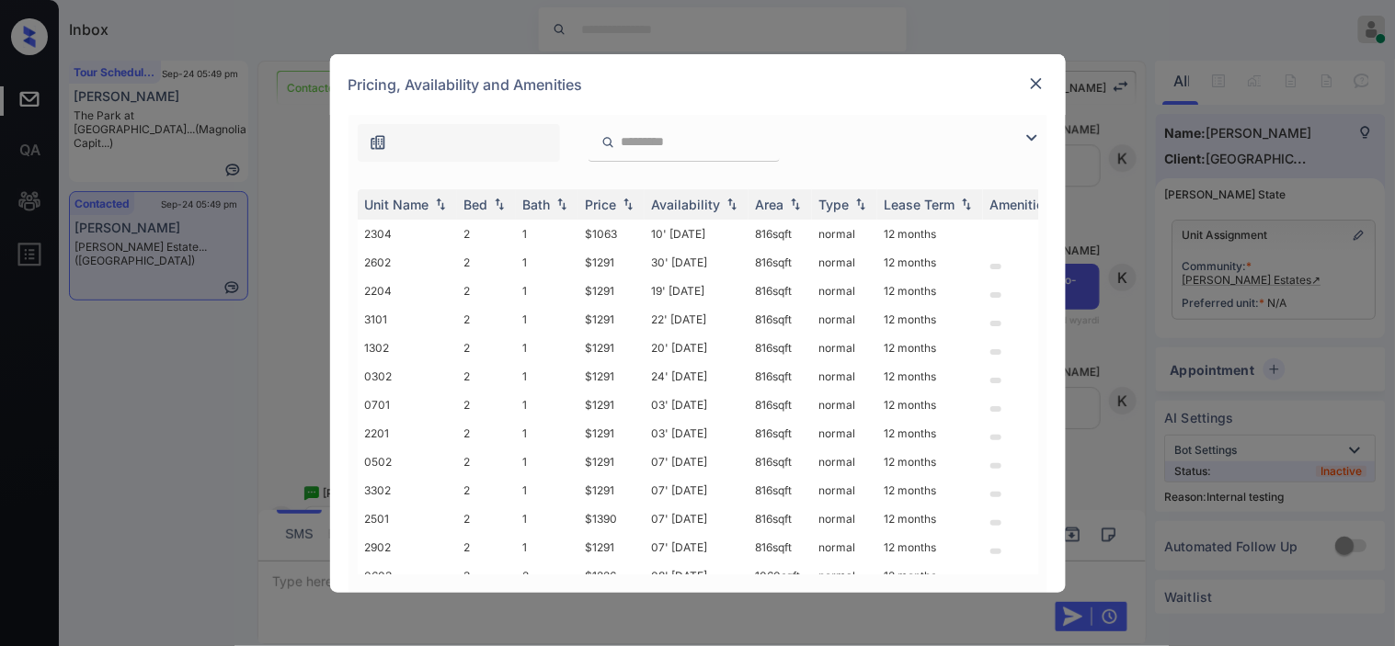
click at [1043, 136] on div at bounding box center [1036, 138] width 22 height 22
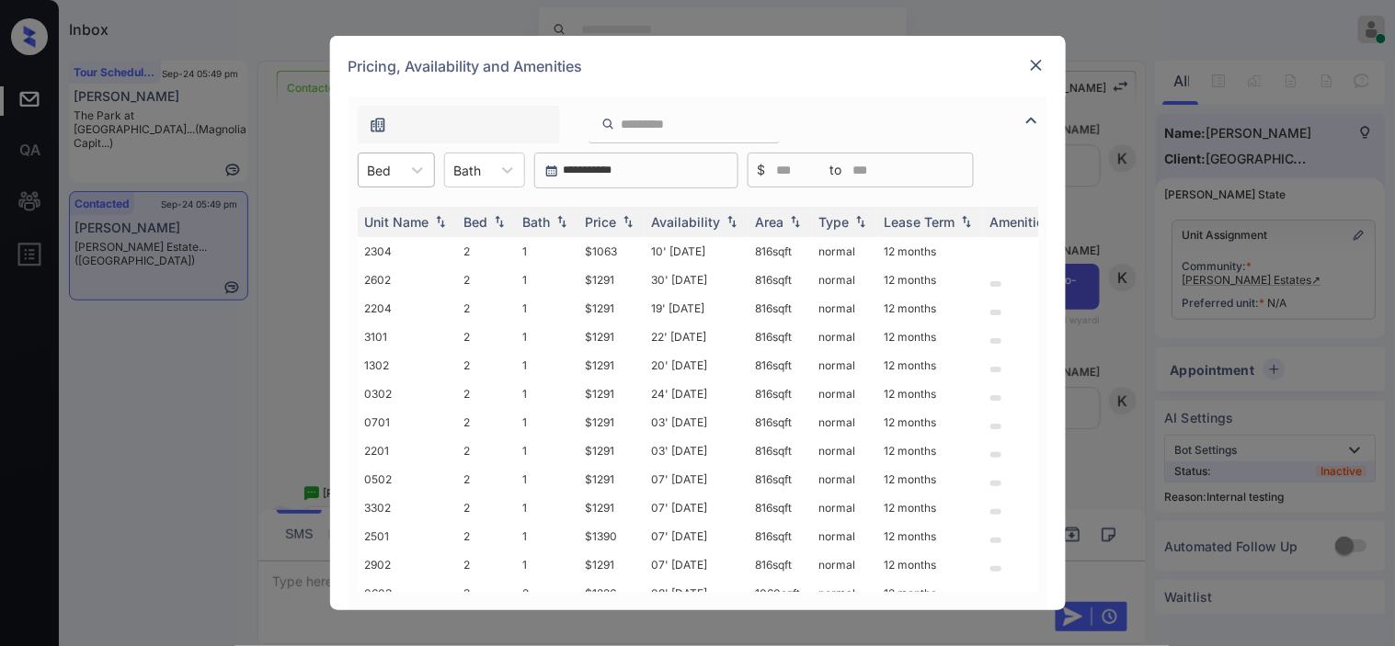
click at [379, 164] on div at bounding box center [380, 170] width 24 height 19
click at [387, 213] on div "2" at bounding box center [396, 215] width 77 height 33
click at [633, 224] on img at bounding box center [628, 222] width 18 height 13
click at [633, 224] on img at bounding box center [628, 222] width 18 height 14
drag, startPoint x: 572, startPoint y: 282, endPoint x: 621, endPoint y: 286, distance: 49.8
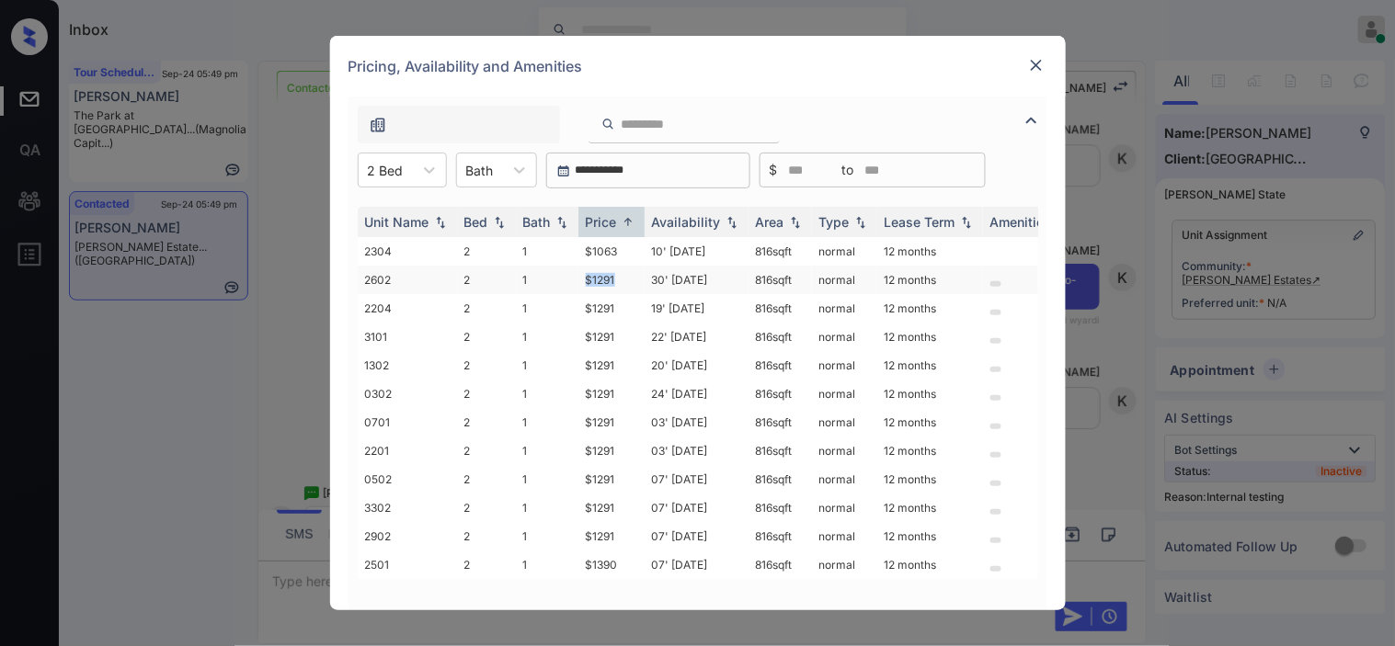
click at [621, 286] on tr "2602 2 1 $1291 30' Apr 25 816 sqft normal 12 months" at bounding box center [838, 280] width 961 height 29
copy tr "$1291"
click at [610, 282] on td "$1291" at bounding box center [611, 280] width 66 height 29
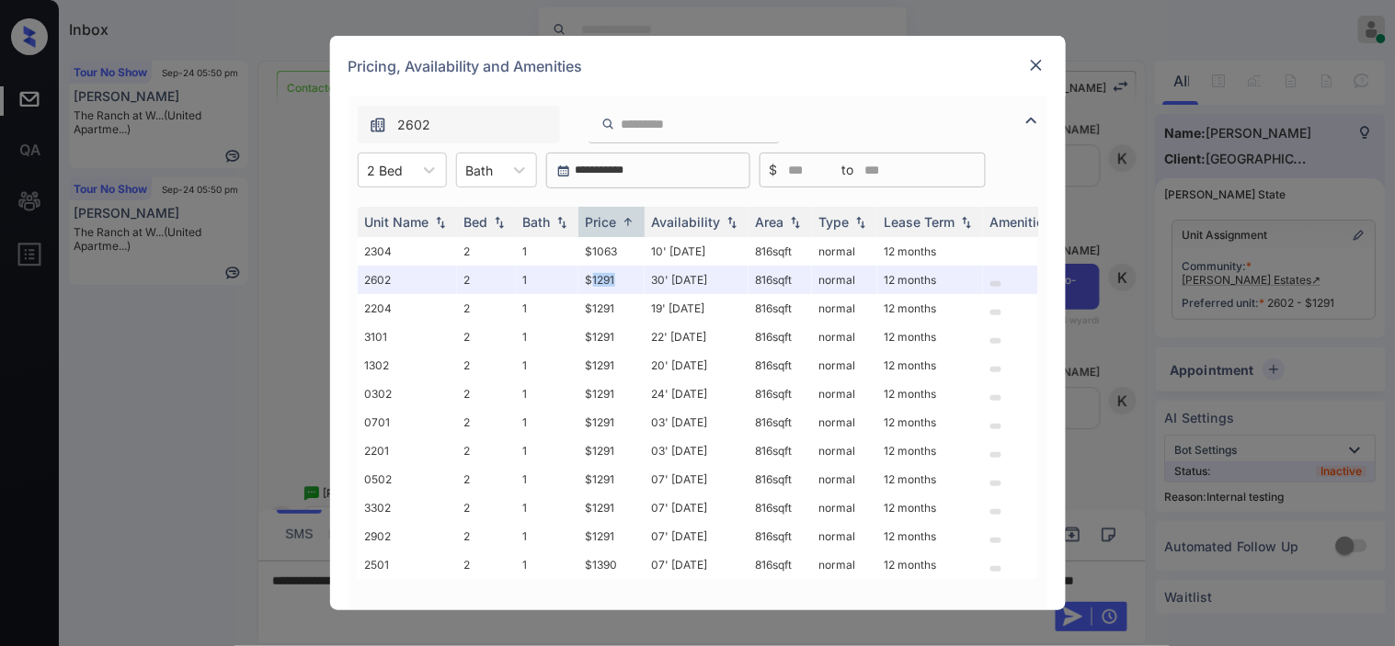
click at [1031, 58] on img at bounding box center [1036, 65] width 18 height 18
